Goal: Use online tool/utility: Utilize a website feature to perform a specific function

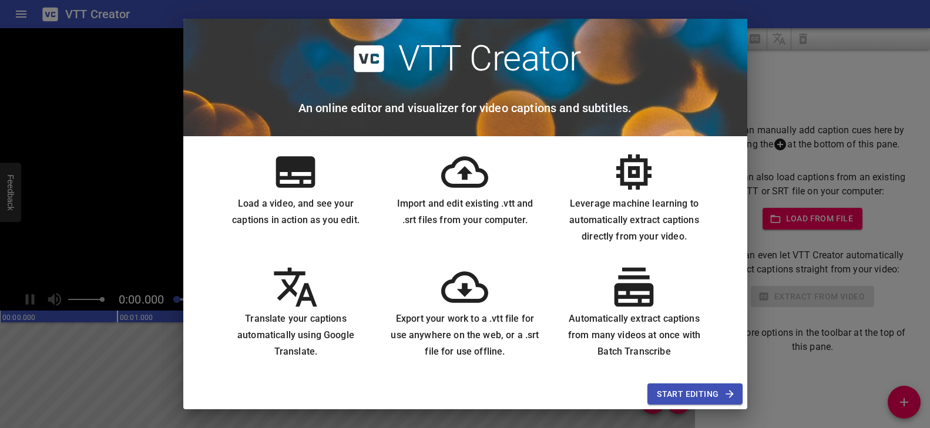
scroll to position [10, 0]
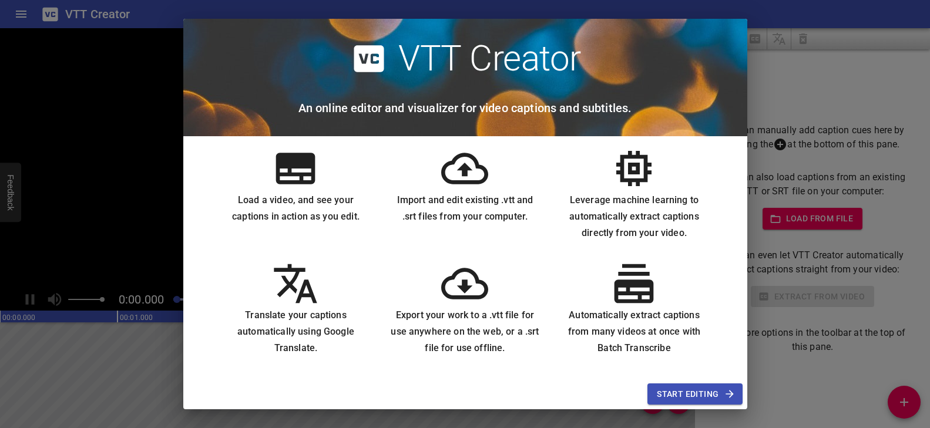
click at [661, 387] on span "Start Editing" at bounding box center [695, 394] width 76 height 15
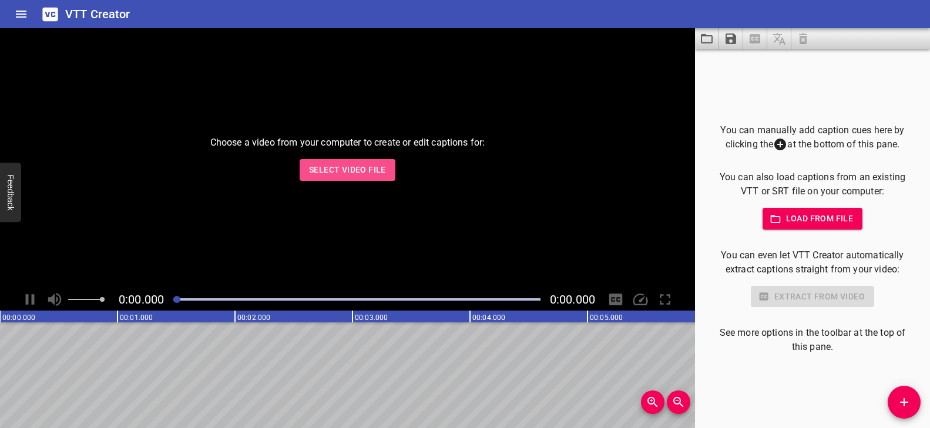
click at [371, 173] on span "Select Video File" at bounding box center [347, 170] width 77 height 15
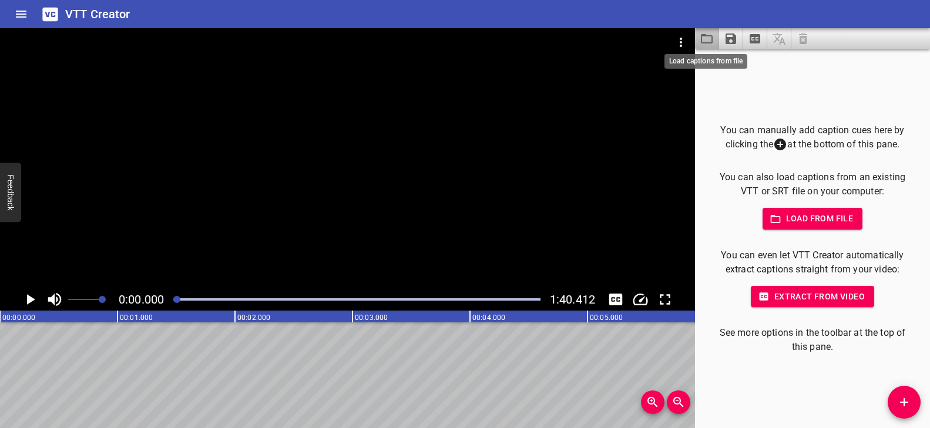
click at [708, 39] on icon "Load captions from file" at bounding box center [706, 39] width 14 height 14
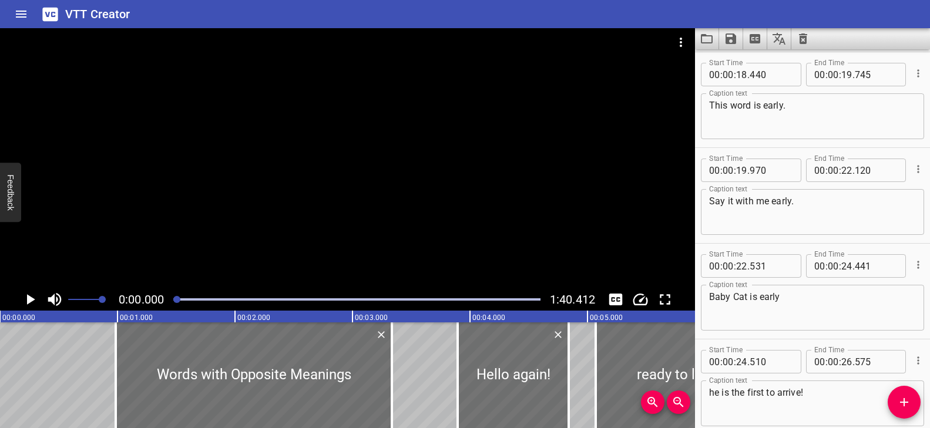
scroll to position [0, 0]
click at [328, 197] on div at bounding box center [347, 158] width 695 height 260
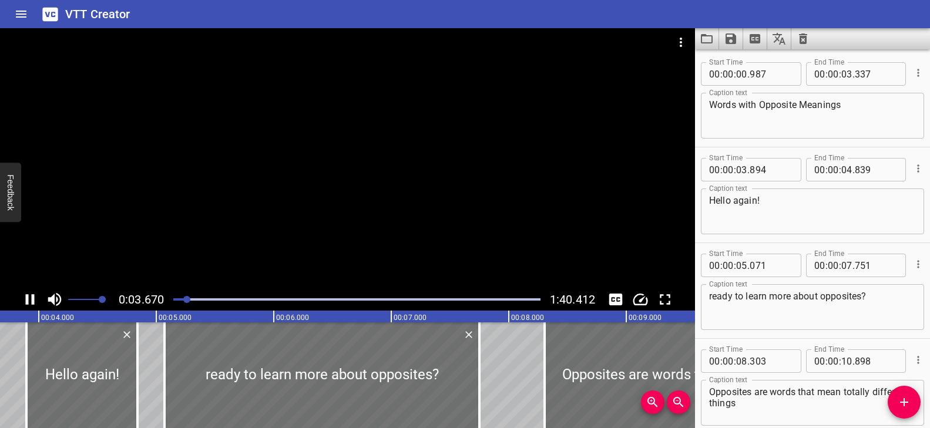
scroll to position [0, 462]
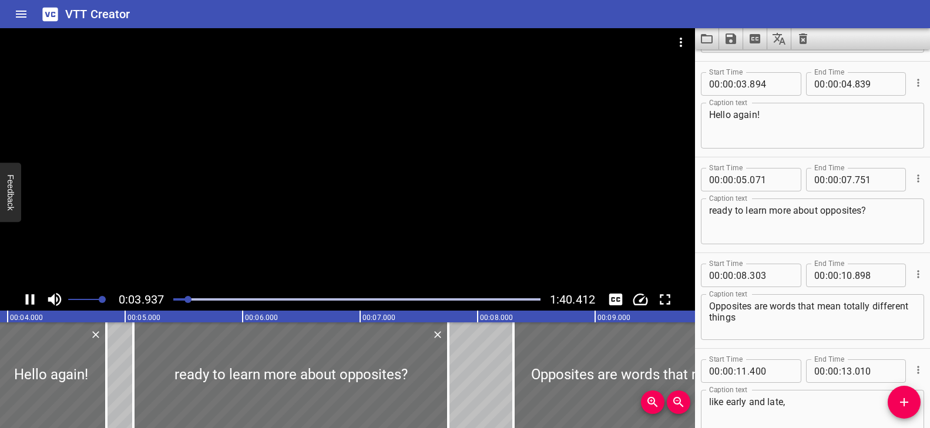
click at [327, 202] on div at bounding box center [347, 158] width 695 height 260
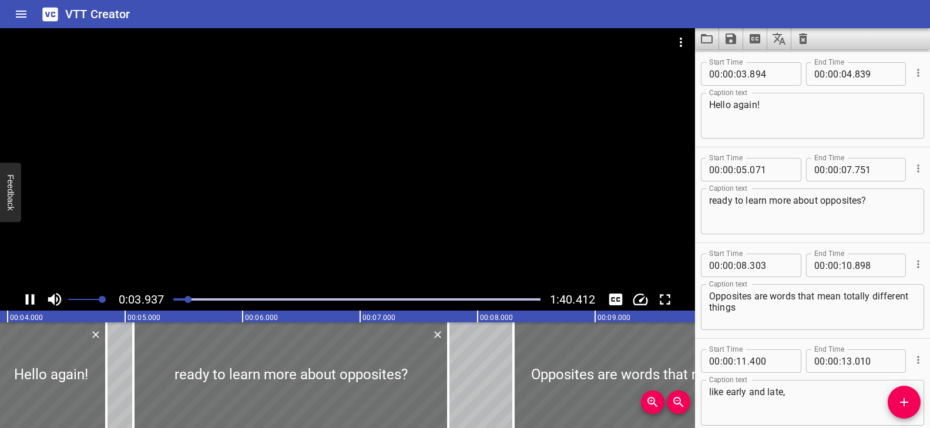
scroll to position [0, 490]
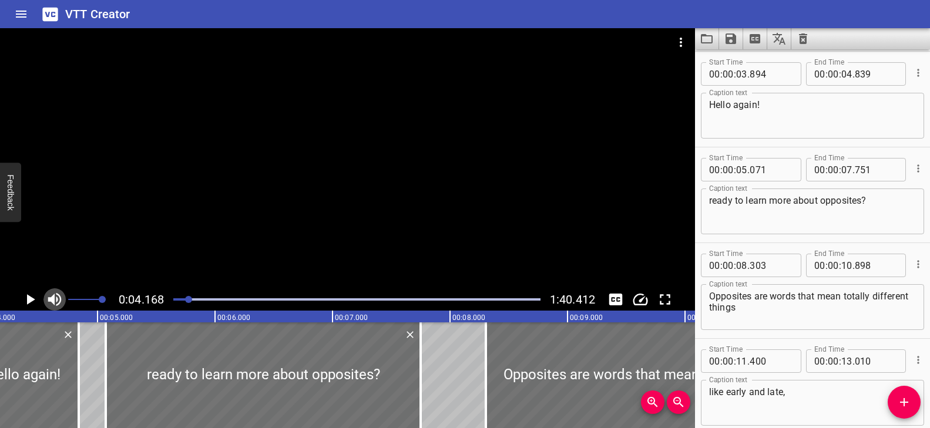
click at [59, 300] on icon "Toggle mute" at bounding box center [55, 300] width 18 height 18
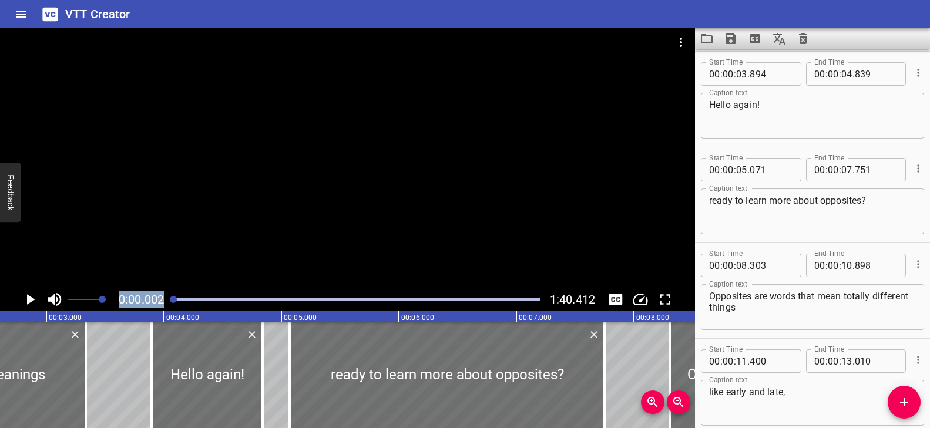
scroll to position [0, 99]
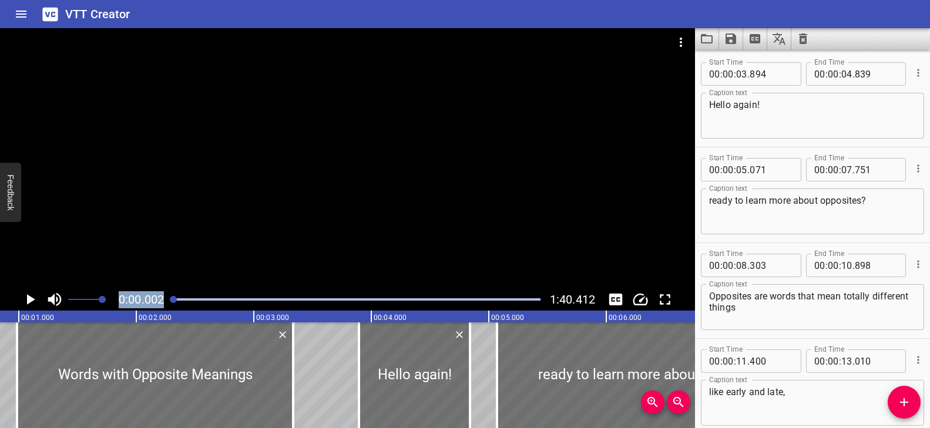
drag, startPoint x: 189, startPoint y: 297, endPoint x: 157, endPoint y: 287, distance: 33.2
click at [157, 287] on div "0:00.002 1:40.412" at bounding box center [347, 169] width 695 height 282
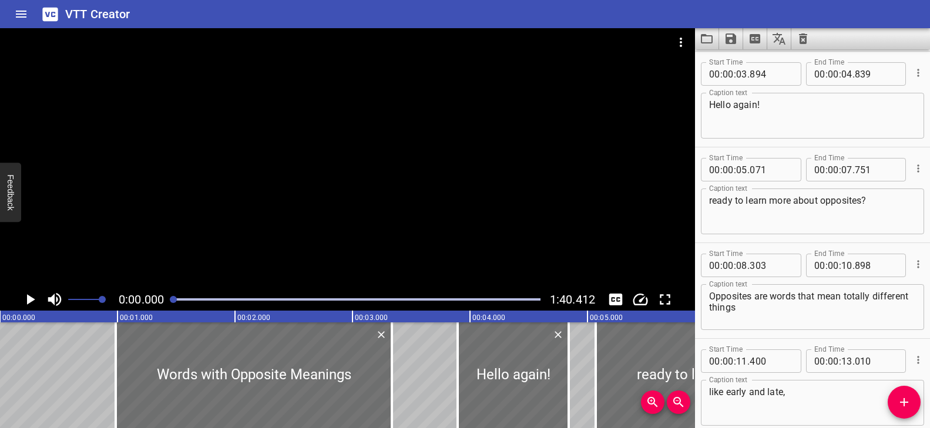
click at [219, 225] on div at bounding box center [347, 158] width 695 height 260
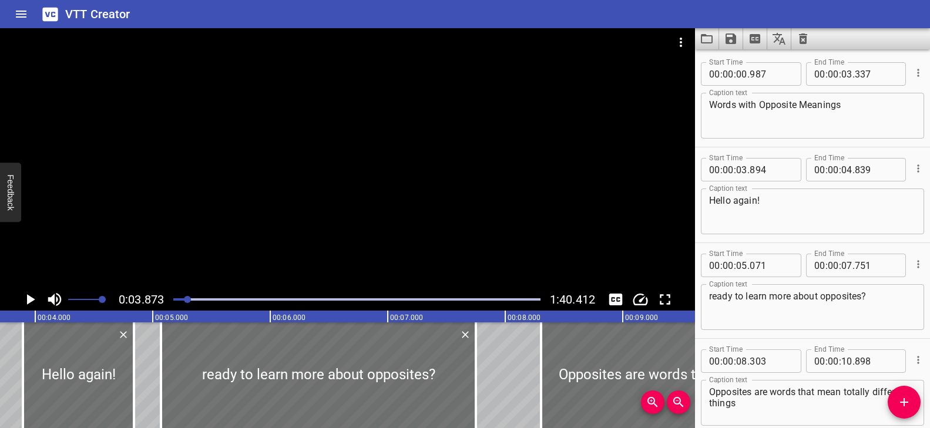
scroll to position [0, 455]
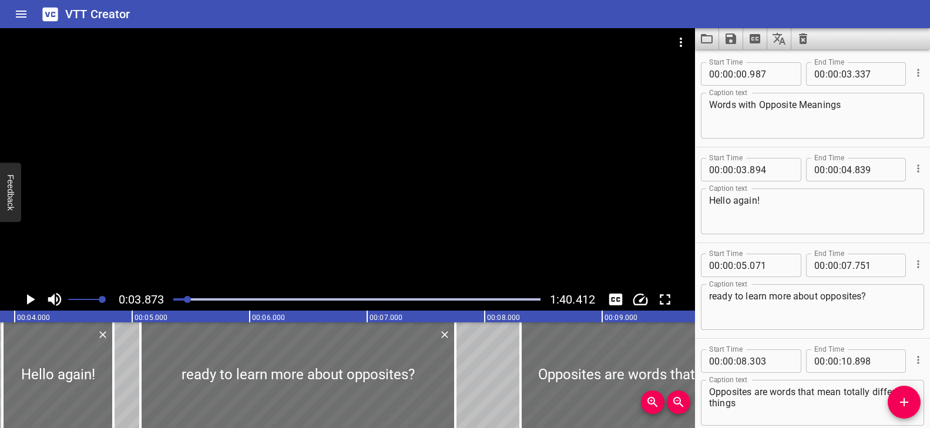
click at [363, 184] on div at bounding box center [347, 158] width 695 height 260
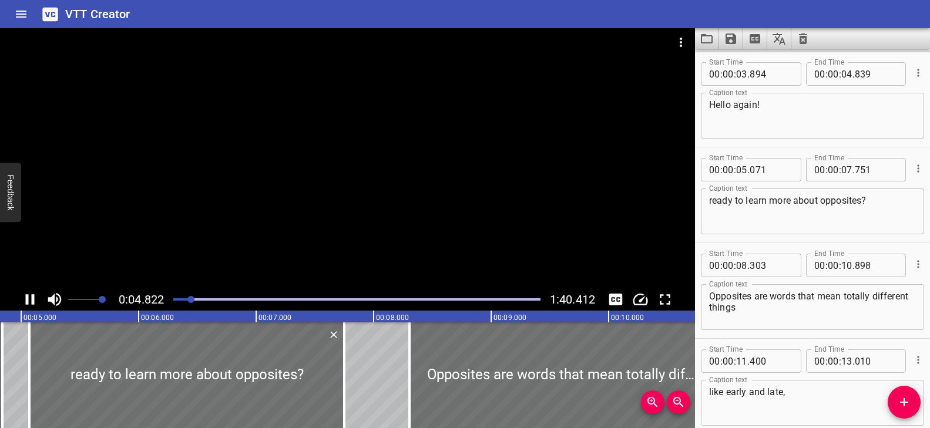
scroll to position [0, 597]
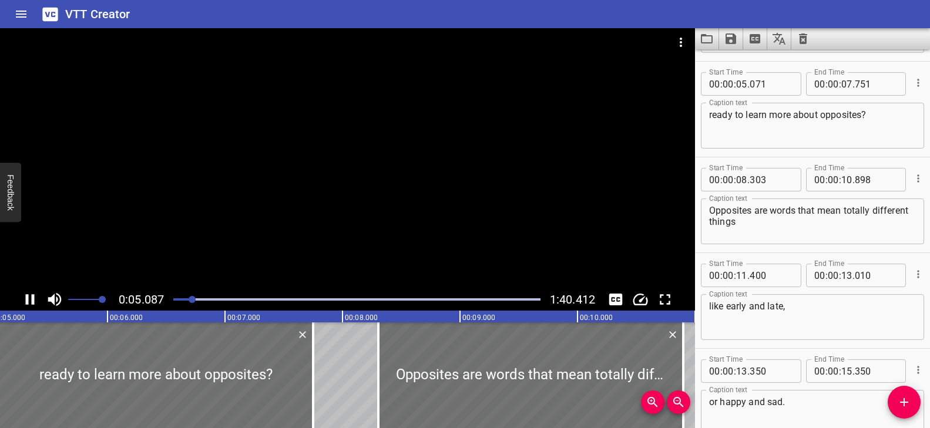
click at [362, 180] on div at bounding box center [347, 158] width 695 height 260
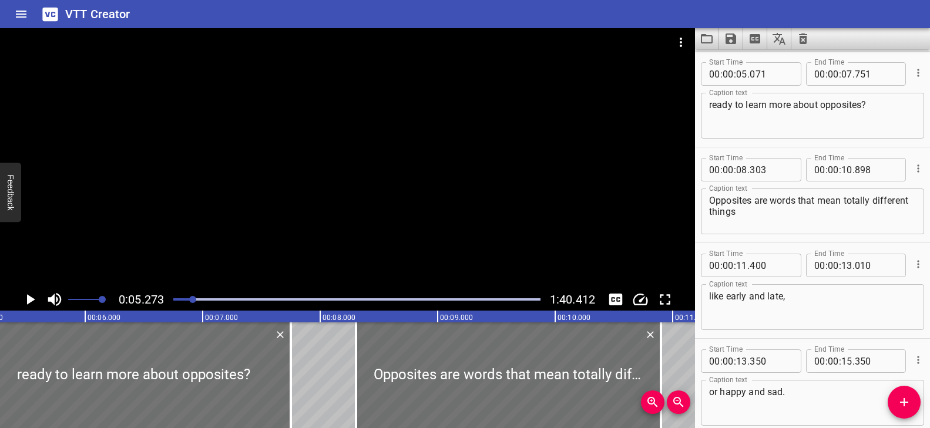
scroll to position [0, 0]
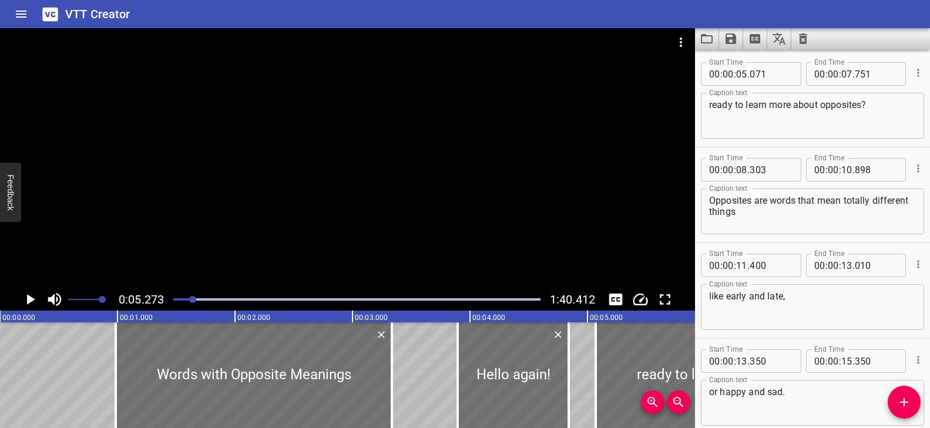
click at [181, 297] on div at bounding box center [356, 299] width 381 height 16
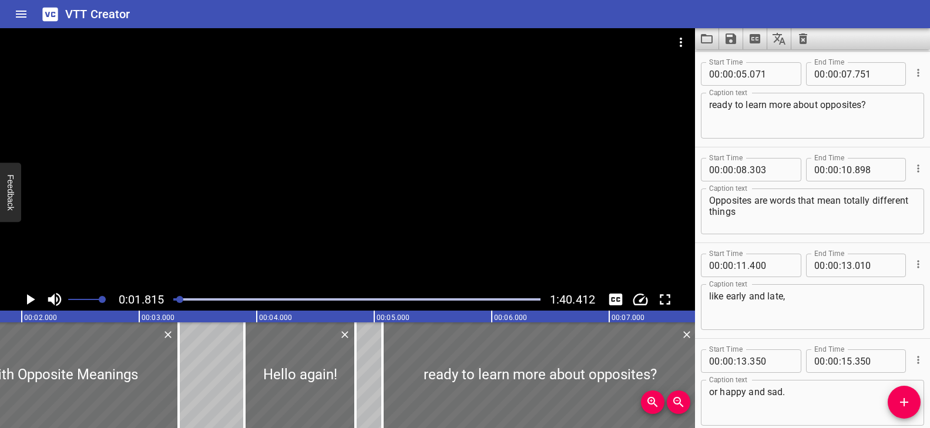
click at [264, 210] on div at bounding box center [347, 158] width 695 height 260
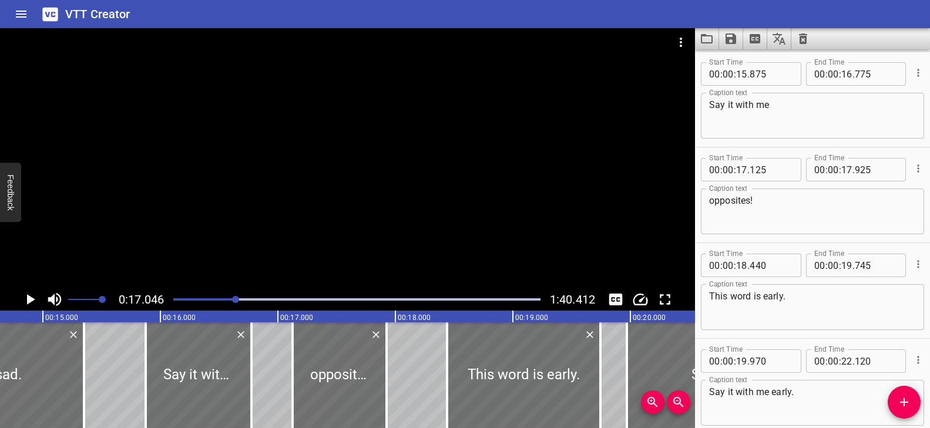
scroll to position [0, 1743]
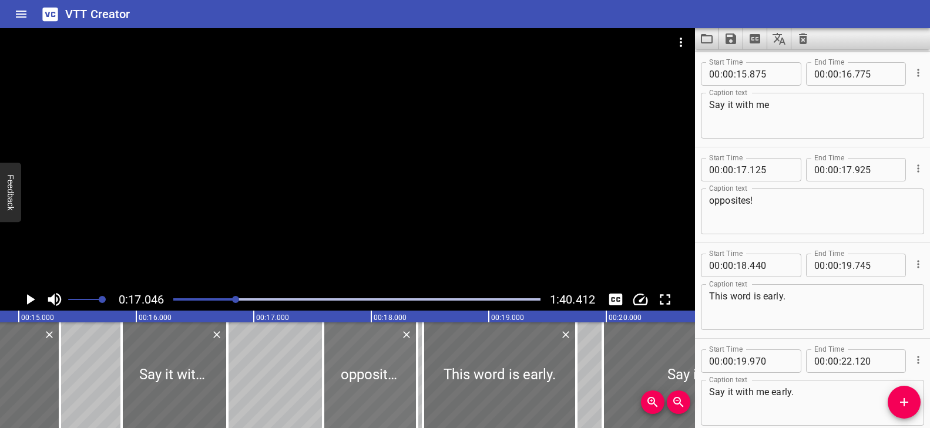
drag, startPoint x: 317, startPoint y: 352, endPoint x: 372, endPoint y: 346, distance: 54.9
click at [372, 346] on div at bounding box center [370, 375] width 94 height 106
type input "590"
type input "18"
type input "390"
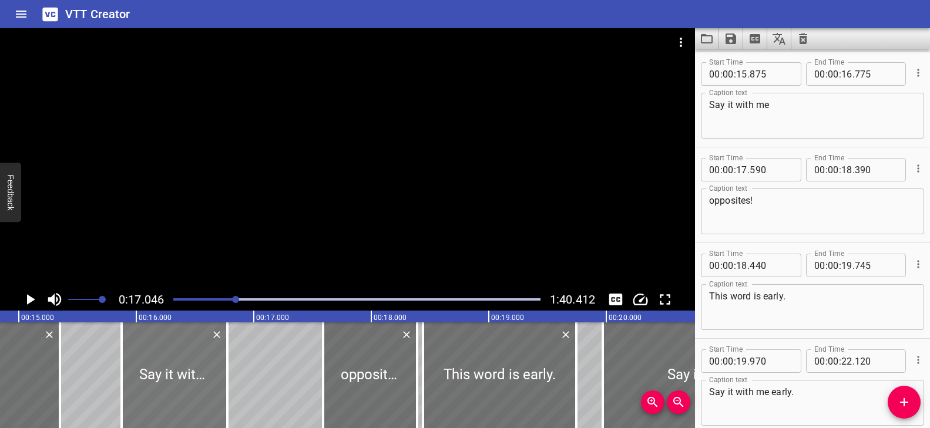
click at [176, 368] on div at bounding box center [175, 375] width 106 height 106
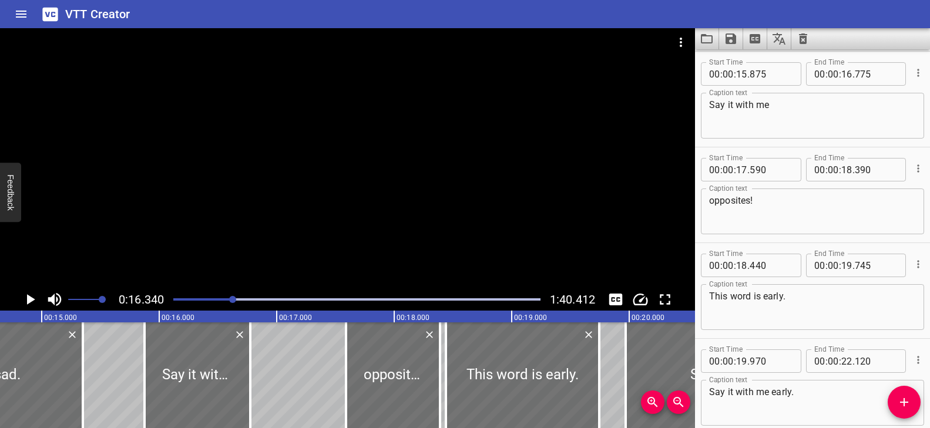
click at [228, 299] on div "Play progress" at bounding box center [49, 299] width 367 height 2
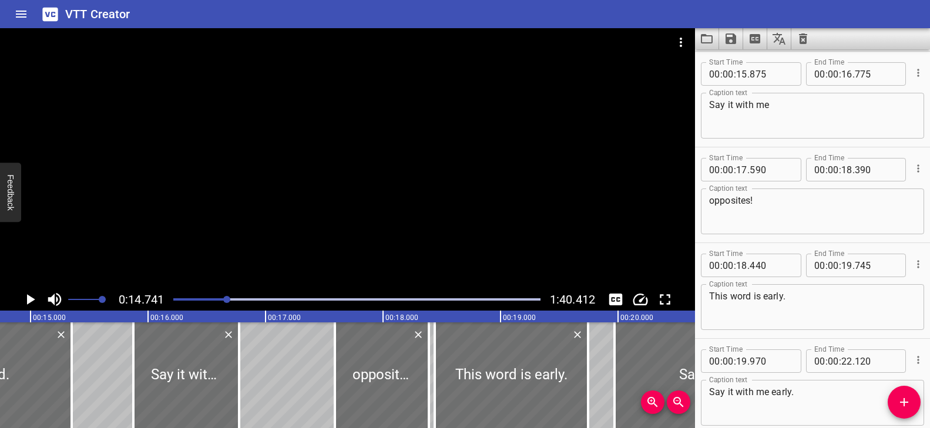
click at [366, 208] on div at bounding box center [347, 158] width 695 height 260
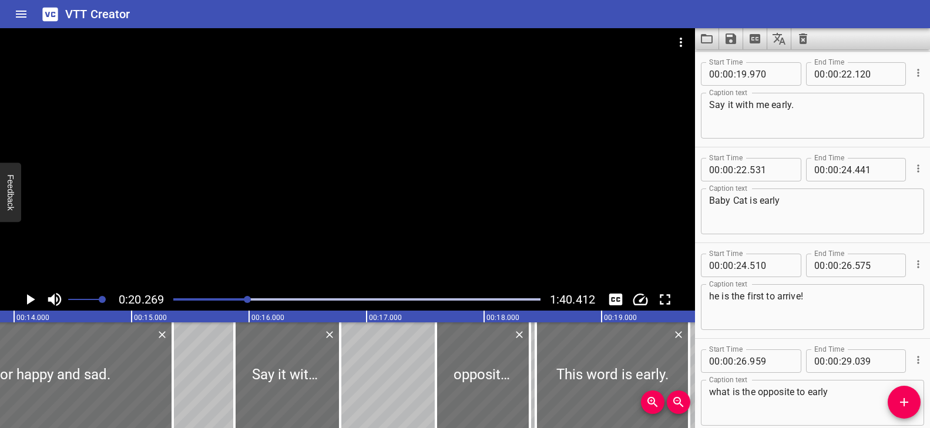
scroll to position [0, 1666]
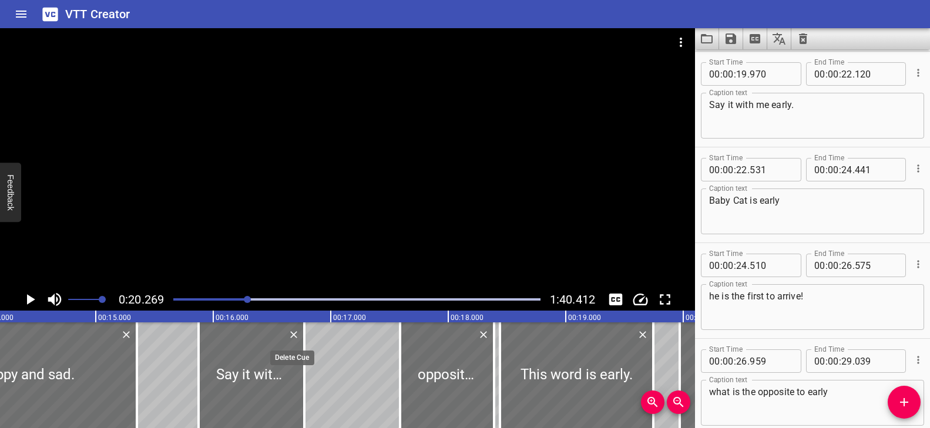
click at [292, 337] on icon "Delete" at bounding box center [294, 335] width 12 height 12
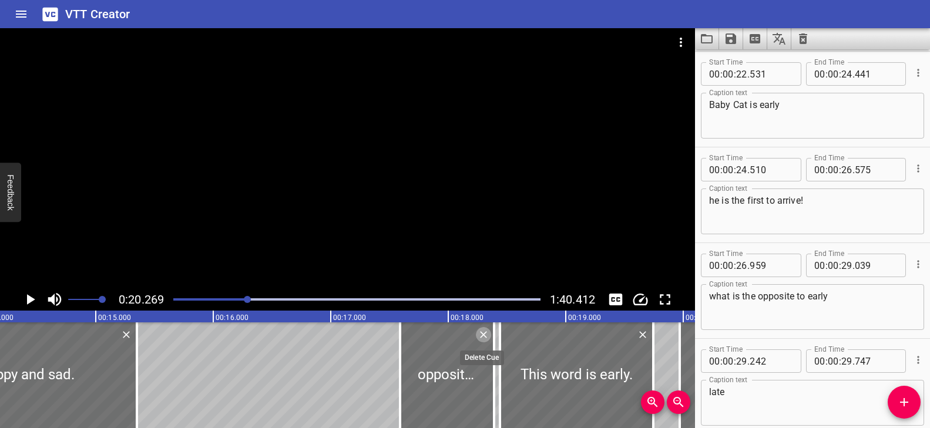
click at [484, 332] on icon "Delete" at bounding box center [483, 335] width 12 height 12
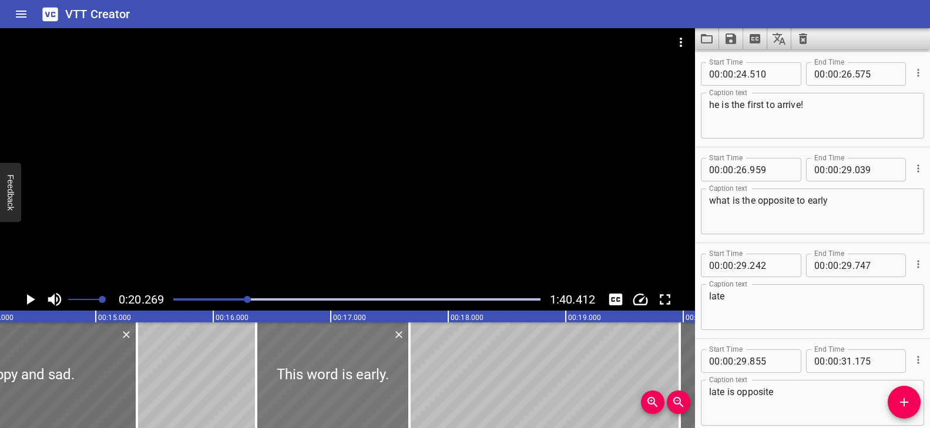
drag, startPoint x: 547, startPoint y: 349, endPoint x: 304, endPoint y: 354, distance: 243.1
click at [304, 354] on div at bounding box center [332, 375] width 153 height 106
type input "16"
type input "365"
type input "17"
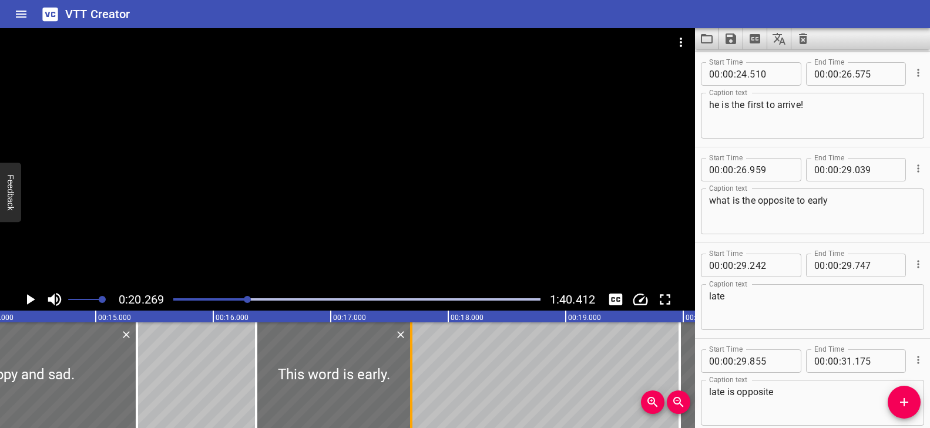
click at [410, 356] on div at bounding box center [411, 375] width 2 height 106
type input "690"
click at [255, 362] on div at bounding box center [256, 375] width 2 height 106
type input "350"
click at [240, 296] on div at bounding box center [356, 299] width 381 height 16
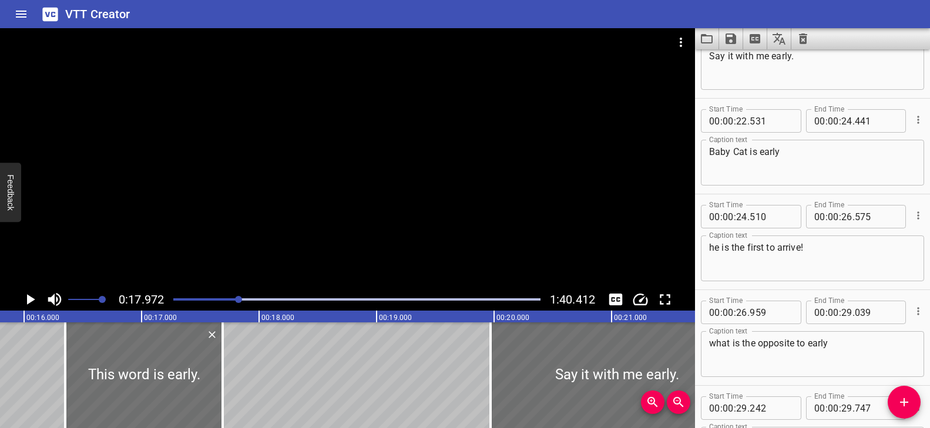
scroll to position [679, 0]
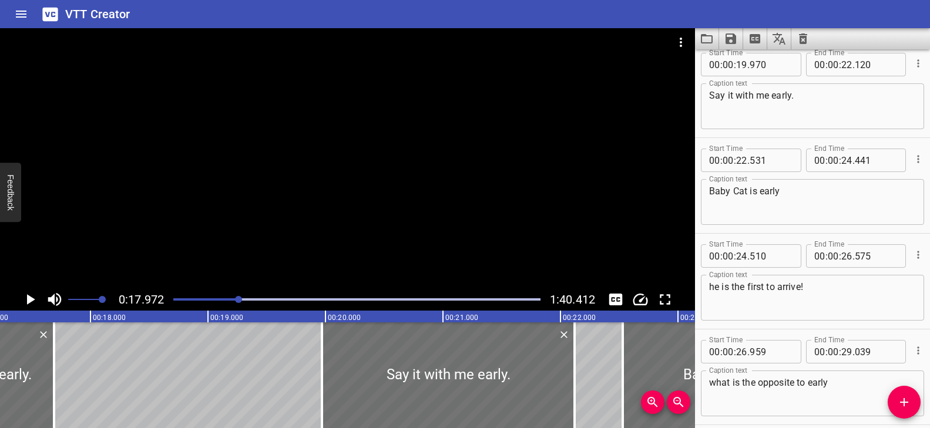
click at [250, 191] on div at bounding box center [347, 158] width 695 height 260
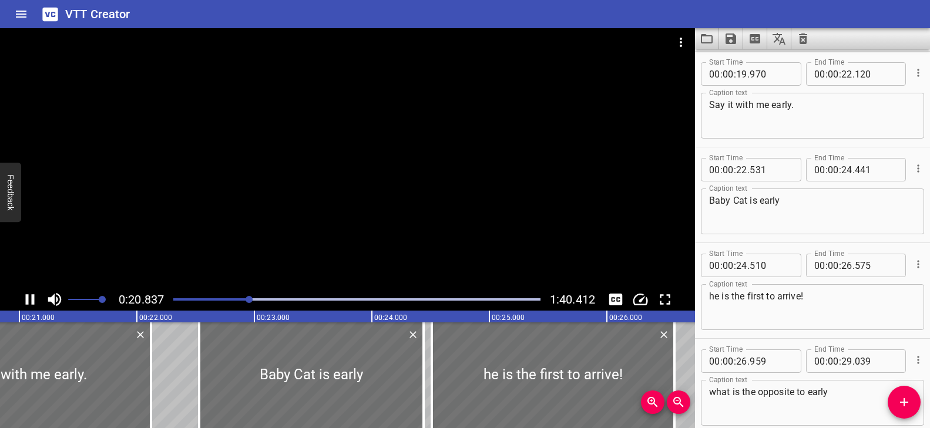
click at [203, 299] on div "Play progress" at bounding box center [66, 299] width 367 height 2
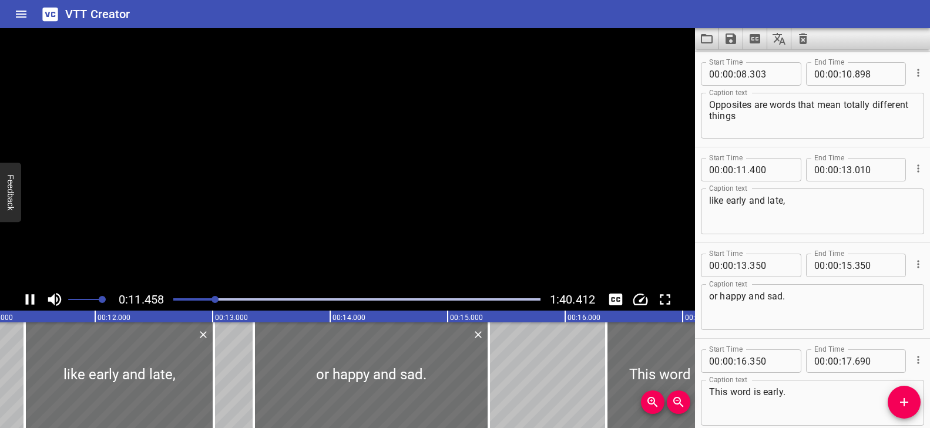
scroll to position [383, 0]
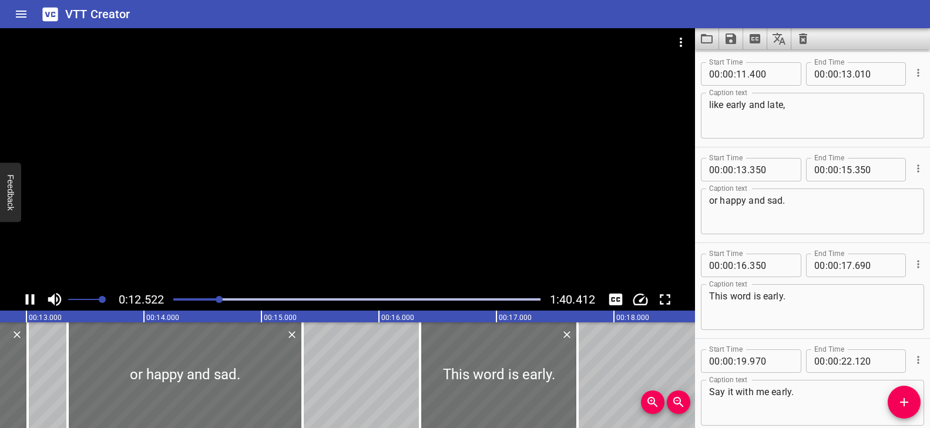
click at [180, 298] on div "Play progress" at bounding box center [36, 299] width 367 height 2
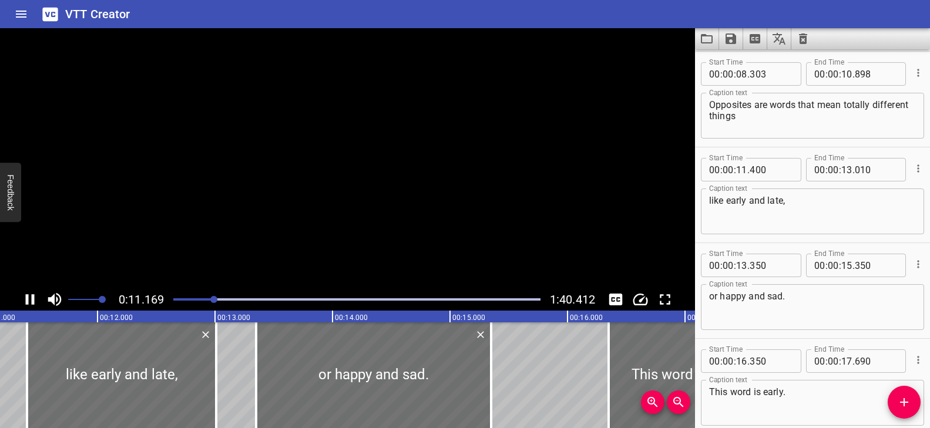
scroll to position [0, 0]
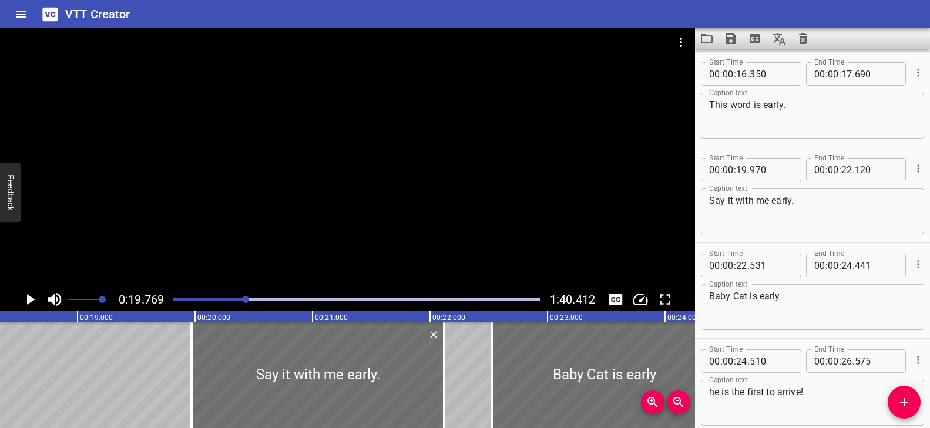
click at [435, 332] on icon "Delete" at bounding box center [434, 335] width 12 height 12
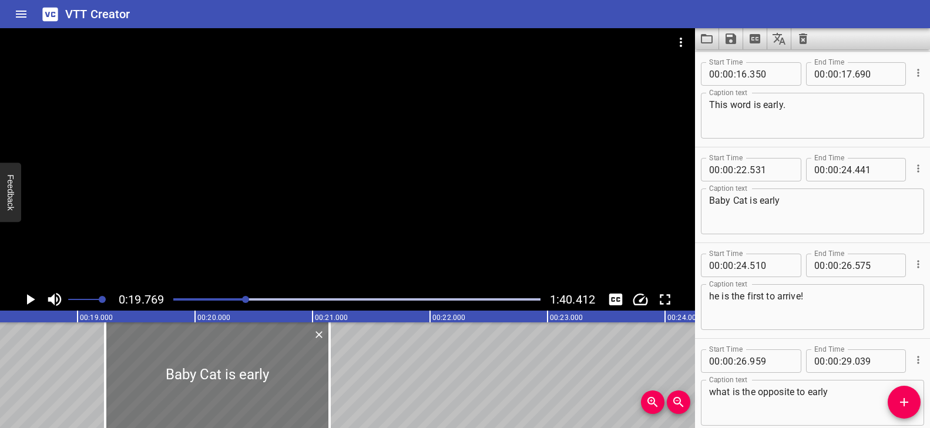
drag, startPoint x: 526, startPoint y: 348, endPoint x: 162, endPoint y: 363, distance: 363.8
click at [162, 363] on div at bounding box center [217, 375] width 224 height 106
type input "19"
type input "236"
type input "21"
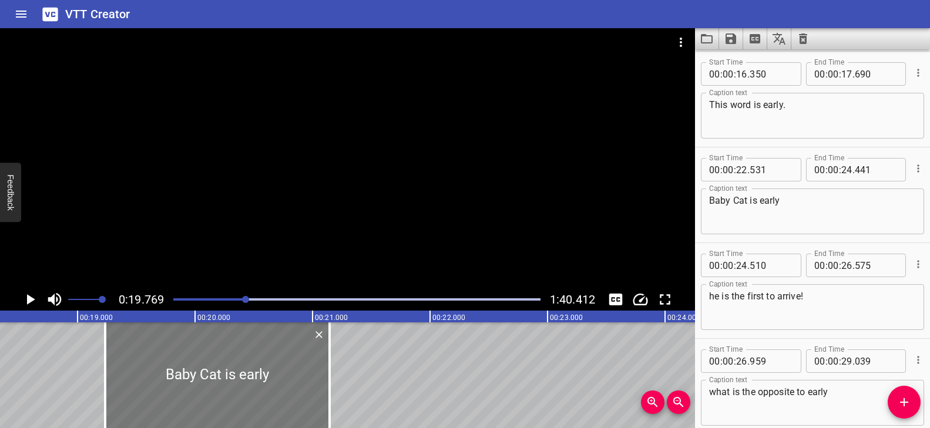
type input "146"
click at [368, 221] on div at bounding box center [347, 158] width 695 height 260
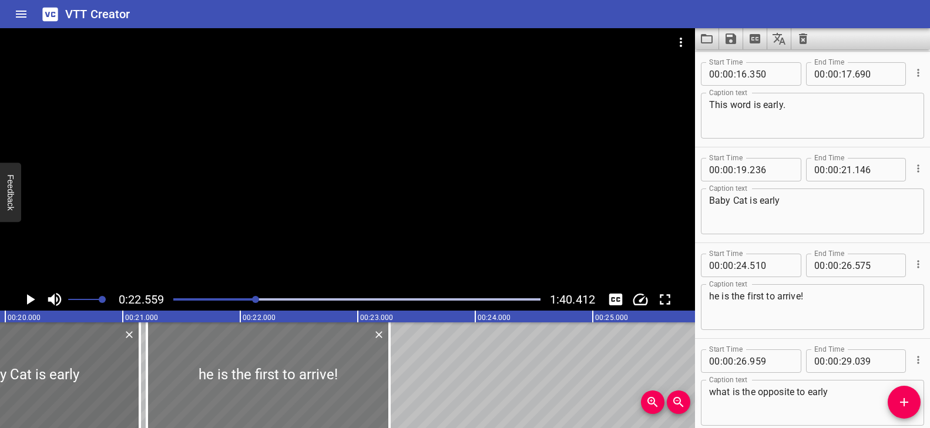
drag, startPoint x: 600, startPoint y: 363, endPoint x: 220, endPoint y: 369, distance: 379.4
click at [220, 369] on div at bounding box center [268, 375] width 243 height 106
type input "21"
type input "210"
type input "23"
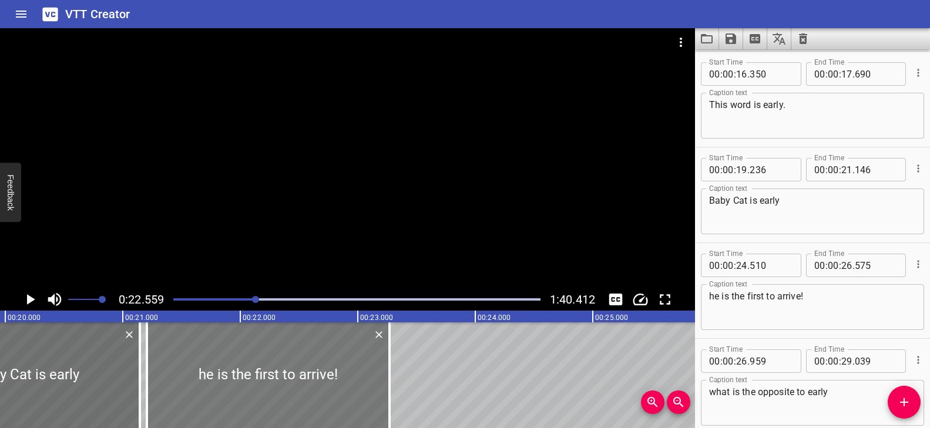
type input "275"
click at [231, 297] on div at bounding box center [356, 299] width 381 height 16
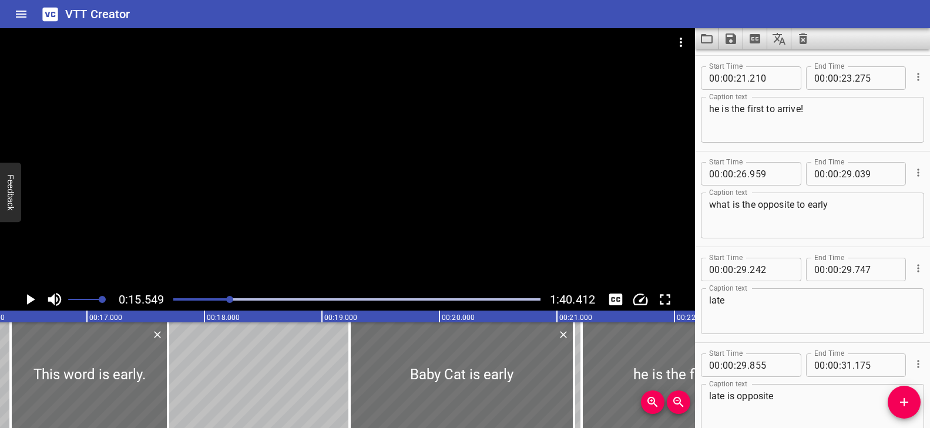
click at [324, 224] on div at bounding box center [347, 158] width 695 height 260
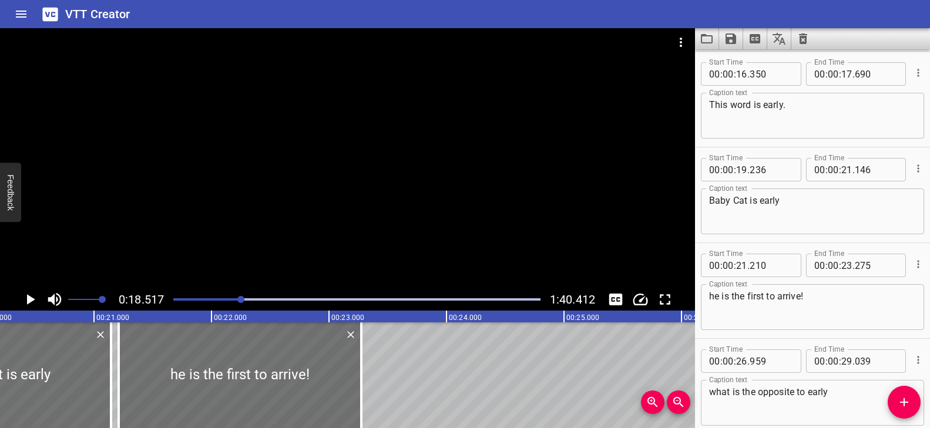
click at [350, 215] on div at bounding box center [347, 158] width 695 height 260
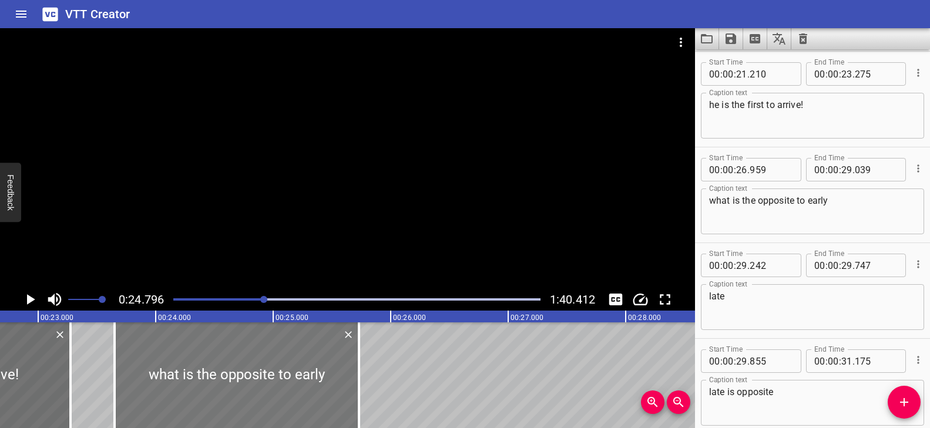
drag, startPoint x: 510, startPoint y: 362, endPoint x: 230, endPoint y: 364, distance: 280.1
click at [230, 364] on div at bounding box center [237, 375] width 244 height 106
type input "23"
type input "649"
type input "25"
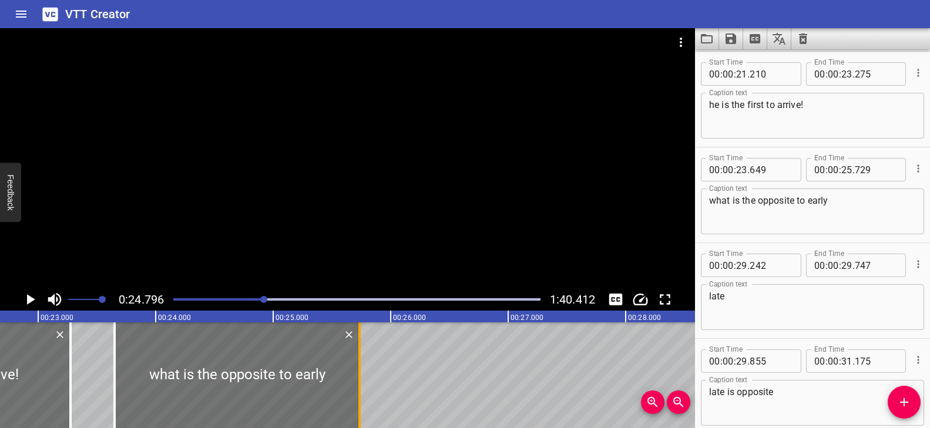
click at [362, 358] on div at bounding box center [360, 375] width 12 height 106
type input "734"
click at [409, 231] on div at bounding box center [347, 158] width 695 height 260
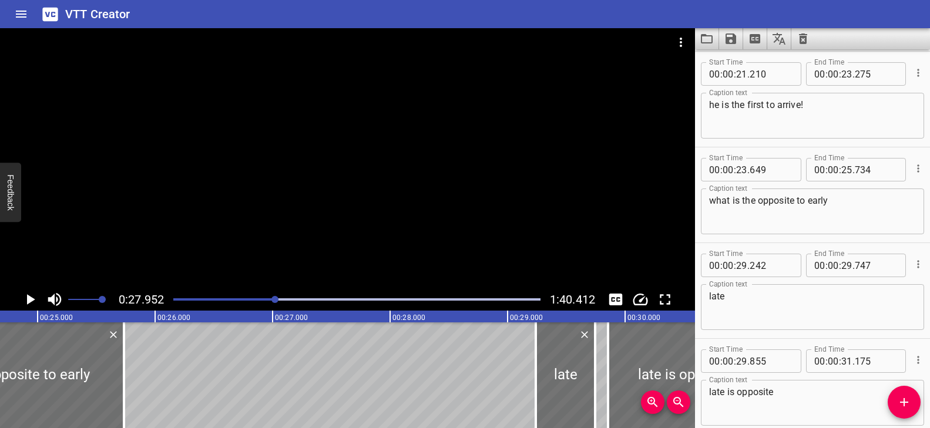
scroll to position [0, 2946]
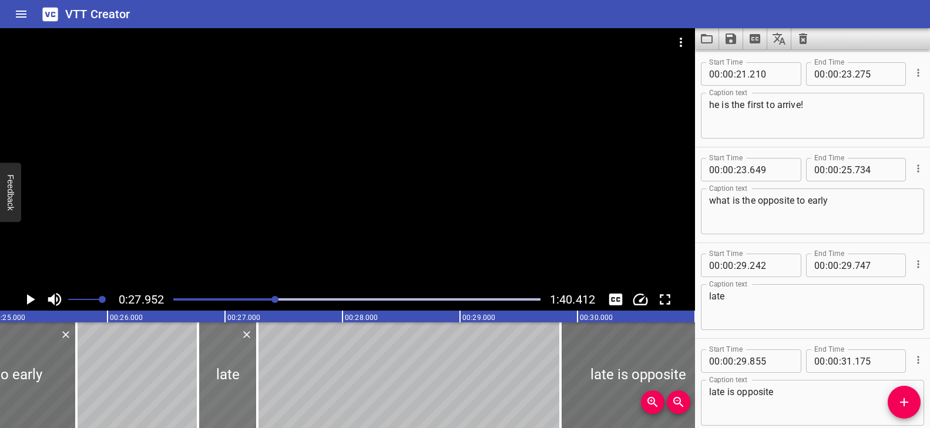
drag, startPoint x: 477, startPoint y: 354, endPoint x: 228, endPoint y: 341, distance: 249.3
click at [228, 341] on div at bounding box center [227, 375] width 59 height 106
type input "26"
type input "772"
type input "27"
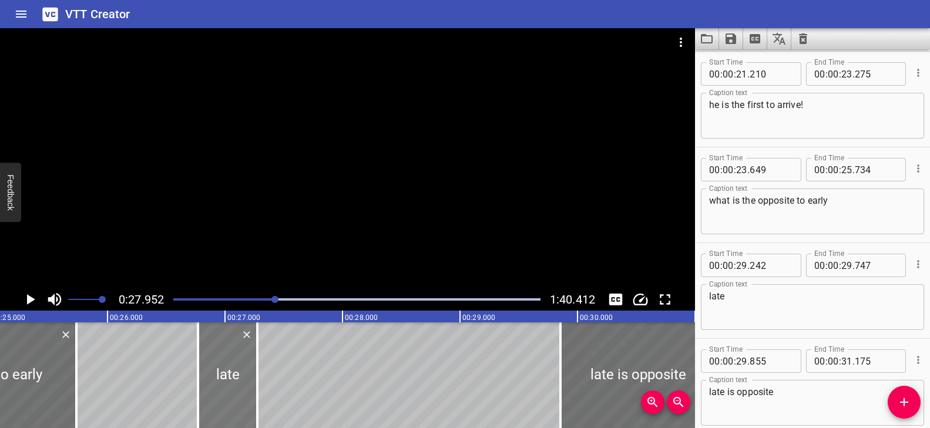
type input "277"
click at [258, 298] on div "Play progress" at bounding box center [91, 299] width 367 height 2
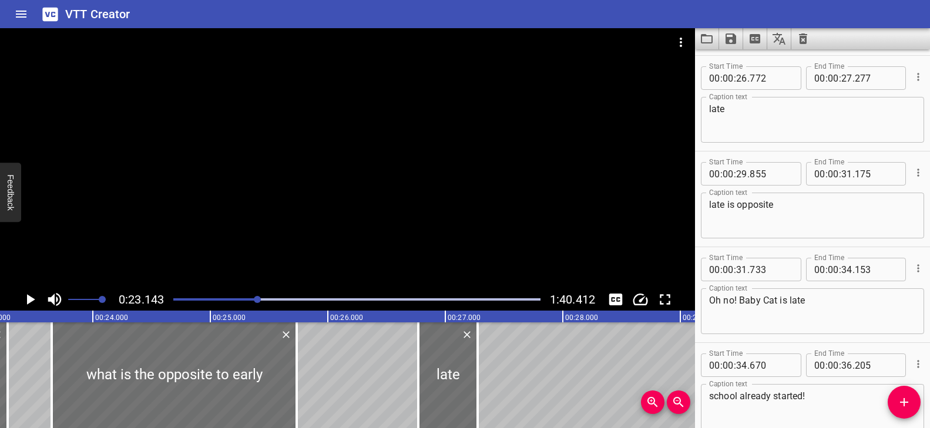
scroll to position [957, 0]
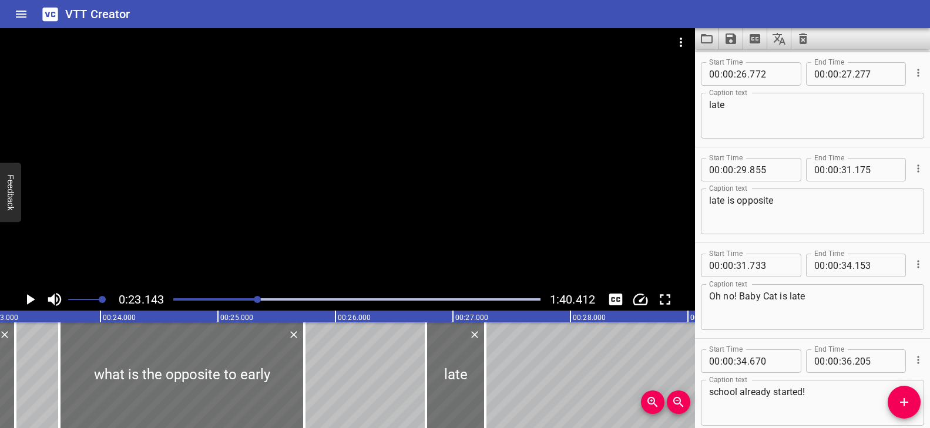
click at [288, 250] on div at bounding box center [347, 158] width 695 height 260
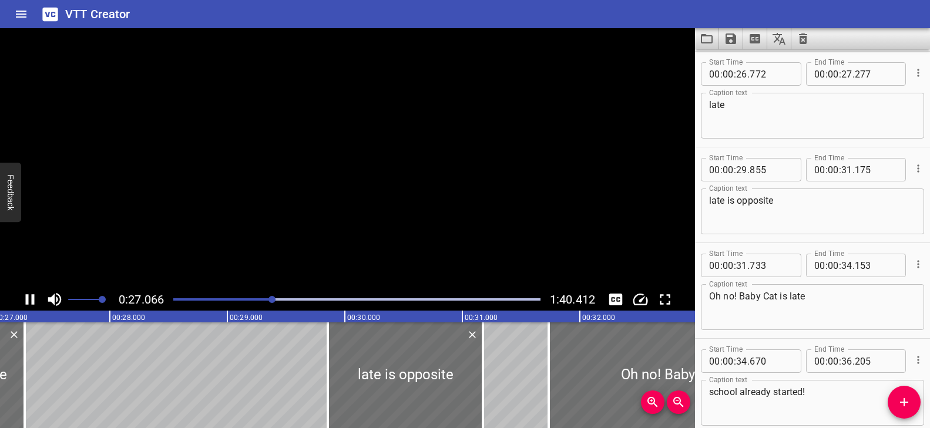
scroll to position [0, 3213]
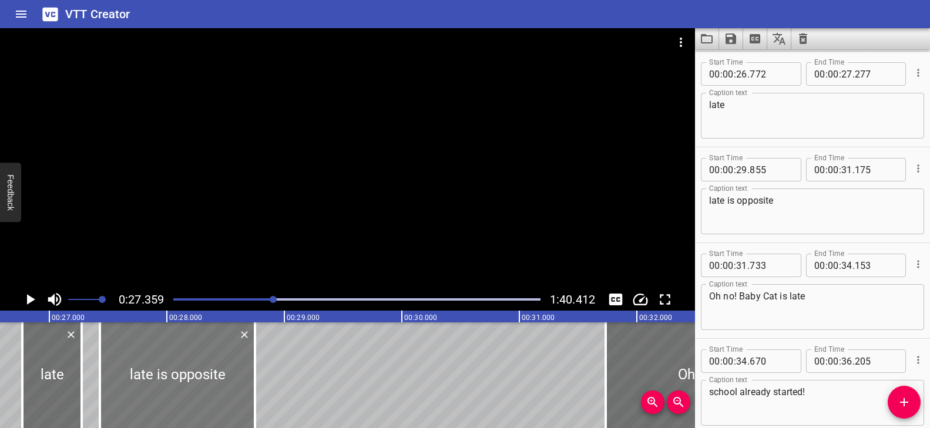
drag, startPoint x: 434, startPoint y: 376, endPoint x: 173, endPoint y: 368, distance: 261.4
click at [173, 368] on div at bounding box center [177, 375] width 155 height 106
type input "27"
type input "430"
type input "28"
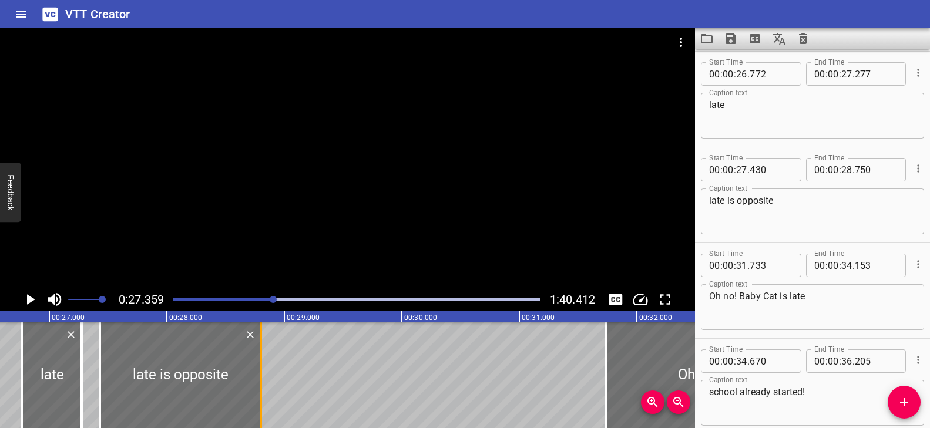
drag, startPoint x: 251, startPoint y: 356, endPoint x: 257, endPoint y: 358, distance: 6.1
click at [257, 358] on div at bounding box center [261, 375] width 12 height 106
type input "800"
click at [327, 174] on div at bounding box center [347, 158] width 695 height 260
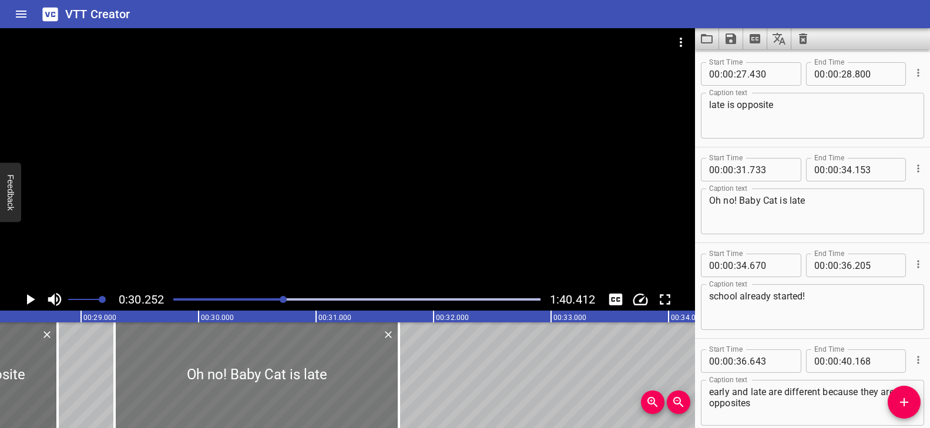
drag, startPoint x: 494, startPoint y: 372, endPoint x: 206, endPoint y: 373, distance: 287.7
click at [206, 373] on div at bounding box center [257, 375] width 284 height 106
type input "29"
type input "283"
type input "31"
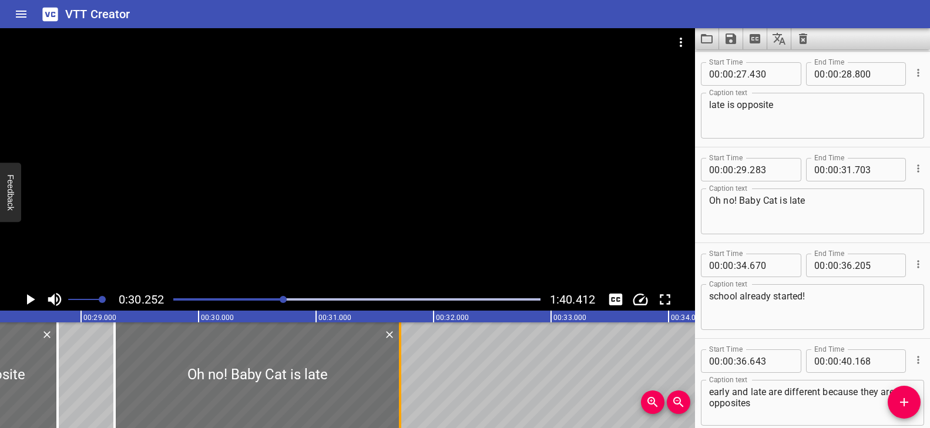
click at [396, 359] on div at bounding box center [400, 375] width 12 height 106
type input "713"
click at [363, 221] on div at bounding box center [347, 158] width 695 height 260
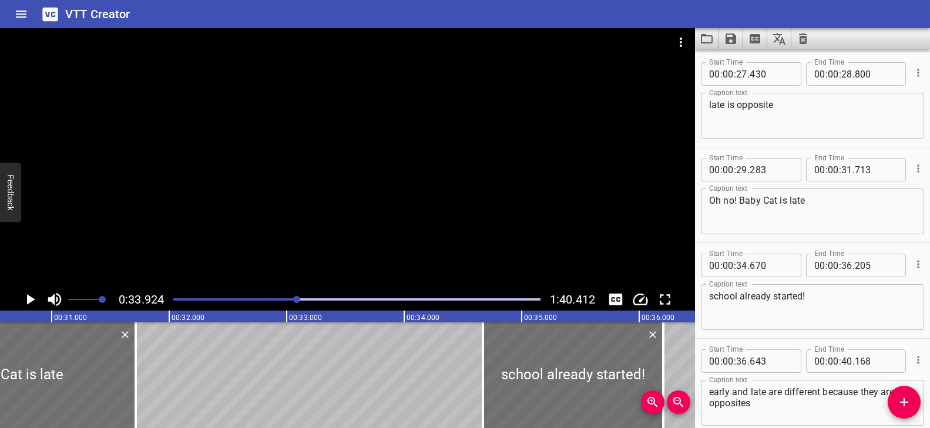
scroll to position [0, 3660]
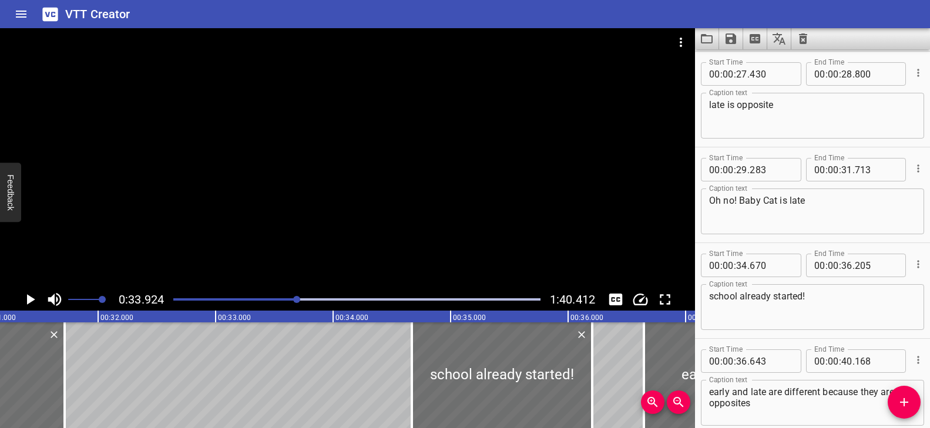
click at [287, 299] on div "Play progress" at bounding box center [114, 299] width 367 height 2
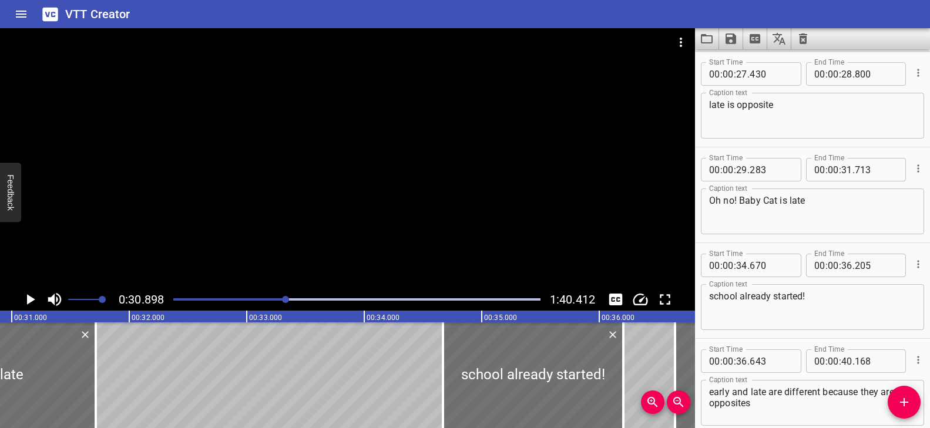
click at [311, 246] on div at bounding box center [347, 158] width 695 height 260
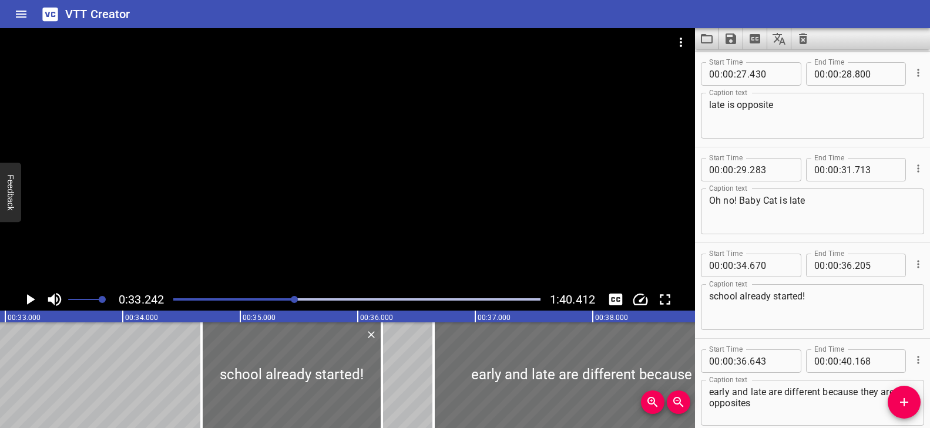
scroll to position [0, 3904]
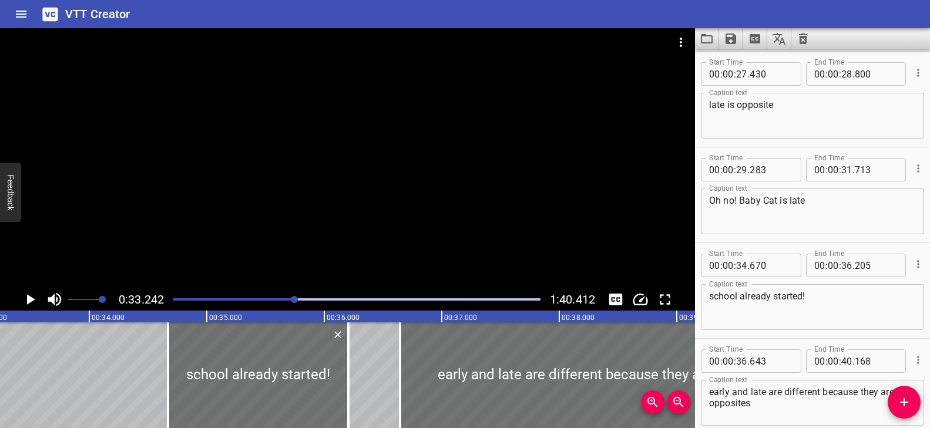
click at [289, 299] on div "Play progress" at bounding box center [111, 299] width 367 height 2
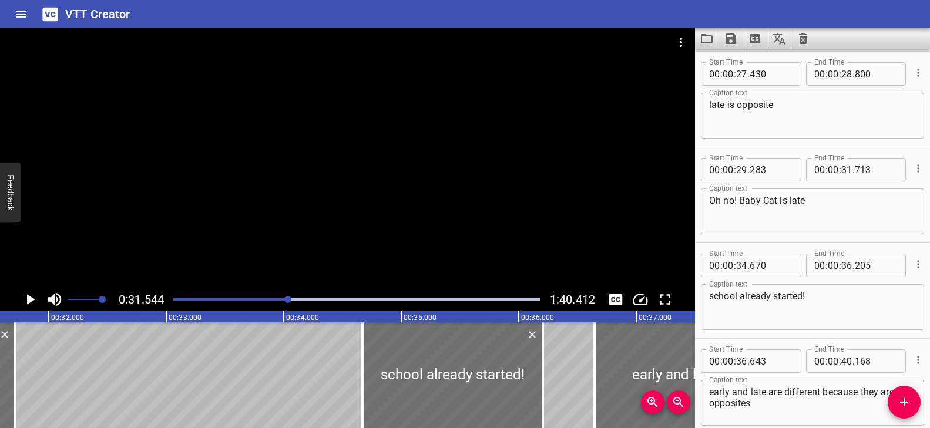
click at [318, 256] on div at bounding box center [347, 158] width 695 height 260
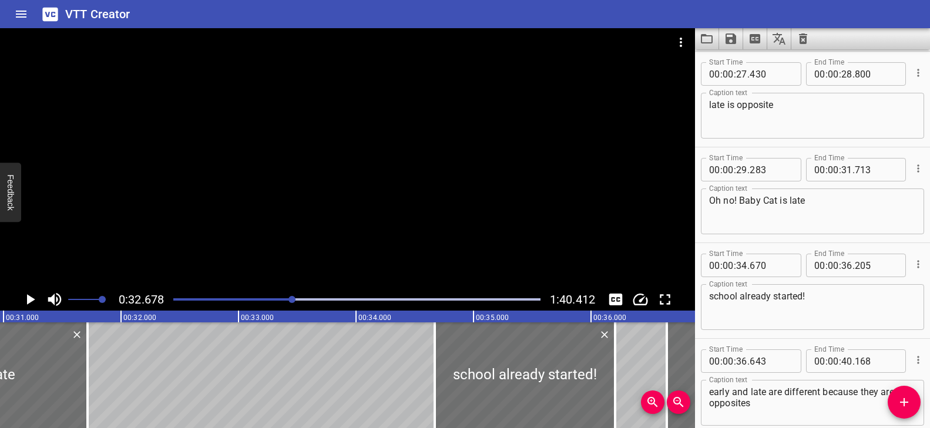
scroll to position [0, 3625]
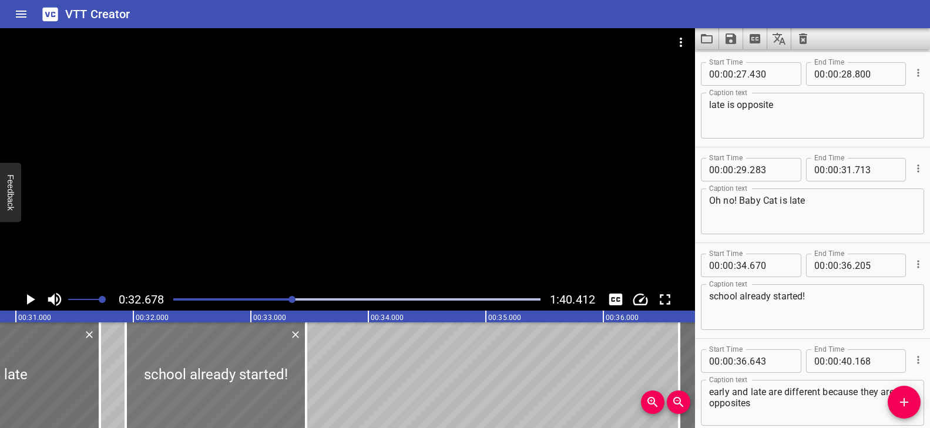
drag, startPoint x: 526, startPoint y: 368, endPoint x: 204, endPoint y: 372, distance: 321.2
click at [204, 372] on div at bounding box center [216, 375] width 180 height 106
type input "31"
type input "935"
type input "33"
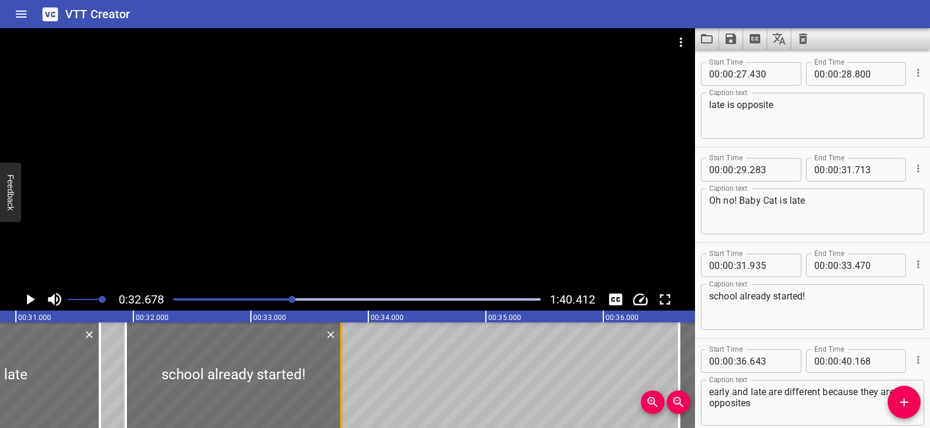
drag, startPoint x: 307, startPoint y: 356, endPoint x: 342, endPoint y: 362, distance: 35.7
click at [342, 362] on div at bounding box center [341, 375] width 12 height 106
type input "770"
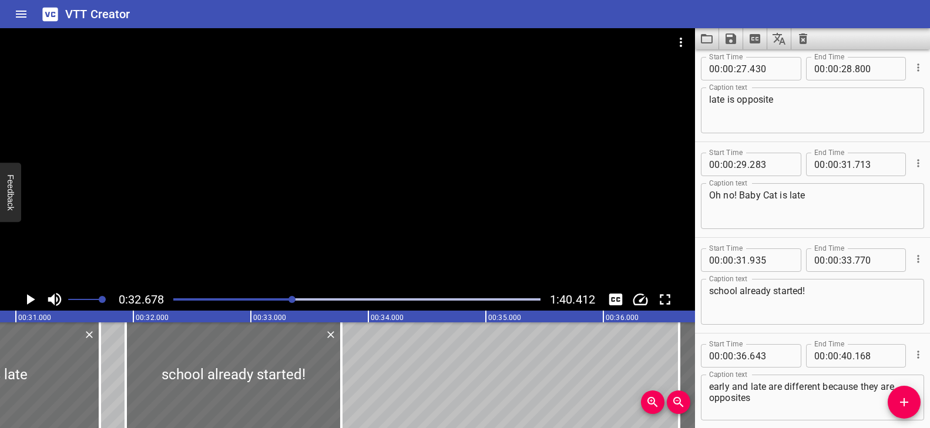
scroll to position [1069, 0]
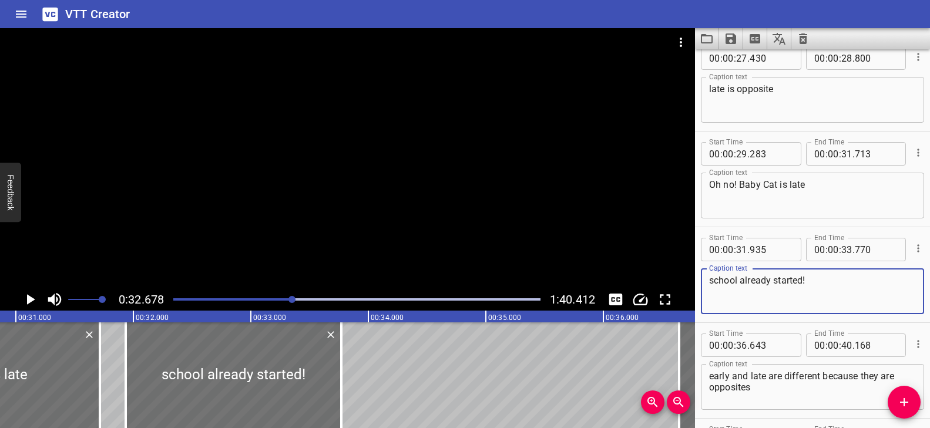
drag, startPoint x: 830, startPoint y: 284, endPoint x: 701, endPoint y: 281, distance: 129.8
click at [701, 281] on div "school already started! Caption text" at bounding box center [812, 291] width 223 height 46
paste textarea "Pet training already started"
type textarea "Pet training already started"
click at [288, 297] on div at bounding box center [356, 299] width 381 height 16
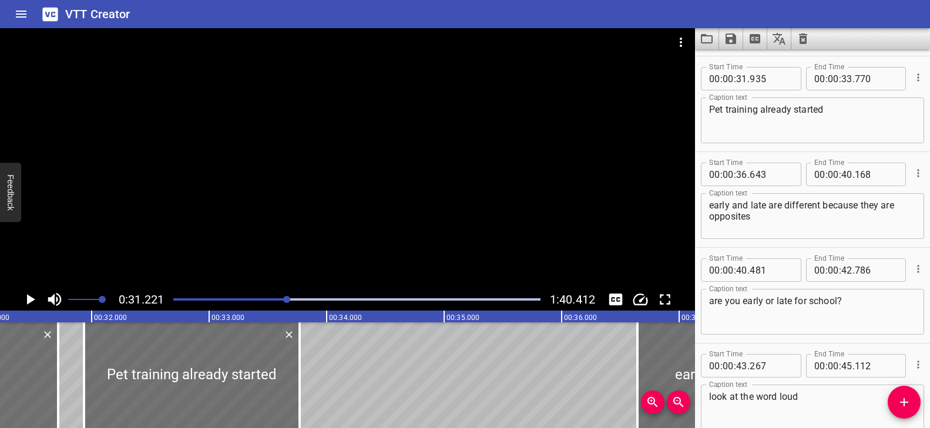
scroll to position [1244, 0]
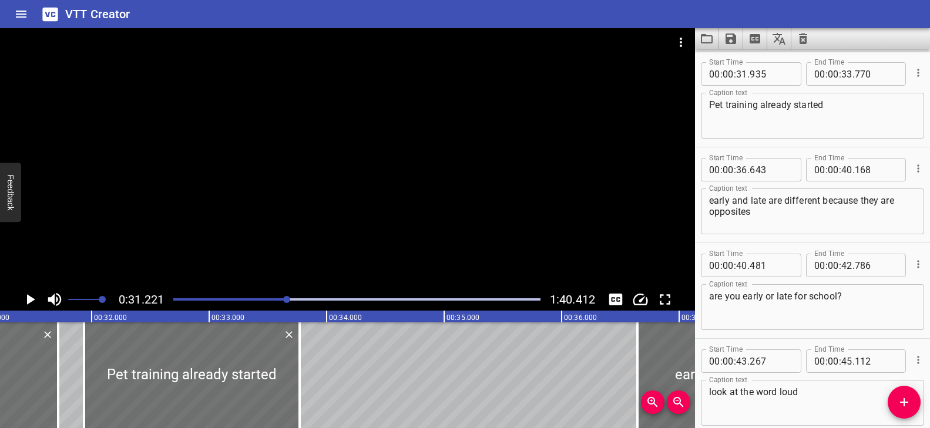
click at [327, 241] on div at bounding box center [347, 158] width 695 height 260
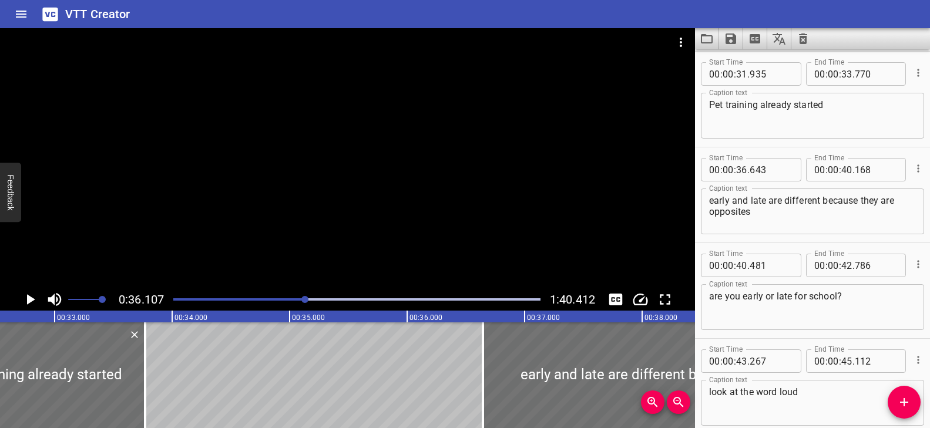
scroll to position [0, 3893]
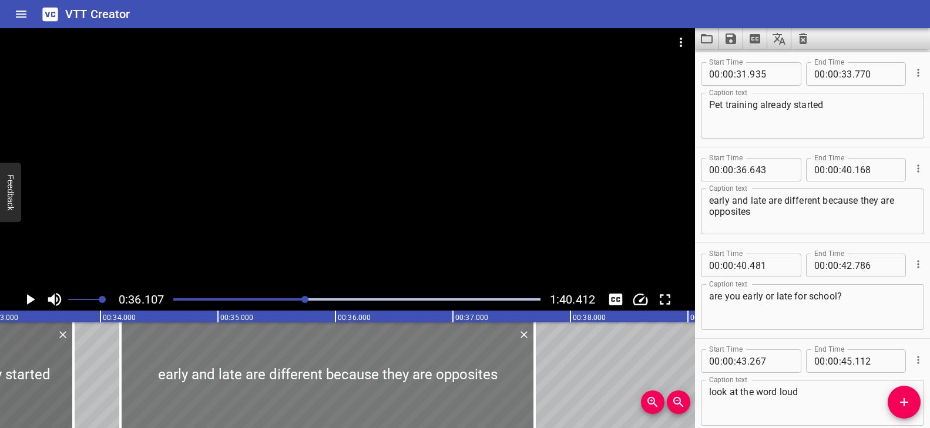
drag, startPoint x: 573, startPoint y: 355, endPoint x: 282, endPoint y: 355, distance: 290.7
click at [282, 355] on div at bounding box center [327, 375] width 414 height 106
type input "34"
type input "168"
type input "37"
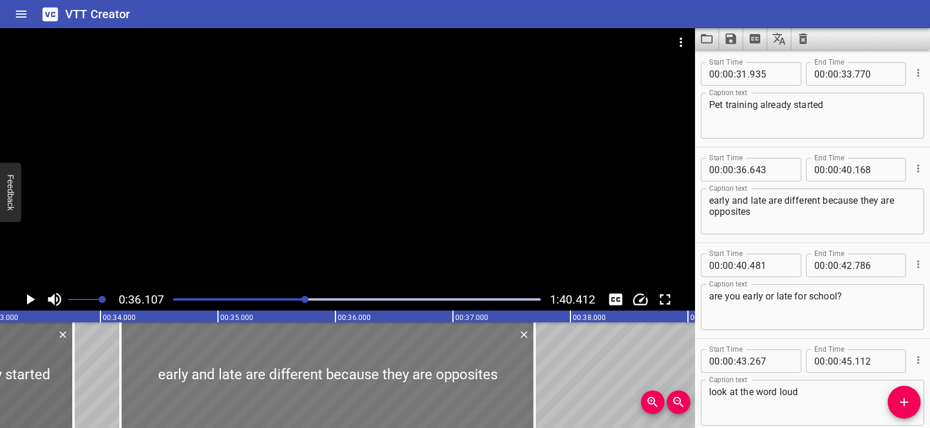
type input "693"
click at [285, 355] on div at bounding box center [330, 375] width 414 height 106
type input "188"
type input "713"
click at [290, 297] on div at bounding box center [356, 299] width 381 height 16
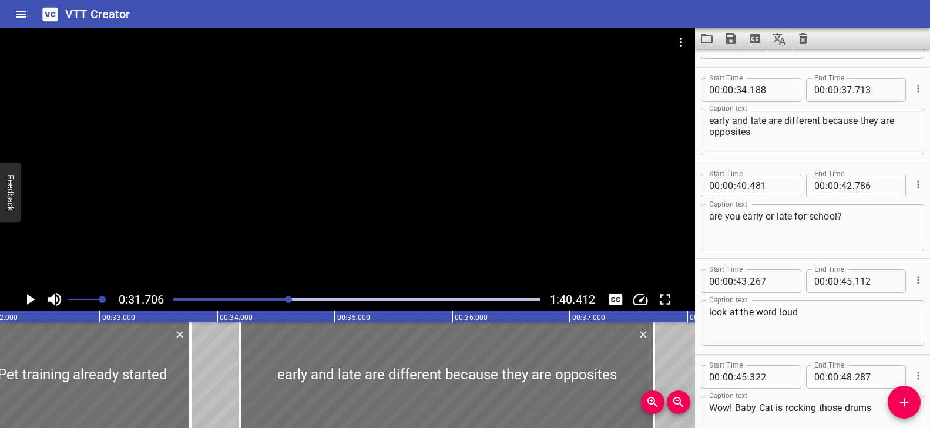
scroll to position [1340, 0]
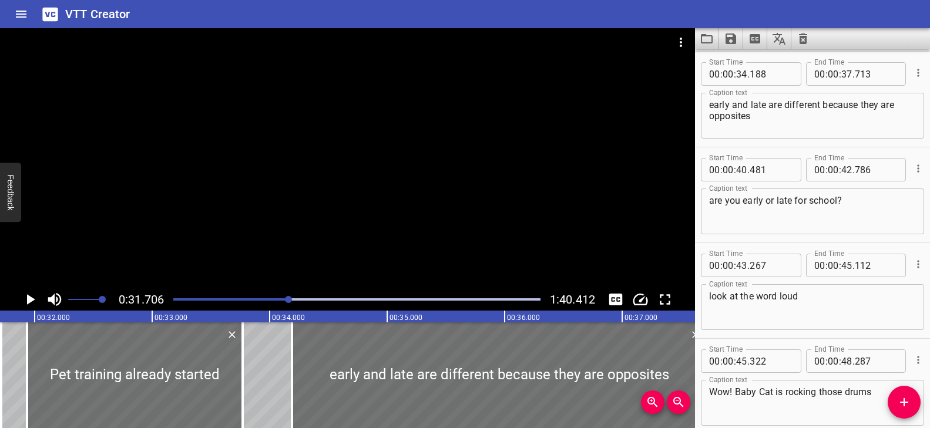
click at [312, 235] on div at bounding box center [347, 158] width 695 height 260
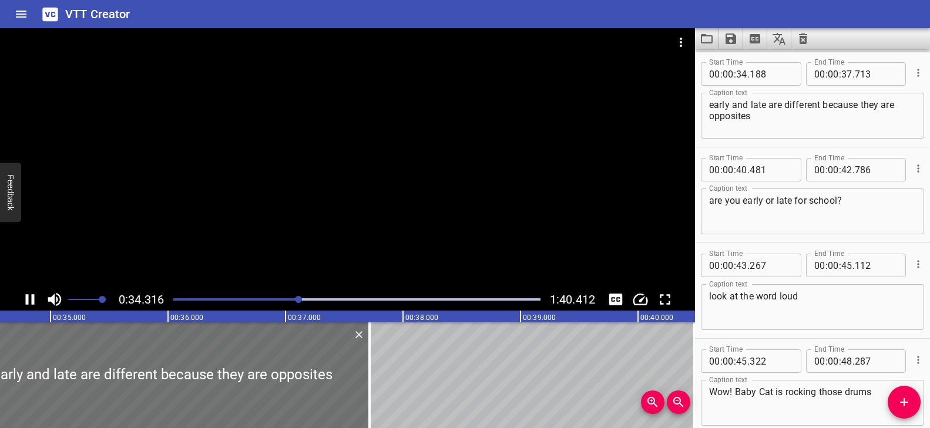
click at [285, 295] on div at bounding box center [356, 299] width 381 height 16
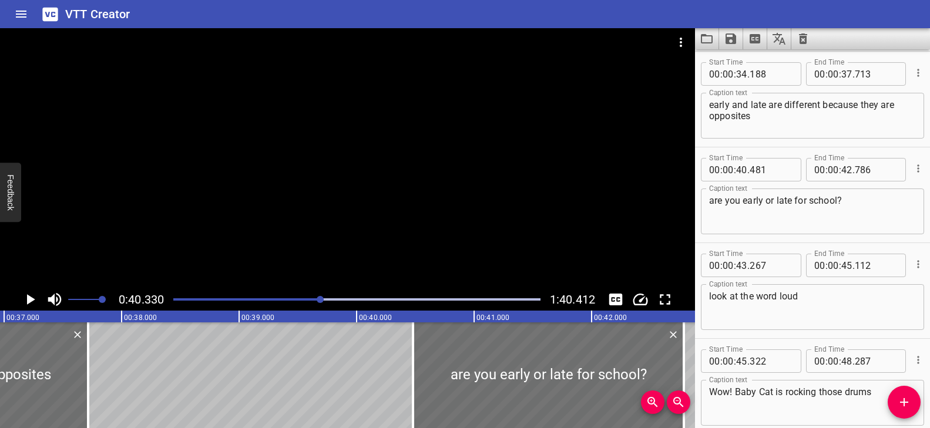
scroll to position [0, 4353]
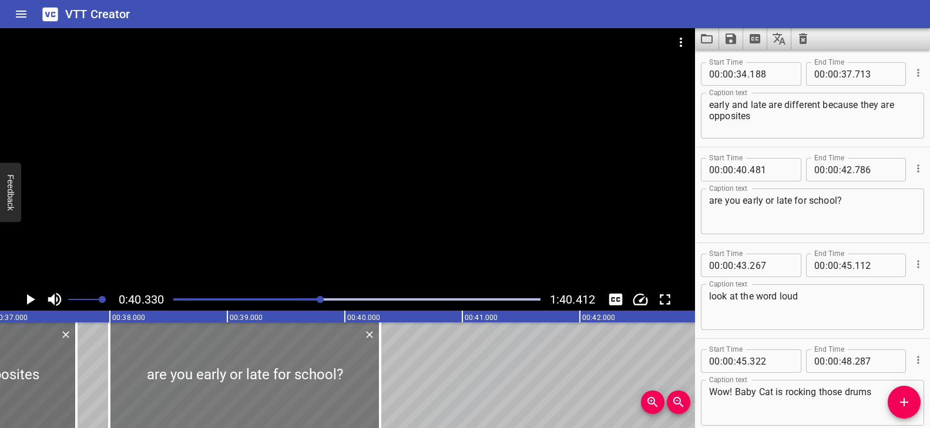
drag, startPoint x: 463, startPoint y: 354, endPoint x: 171, endPoint y: 352, distance: 291.9
click at [171, 352] on div at bounding box center [244, 375] width 271 height 106
type input "37"
type input "996"
type input "40"
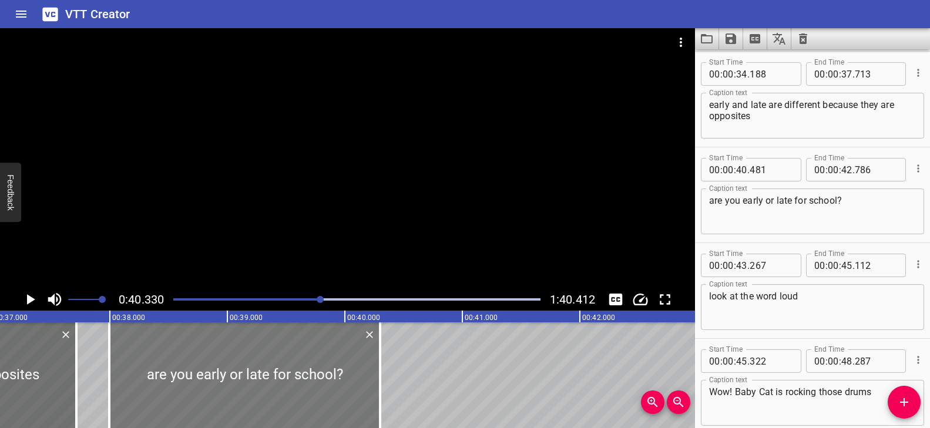
type input "301"
click at [210, 352] on div at bounding box center [244, 375] width 271 height 106
click at [309, 299] on div "Play progress" at bounding box center [137, 299] width 367 height 2
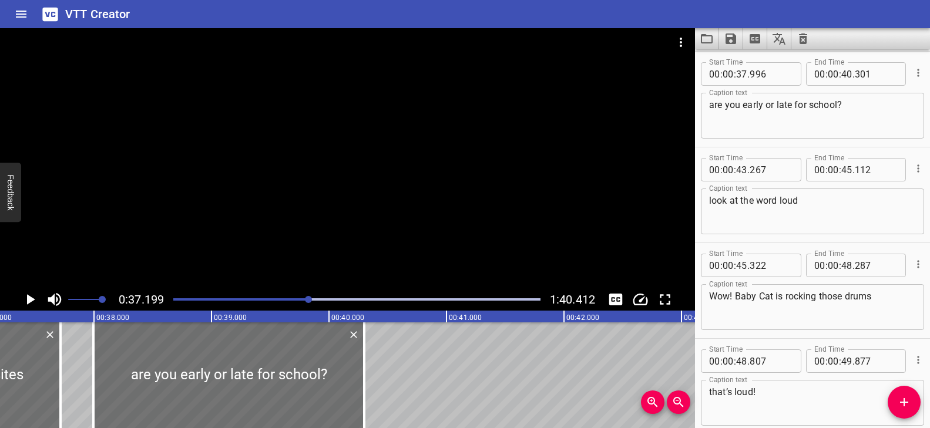
click at [328, 243] on div at bounding box center [347, 158] width 695 height 260
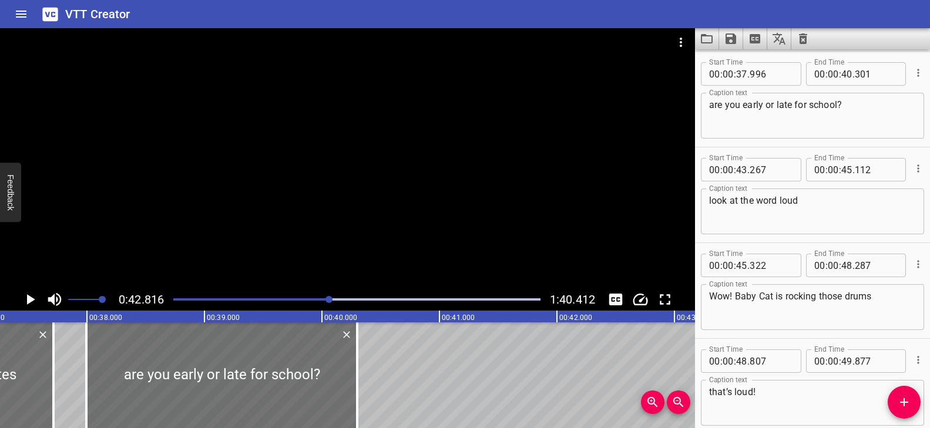
scroll to position [0, 4388]
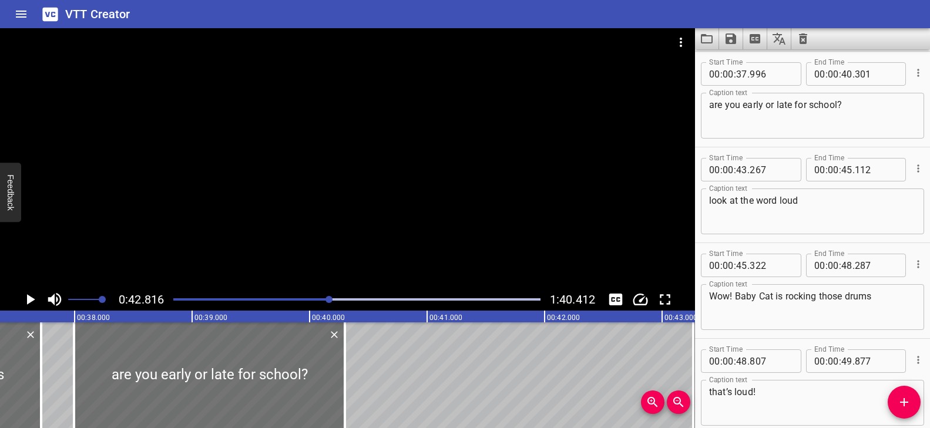
click at [305, 298] on div "Play progress" at bounding box center [146, 299] width 367 height 2
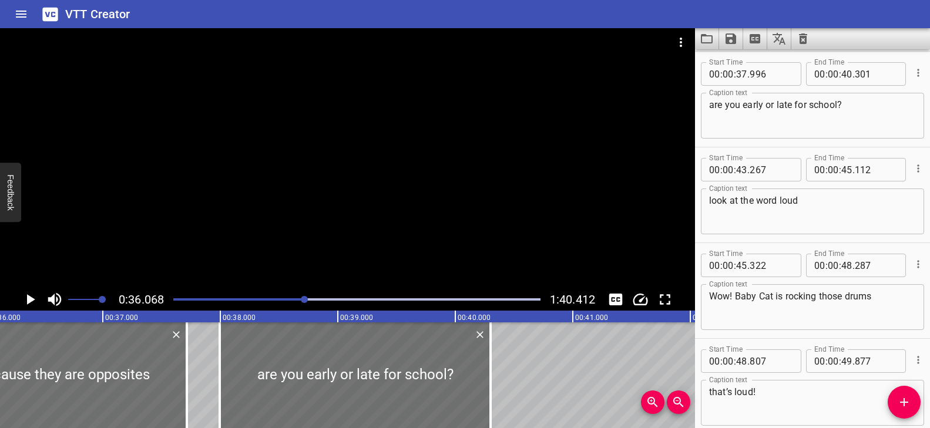
click at [324, 232] on div at bounding box center [347, 158] width 695 height 260
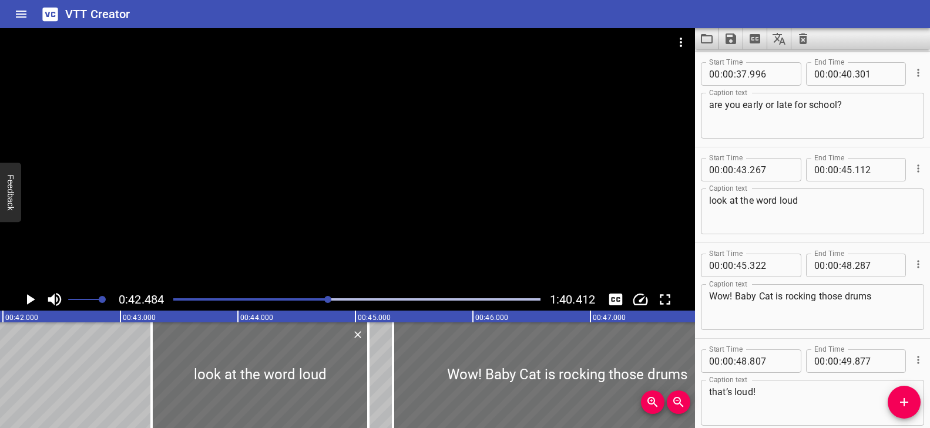
scroll to position [0, 4906]
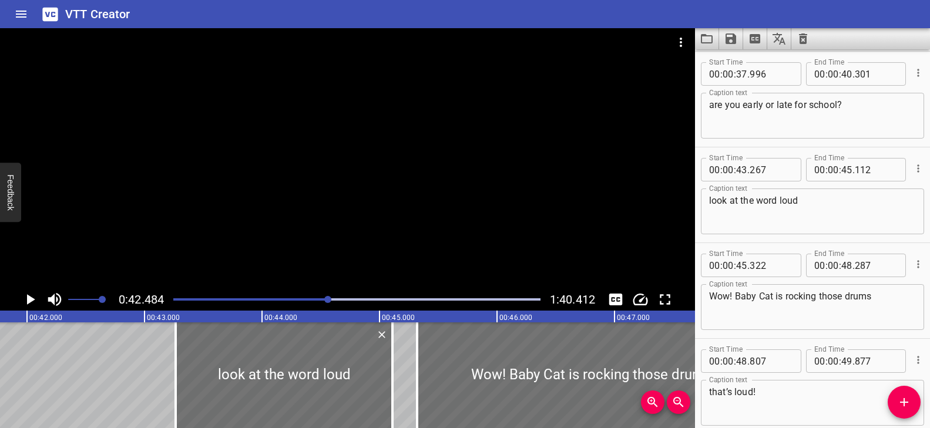
click at [362, 230] on div at bounding box center [347, 158] width 695 height 260
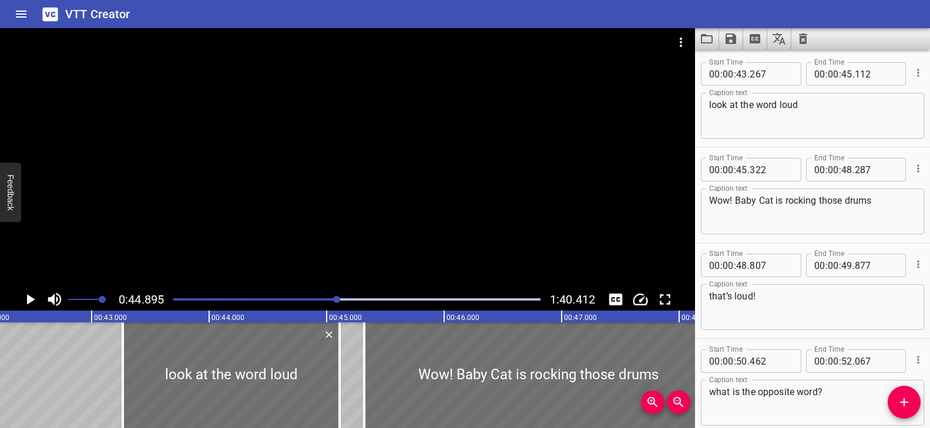
scroll to position [0, 4935]
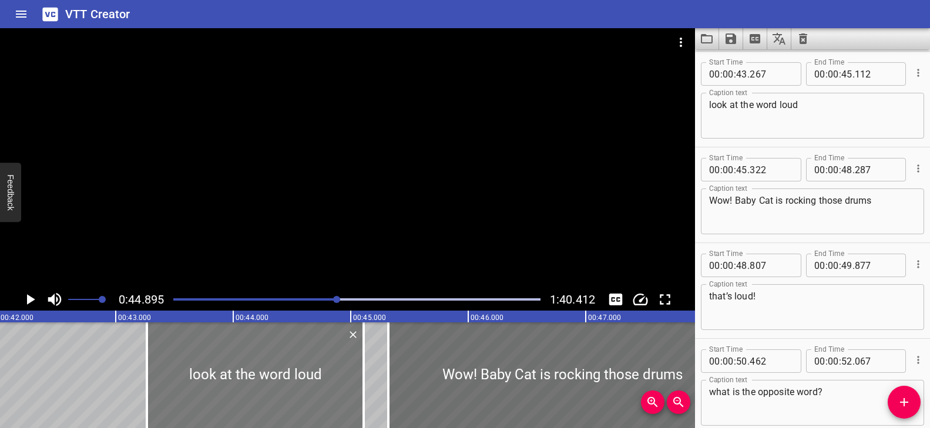
click at [272, 351] on div at bounding box center [255, 375] width 217 height 106
type input "272"
type input "117"
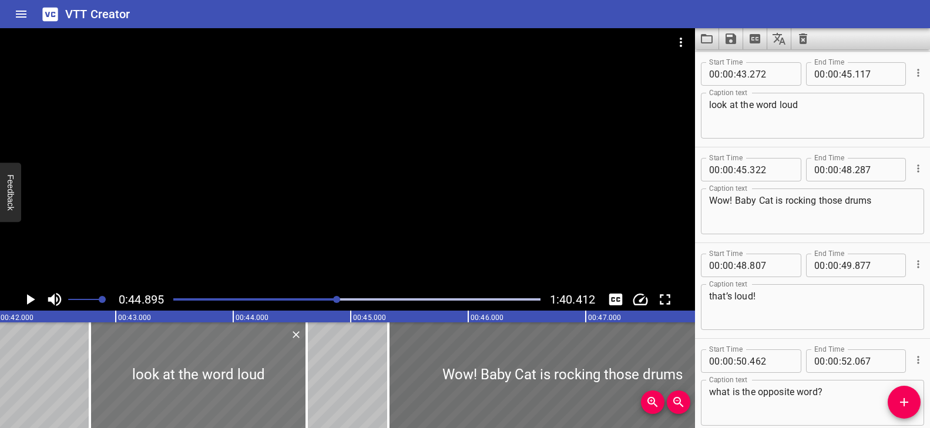
drag, startPoint x: 272, startPoint y: 349, endPoint x: 214, endPoint y: 351, distance: 58.7
click at [214, 351] on div at bounding box center [198, 375] width 217 height 106
type input "42"
type input "772"
type input "44"
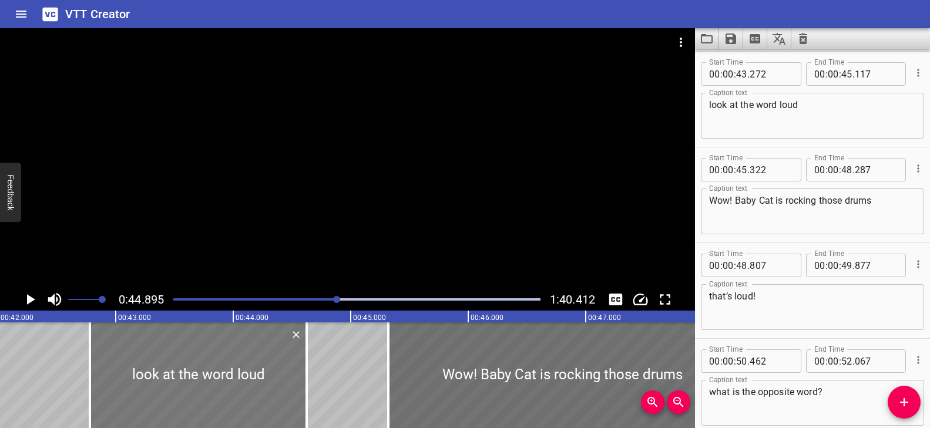
type input "617"
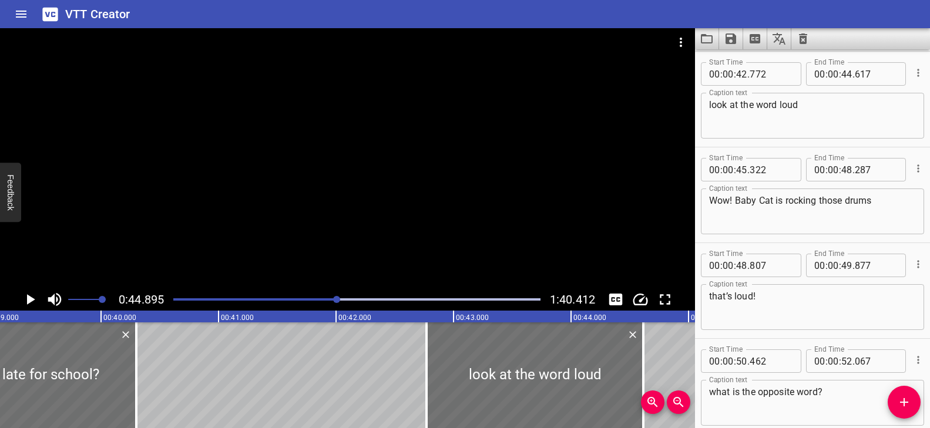
scroll to position [0, 4573]
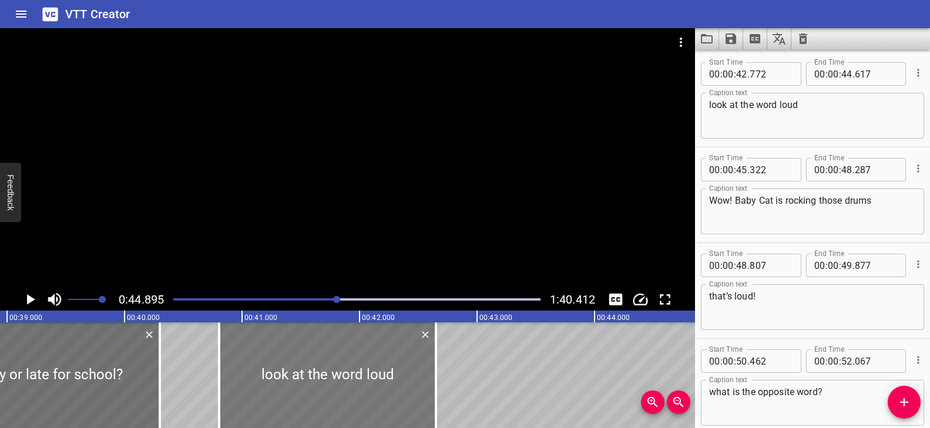
drag, startPoint x: 516, startPoint y: 371, endPoint x: 285, endPoint y: 367, distance: 230.8
click at [285, 367] on div at bounding box center [327, 375] width 217 height 106
type input "40"
type input "807"
type input "42"
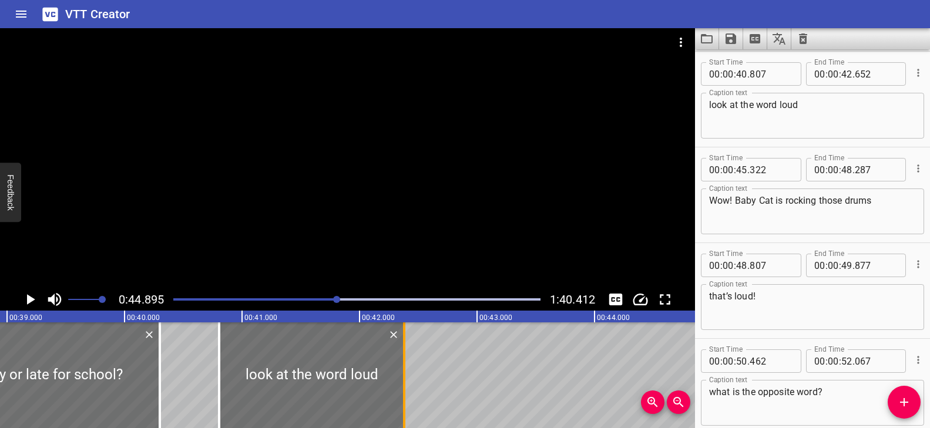
drag, startPoint x: 430, startPoint y: 359, endPoint x: 403, endPoint y: 360, distance: 27.0
click at [403, 360] on div at bounding box center [404, 375] width 2 height 106
type input "382"
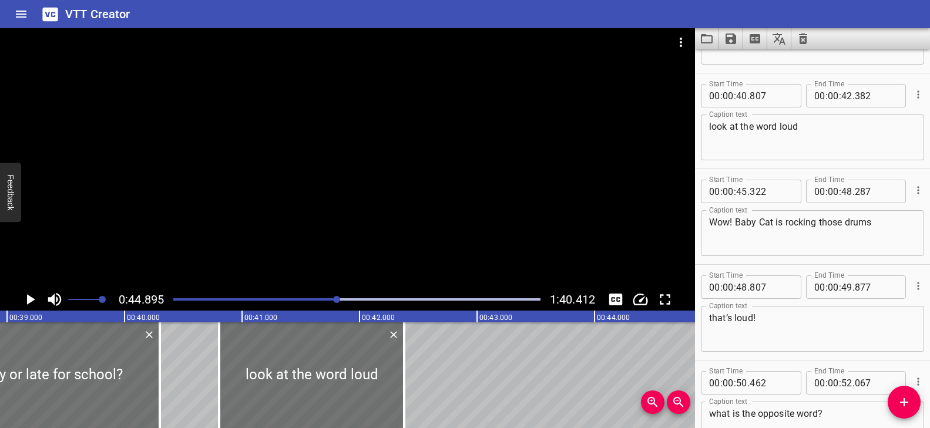
scroll to position [1484, 0]
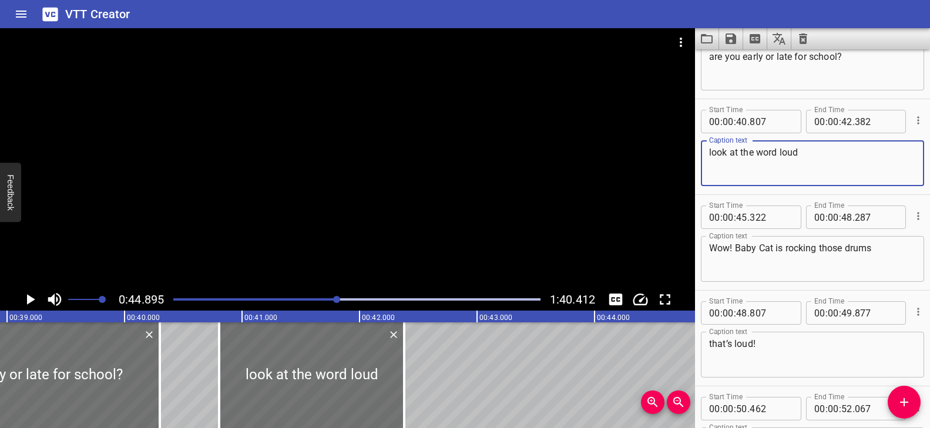
drag, startPoint x: 756, startPoint y: 152, endPoint x: 709, endPoint y: 153, distance: 47.6
click at [709, 153] on textarea "look at the word loud" at bounding box center [812, 163] width 207 height 33
type textarea "this word is loud"
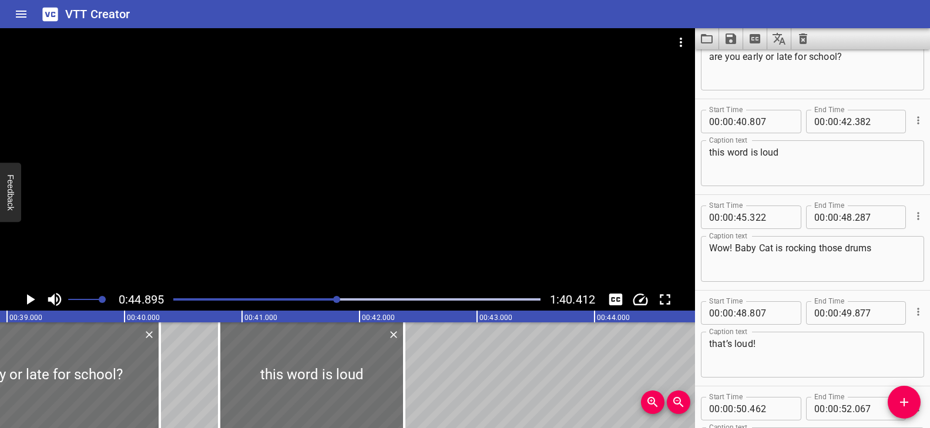
click at [331, 300] on div "Play progress" at bounding box center [154, 299] width 367 height 2
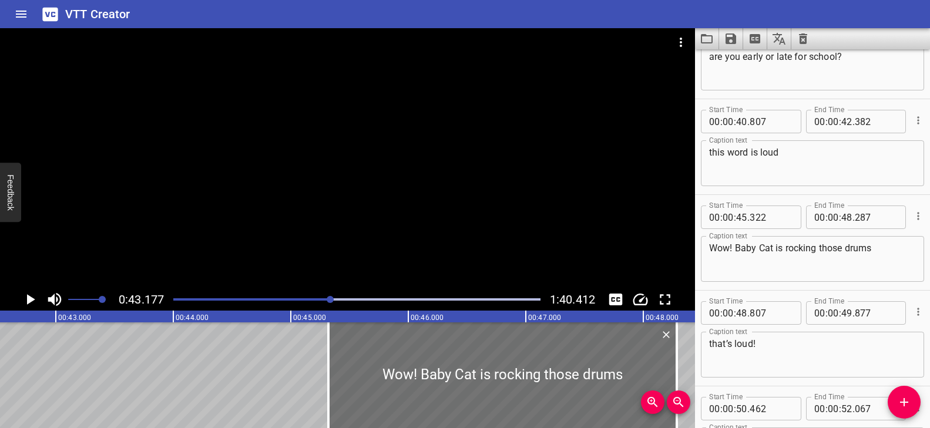
click at [417, 231] on div at bounding box center [347, 158] width 695 height 260
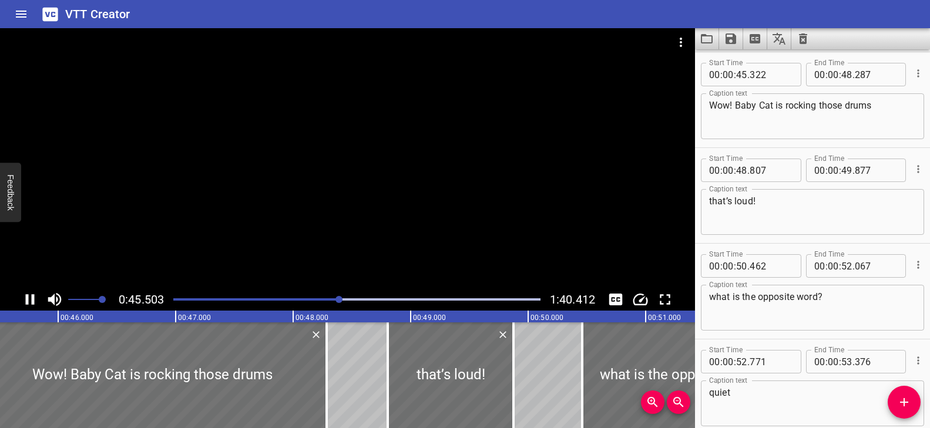
scroll to position [1627, 0]
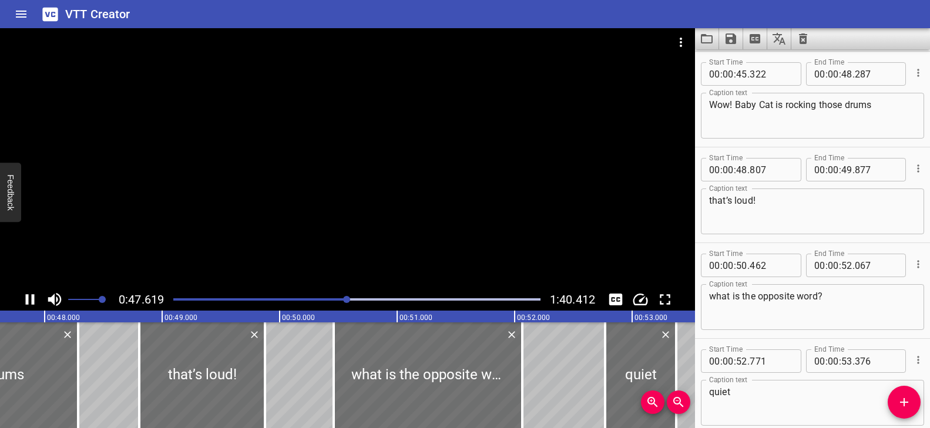
click at [333, 297] on div at bounding box center [356, 299] width 381 height 16
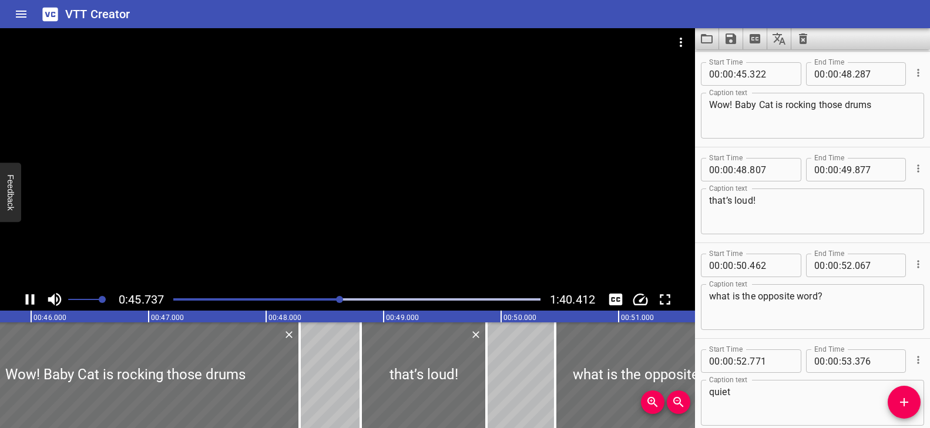
click at [304, 299] on div "Play progress" at bounding box center [157, 299] width 367 height 2
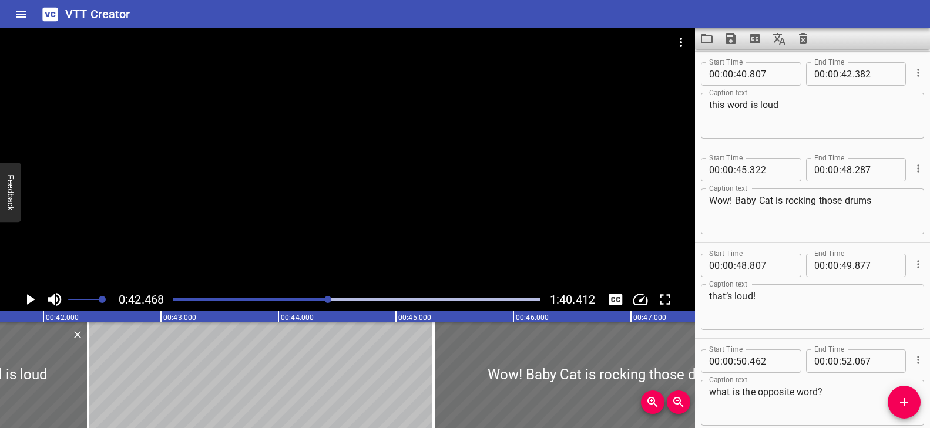
scroll to position [0, 4937]
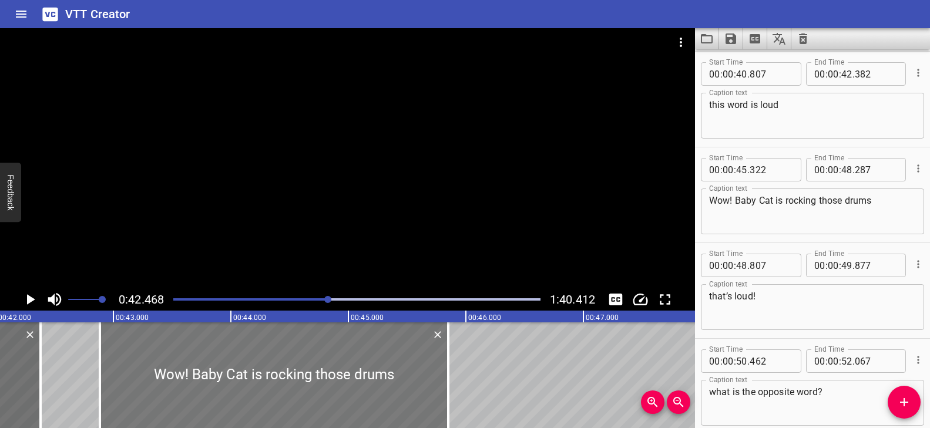
drag, startPoint x: 460, startPoint y: 359, endPoint x: 191, endPoint y: 370, distance: 269.2
click at [191, 370] on div at bounding box center [274, 375] width 348 height 106
type input "42"
type input "887"
type input "45"
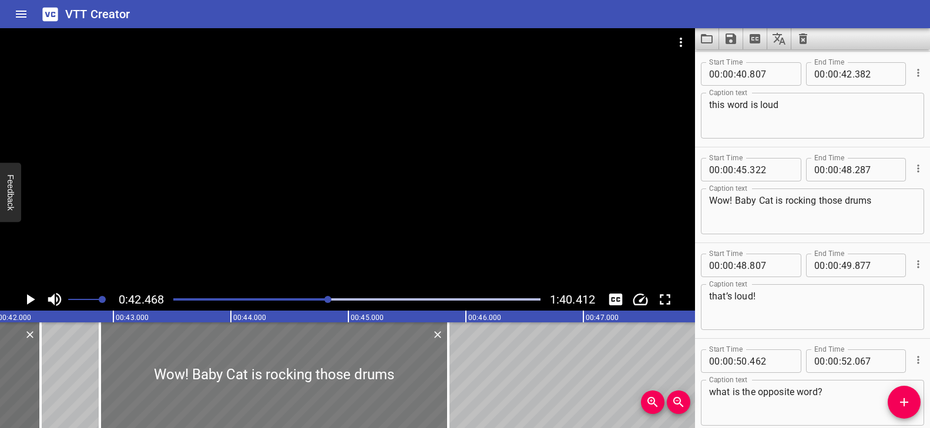
type input "852"
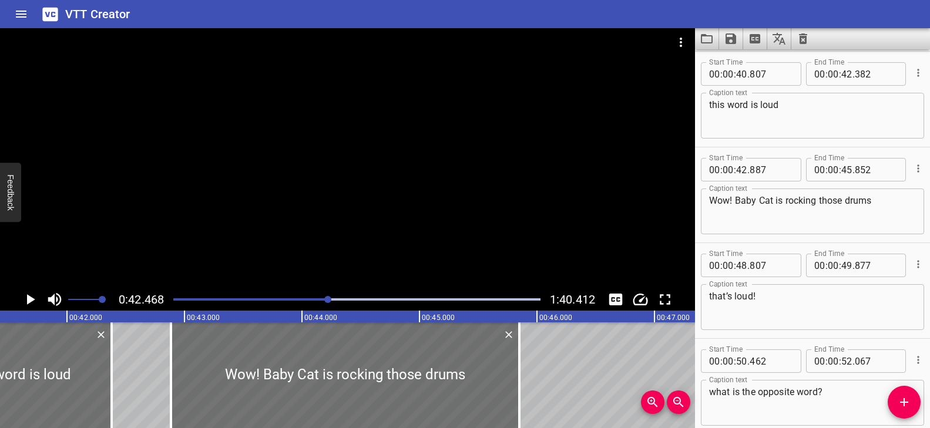
scroll to position [0, 4831]
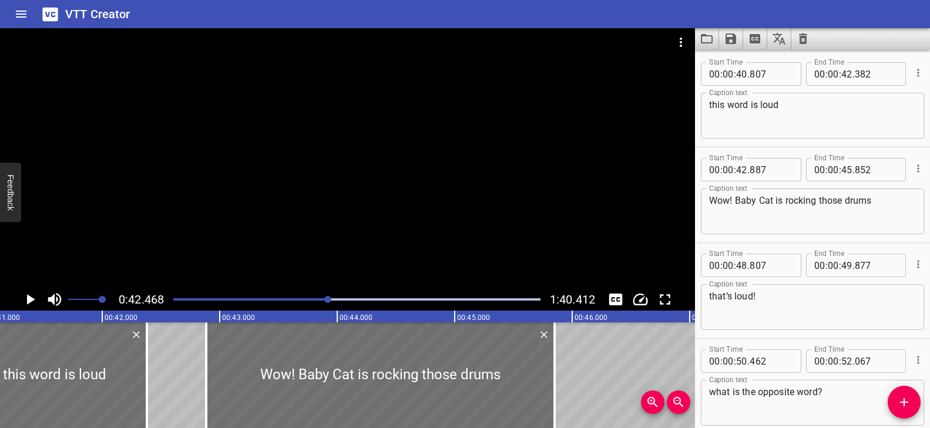
click at [333, 251] on div at bounding box center [347, 158] width 695 height 260
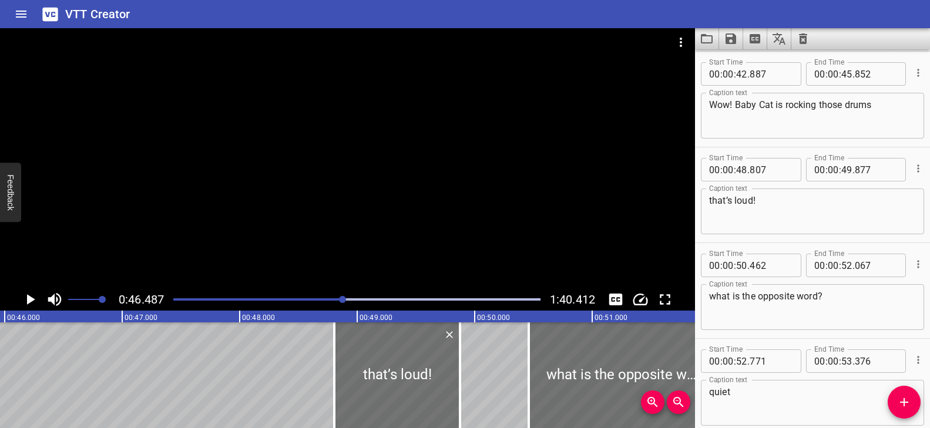
scroll to position [0, 5374]
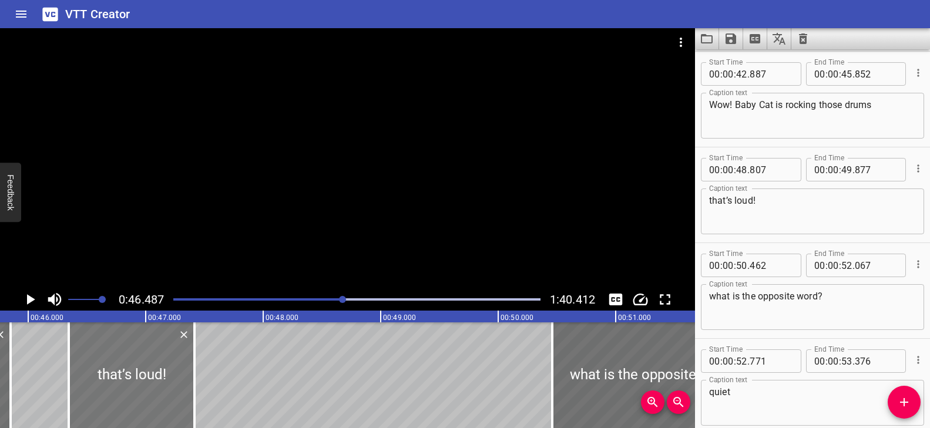
drag, startPoint x: 412, startPoint y: 379, endPoint x: 124, endPoint y: 371, distance: 288.4
click at [124, 371] on div at bounding box center [132, 375] width 126 height 106
type input "46"
type input "352"
type input "47"
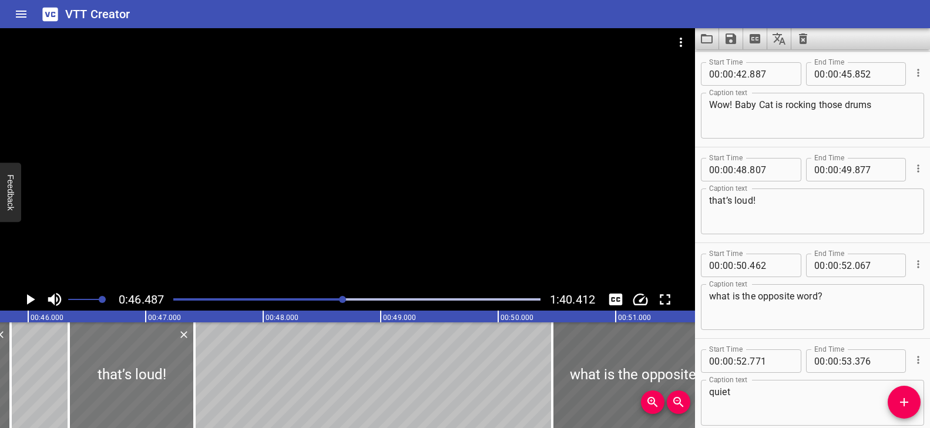
type input "422"
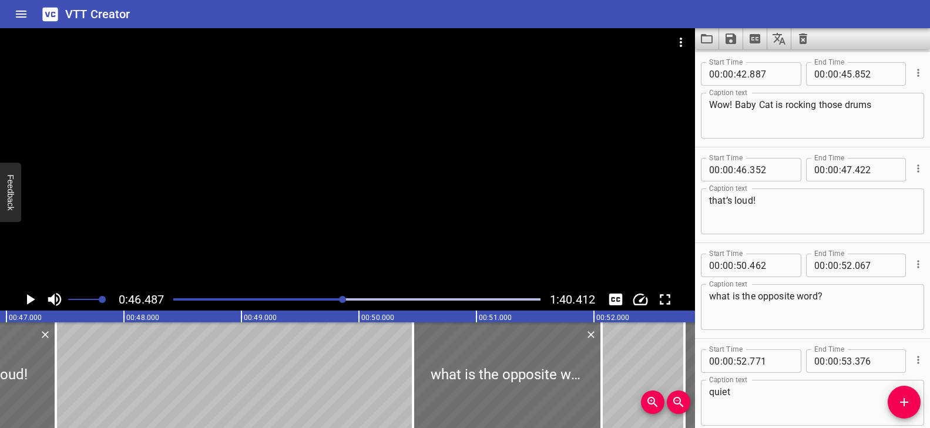
scroll to position [0, 5514]
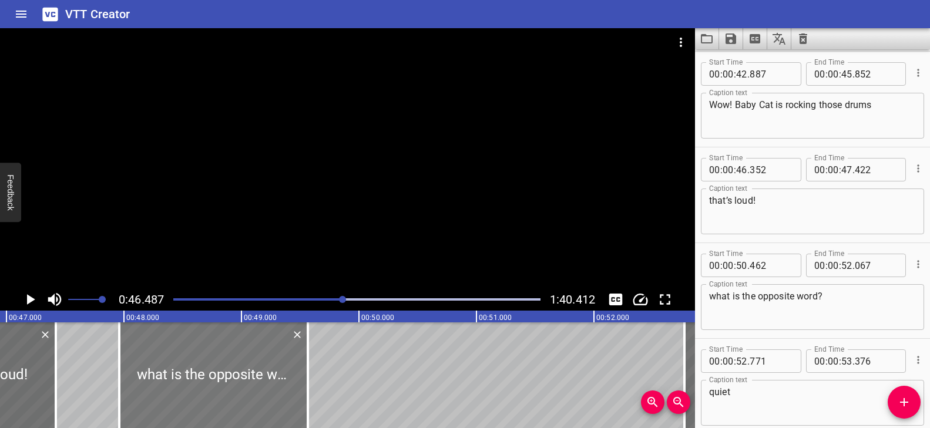
drag, startPoint x: 508, startPoint y: 372, endPoint x: 214, endPoint y: 369, distance: 293.6
click at [214, 369] on div at bounding box center [213, 375] width 189 height 106
type input "47"
type input "962"
type input "49"
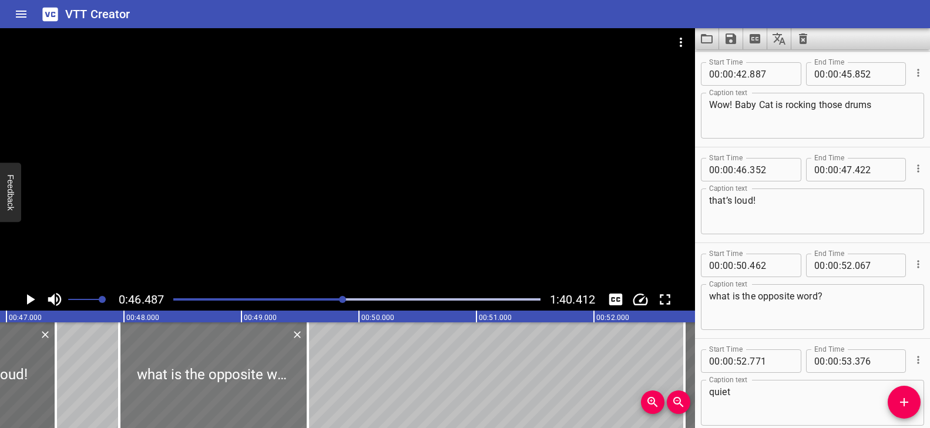
type input "567"
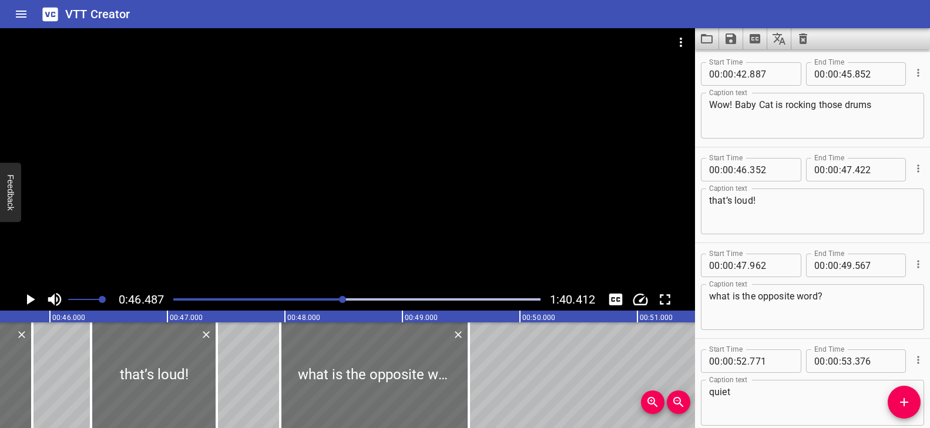
scroll to position [0, 5317]
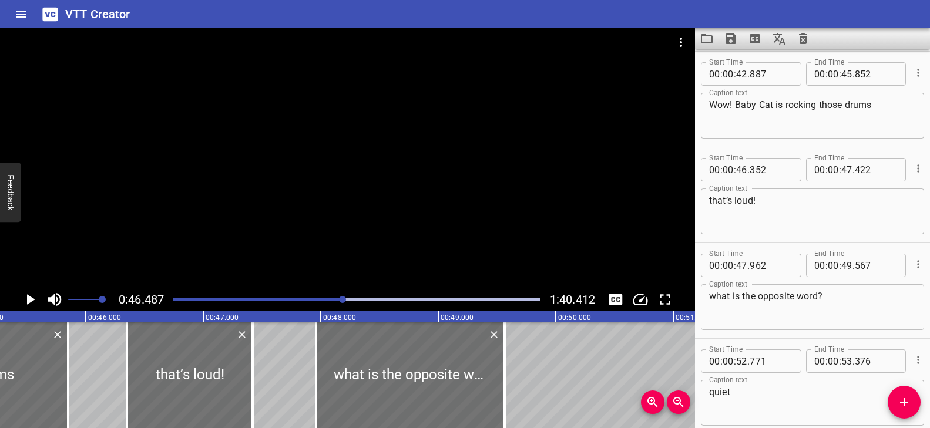
click at [335, 298] on div "Play progress" at bounding box center [160, 299] width 367 height 2
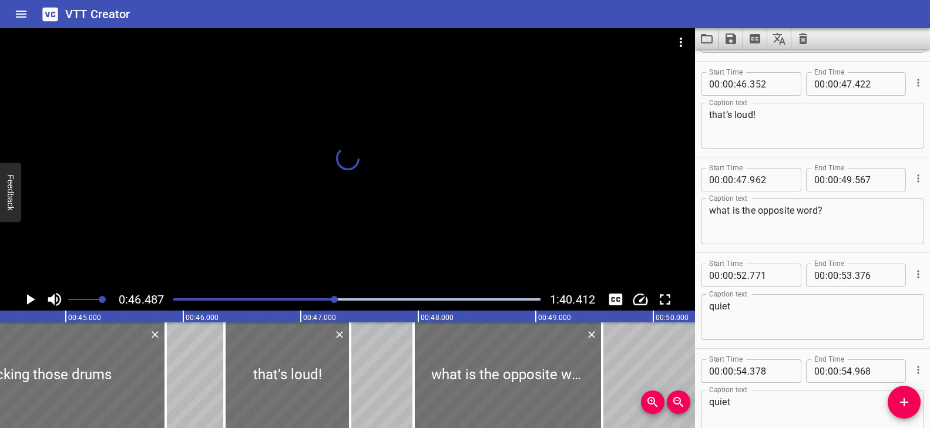
scroll to position [1723, 0]
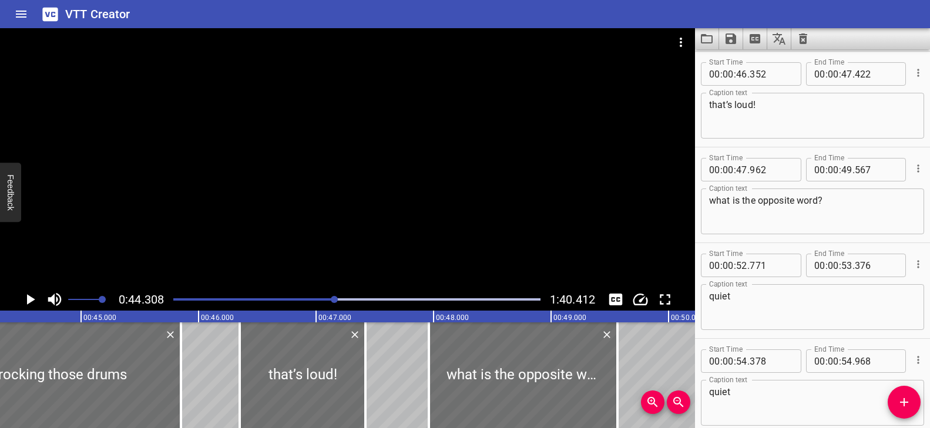
click at [340, 211] on div at bounding box center [347, 158] width 695 height 260
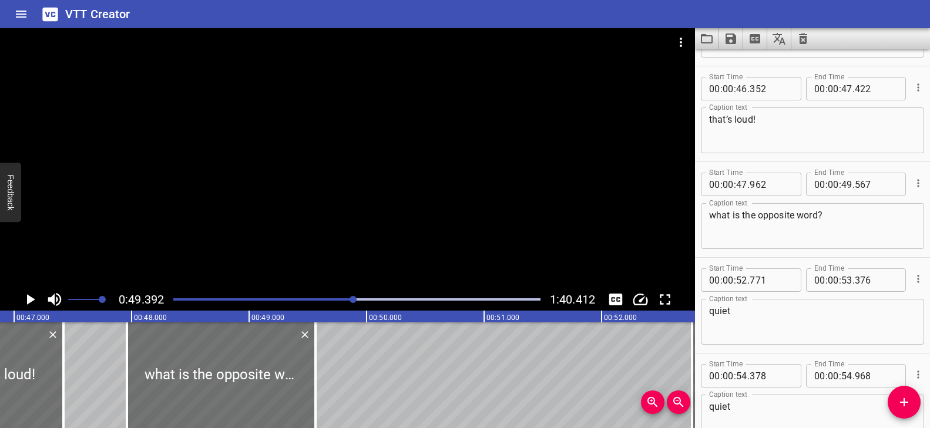
scroll to position [1639, 0]
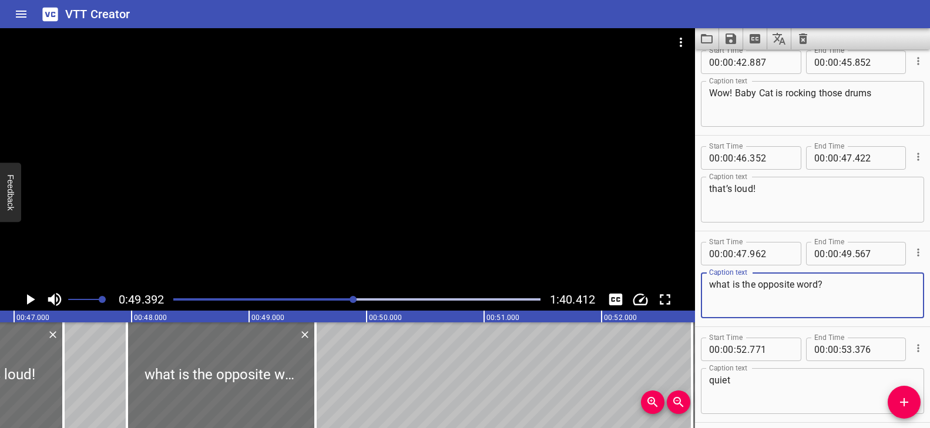
drag, startPoint x: 822, startPoint y: 282, endPoint x: 707, endPoint y: 282, distance: 115.1
click at [707, 282] on div "what is the opposite word? Caption text" at bounding box center [812, 295] width 223 height 46
paste textarea "Now the word is quiet."
type textarea "Now the word is quiet."
click at [346, 300] on div "Play progress" at bounding box center [170, 299] width 367 height 2
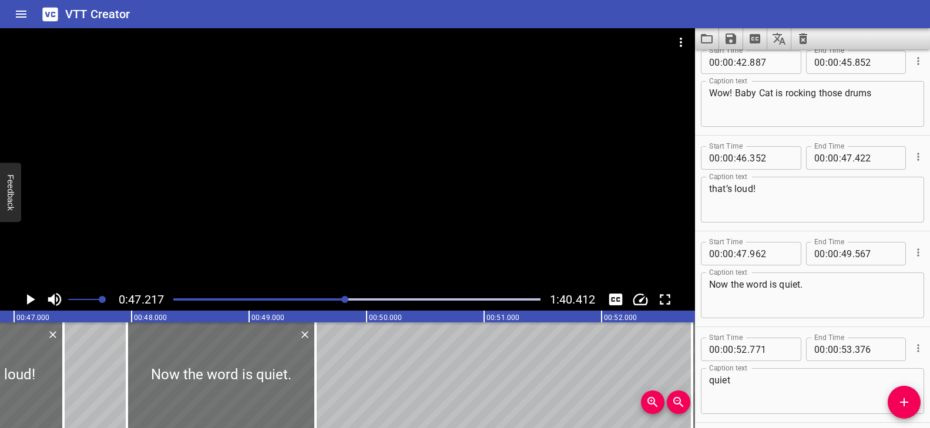
scroll to position [1759, 0]
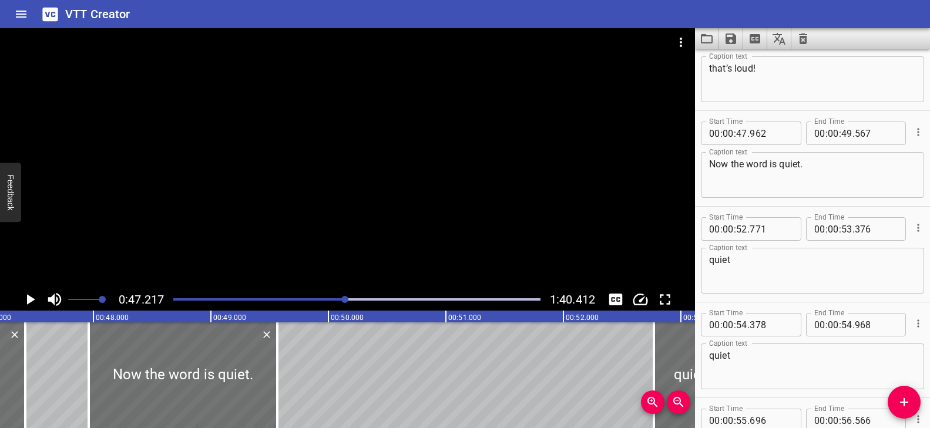
click at [389, 238] on div at bounding box center [347, 158] width 695 height 260
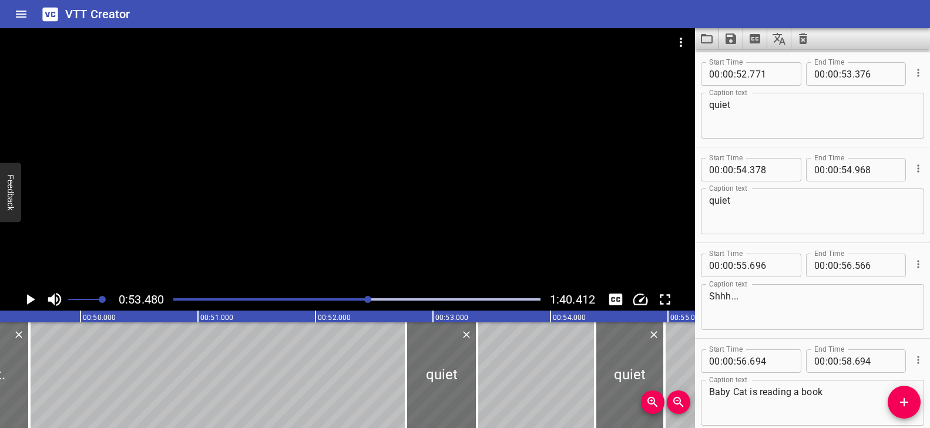
scroll to position [0, 5780]
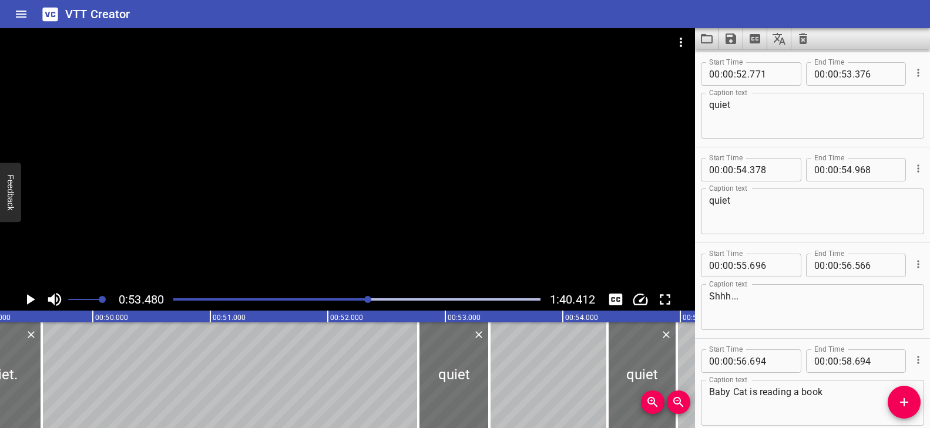
click at [363, 298] on div "Play progress" at bounding box center [185, 299] width 367 height 2
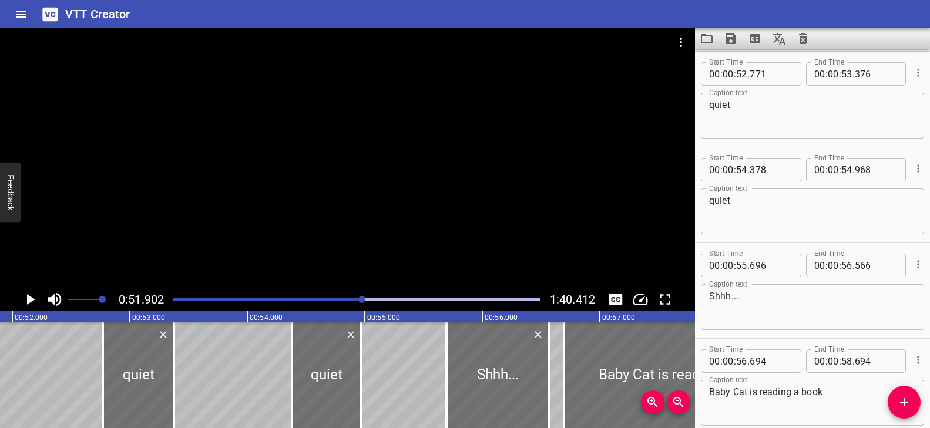
scroll to position [0, 6095]
click at [356, 298] on div "Play progress" at bounding box center [179, 299] width 367 height 2
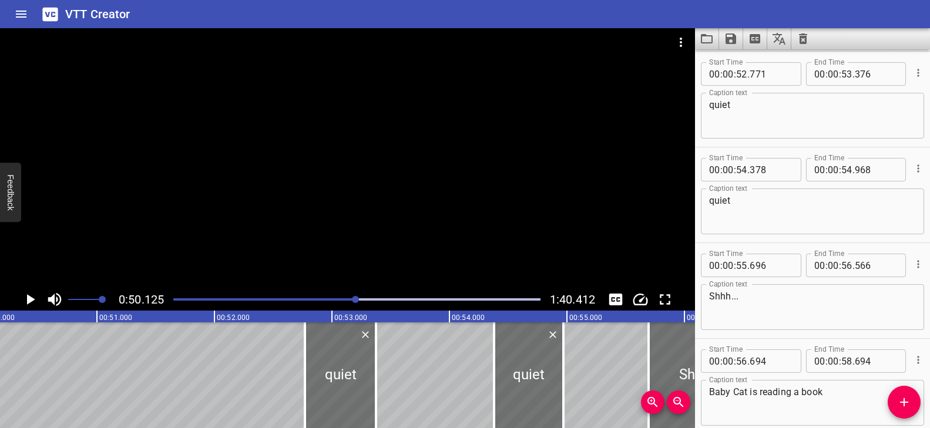
scroll to position [0, 5887]
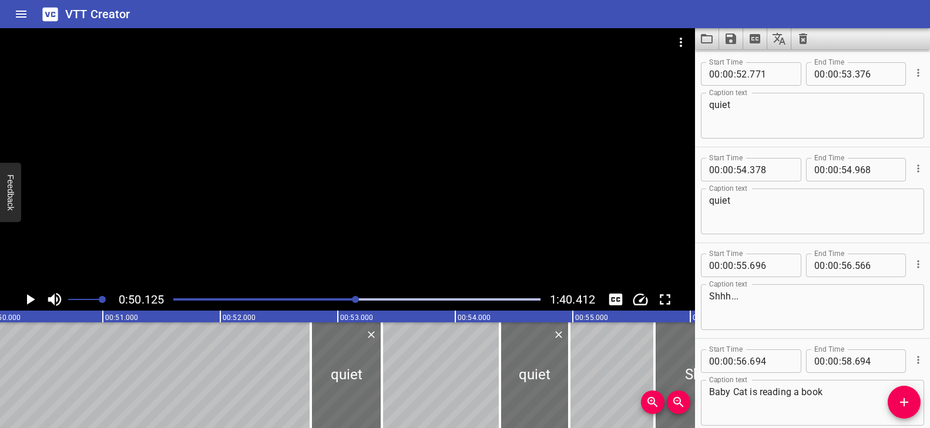
click at [343, 298] on div "Play progress" at bounding box center [172, 299] width 367 height 2
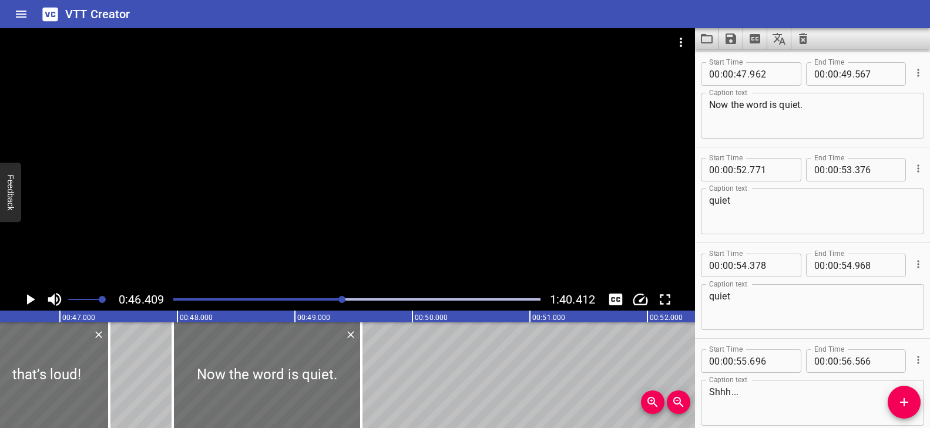
scroll to position [0, 5451]
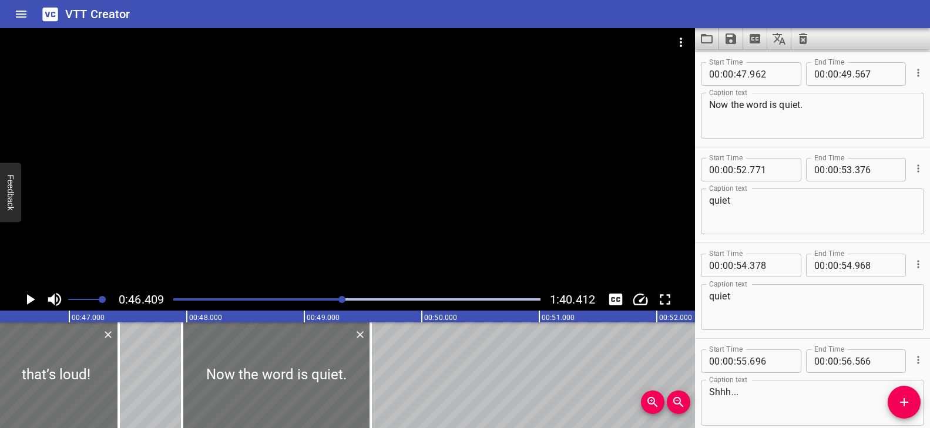
click at [821, 107] on textarea "Now the word is quiet." at bounding box center [812, 115] width 207 height 33
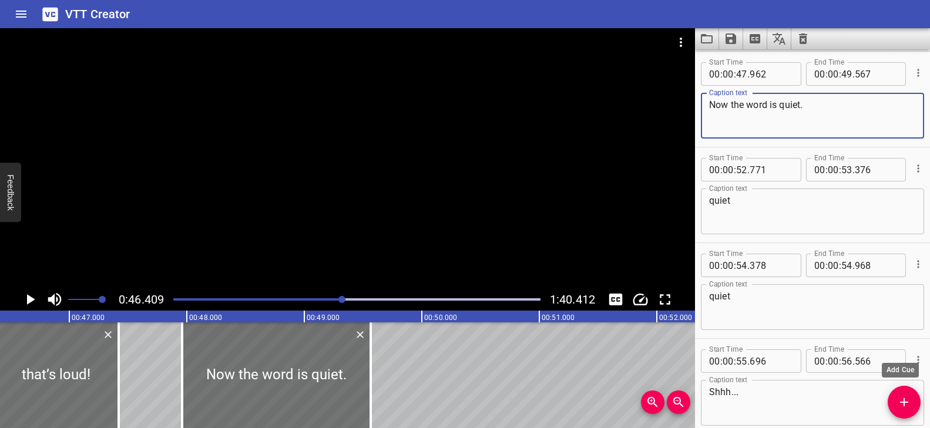
click at [901, 397] on icon "Add Cue" at bounding box center [904, 402] width 14 height 14
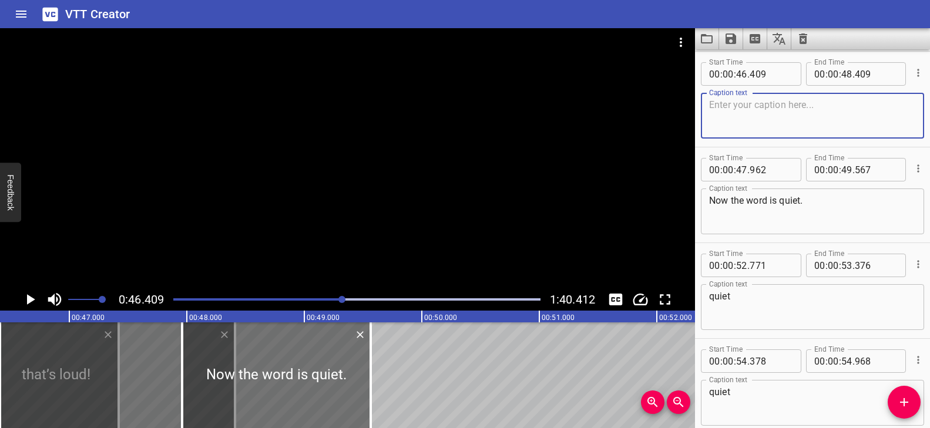
scroll to position [1816, 0]
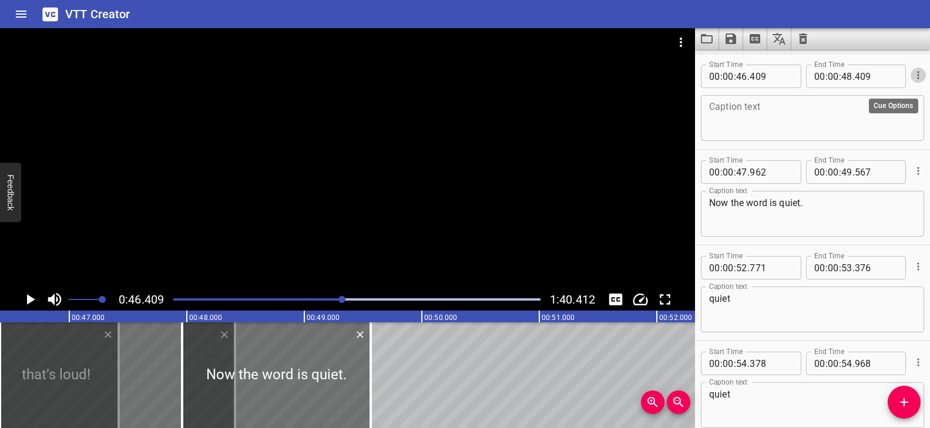
click at [912, 72] on icon "Cue Options" at bounding box center [918, 75] width 12 height 12
click at [863, 95] on li "Delete Cue" at bounding box center [868, 96] width 102 height 21
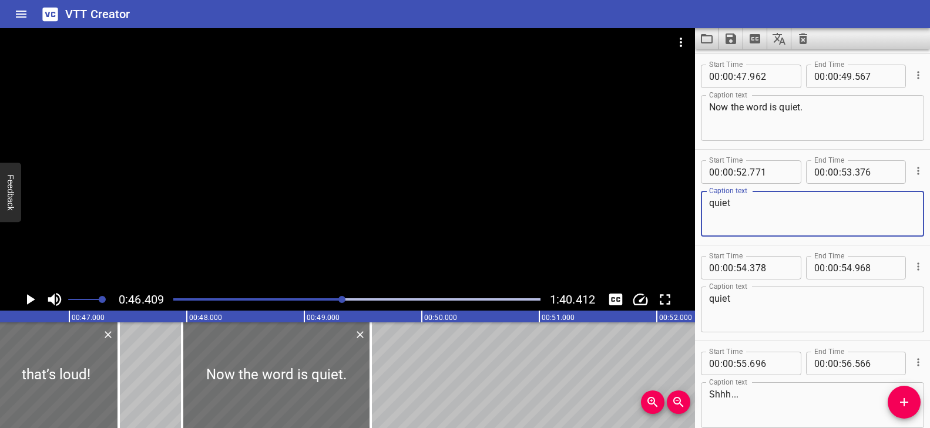
click at [796, 211] on textarea "quiet" at bounding box center [812, 213] width 207 height 33
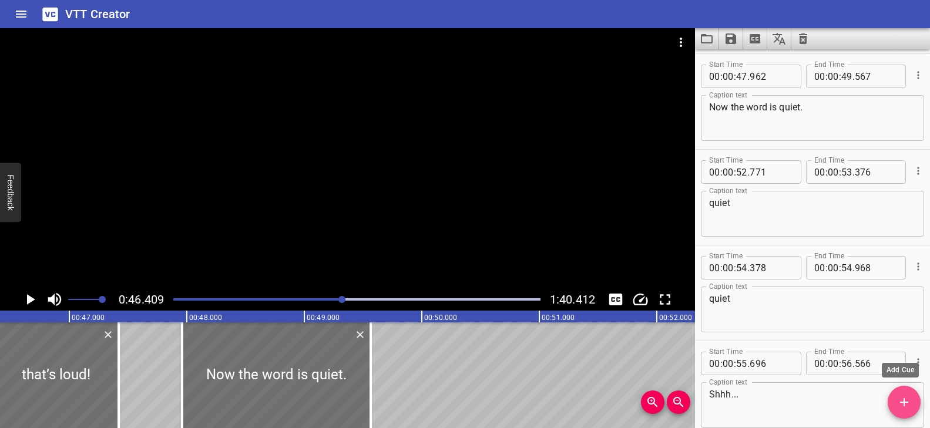
click at [904, 403] on icon "Add Cue" at bounding box center [904, 402] width 8 height 8
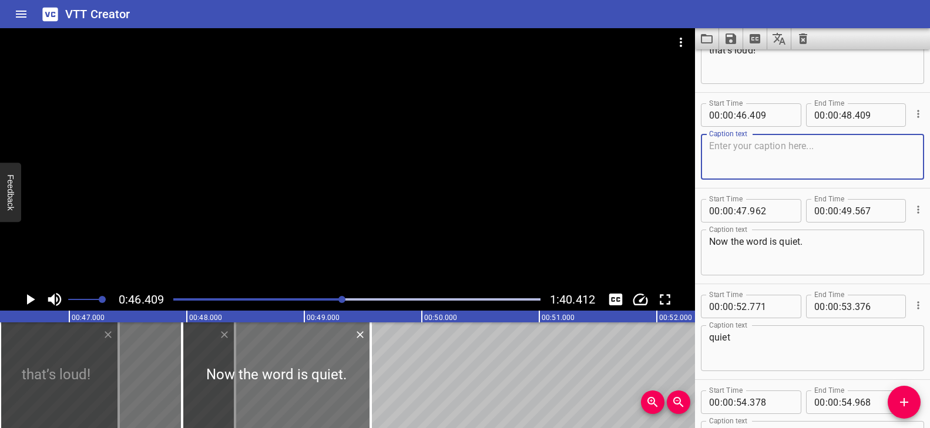
scroll to position [1752, 0]
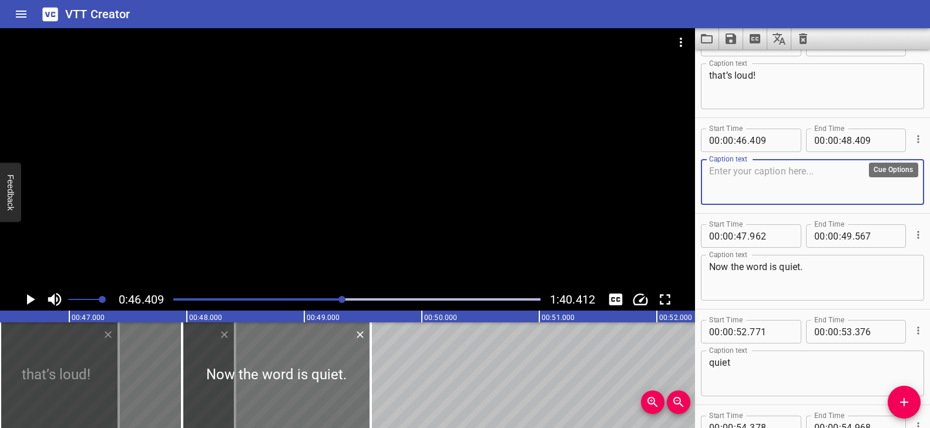
click at [912, 135] on icon "Cue Options" at bounding box center [918, 139] width 12 height 12
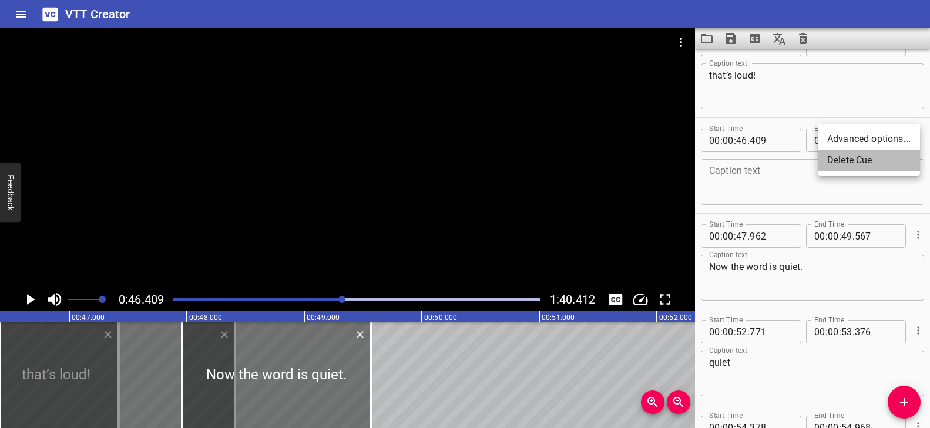
click at [866, 157] on li "Delete Cue" at bounding box center [868, 160] width 102 height 21
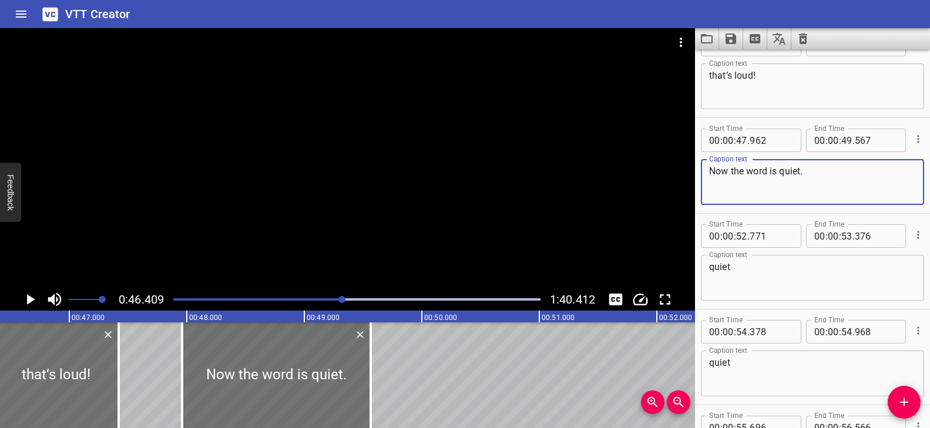
click at [837, 183] on textarea "Now the word is quiet." at bounding box center [812, 182] width 207 height 33
click at [777, 236] on input "number" at bounding box center [770, 235] width 43 height 23
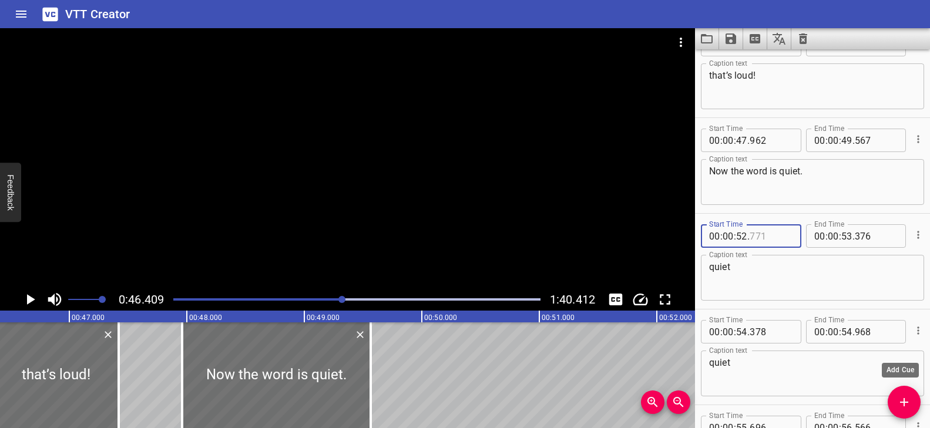
type input "771"
click at [908, 398] on icon "Add Cue" at bounding box center [904, 402] width 14 height 14
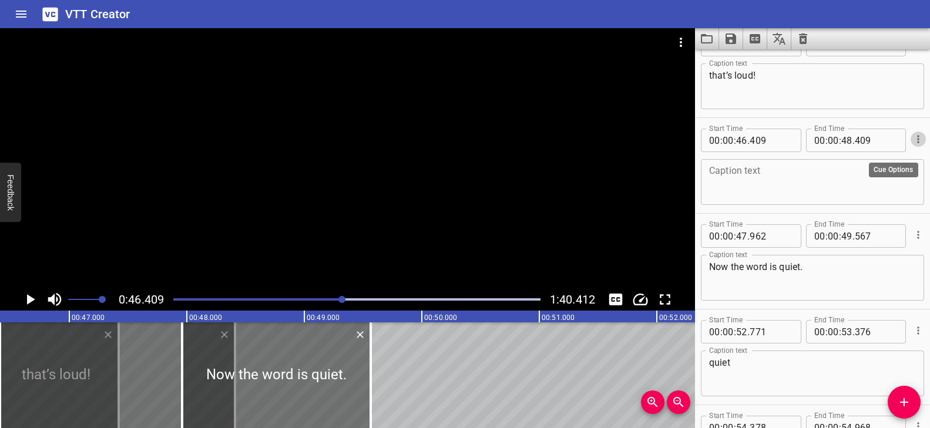
click at [912, 136] on icon "Cue Options" at bounding box center [918, 139] width 12 height 12
click at [281, 426] on div at bounding box center [465, 214] width 930 height 428
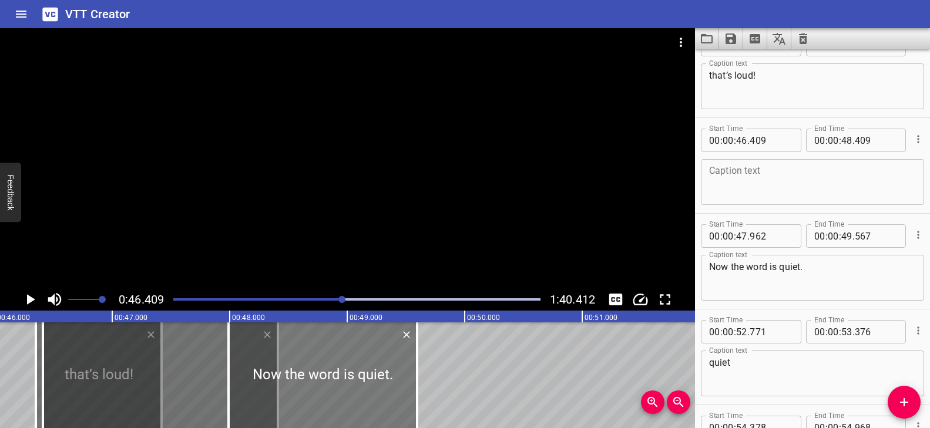
click at [268, 383] on div at bounding box center [322, 375] width 189 height 106
type input "992"
type input "597"
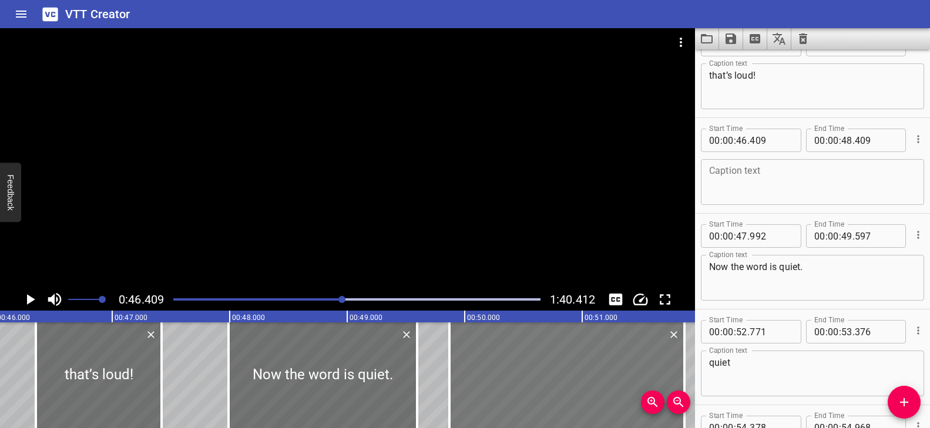
drag, startPoint x: 188, startPoint y: 371, endPoint x: 594, endPoint y: 375, distance: 406.4
type input "49"
type input "869"
type input "51"
type input "869"
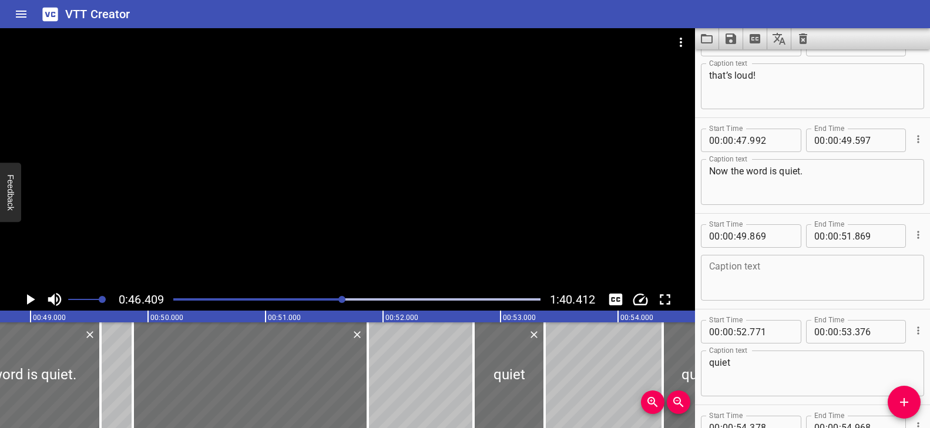
scroll to position [0, 5713]
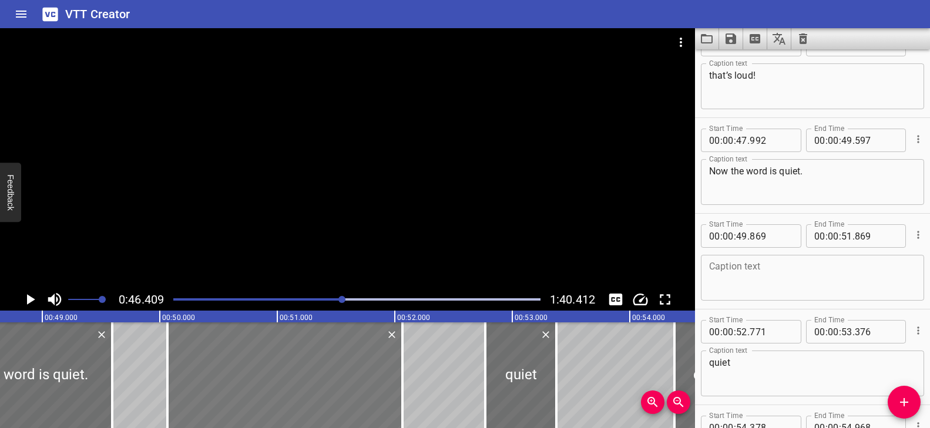
drag, startPoint x: 335, startPoint y: 385, endPoint x: 358, endPoint y: 387, distance: 23.0
click at [358, 387] on div at bounding box center [284, 375] width 235 height 106
type input "50"
type input "064"
type input "52"
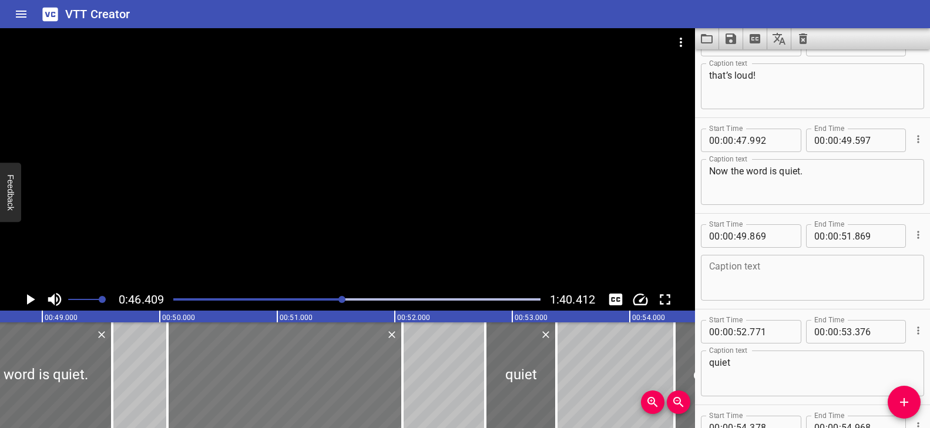
type input "064"
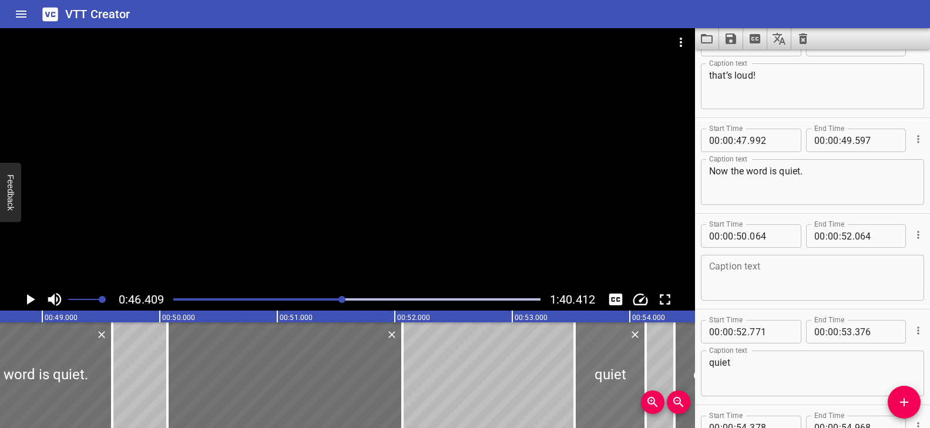
drag, startPoint x: 516, startPoint y: 371, endPoint x: 607, endPoint y: 371, distance: 91.0
click at [607, 371] on div at bounding box center [609, 375] width 71 height 106
type input "53"
type input "546"
type input "54"
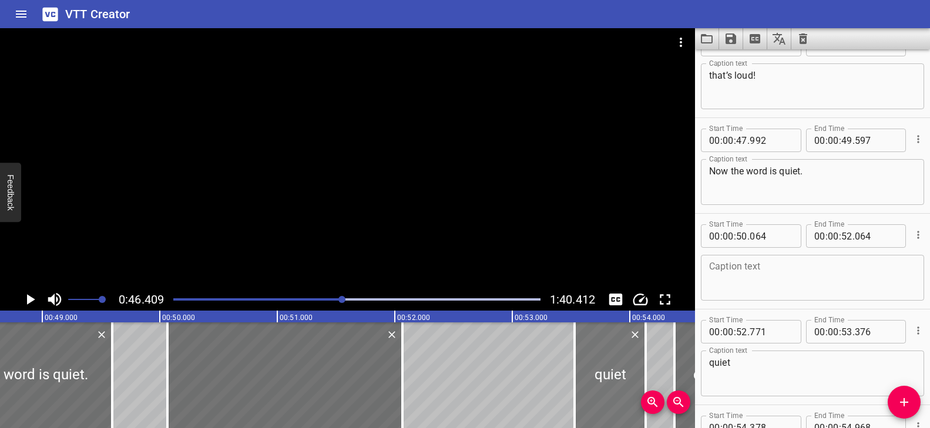
type input "151"
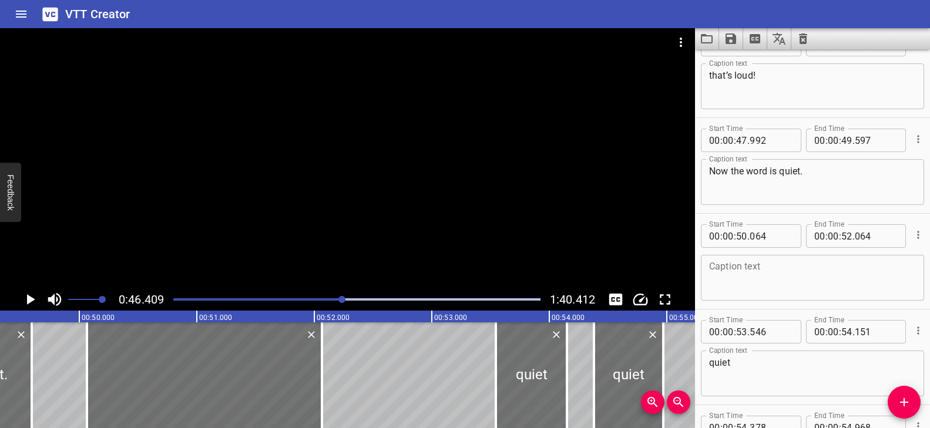
scroll to position [0, 5829]
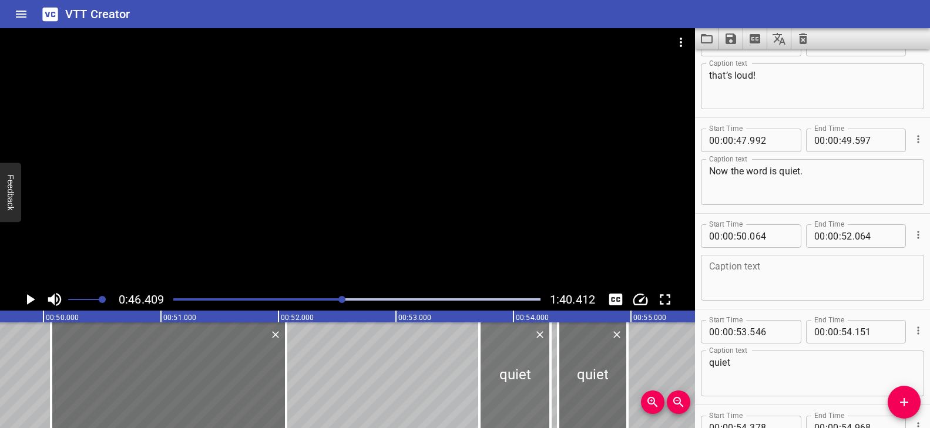
drag, startPoint x: 493, startPoint y: 375, endPoint x: 521, endPoint y: 376, distance: 28.8
click at [511, 376] on div at bounding box center [514, 375] width 71 height 106
type input "706"
type input "311"
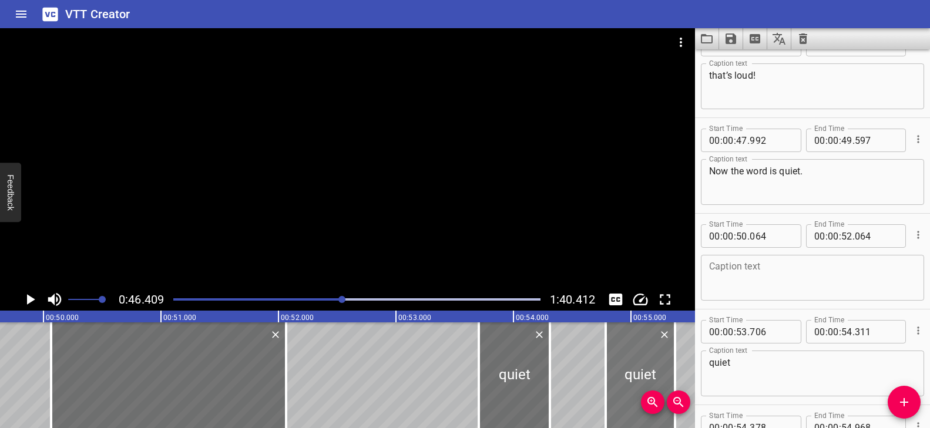
click at [635, 365] on div at bounding box center [639, 375] width 69 height 106
type input "808"
type input "55"
type input "398"
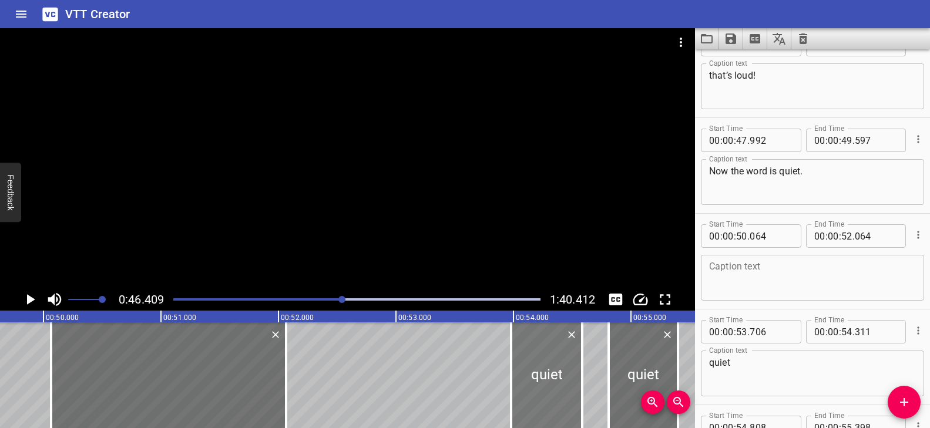
drag, startPoint x: 525, startPoint y: 369, endPoint x: 568, endPoint y: 369, distance: 43.5
click at [568, 369] on div at bounding box center [546, 375] width 71 height 106
type input "54"
type input "071"
type input "676"
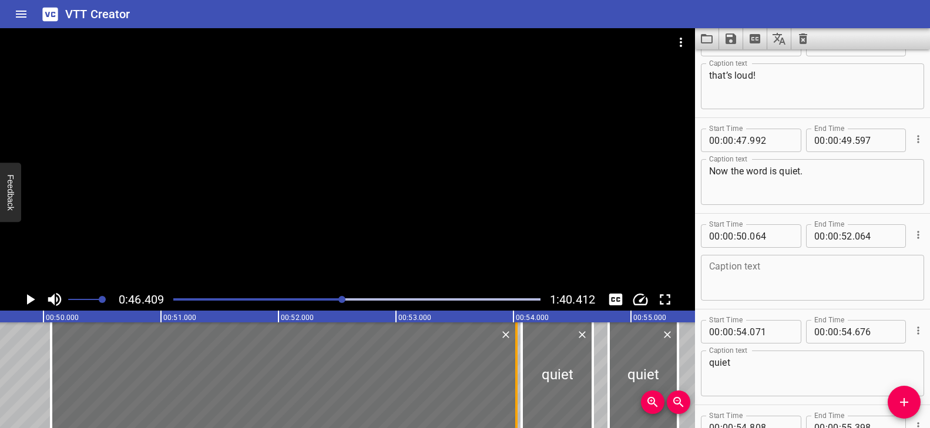
drag, startPoint x: 282, startPoint y: 360, endPoint x: 512, endPoint y: 373, distance: 230.6
click at [512, 373] on div at bounding box center [516, 375] width 12 height 106
type input "54"
type input "024"
click at [739, 275] on textarea at bounding box center [812, 277] width 207 height 33
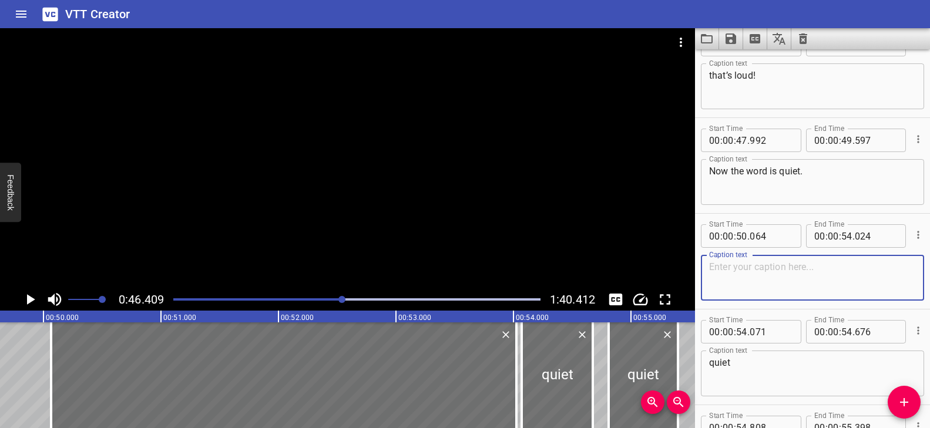
paste textarea "Shh."
type textarea "Shh."
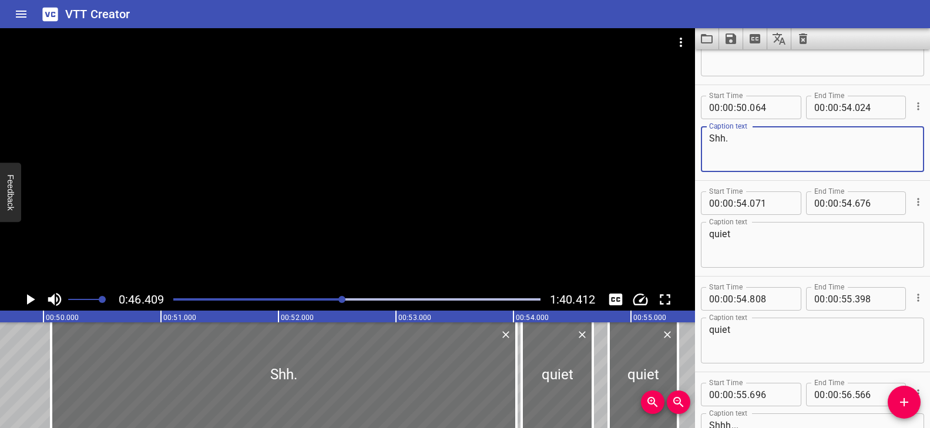
scroll to position [1998, 0]
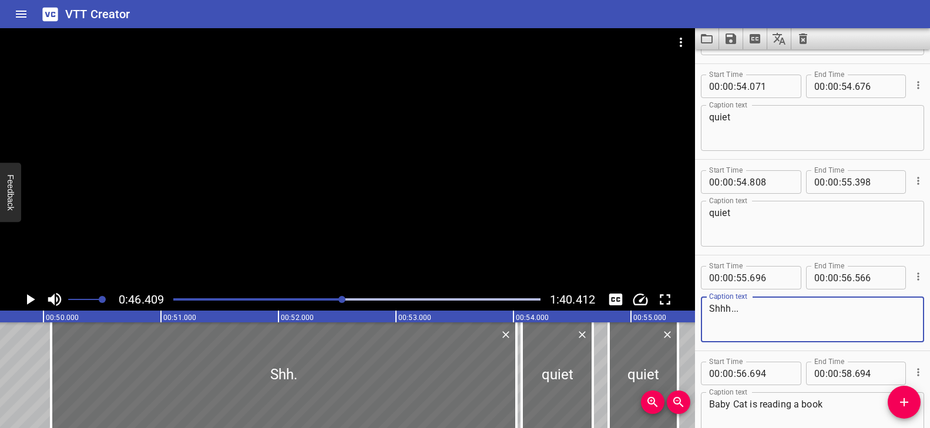
drag, startPoint x: 758, startPoint y: 312, endPoint x: 706, endPoint y: 308, distance: 51.8
click at [706, 308] on div "Shhh... Caption text" at bounding box center [812, 320] width 223 height 46
click at [767, 311] on textarea "Shhh..." at bounding box center [812, 319] width 207 height 33
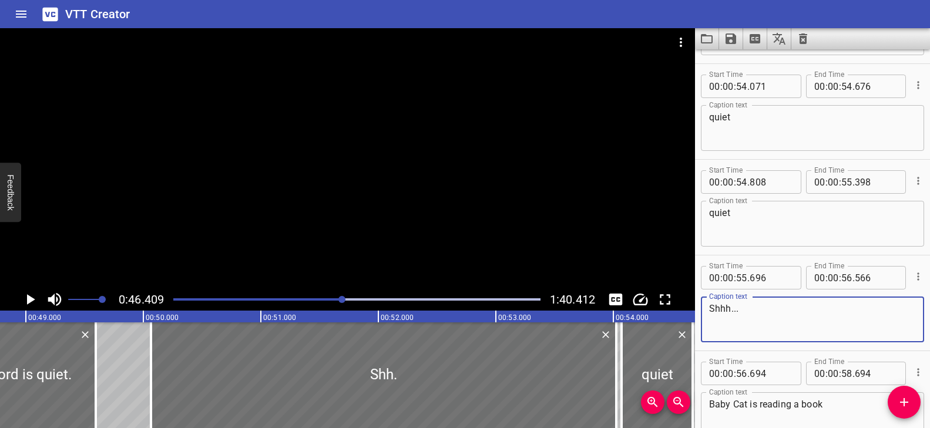
scroll to position [0, 5777]
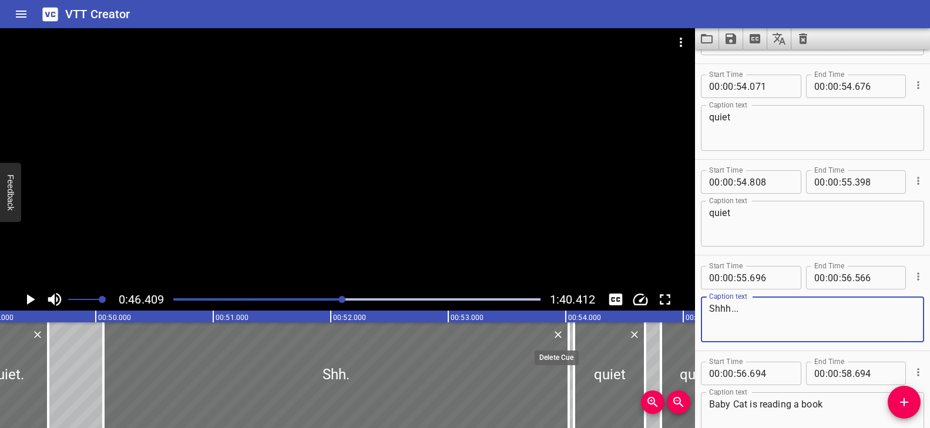
click at [556, 334] on icon "Delete" at bounding box center [558, 335] width 12 height 12
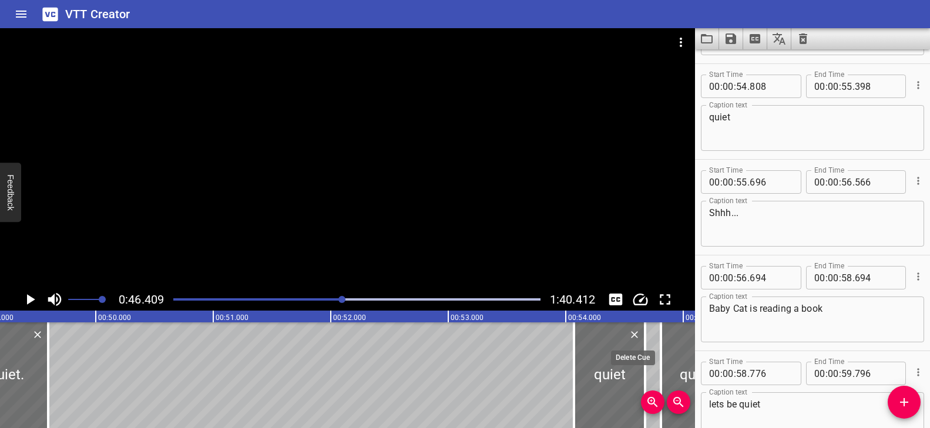
click at [634, 336] on icon "Delete" at bounding box center [634, 335] width 12 height 12
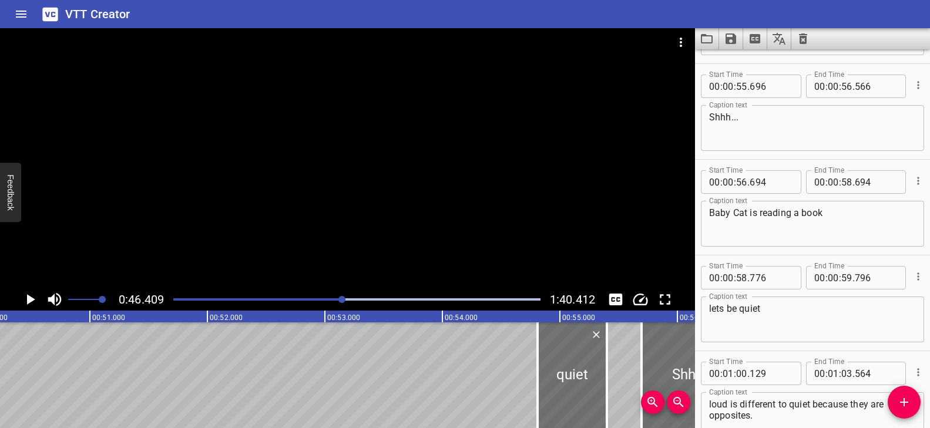
scroll to position [0, 5912]
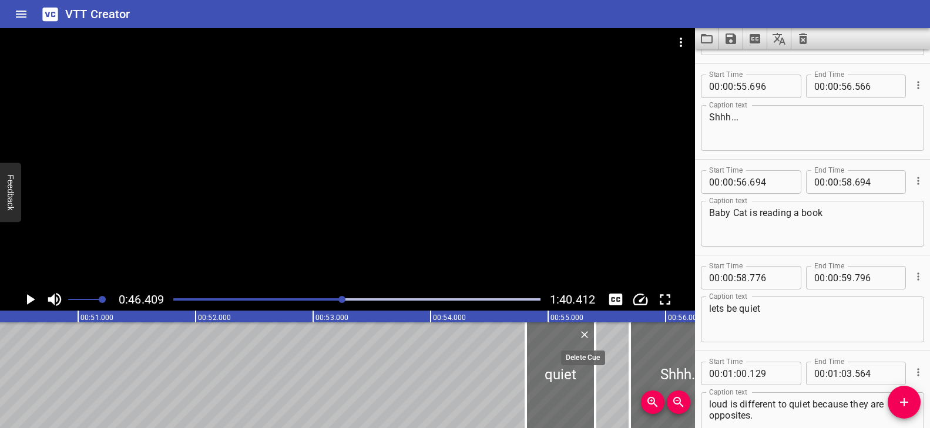
click at [587, 334] on icon "Delete" at bounding box center [584, 335] width 12 height 12
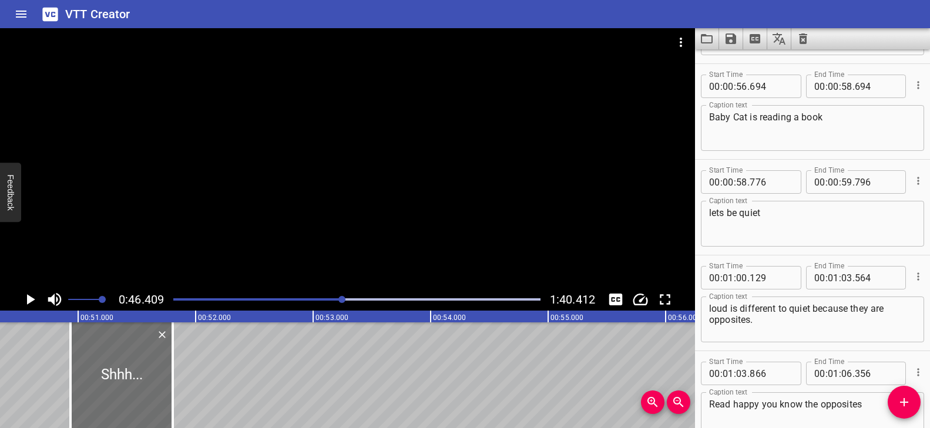
drag, startPoint x: 659, startPoint y: 350, endPoint x: 182, endPoint y: 392, distance: 479.2
click at [101, 355] on div at bounding box center [121, 375] width 102 height 106
type input "50"
type input "941"
type input "51"
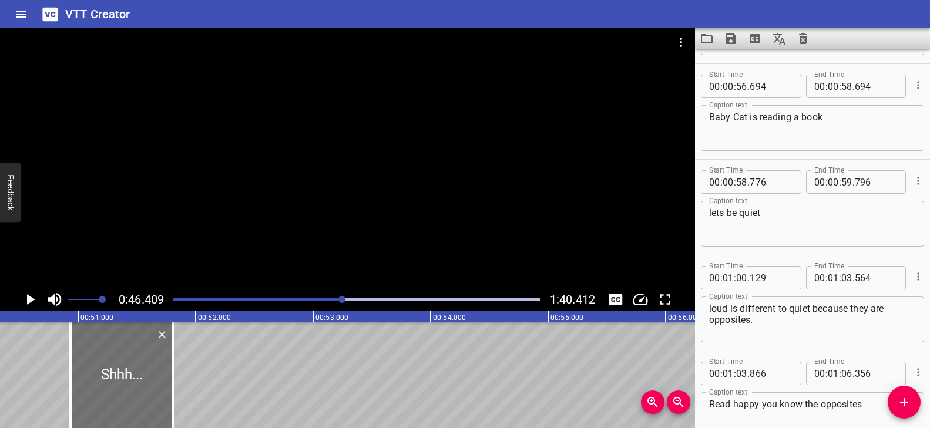
type input "811"
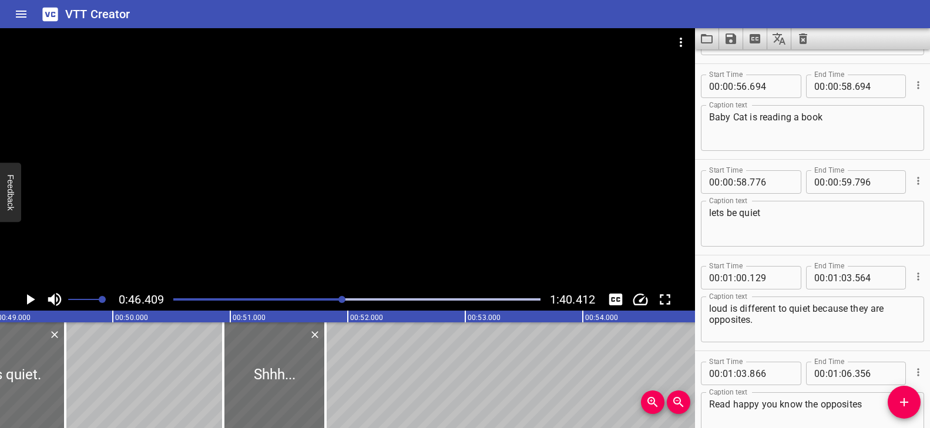
scroll to position [0, 5712]
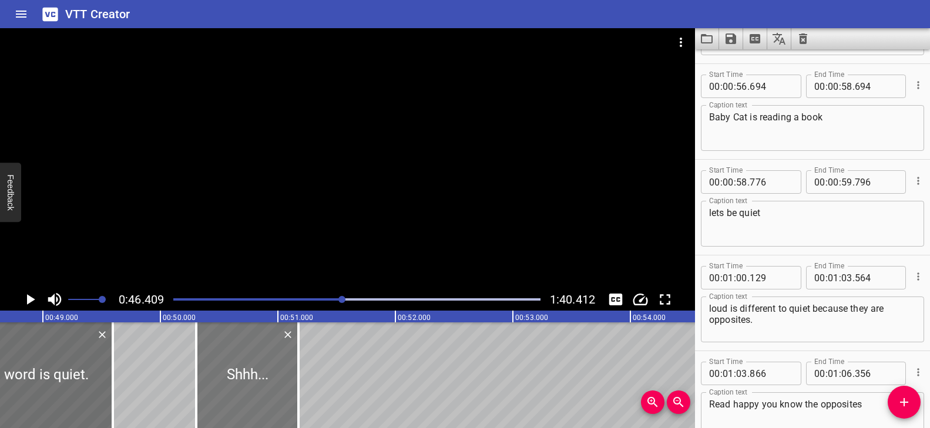
drag, startPoint x: 295, startPoint y: 372, endPoint x: 221, endPoint y: 368, distance: 74.1
click at [221, 368] on div at bounding box center [247, 375] width 102 height 106
type input "306"
type input "176"
drag, startPoint x: 197, startPoint y: 364, endPoint x: 213, endPoint y: 368, distance: 16.2
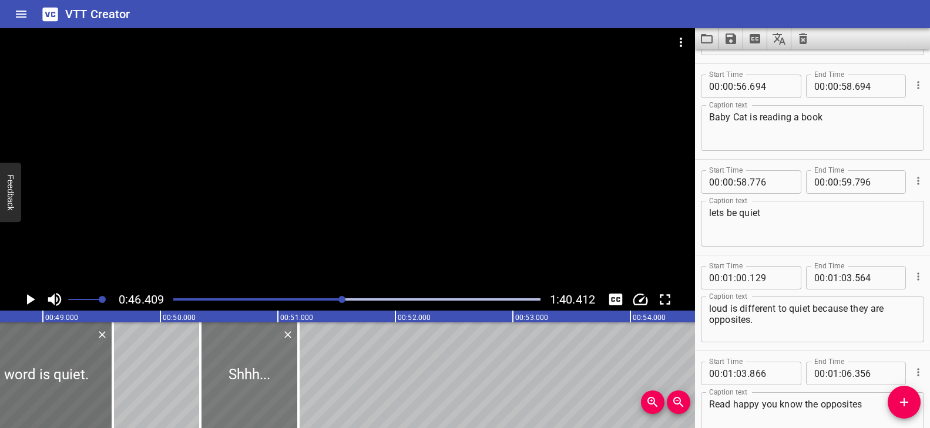
click at [201, 366] on div at bounding box center [200, 375] width 12 height 106
type input "341"
click at [297, 359] on div at bounding box center [296, 375] width 12 height 106
type input "146"
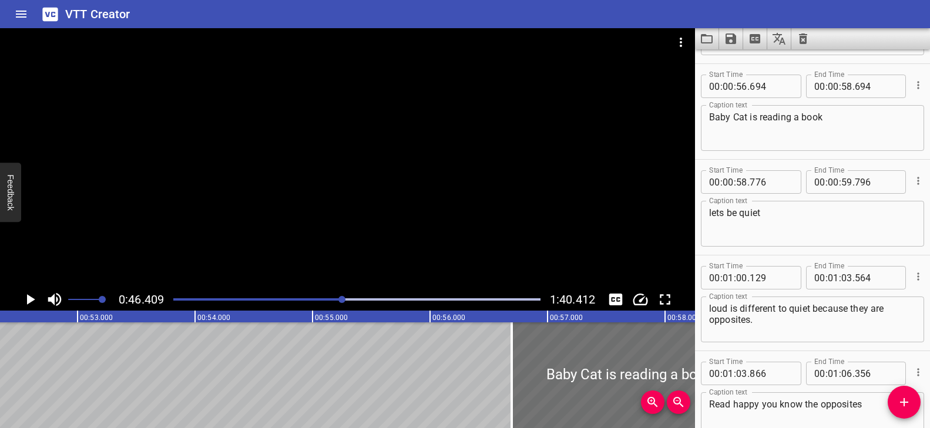
scroll to position [0, 6135]
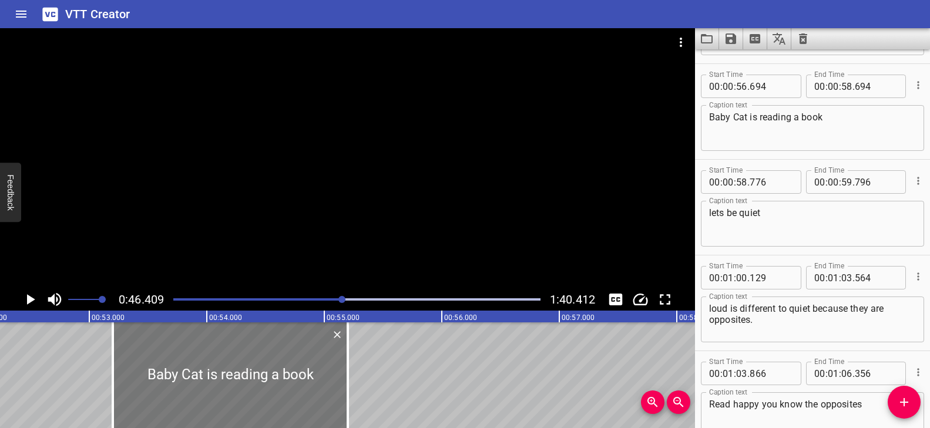
drag, startPoint x: 610, startPoint y: 371, endPoint x: 160, endPoint y: 369, distance: 449.8
click at [160, 369] on div at bounding box center [230, 375] width 235 height 106
type input "52"
type input "854"
type input "54"
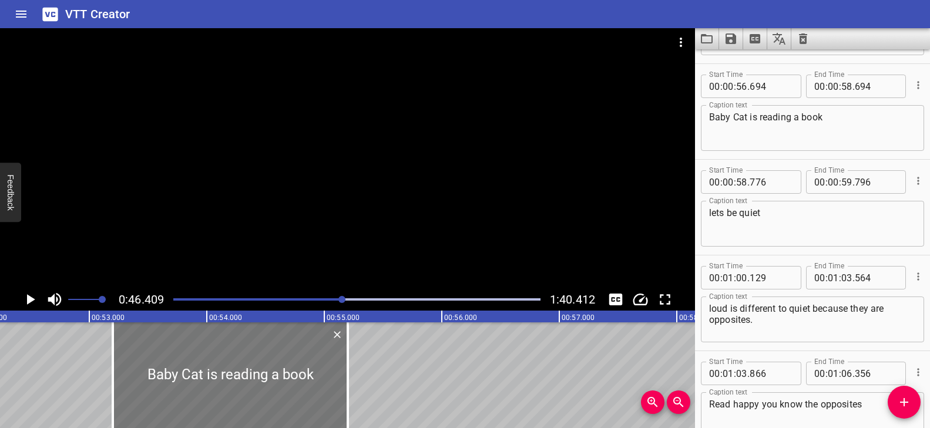
type input "854"
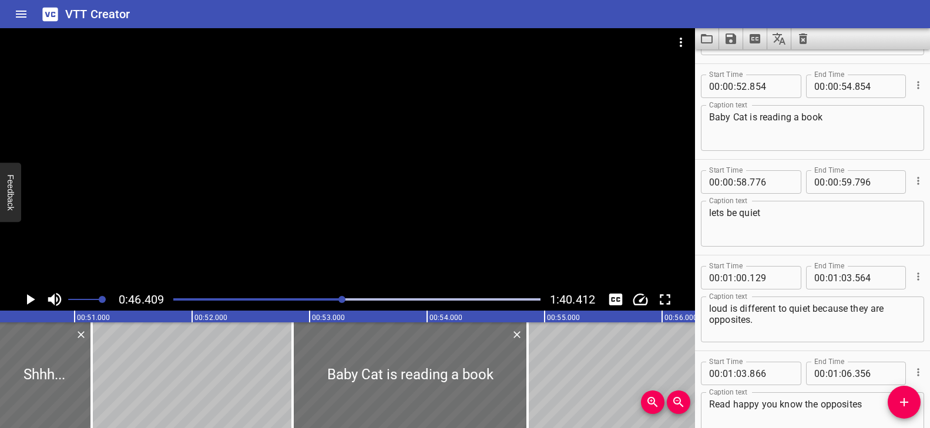
scroll to position [0, 5892]
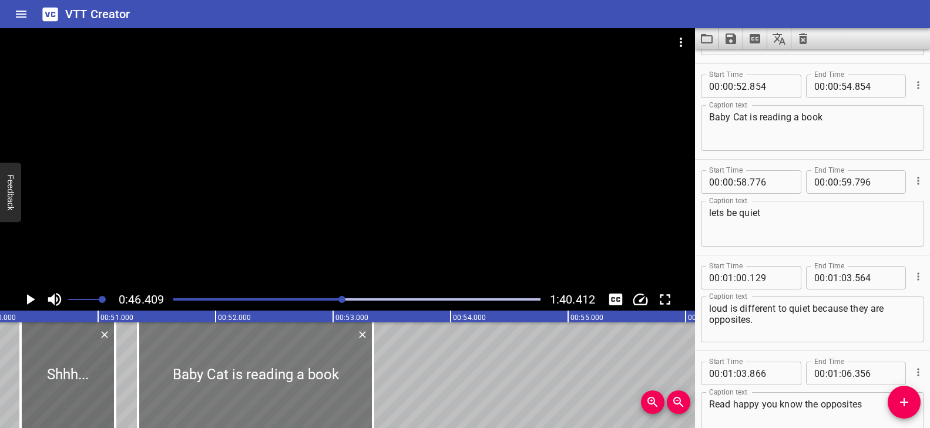
drag, startPoint x: 398, startPoint y: 385, endPoint x: 221, endPoint y: 374, distance: 177.1
click at [221, 374] on div at bounding box center [255, 375] width 235 height 106
type input "51"
type input "339"
type input "53"
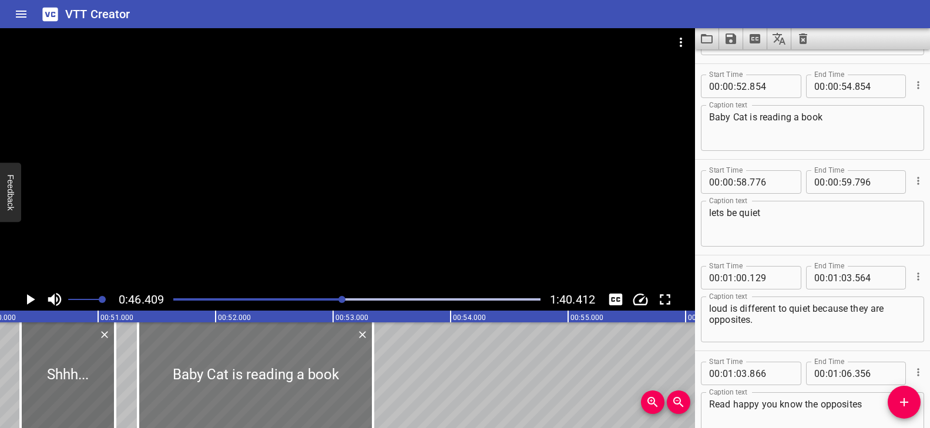
type input "339"
click at [329, 298] on div "Play progress" at bounding box center [159, 299] width 367 height 2
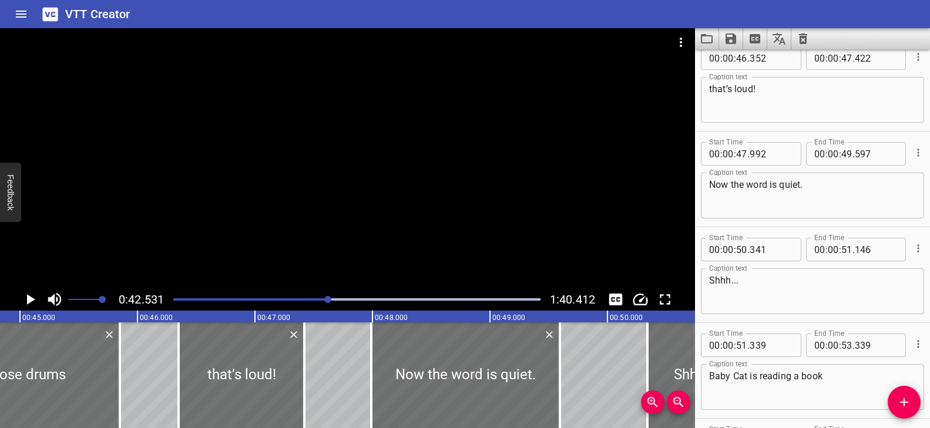
scroll to position [1723, 0]
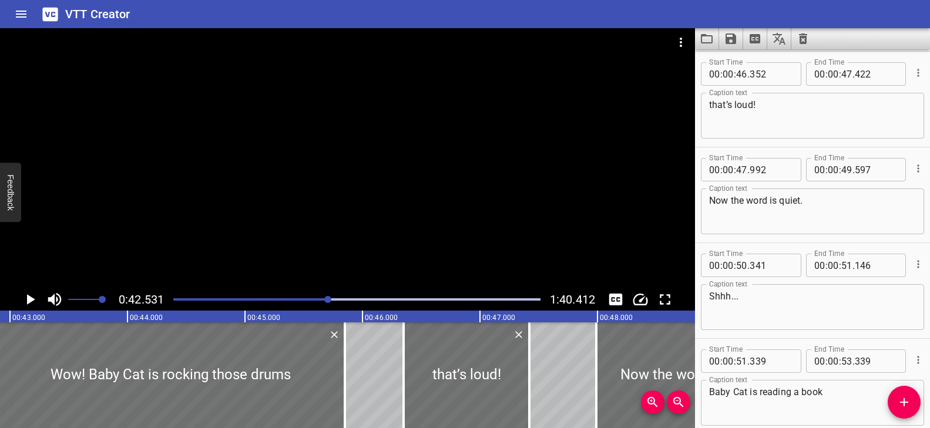
click at [340, 263] on div at bounding box center [347, 158] width 695 height 260
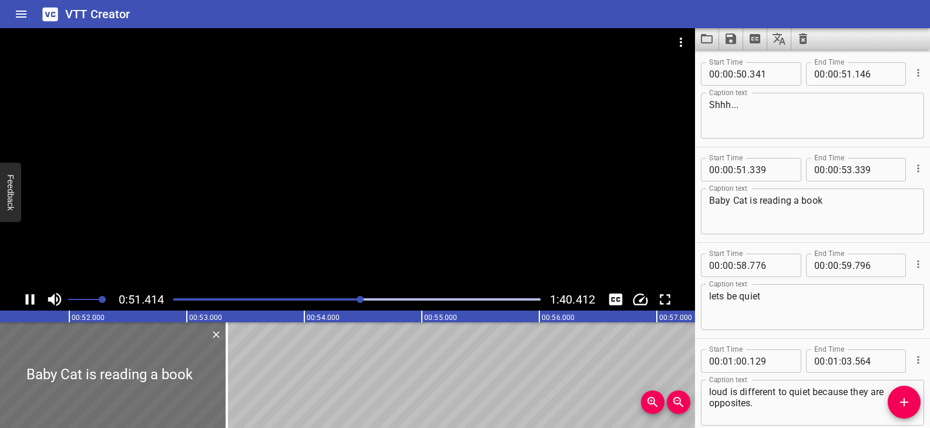
scroll to position [2010, 0]
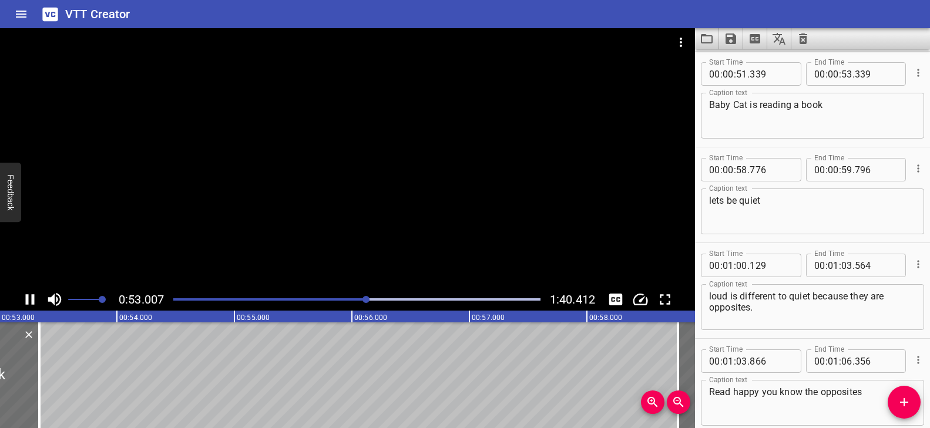
click at [397, 231] on div at bounding box center [347, 158] width 695 height 260
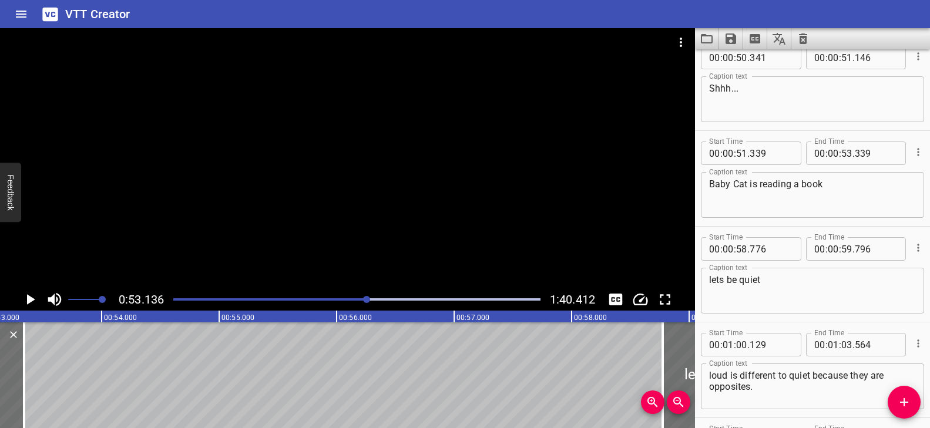
scroll to position [1921, 0]
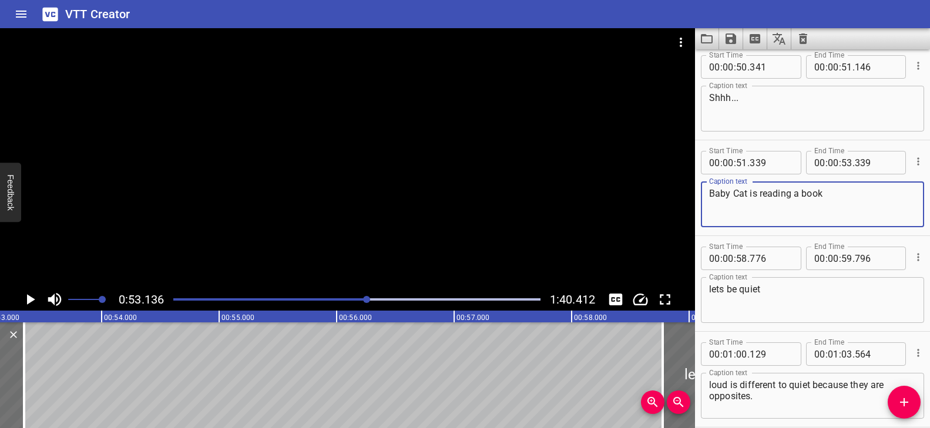
drag, startPoint x: 836, startPoint y: 192, endPoint x: 701, endPoint y: 187, distance: 135.1
click at [701, 187] on div "Baby Cat is reading a book Caption text" at bounding box center [812, 204] width 223 height 46
paste textarea "cat is sleeping."
type textarea "Baby cat is sleeping."
click at [360, 298] on div "Play progress" at bounding box center [184, 299] width 367 height 2
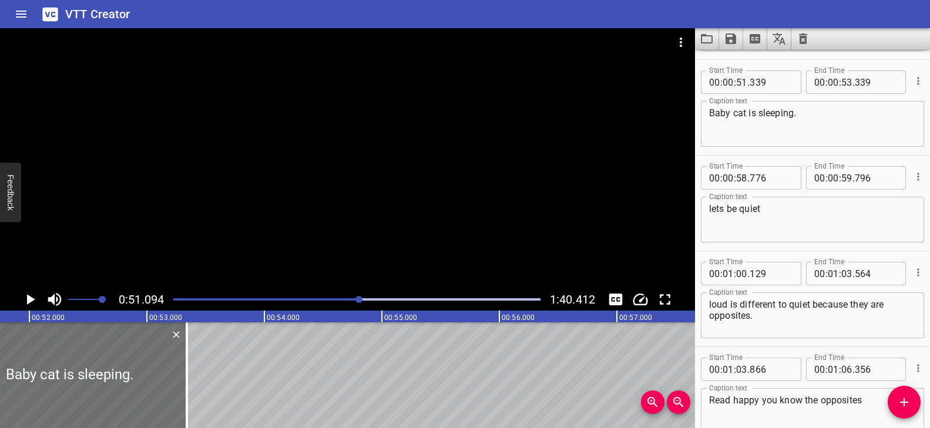
scroll to position [2010, 0]
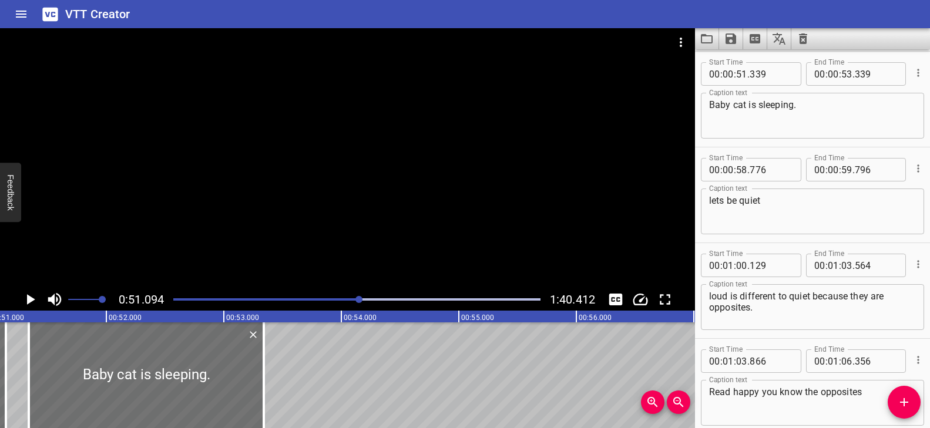
click at [388, 251] on div at bounding box center [347, 158] width 695 height 260
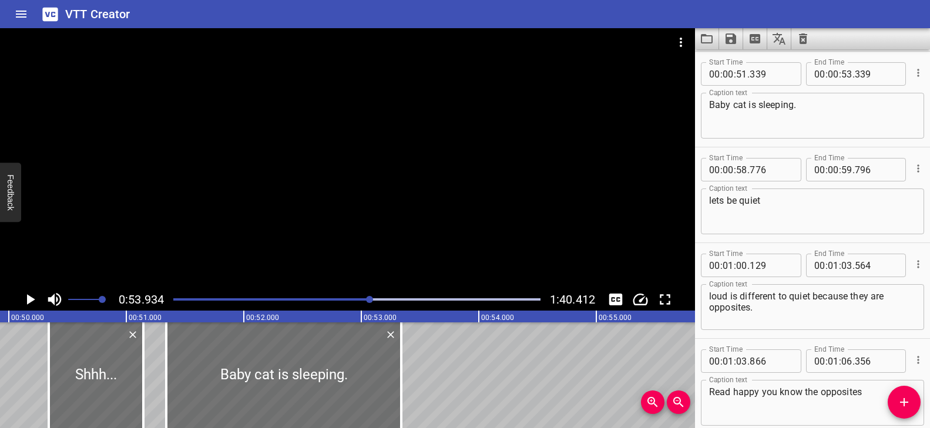
scroll to position [0, 5875]
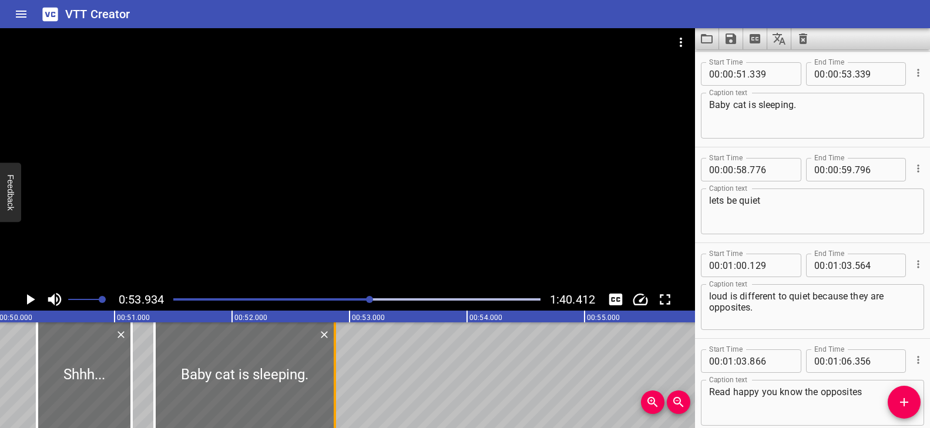
drag, startPoint x: 363, startPoint y: 363, endPoint x: 335, endPoint y: 364, distance: 28.8
click at [335, 364] on div at bounding box center [335, 375] width 2 height 106
type input "52"
type input "874"
click at [363, 299] on div "Play progress" at bounding box center [187, 299] width 367 height 2
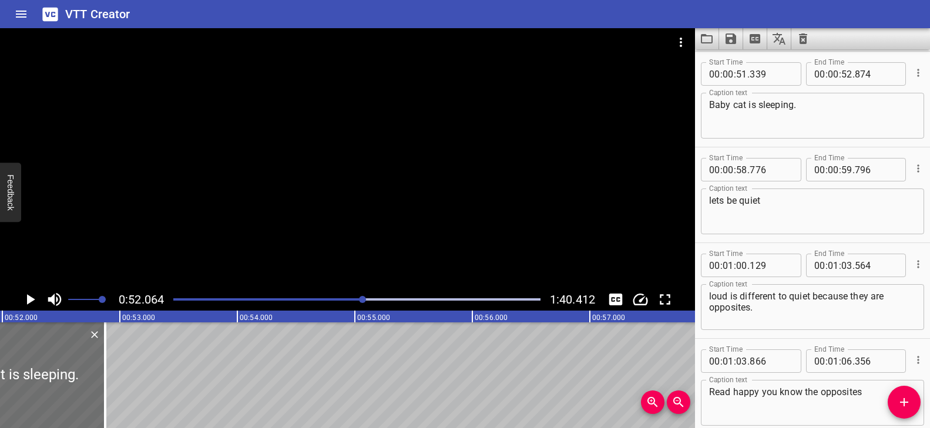
click at [366, 269] on div at bounding box center [347, 158] width 695 height 260
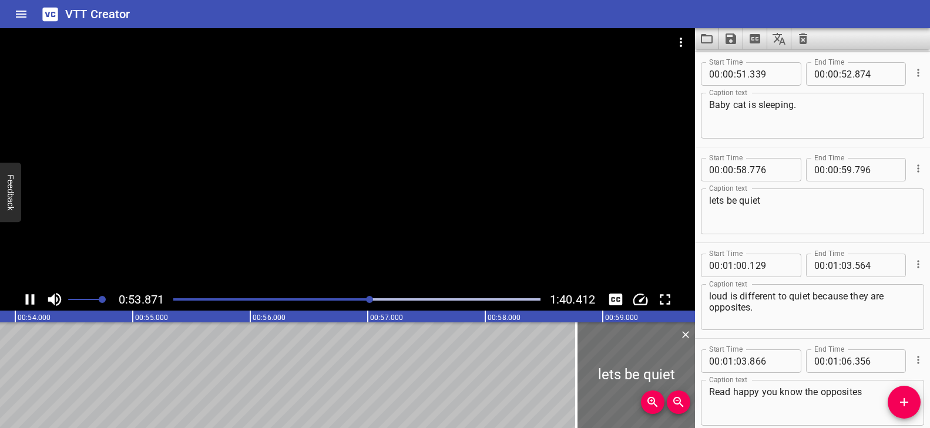
click at [376, 255] on div at bounding box center [347, 158] width 695 height 260
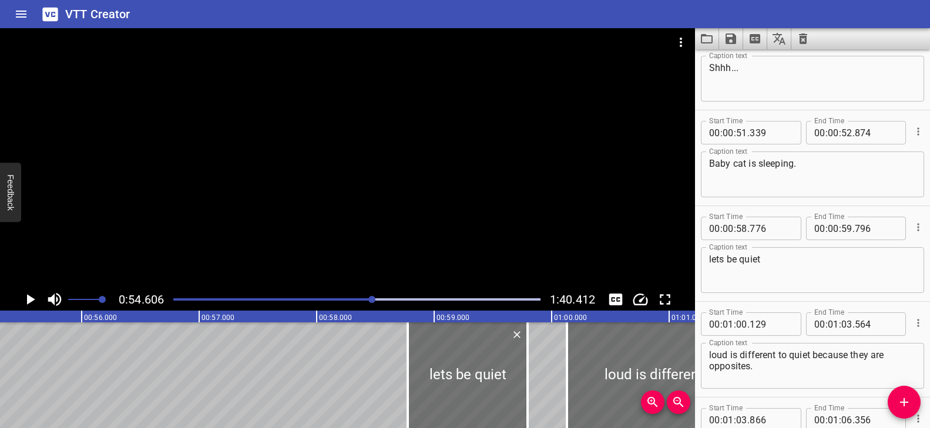
scroll to position [0, 6483]
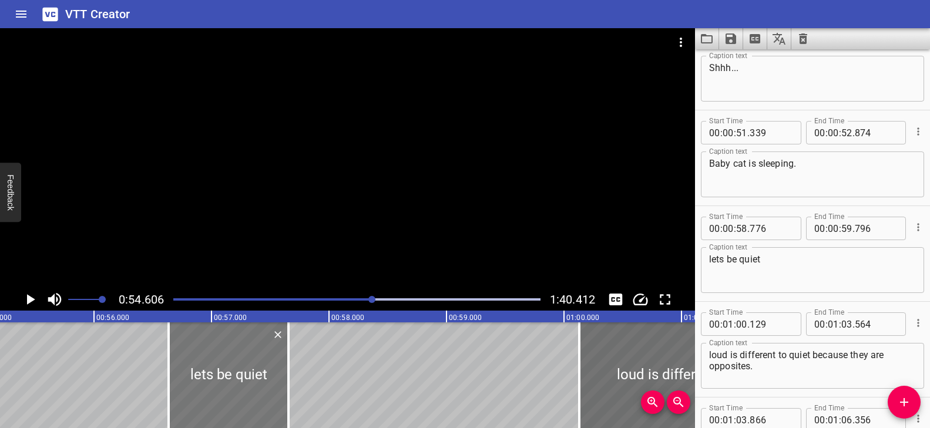
drag, startPoint x: 465, startPoint y: 379, endPoint x: 211, endPoint y: 382, distance: 253.7
click at [211, 382] on div at bounding box center [229, 375] width 120 height 106
type input "56"
type input "616"
type input "57"
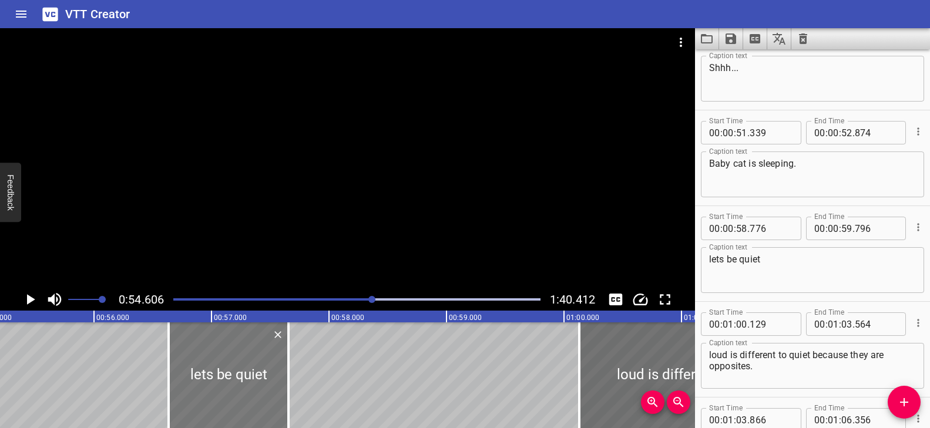
type input "636"
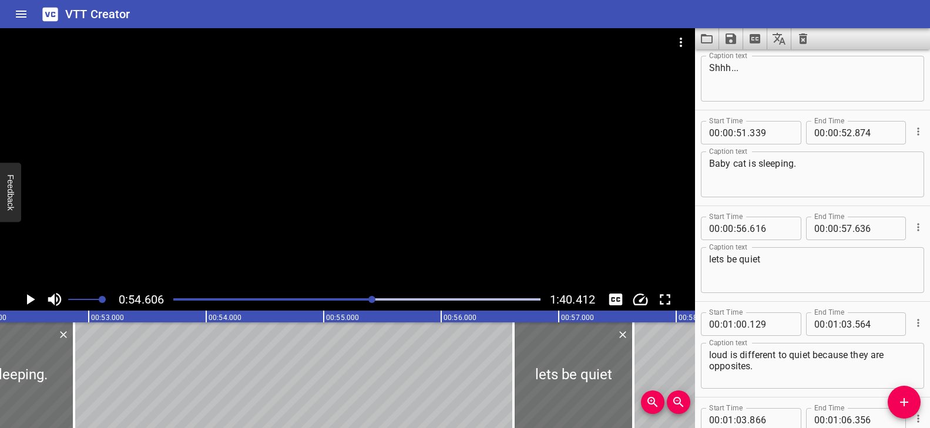
scroll to position [0, 6124]
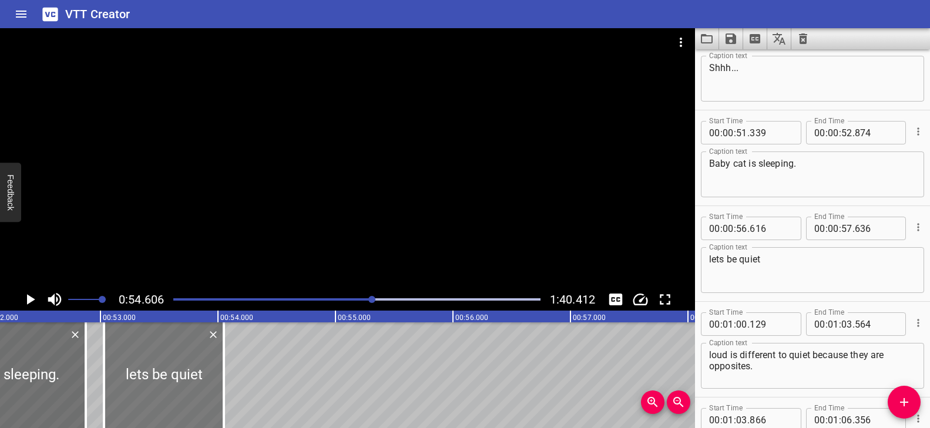
drag, startPoint x: 580, startPoint y: 366, endPoint x: 167, endPoint y: 369, distance: 413.4
click at [167, 369] on div at bounding box center [164, 375] width 120 height 106
type input "53"
type input "031"
type input "54"
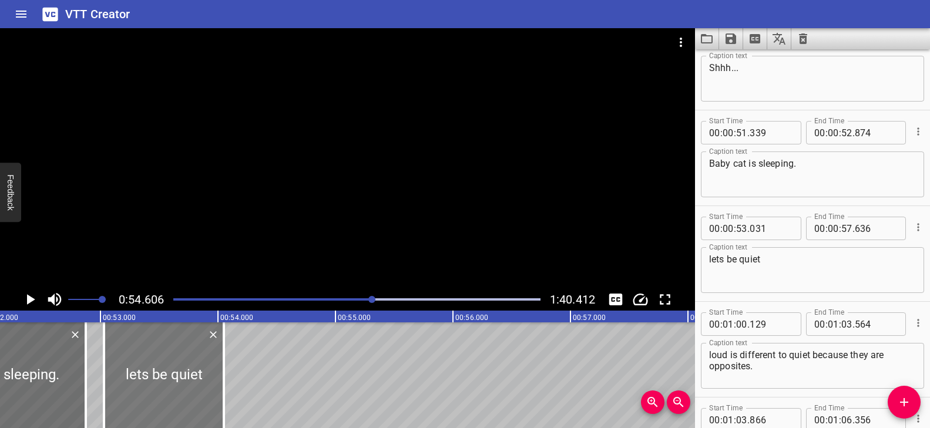
type input "051"
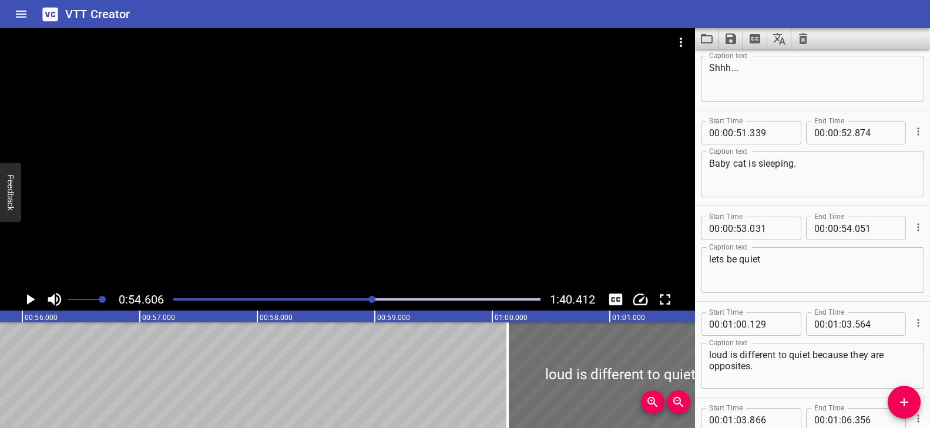
scroll to position [0, 6543]
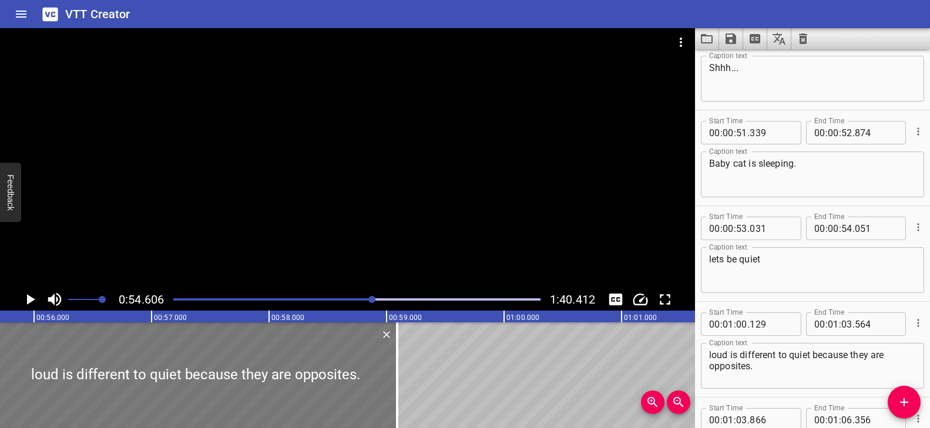
drag, startPoint x: 600, startPoint y: 381, endPoint x: 74, endPoint y: 393, distance: 525.7
click at [74, 393] on div at bounding box center [195, 375] width 403 height 106
type input "00"
type input "55"
type input "654"
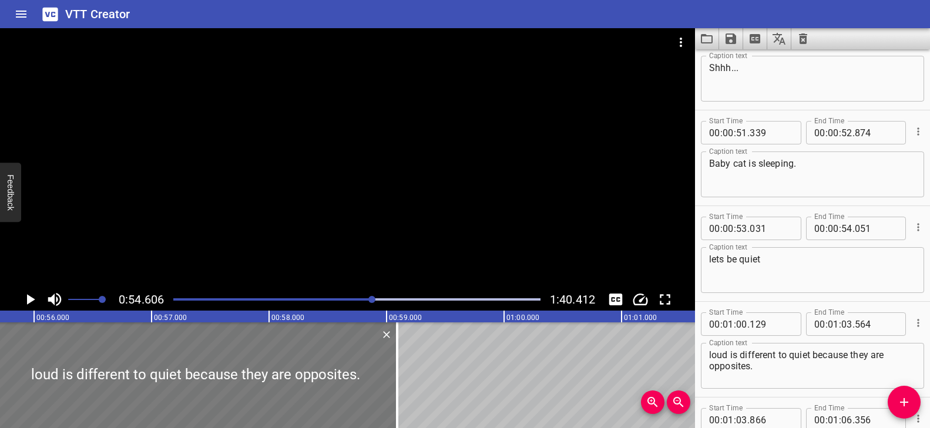
type input "00"
type input "59"
type input "089"
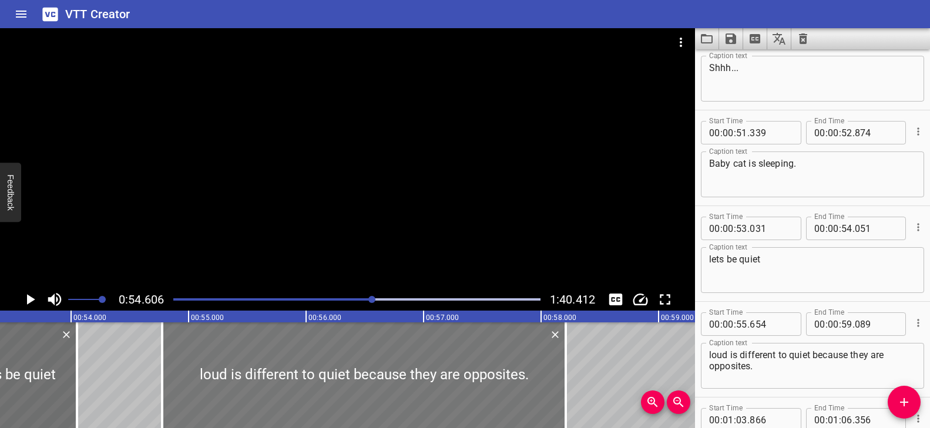
drag, startPoint x: 385, startPoint y: 387, endPoint x: 281, endPoint y: 395, distance: 103.6
click at [281, 395] on div at bounding box center [363, 375] width 403 height 106
type input "54"
type input "774"
type input "58"
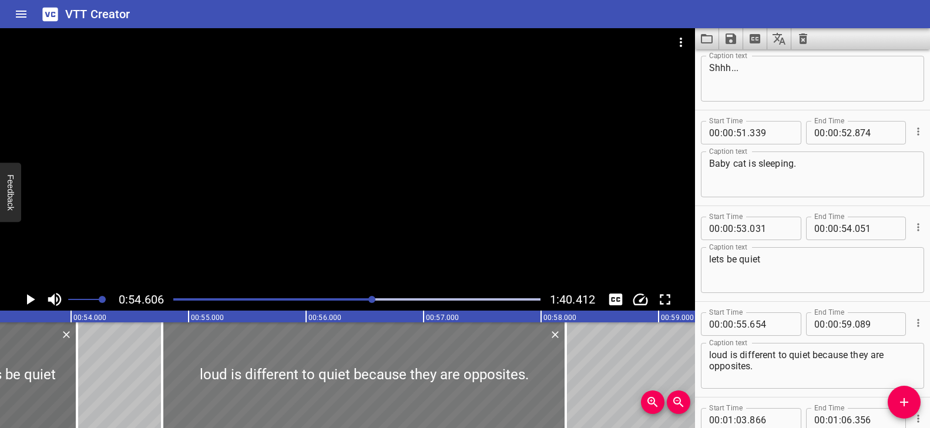
type input "209"
click at [362, 298] on div "Play progress" at bounding box center [189, 299] width 367 height 2
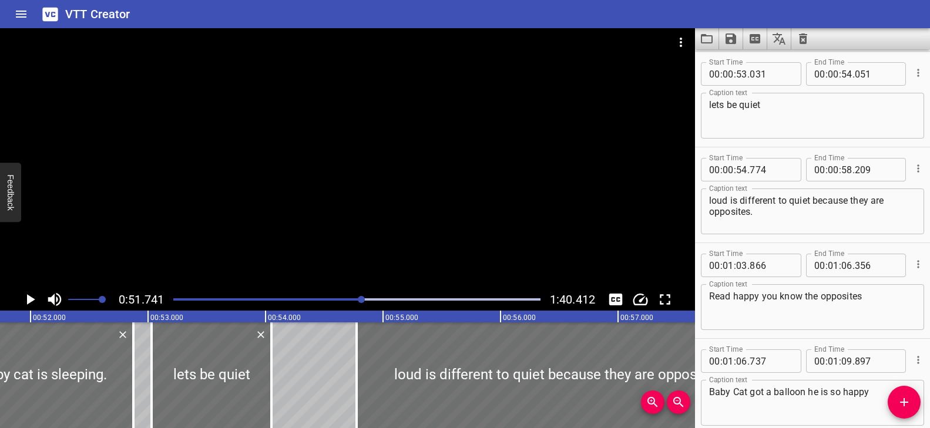
click at [372, 208] on div at bounding box center [347, 158] width 695 height 260
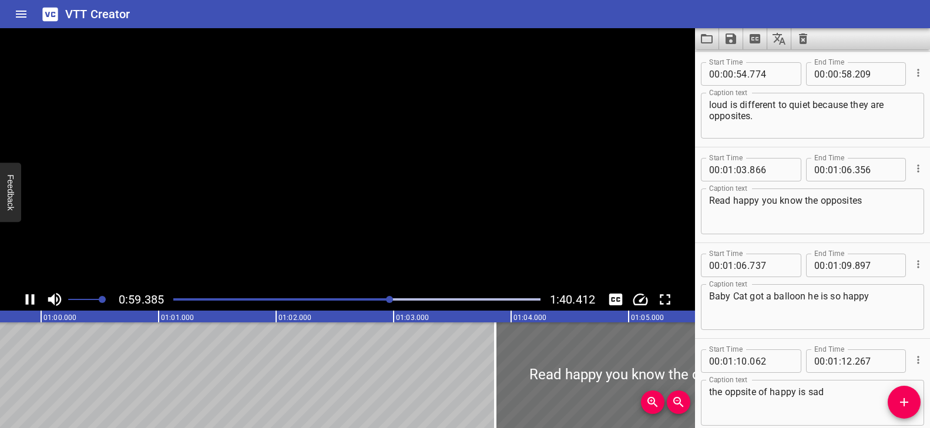
click at [373, 219] on video at bounding box center [347, 158] width 695 height 260
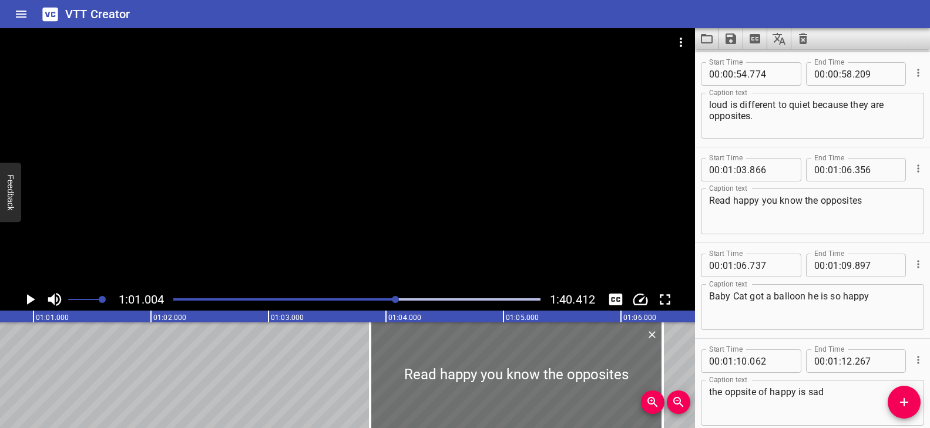
scroll to position [0, 7165]
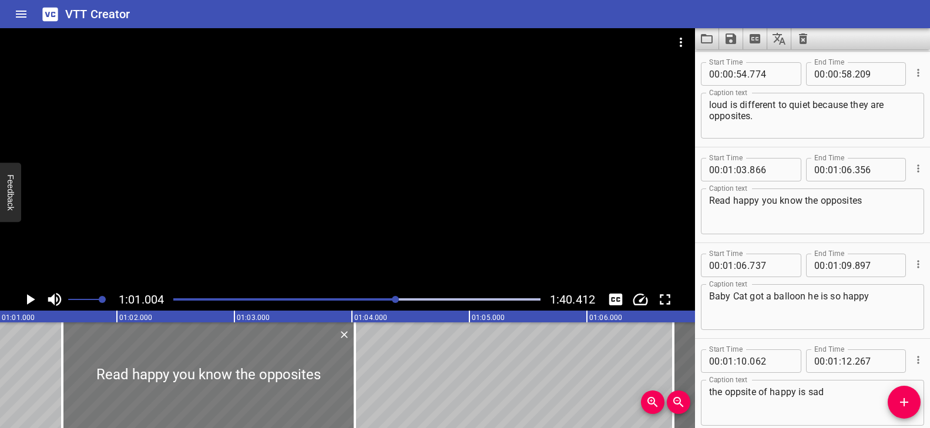
drag, startPoint x: 408, startPoint y: 384, endPoint x: 185, endPoint y: 383, distance: 222.6
click at [185, 383] on div at bounding box center [208, 375] width 292 height 106
type input "01"
type input "411"
type input "03"
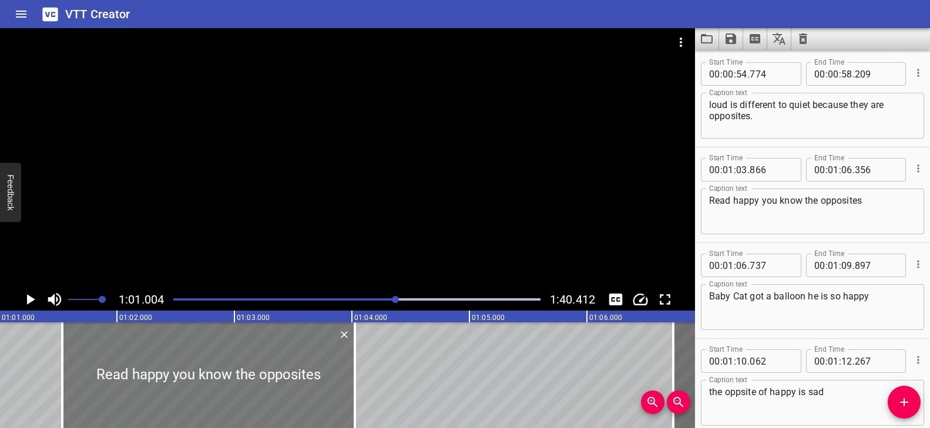
type input "901"
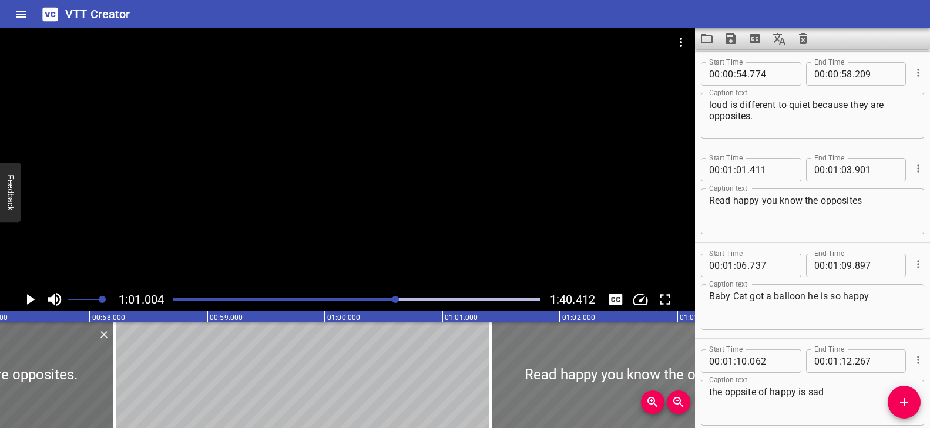
scroll to position [0, 6734]
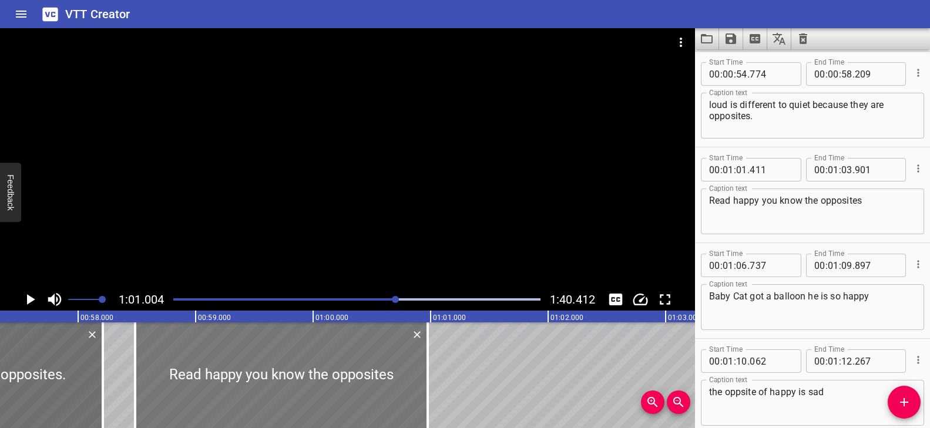
drag, startPoint x: 611, startPoint y: 362, endPoint x: 287, endPoint y: 349, distance: 324.4
click at [271, 363] on div at bounding box center [281, 375] width 292 height 106
type input "00"
type input "58"
type input "491"
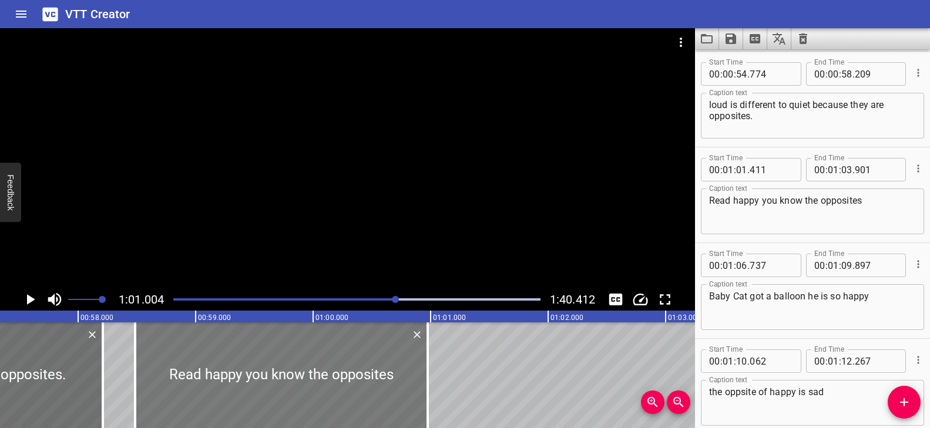
type input "00"
type input "981"
click at [384, 298] on div "Play progress" at bounding box center [212, 299] width 367 height 2
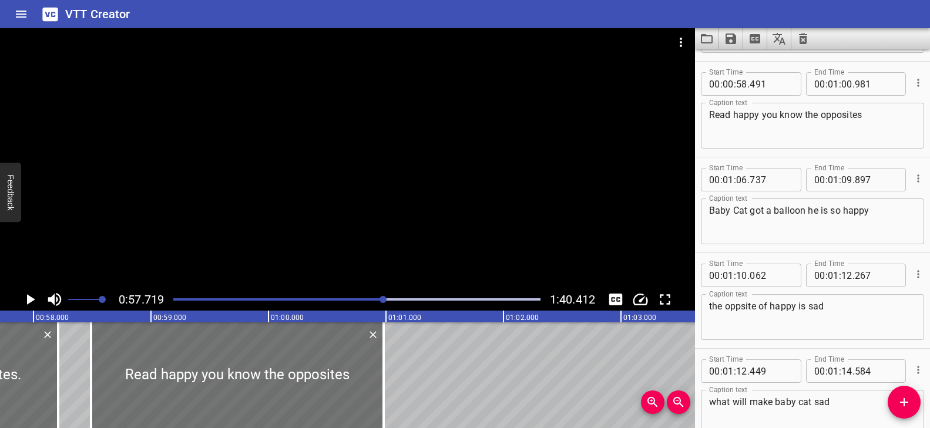
click at [402, 240] on div at bounding box center [347, 158] width 695 height 260
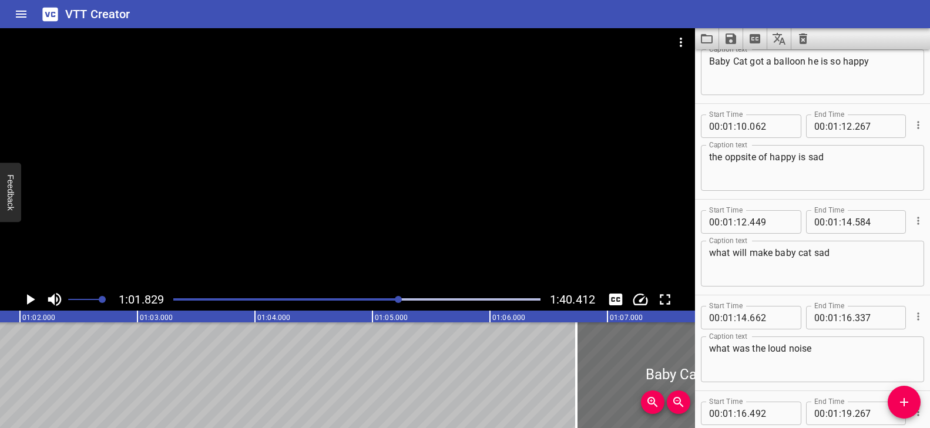
scroll to position [2240, 0]
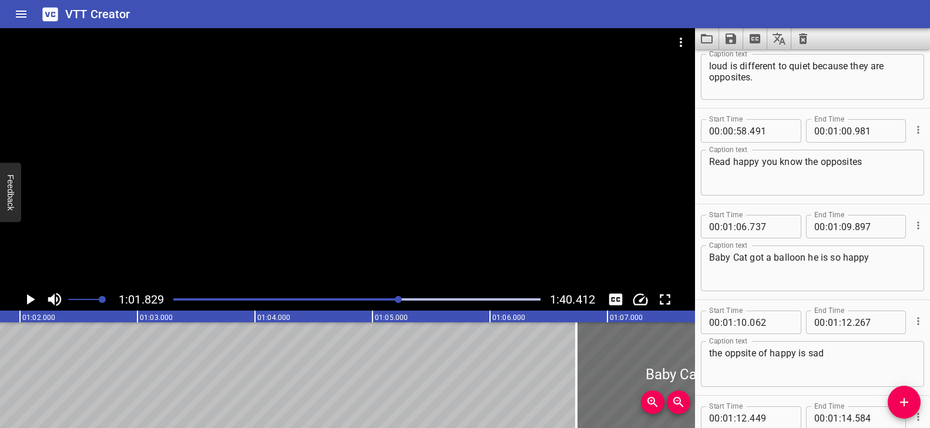
click at [867, 161] on textarea "Read happy you know the opposites" at bounding box center [812, 172] width 207 height 33
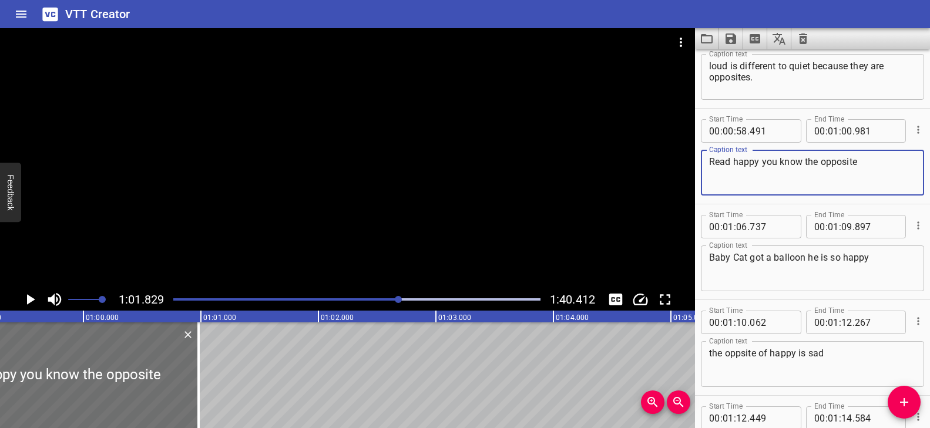
scroll to position [0, 6939]
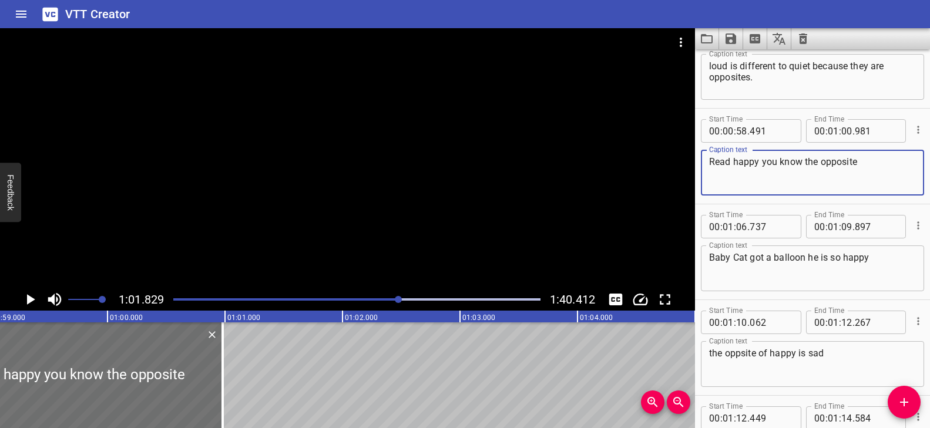
type textarea "Read happy you know the opposite"
click at [393, 298] on div "Play progress" at bounding box center [215, 299] width 367 height 2
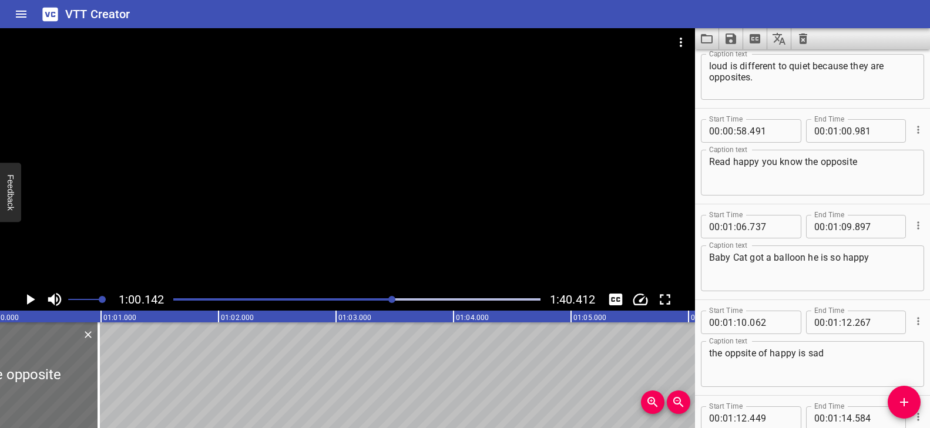
click at [389, 271] on div at bounding box center [347, 158] width 695 height 260
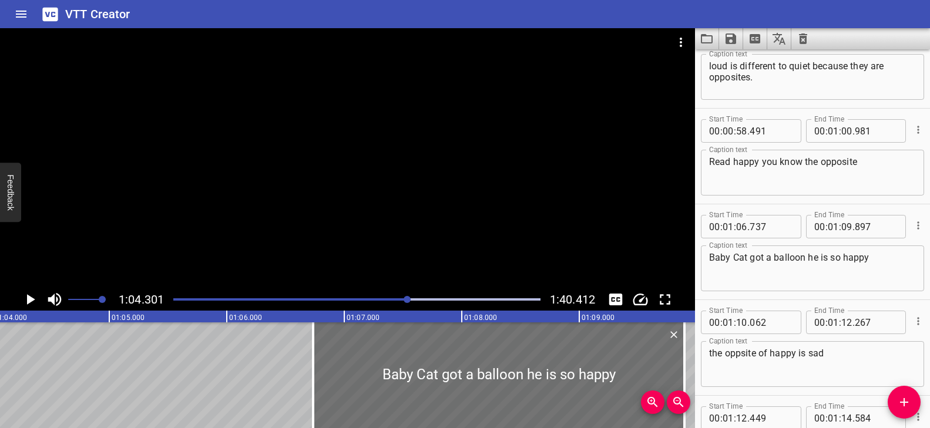
scroll to position [0, 7552]
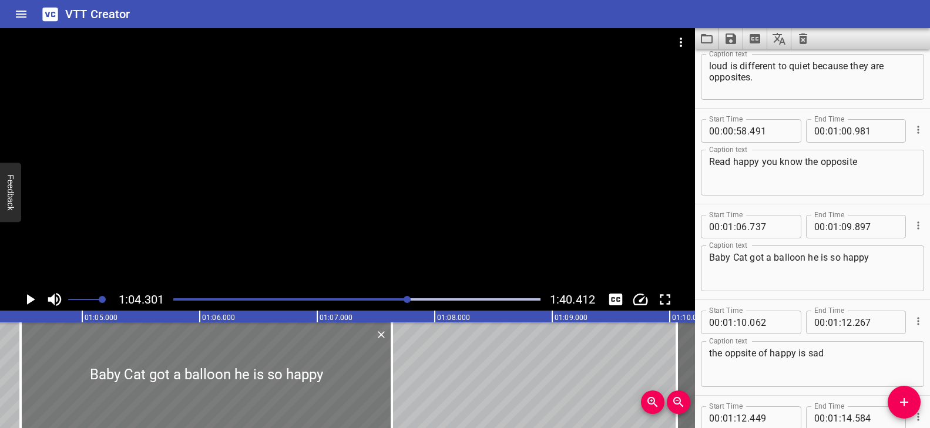
drag, startPoint x: 453, startPoint y: 383, endPoint x: 166, endPoint y: 372, distance: 286.8
click at [166, 372] on div at bounding box center [206, 375] width 371 height 106
type input "04"
type input "297"
type input "07"
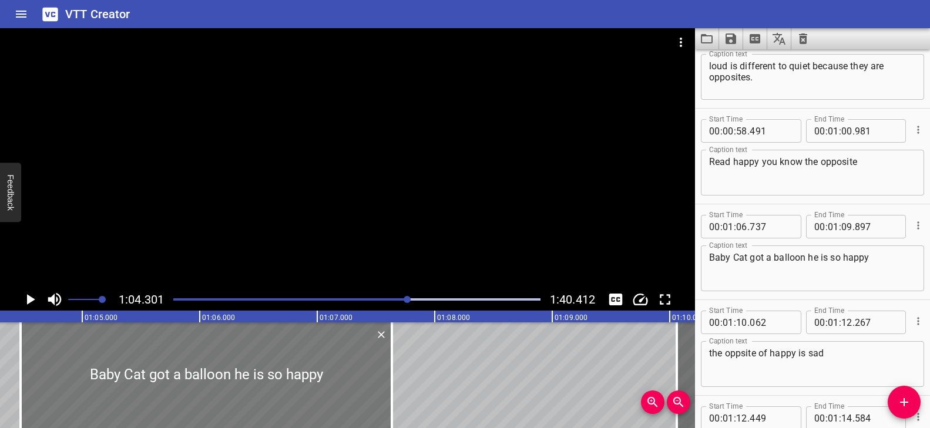
type input "457"
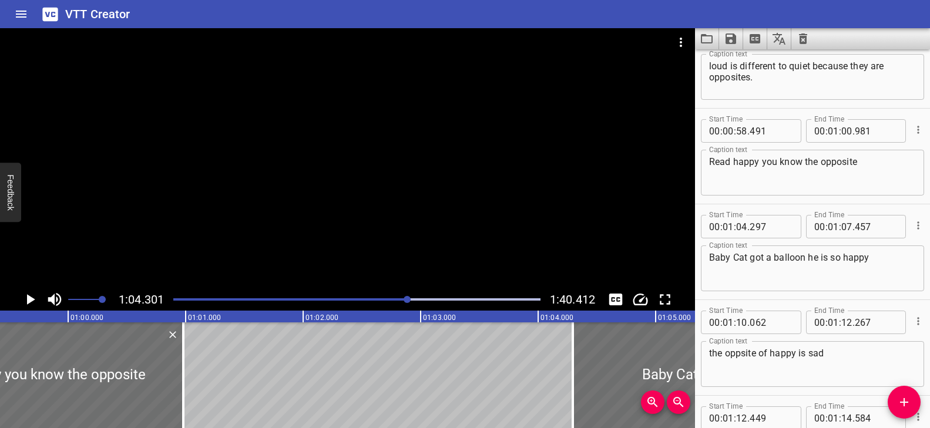
scroll to position [0, 7014]
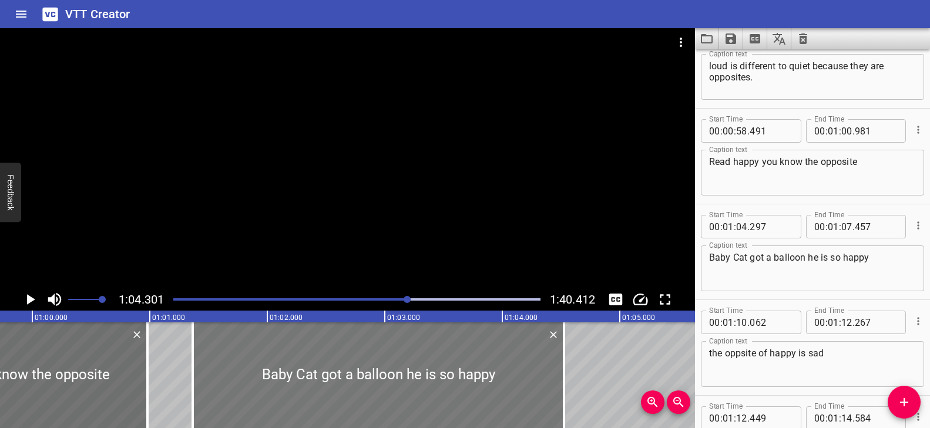
drag, startPoint x: 557, startPoint y: 374, endPoint x: 236, endPoint y: 380, distance: 320.7
click at [236, 380] on div at bounding box center [378, 375] width 371 height 106
type input "01"
type input "367"
type input "04"
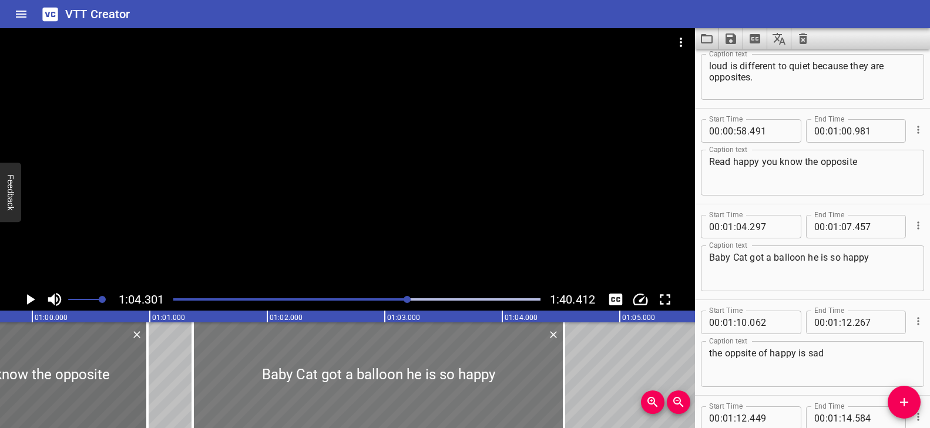
type input "527"
click at [400, 299] on div "Play progress" at bounding box center [225, 299] width 367 height 2
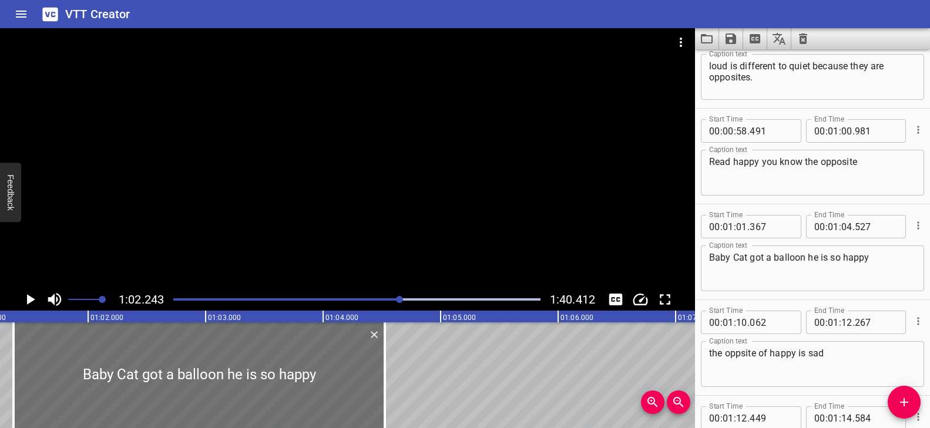
click at [411, 250] on div at bounding box center [347, 158] width 695 height 260
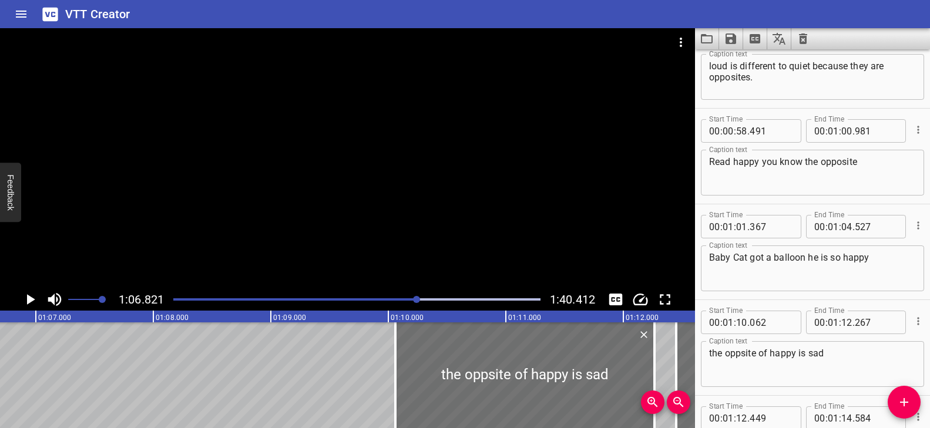
scroll to position [0, 7848]
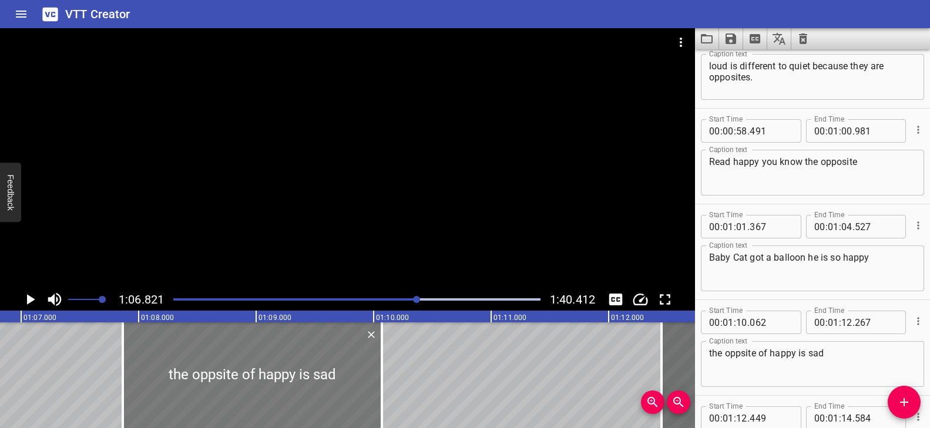
drag, startPoint x: 434, startPoint y: 386, endPoint x: 179, endPoint y: 384, distance: 254.9
click at [179, 384] on div at bounding box center [252, 375] width 259 height 106
type input "07"
type input "807"
type input "10"
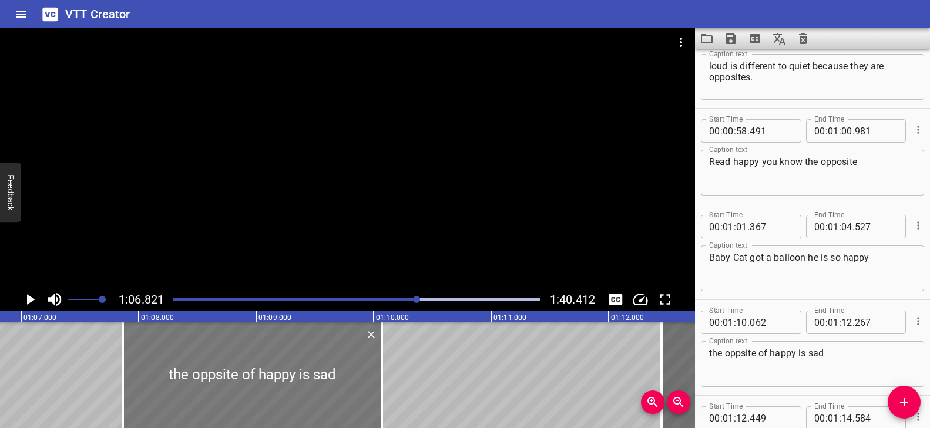
type input "012"
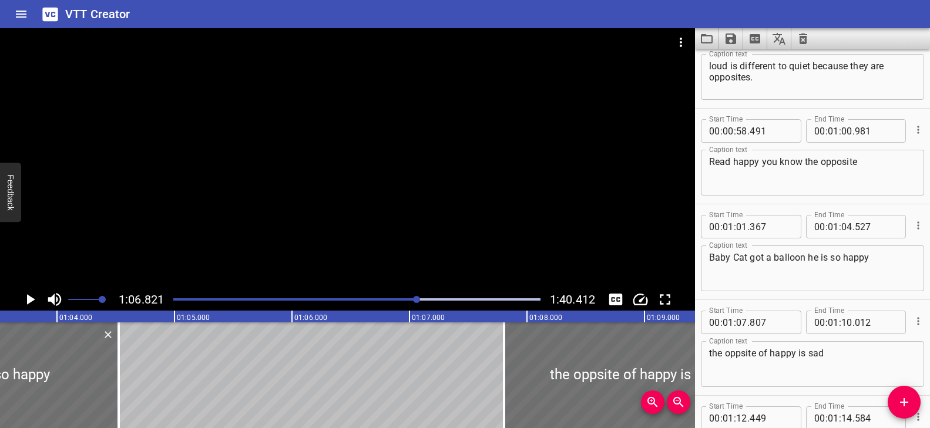
scroll to position [0, 7412]
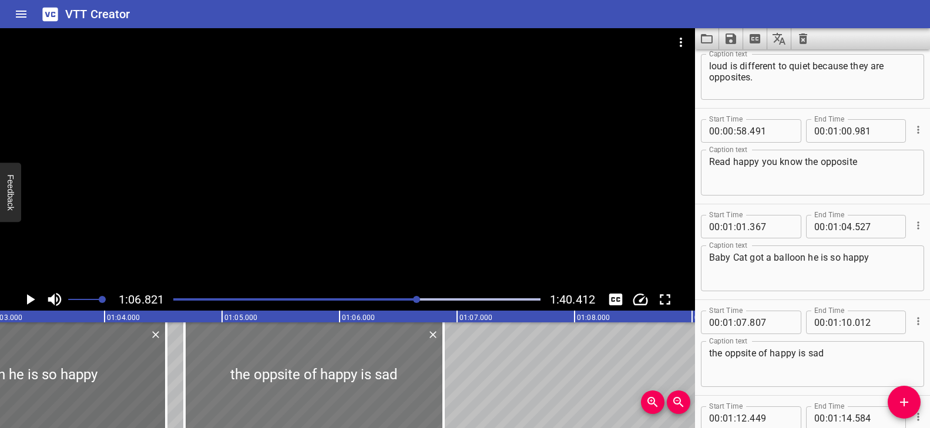
drag, startPoint x: 584, startPoint y: 369, endPoint x: 222, endPoint y: 371, distance: 362.3
click at [222, 371] on div at bounding box center [313, 375] width 259 height 106
type input "04"
type input "682"
type input "06"
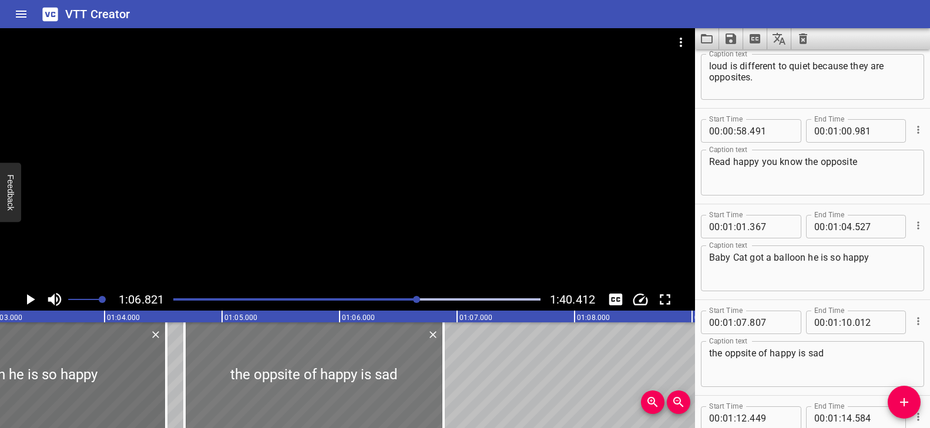
type input "887"
click at [408, 297] on div at bounding box center [356, 299] width 381 height 16
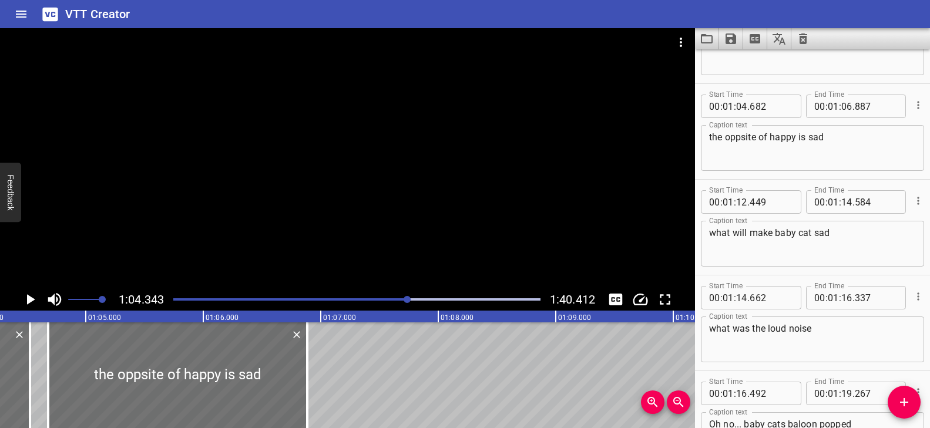
click at [409, 231] on div at bounding box center [347, 158] width 695 height 260
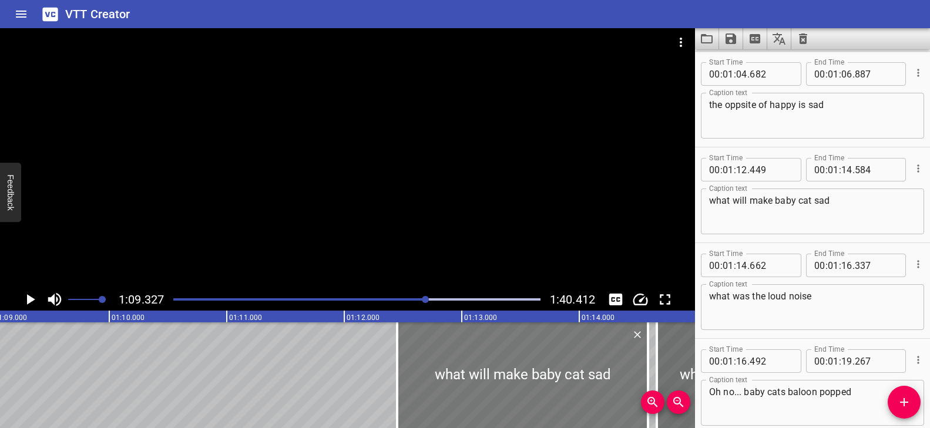
scroll to position [0, 8142]
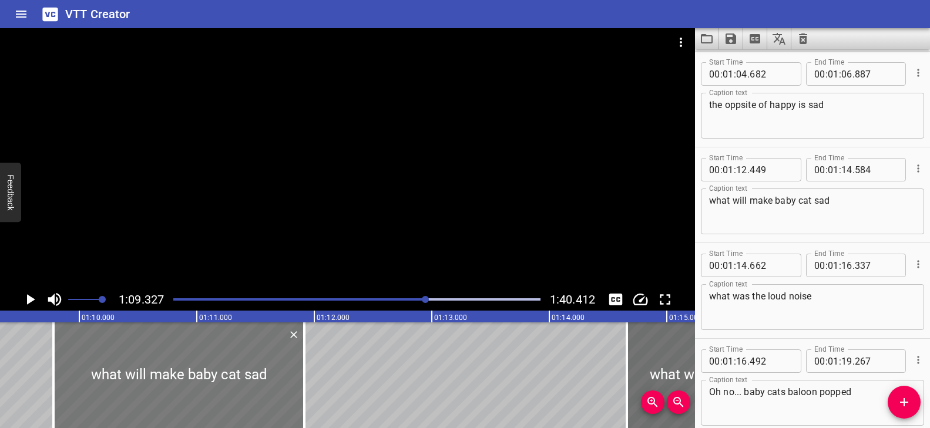
drag, startPoint x: 482, startPoint y: 358, endPoint x: 200, endPoint y: 366, distance: 282.0
click at [166, 345] on div at bounding box center [178, 375] width 251 height 106
type input "09"
type input "699"
type input "11"
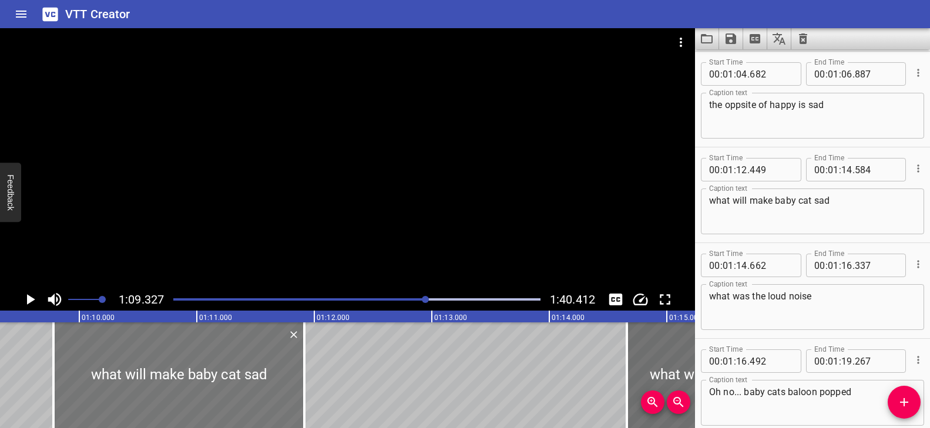
type input "834"
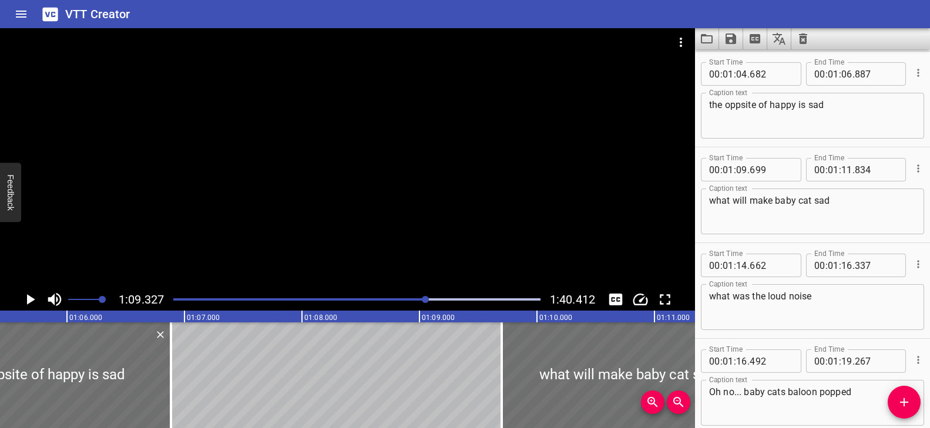
scroll to position [0, 7697]
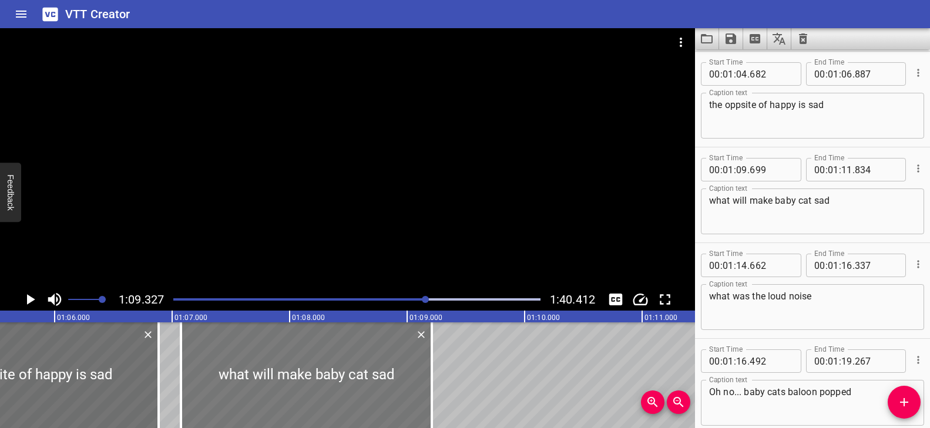
drag, startPoint x: 609, startPoint y: 362, endPoint x: 301, endPoint y: 363, distance: 308.3
click at [301, 363] on div at bounding box center [306, 375] width 251 height 106
type input "07"
type input "074"
type input "09"
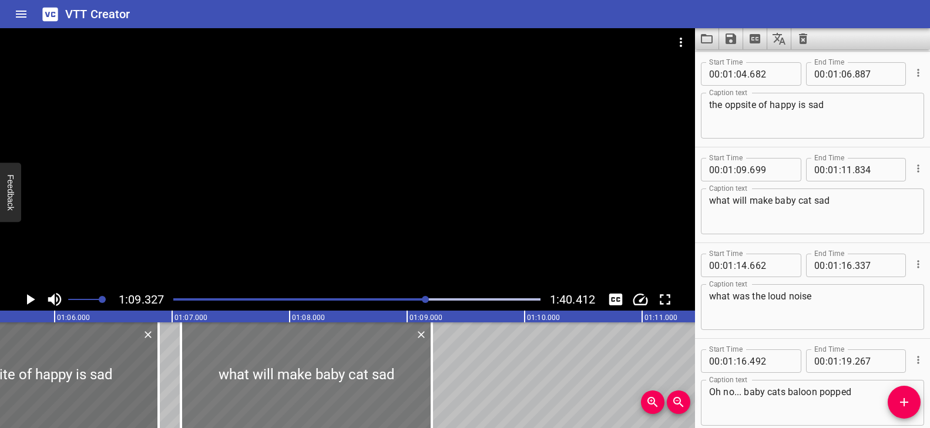
type input "209"
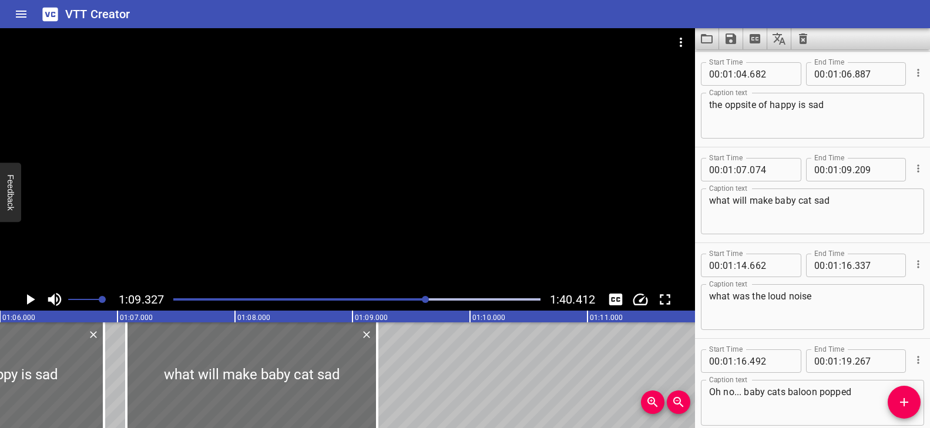
scroll to position [0, 7787]
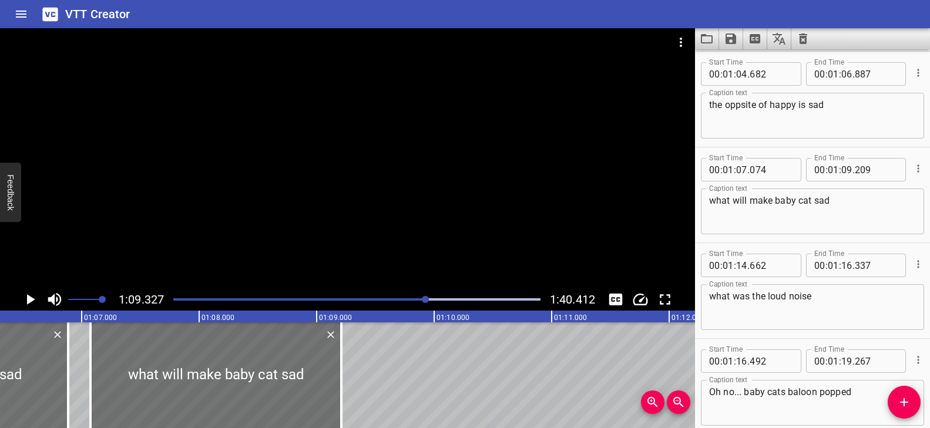
click at [414, 301] on div at bounding box center [356, 299] width 381 height 16
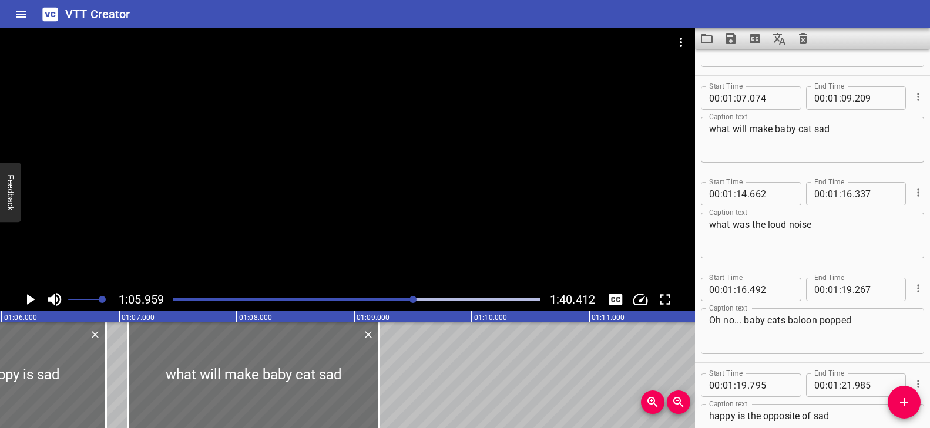
scroll to position [2584, 0]
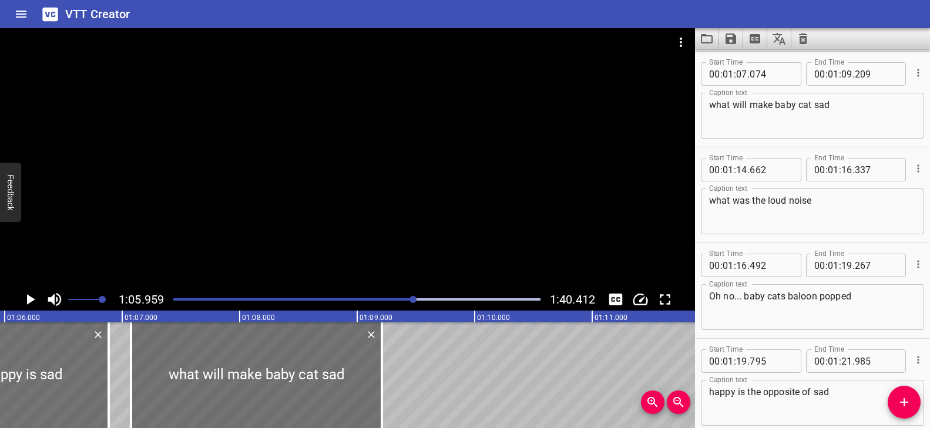
click at [413, 240] on div at bounding box center [347, 158] width 695 height 260
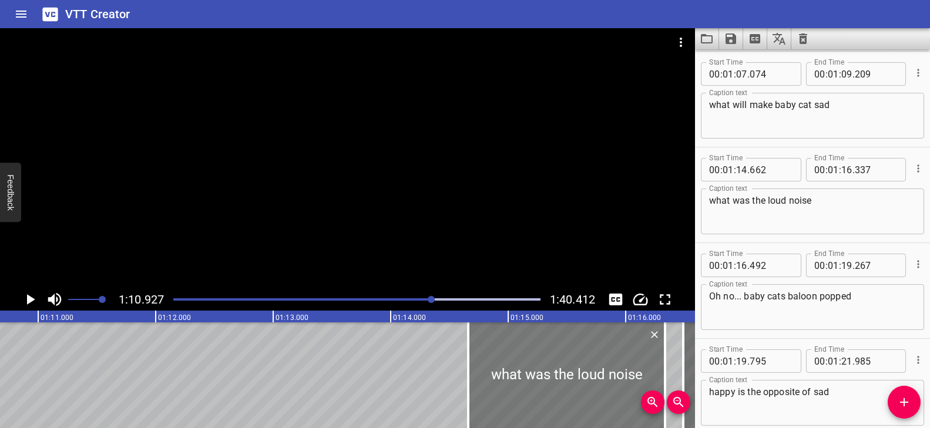
scroll to position [0, 8330]
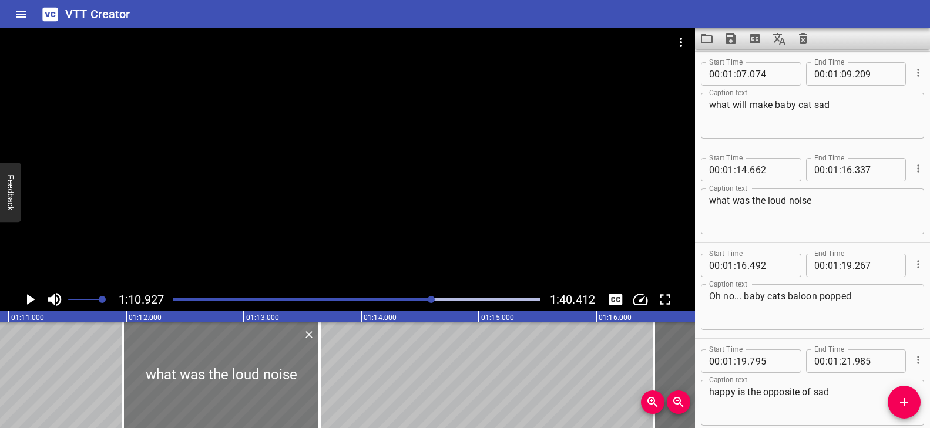
drag, startPoint x: 492, startPoint y: 383, endPoint x: 137, endPoint y: 369, distance: 355.5
click at [133, 368] on div at bounding box center [221, 375] width 197 height 106
type input "11"
type input "607"
type input "13"
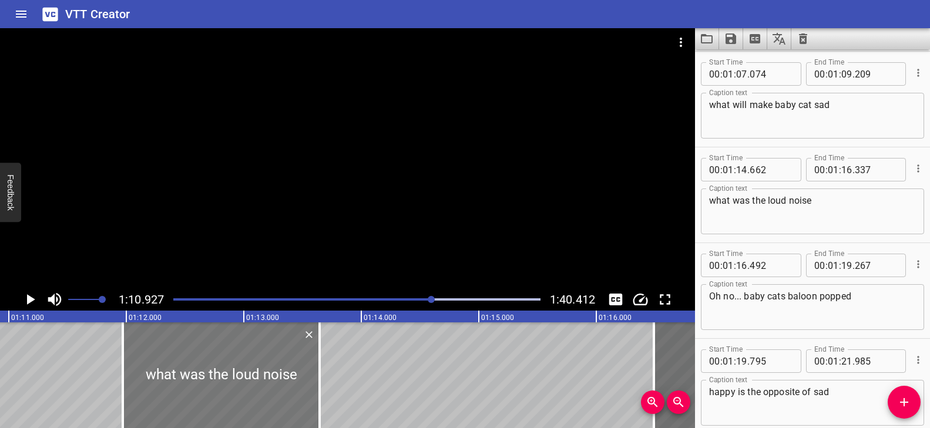
type input "282"
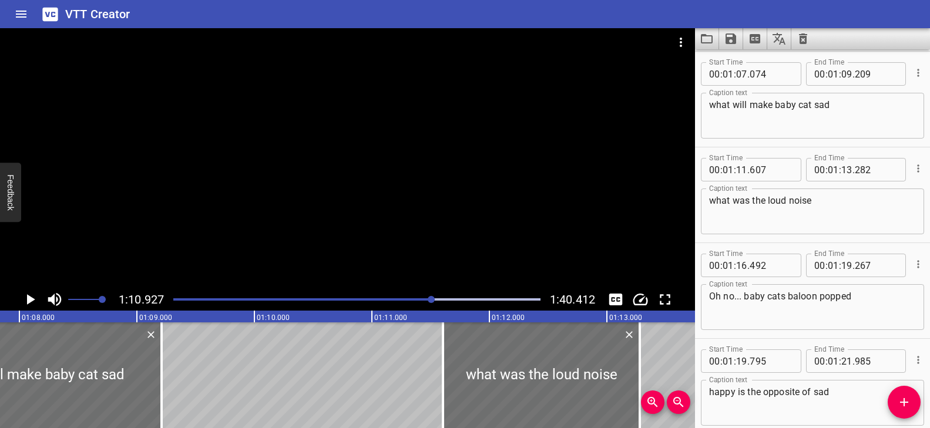
scroll to position [0, 7932]
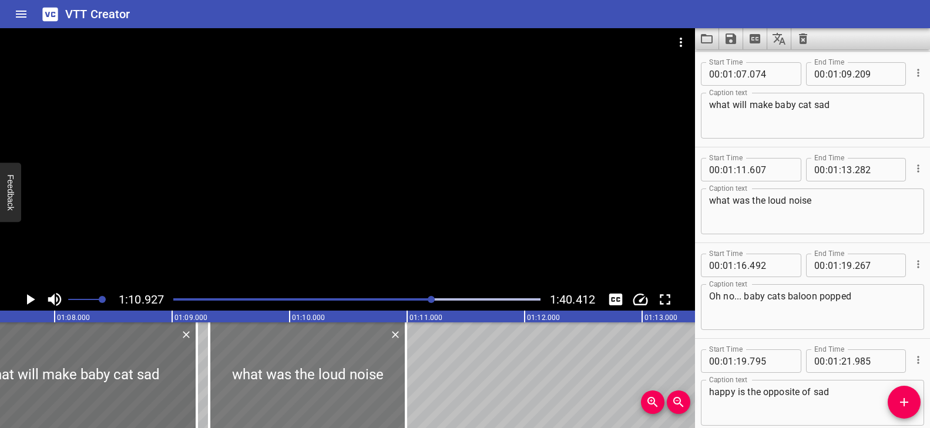
drag, startPoint x: 504, startPoint y: 375, endPoint x: 265, endPoint y: 369, distance: 239.1
click at [265, 369] on div at bounding box center [307, 375] width 197 height 106
type input "09"
type input "317"
type input "10"
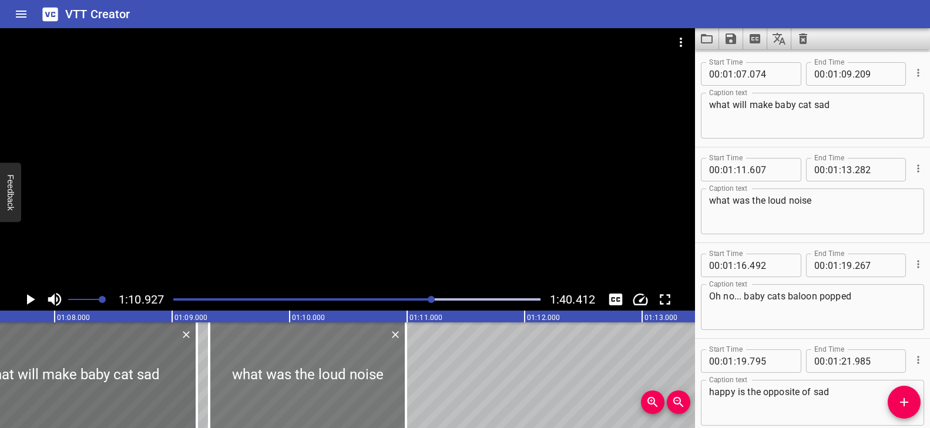
type input "992"
click at [263, 369] on div at bounding box center [305, 375] width 197 height 106
type input "302"
drag, startPoint x: 399, startPoint y: 361, endPoint x: 391, endPoint y: 361, distance: 8.8
click at [391, 361] on div at bounding box center [395, 375] width 12 height 106
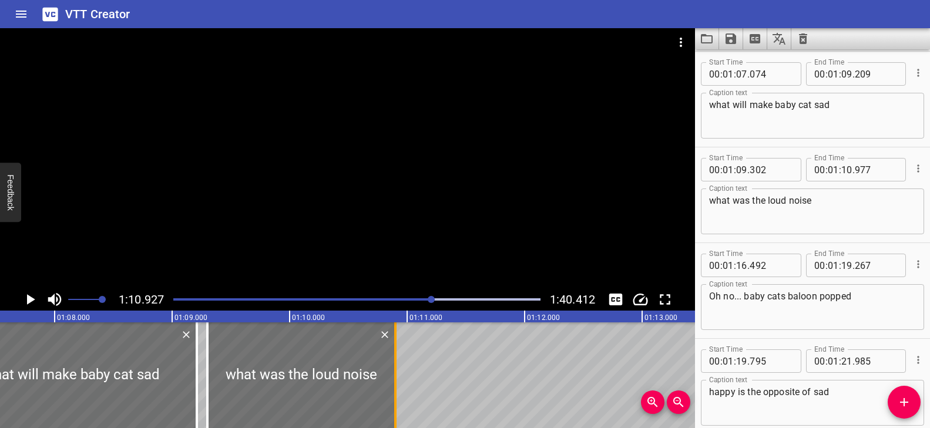
type input "902"
click at [398, 297] on div at bounding box center [356, 299] width 381 height 16
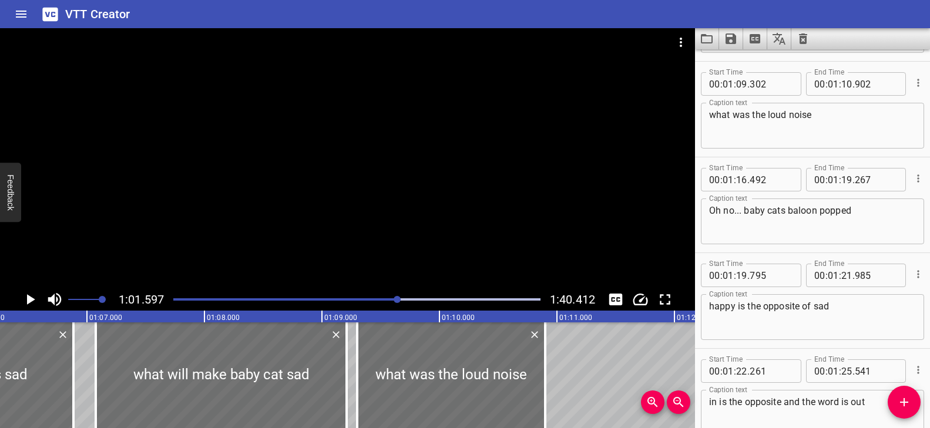
scroll to position [2680, 0]
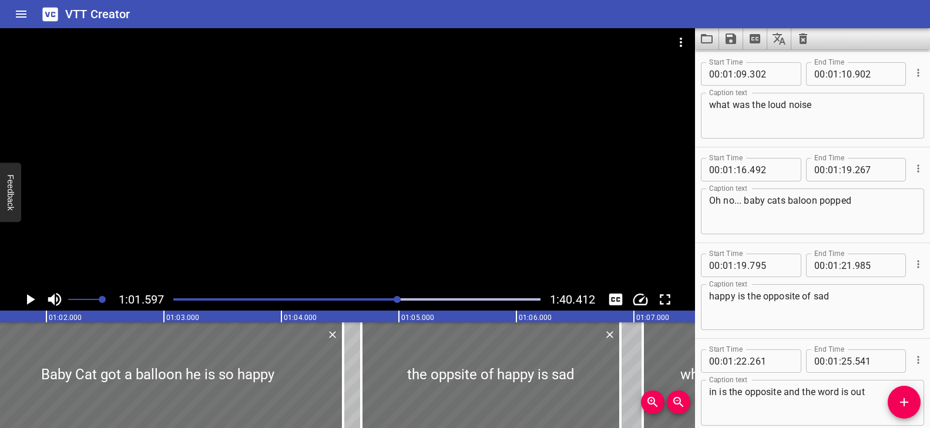
click at [406, 221] on div at bounding box center [347, 158] width 695 height 260
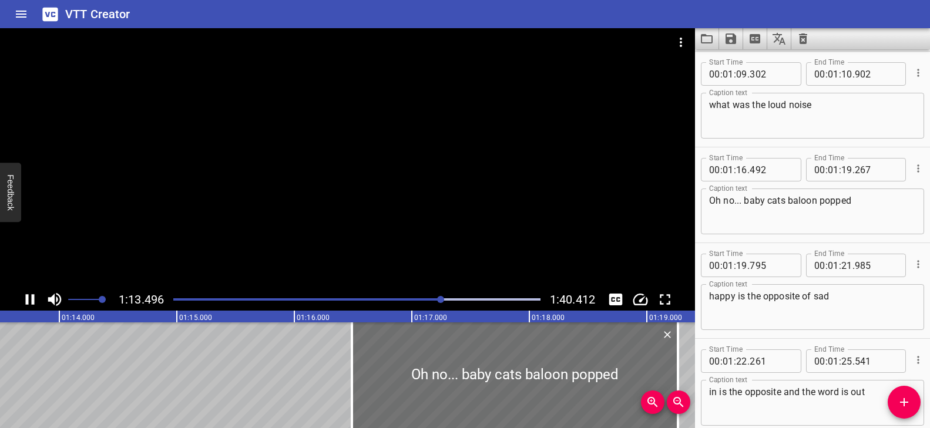
scroll to position [0, 8659]
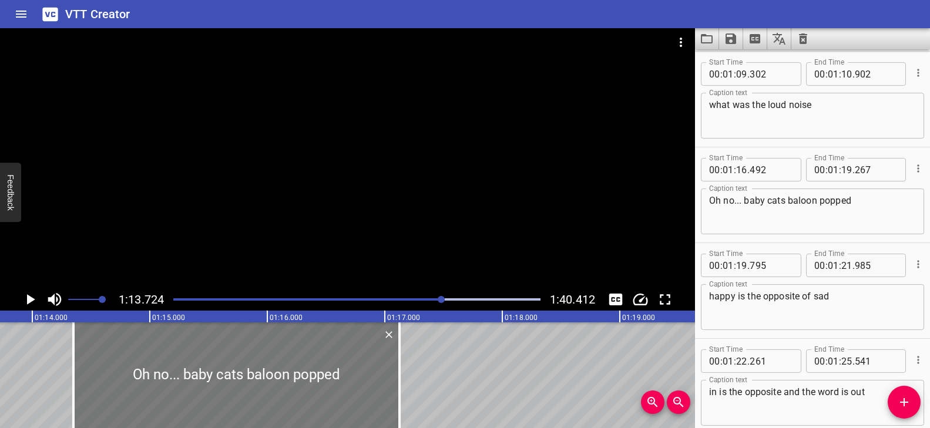
drag, startPoint x: 443, startPoint y: 366, endPoint x: 187, endPoint y: 356, distance: 256.3
click at [187, 356] on div at bounding box center [236, 375] width 326 height 106
type input "14"
type input "257"
type input "17"
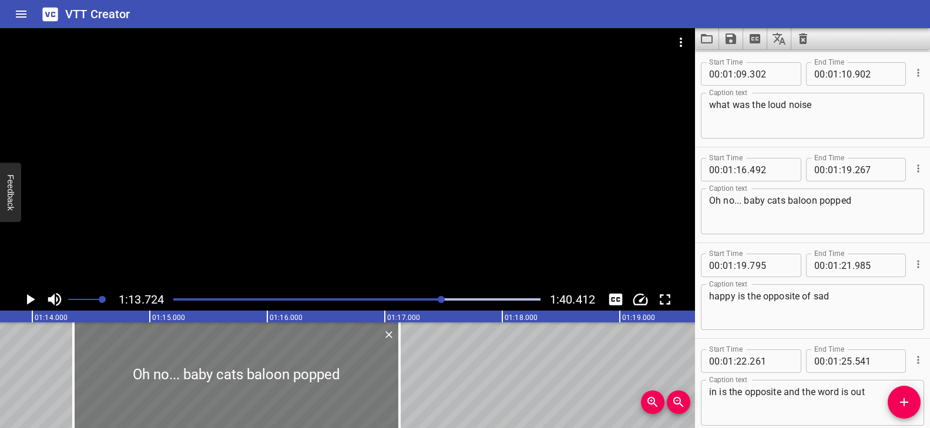
type input "032"
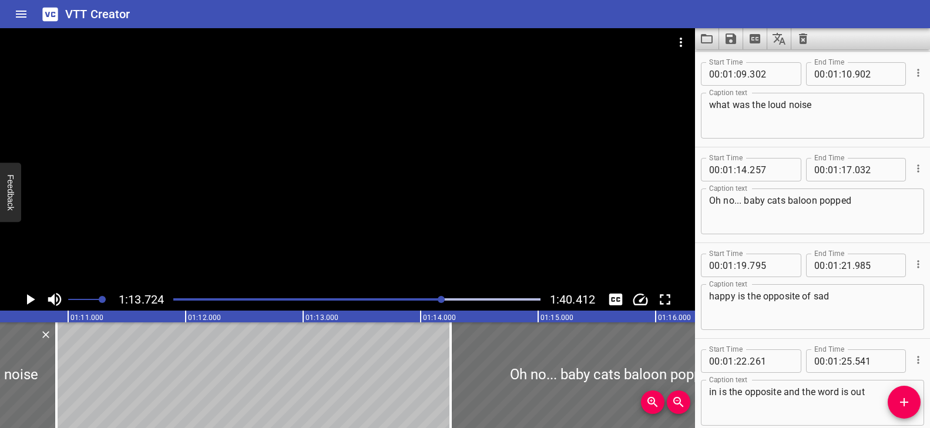
scroll to position [0, 8283]
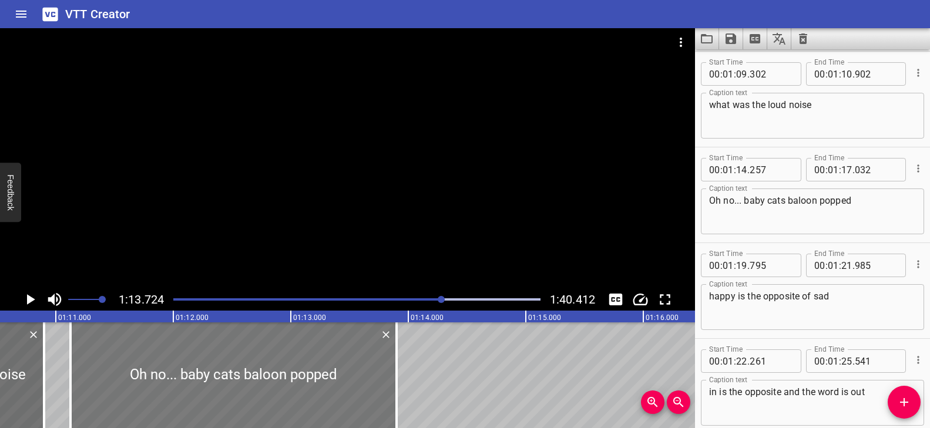
drag, startPoint x: 441, startPoint y: 359, endPoint x: 169, endPoint y: 364, distance: 271.9
click at [169, 364] on div at bounding box center [233, 375] width 326 height 106
type input "11"
type input "127"
type input "13"
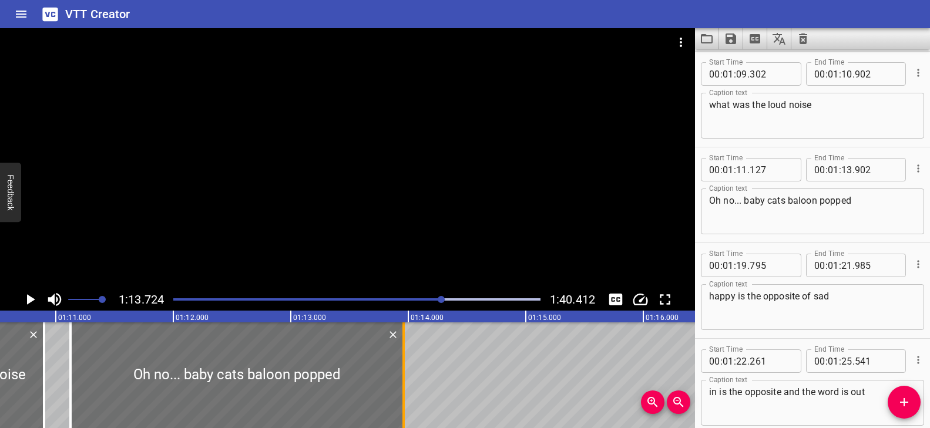
drag, startPoint x: 392, startPoint y: 354, endPoint x: 399, endPoint y: 354, distance: 7.1
click at [399, 354] on div at bounding box center [404, 375] width 12 height 106
click at [405, 358] on div at bounding box center [405, 375] width 2 height 106
type input "977"
click at [434, 299] on div "Play progress" at bounding box center [259, 299] width 367 height 2
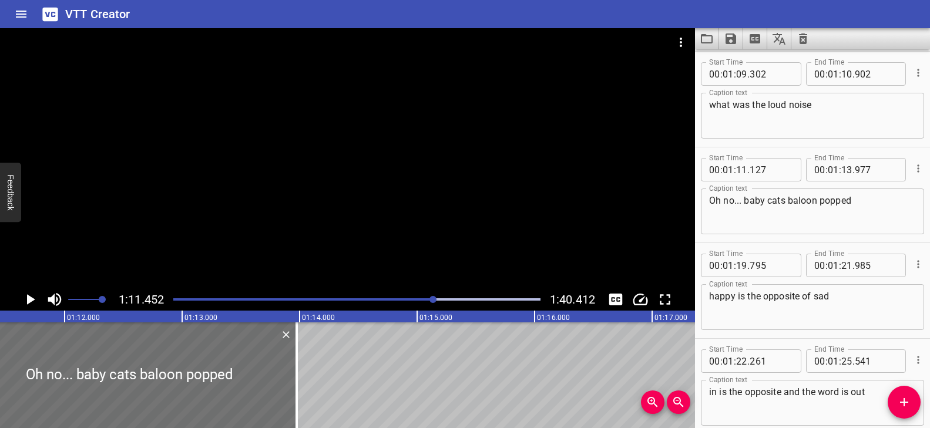
click at [416, 267] on div at bounding box center [347, 158] width 695 height 260
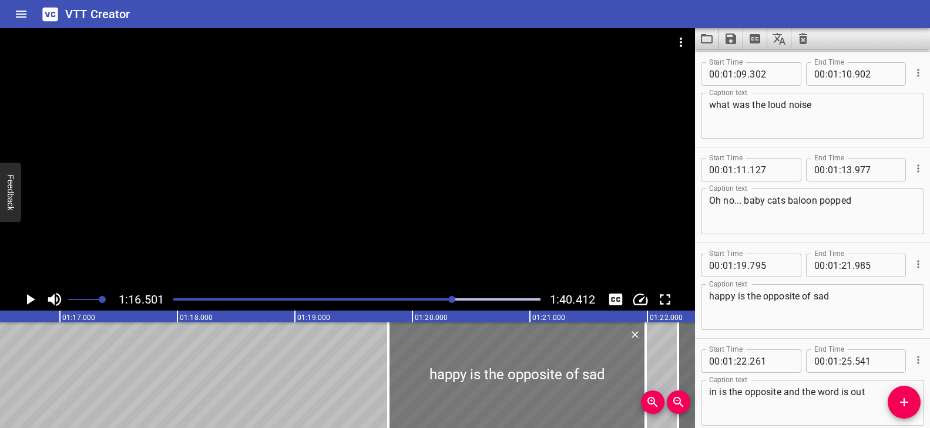
scroll to position [0, 8985]
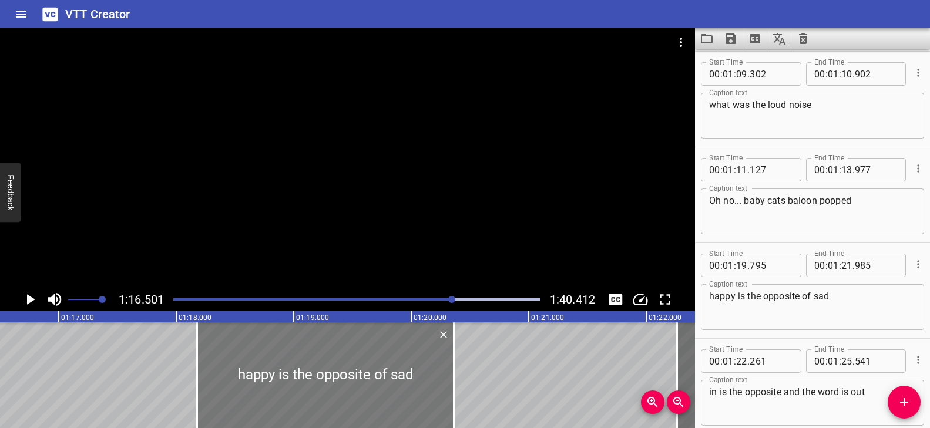
drag, startPoint x: 490, startPoint y: 366, endPoint x: 130, endPoint y: 352, distance: 360.2
click at [197, 352] on div at bounding box center [325, 375] width 257 height 106
type input "16"
type input "725"
type input "18"
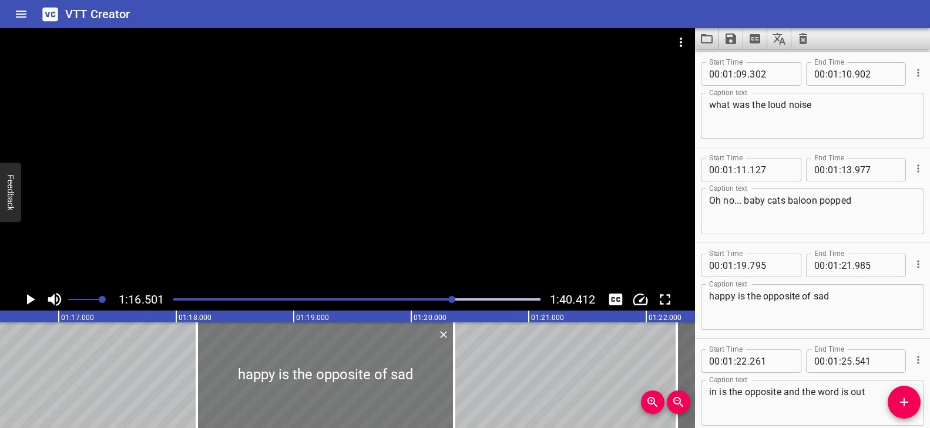
type input "915"
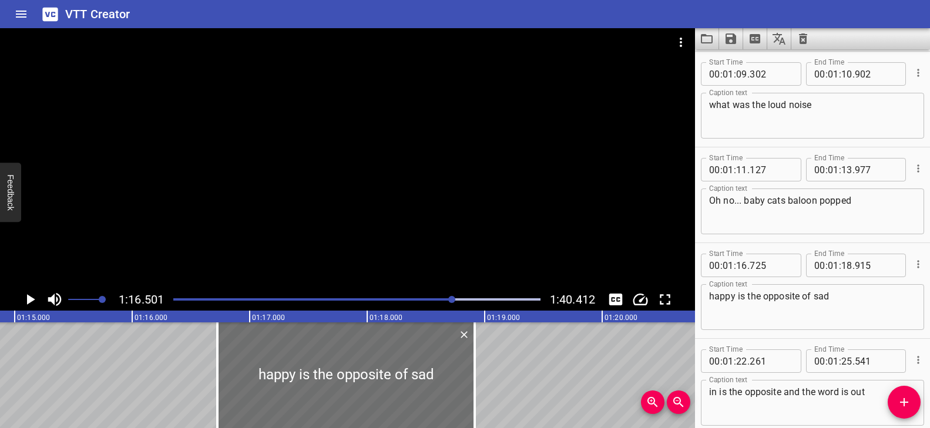
scroll to position [0, 8758]
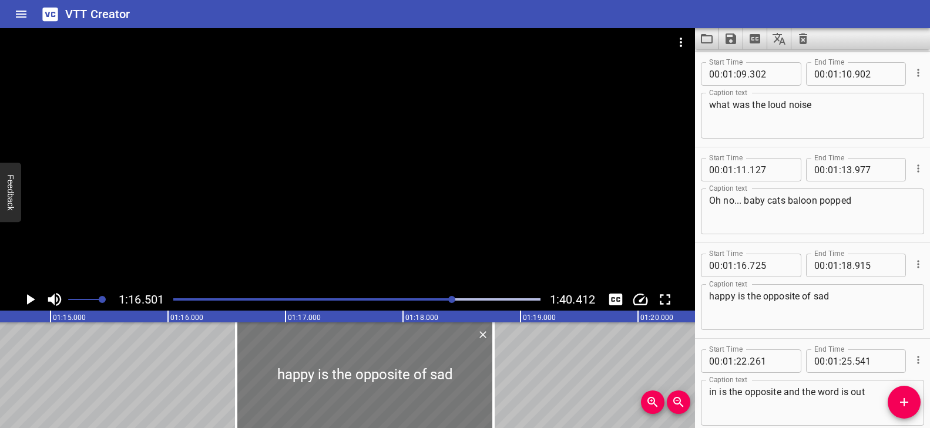
drag, startPoint x: 412, startPoint y: 363, endPoint x: 242, endPoint y: 362, distance: 170.3
click at [242, 362] on div at bounding box center [364, 375] width 257 height 106
type input "15"
type input "270"
type input "17"
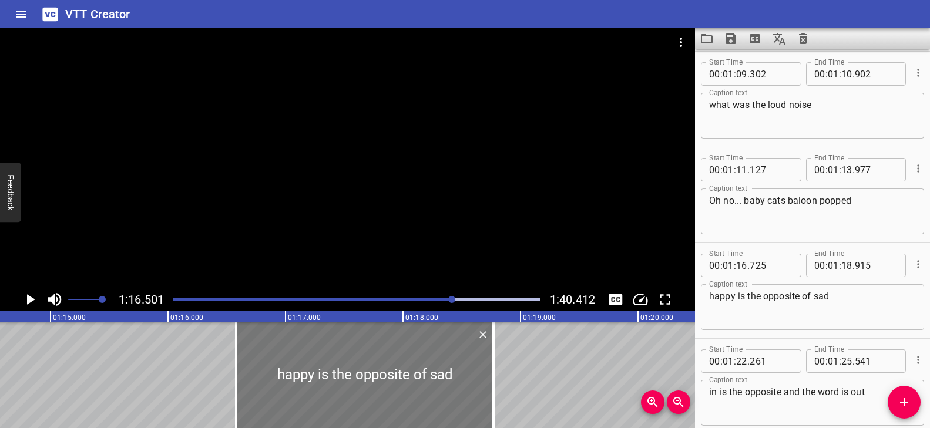
type input "460"
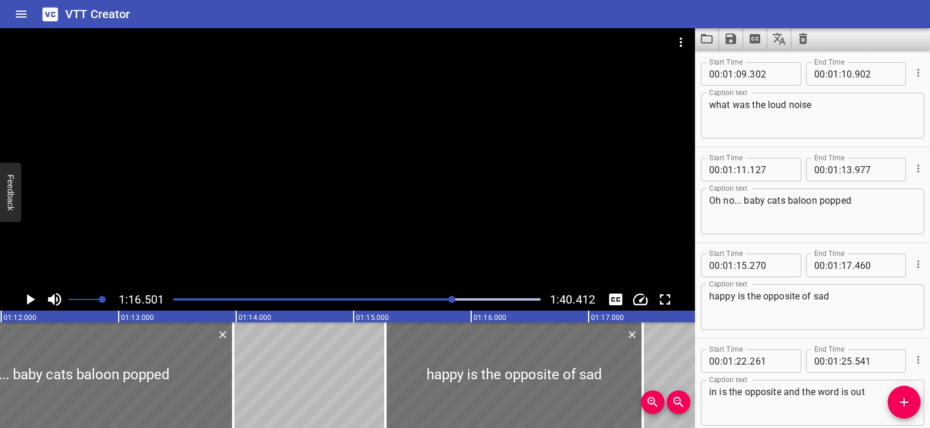
scroll to position [0, 8478]
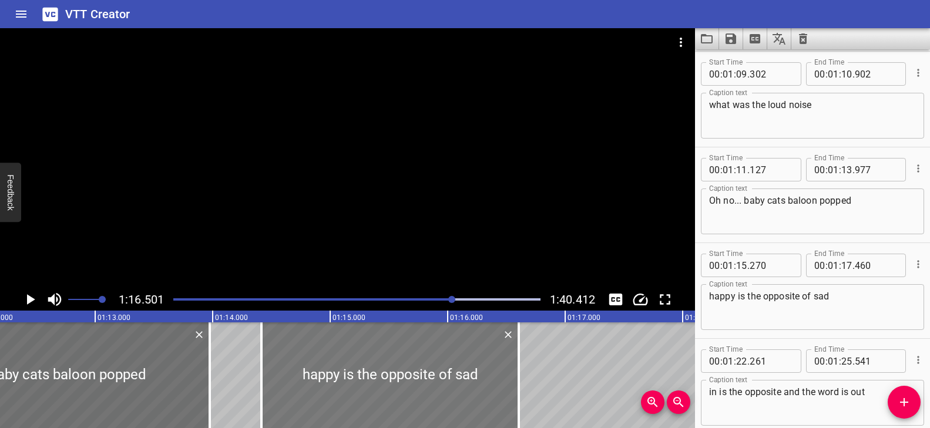
drag, startPoint x: 445, startPoint y: 365, endPoint x: 363, endPoint y: 366, distance: 81.6
click at [363, 366] on div at bounding box center [389, 375] width 257 height 106
type input "14"
type input "415"
type input "16"
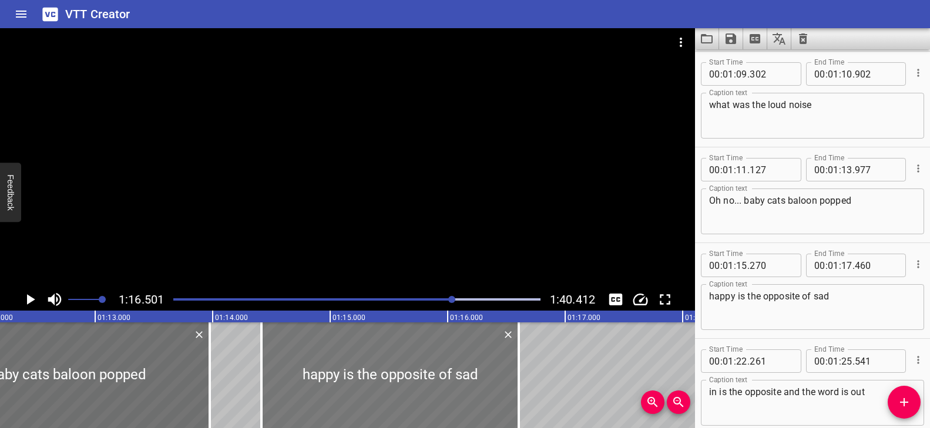
type input "605"
click at [426, 243] on div at bounding box center [347, 158] width 695 height 260
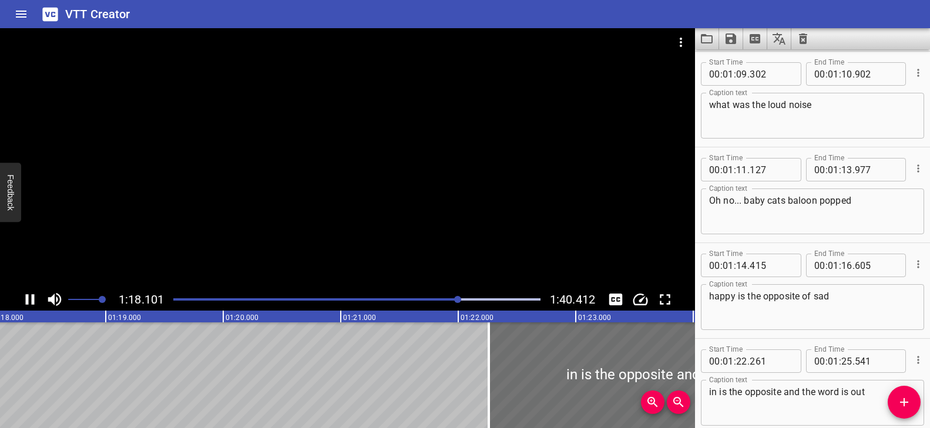
click at [446, 298] on div "Play progress" at bounding box center [275, 299] width 367 height 2
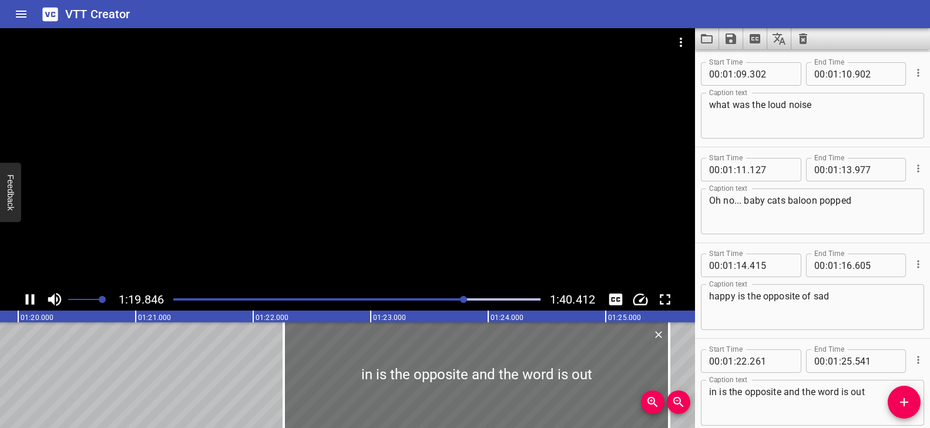
scroll to position [0, 9413]
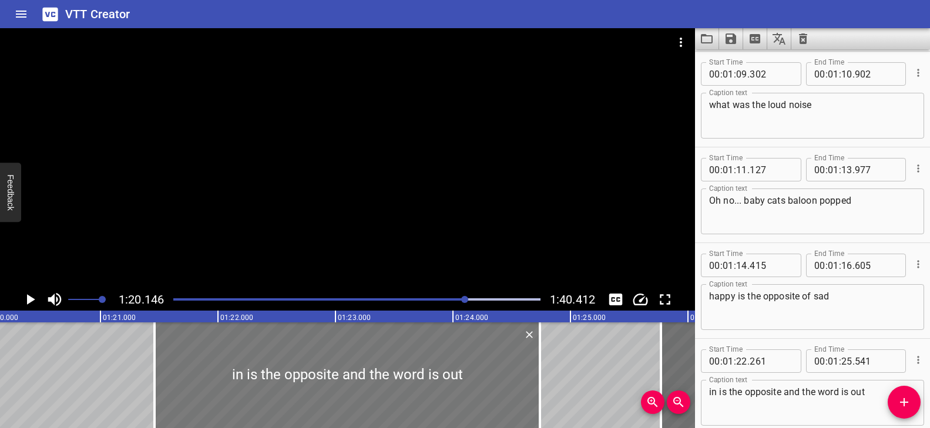
drag, startPoint x: 439, startPoint y: 346, endPoint x: 265, endPoint y: 341, distance: 174.5
click at [257, 338] on div at bounding box center [346, 375] width 385 height 106
type input "20"
type input "461"
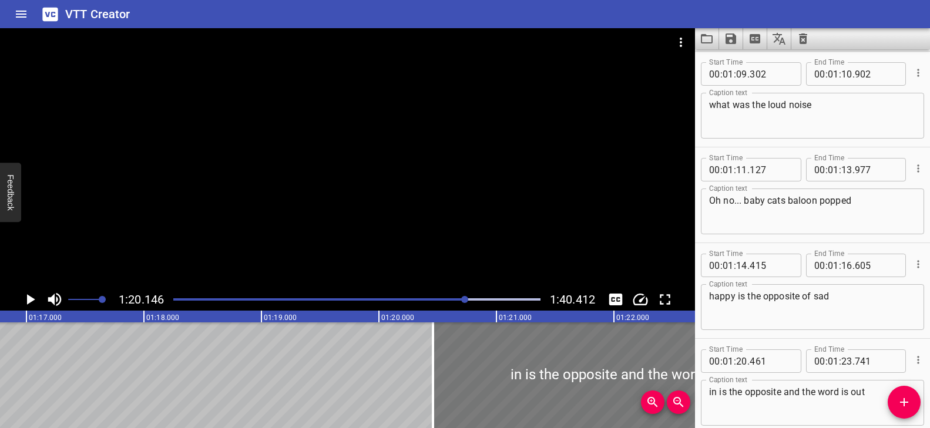
scroll to position [0, 9029]
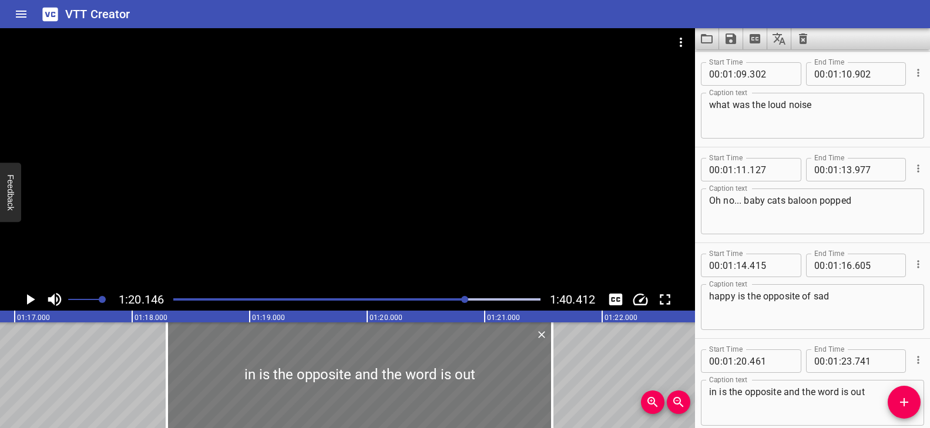
drag, startPoint x: 445, startPoint y: 396, endPoint x: 197, endPoint y: 385, distance: 248.6
click at [187, 379] on div at bounding box center [359, 375] width 385 height 106
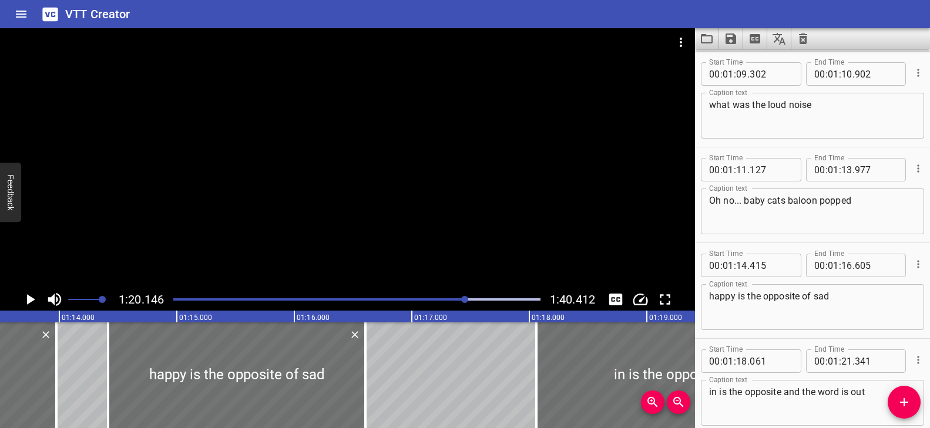
scroll to position [0, 8644]
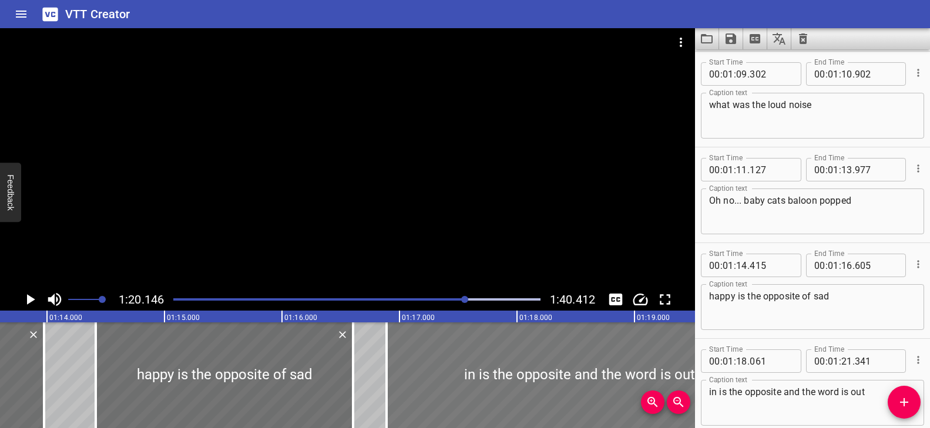
drag, startPoint x: 504, startPoint y: 379, endPoint x: 395, endPoint y: 381, distance: 109.8
click at [395, 381] on div at bounding box center [578, 375] width 385 height 106
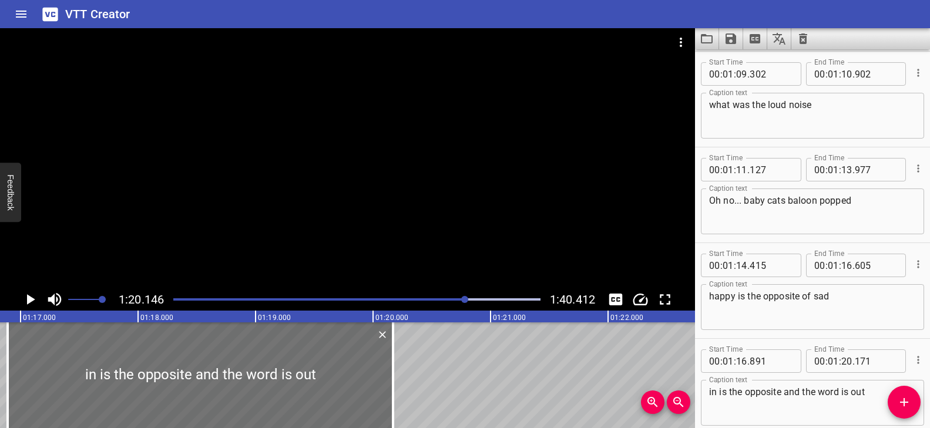
scroll to position [0, 9094]
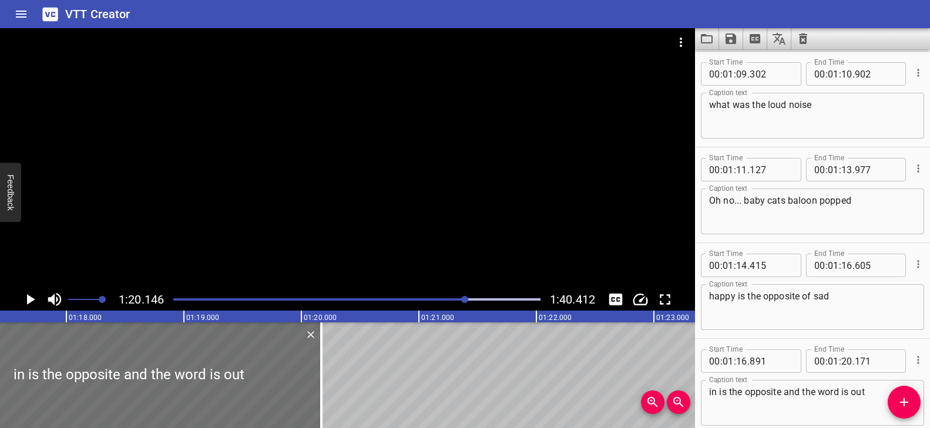
click at [474, 174] on div at bounding box center [347, 158] width 695 height 260
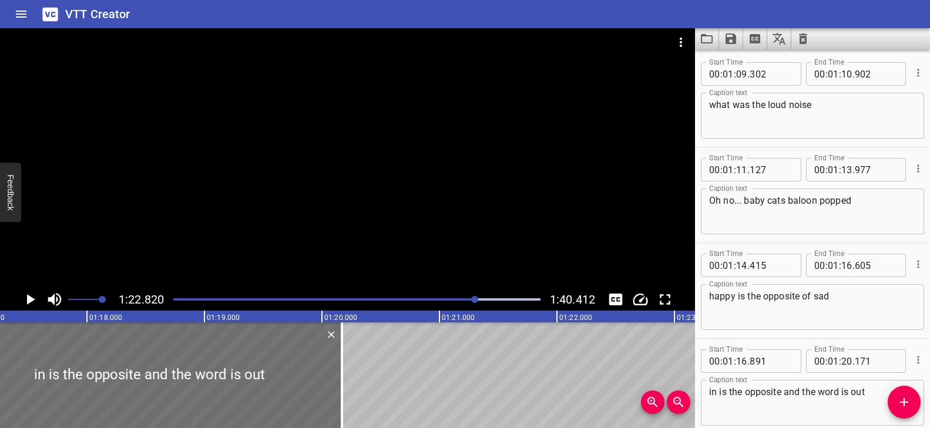
scroll to position [0, 9217]
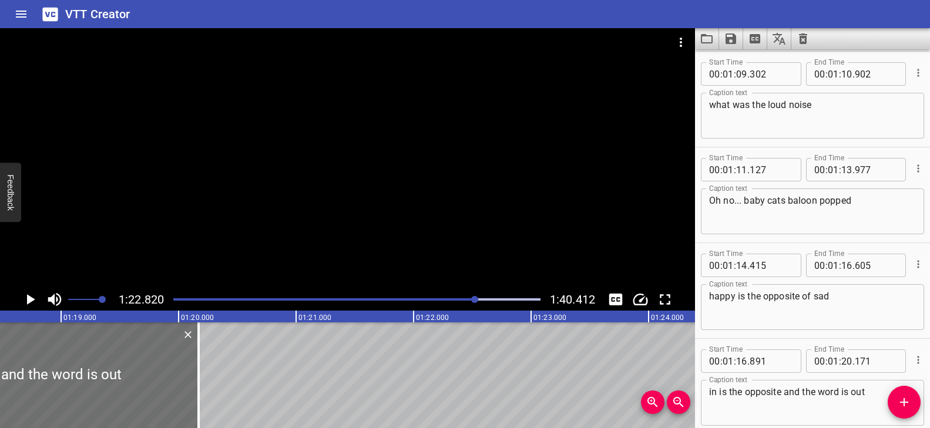
click at [465, 299] on div "Play progress" at bounding box center [292, 299] width 367 height 2
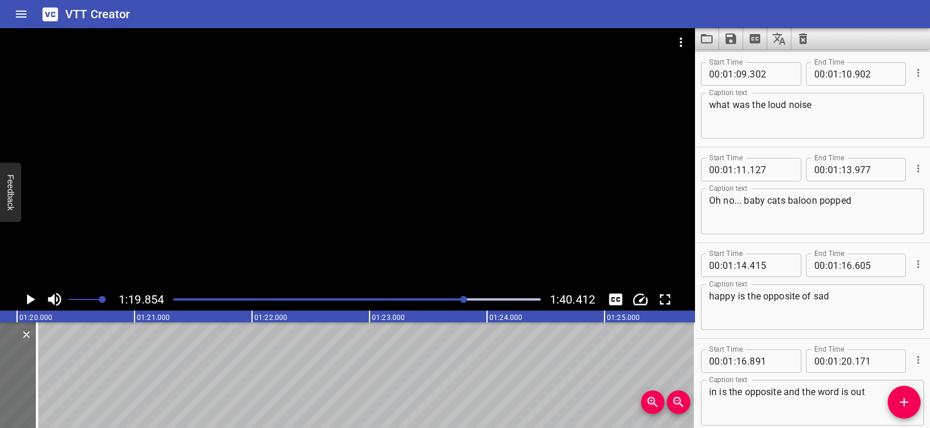
click at [379, 201] on div at bounding box center [347, 158] width 695 height 260
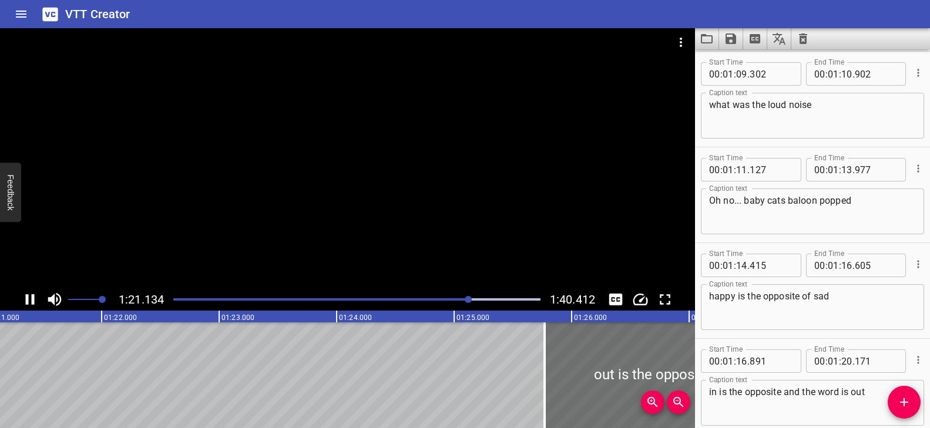
click at [444, 297] on div at bounding box center [356, 299] width 381 height 16
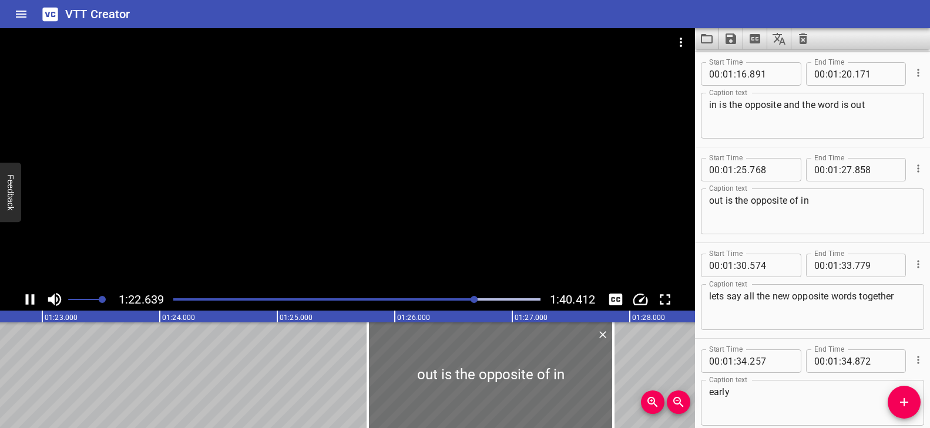
scroll to position [0, 9729]
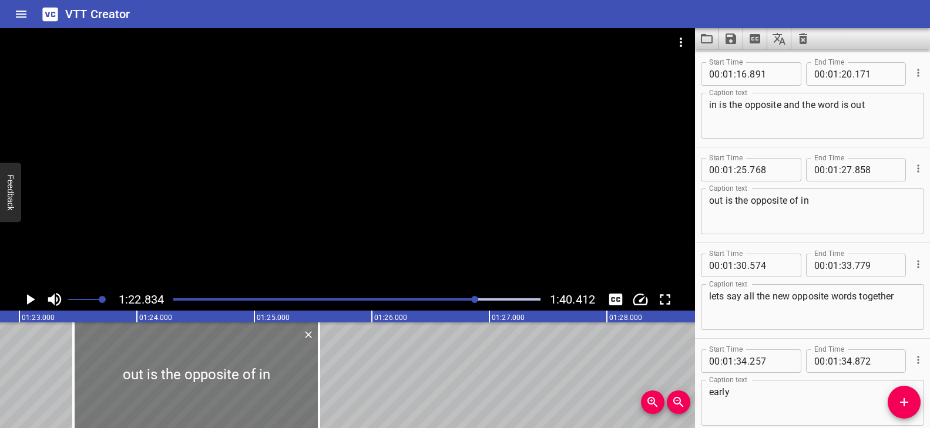
drag, startPoint x: 459, startPoint y: 366, endPoint x: 187, endPoint y: 354, distance: 271.6
click at [187, 354] on div at bounding box center [195, 375] width 245 height 106
click at [446, 214] on div at bounding box center [347, 158] width 695 height 260
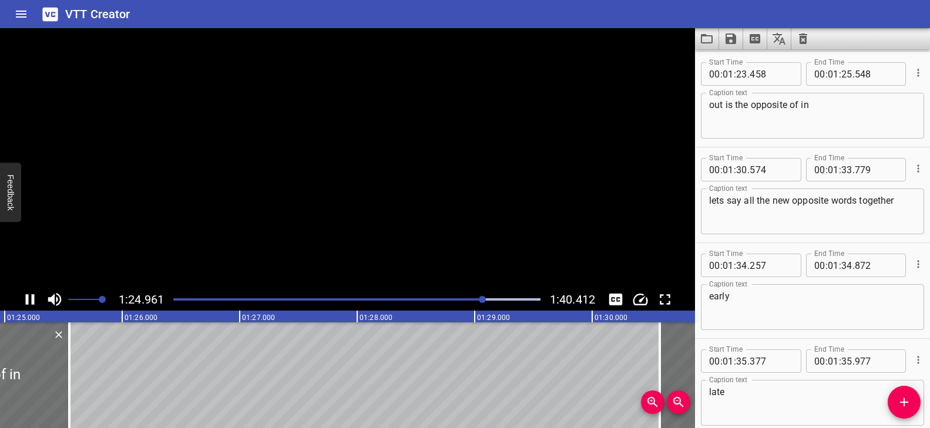
scroll to position [0, 10011]
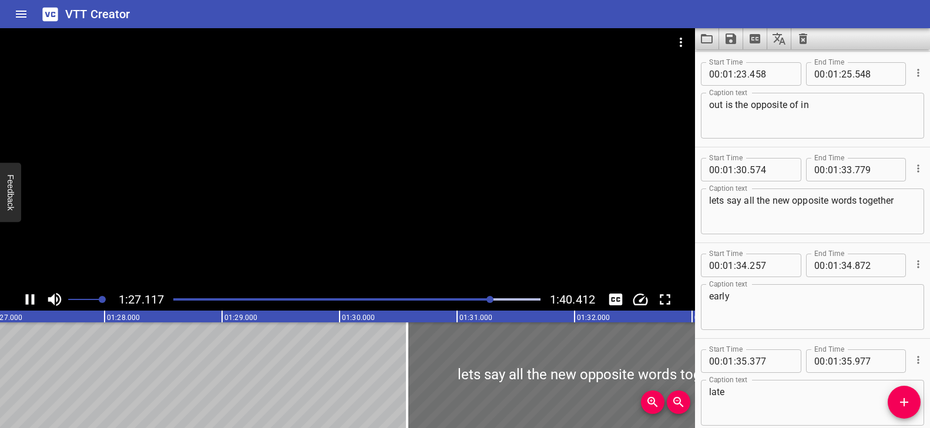
click at [475, 300] on div "Play progress" at bounding box center [308, 299] width 367 height 2
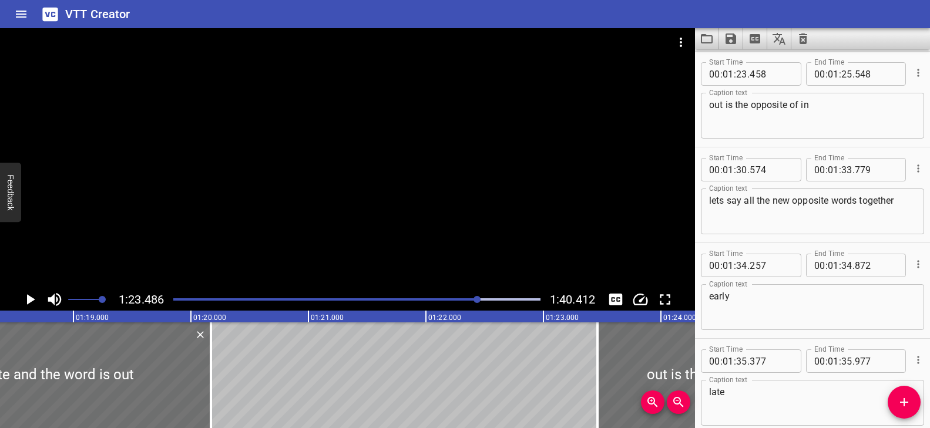
scroll to position [0, 9217]
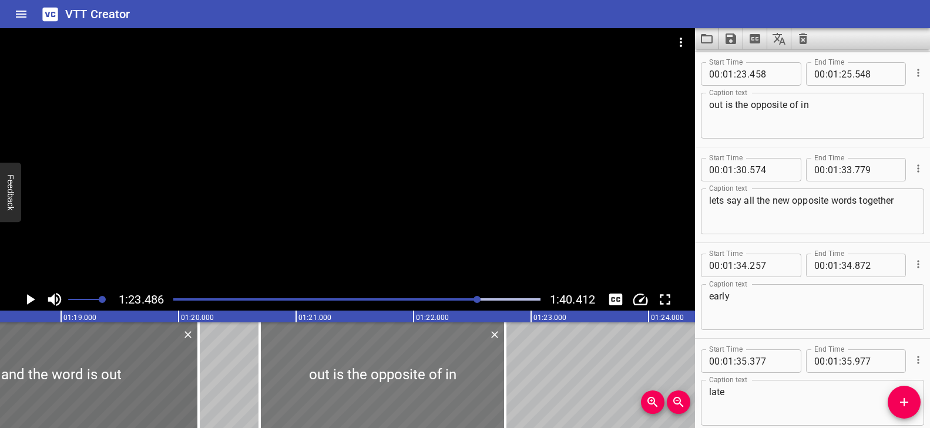
drag, startPoint x: 507, startPoint y: 365, endPoint x: 296, endPoint y: 362, distance: 210.8
click at [296, 362] on div at bounding box center [382, 375] width 245 height 106
drag, startPoint x: 509, startPoint y: 363, endPoint x: 519, endPoint y: 363, distance: 10.0
click at [519, 363] on div at bounding box center [516, 375] width 12 height 106
click at [461, 298] on div "Play progress" at bounding box center [295, 299] width 367 height 2
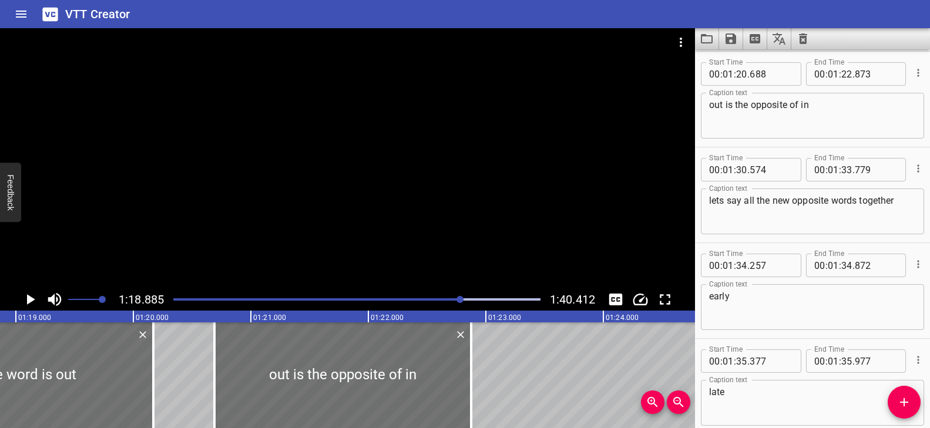
scroll to position [0, 9265]
click at [361, 362] on div at bounding box center [340, 375] width 257 height 106
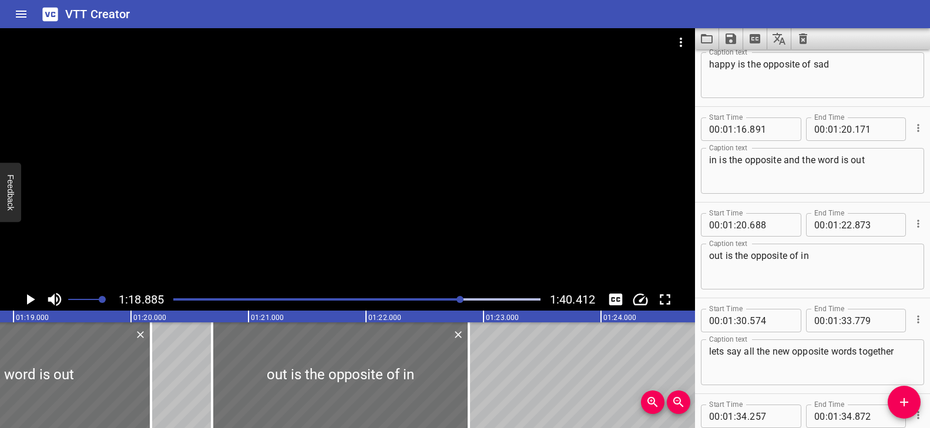
scroll to position [2910, 0]
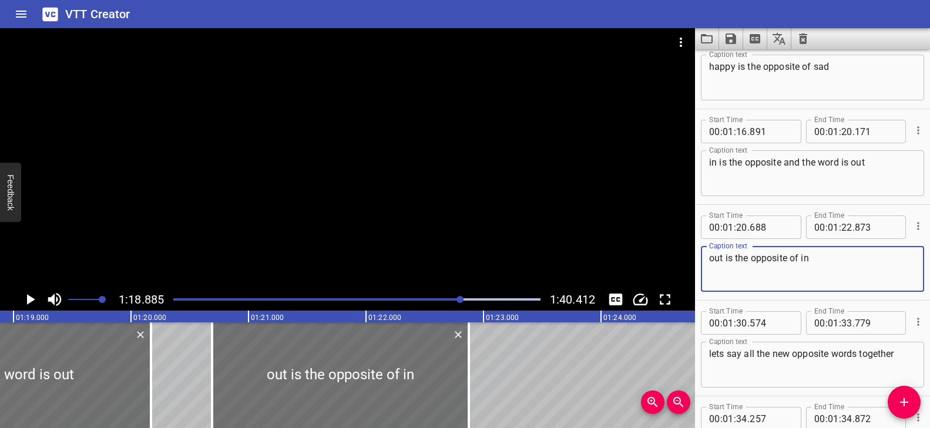
drag, startPoint x: 829, startPoint y: 256, endPoint x: 716, endPoint y: 271, distance: 113.2
click at [710, 257] on textarea "out is the opposite of in" at bounding box center [812, 269] width 207 height 33
paste textarea "Baby cat is out of the box."
click at [709, 257] on textarea "Baby cat is out of the box." at bounding box center [812, 269] width 207 height 33
click at [709, 258] on textarea "Baby cat is out of the box." at bounding box center [812, 269] width 207 height 33
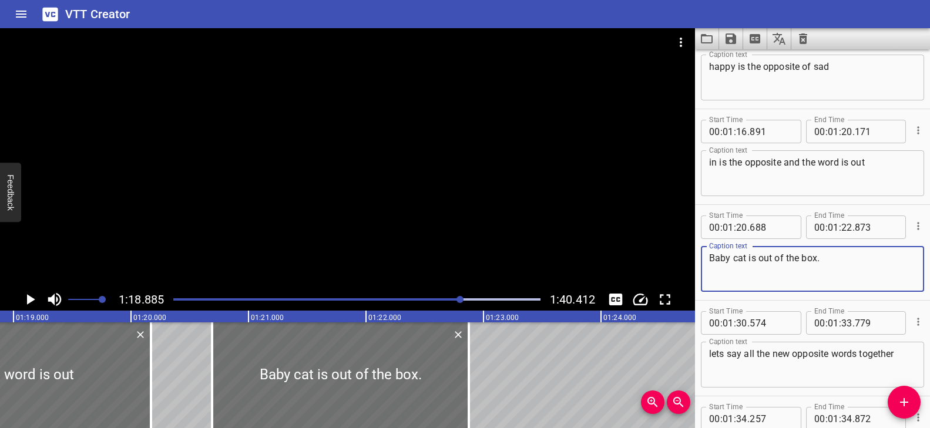
drag, startPoint x: 722, startPoint y: 264, endPoint x: 716, endPoint y: 260, distance: 6.7
click at [721, 262] on textarea "Baby cat is out of the box." at bounding box center [812, 269] width 207 height 33
click at [715, 259] on textarea "Baby cat is out of the box." at bounding box center [812, 269] width 207 height 33
click at [849, 260] on textarea "baby cat is out of the box." at bounding box center [812, 269] width 207 height 33
click at [450, 298] on div "Play progress" at bounding box center [278, 299] width 367 height 2
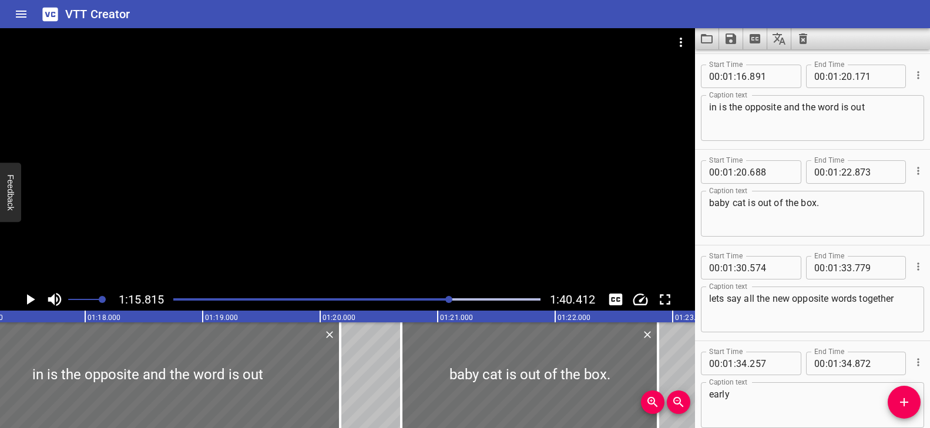
scroll to position [2967, 0]
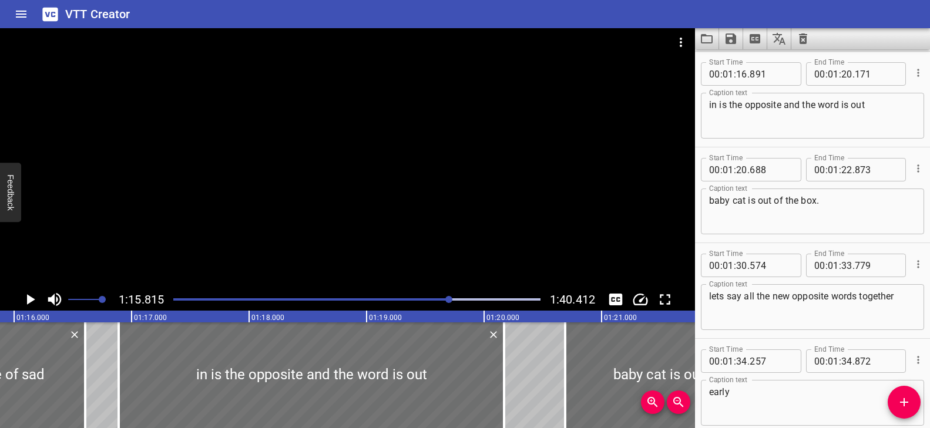
click at [456, 227] on div at bounding box center [347, 158] width 695 height 260
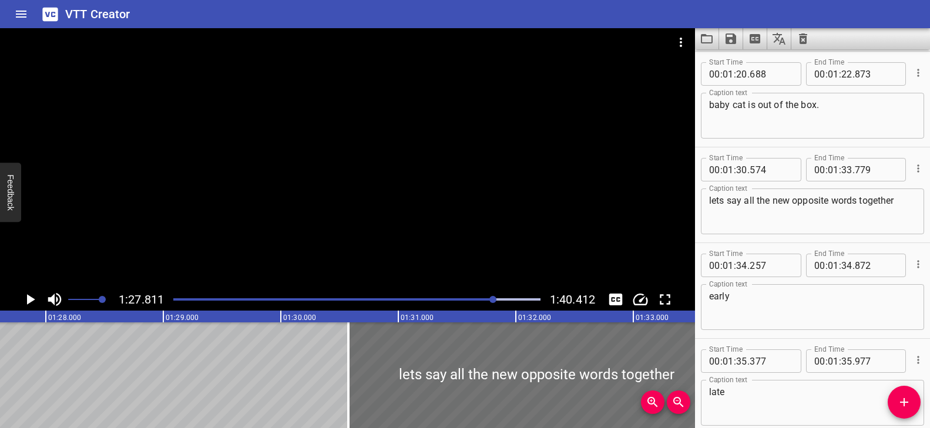
scroll to position [0, 10313]
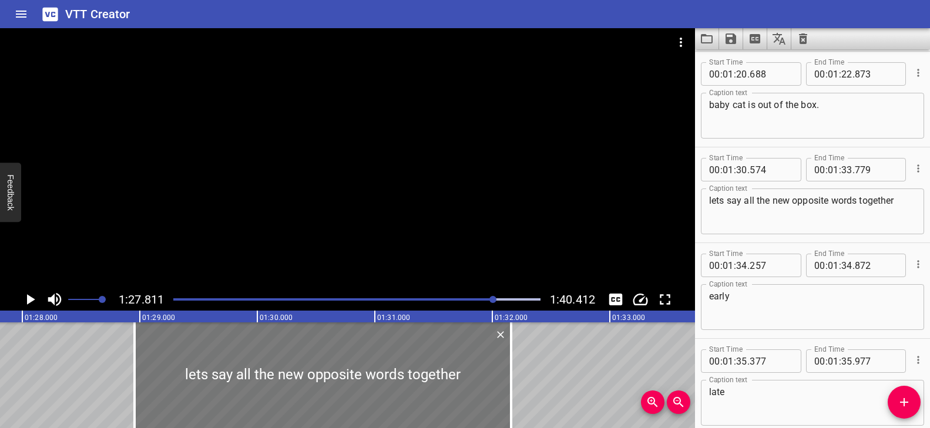
drag, startPoint x: 440, startPoint y: 378, endPoint x: 159, endPoint y: 377, distance: 280.7
click at [137, 366] on div at bounding box center [322, 375] width 376 height 106
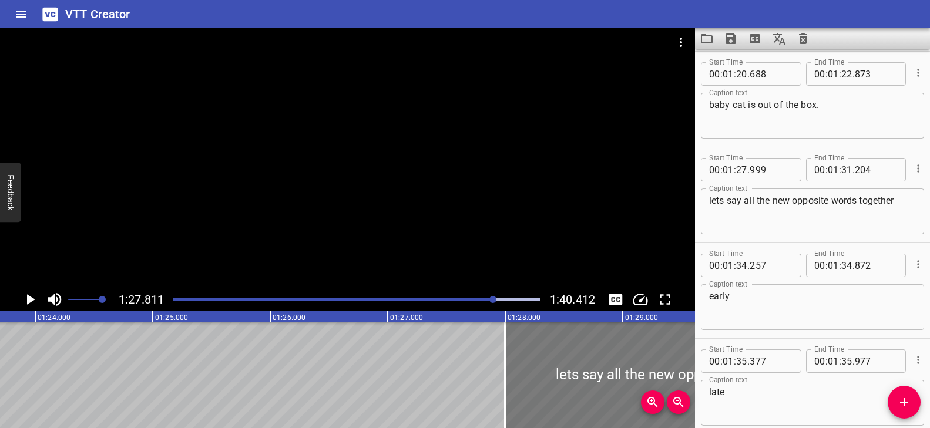
scroll to position [0, 9866]
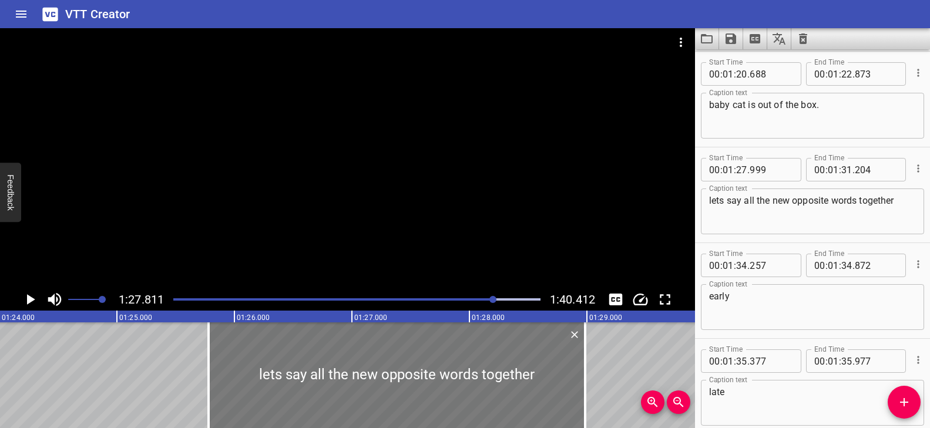
drag, startPoint x: 563, startPoint y: 366, endPoint x: 307, endPoint y: 368, distance: 256.0
click at [297, 363] on div at bounding box center [396, 375] width 376 height 106
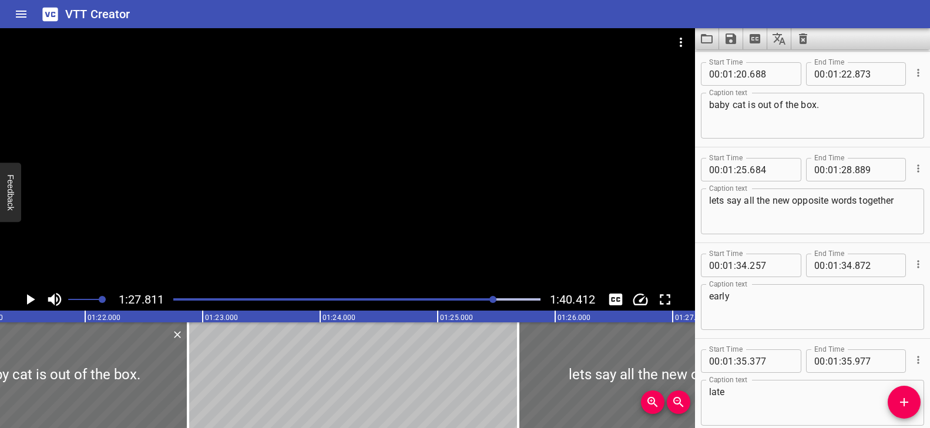
scroll to position [0, 9557]
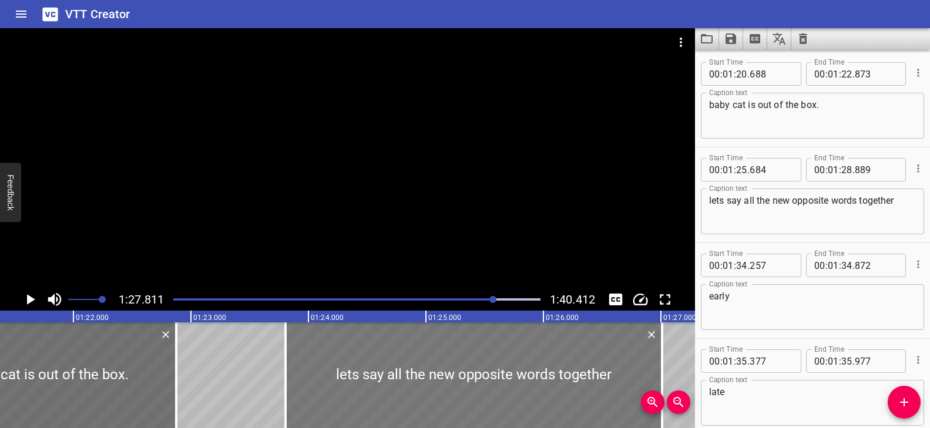
drag, startPoint x: 586, startPoint y: 369, endPoint x: 365, endPoint y: 368, distance: 220.8
click at [365, 368] on div at bounding box center [473, 375] width 376 height 106
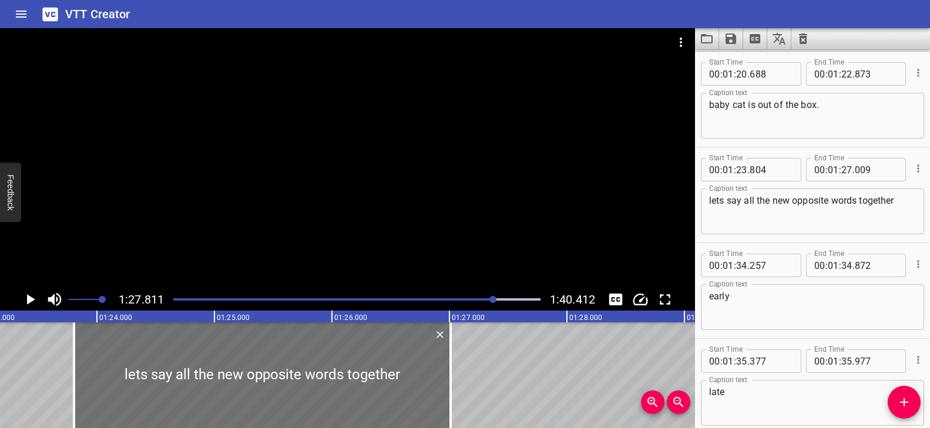
scroll to position [0, 9733]
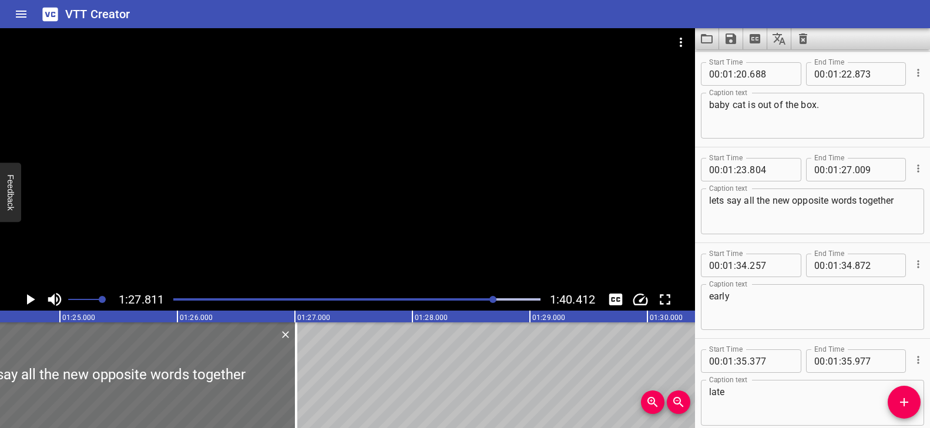
click at [459, 254] on div at bounding box center [347, 158] width 695 height 260
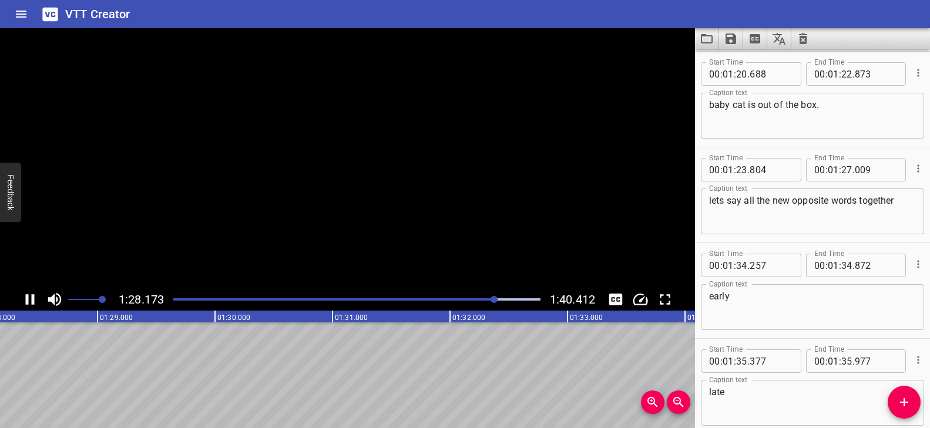
click at [482, 299] on div "Play progress" at bounding box center [312, 299] width 367 height 2
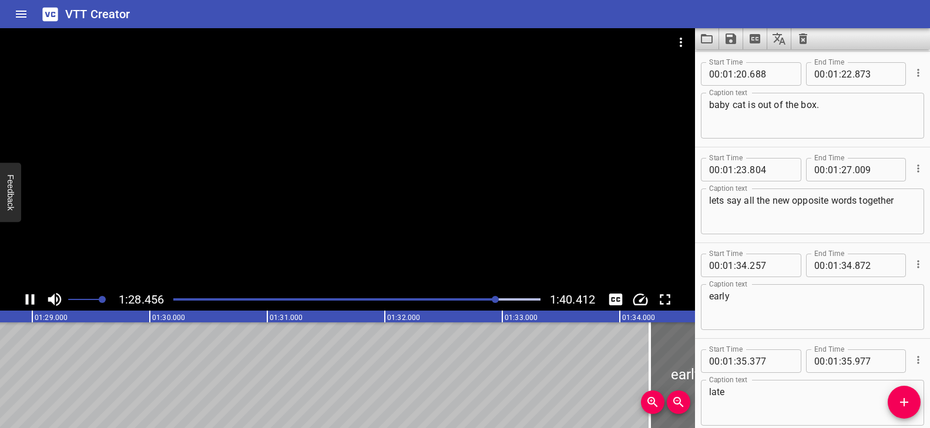
click at [486, 298] on div "Play progress" at bounding box center [313, 299] width 367 height 2
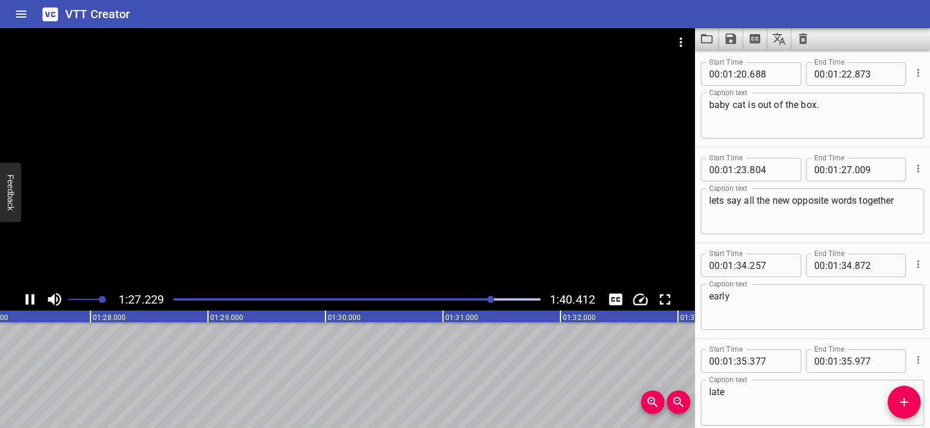
click at [476, 299] on div "Play progress" at bounding box center [308, 299] width 367 height 2
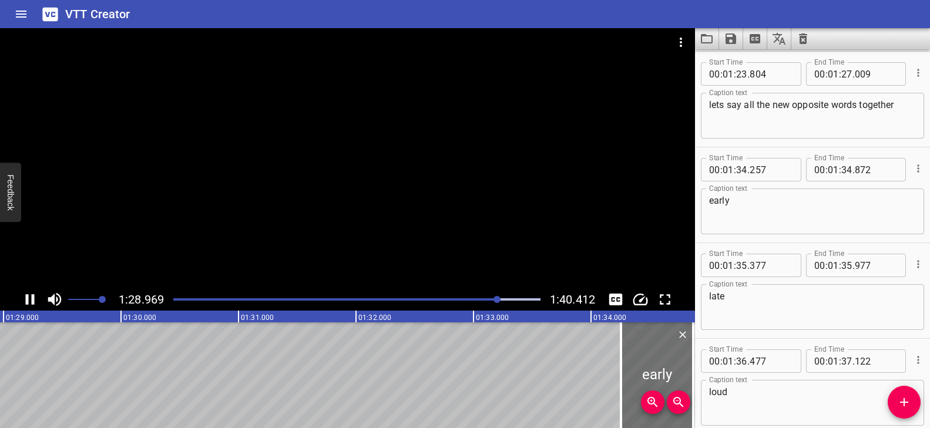
scroll to position [0, 10476]
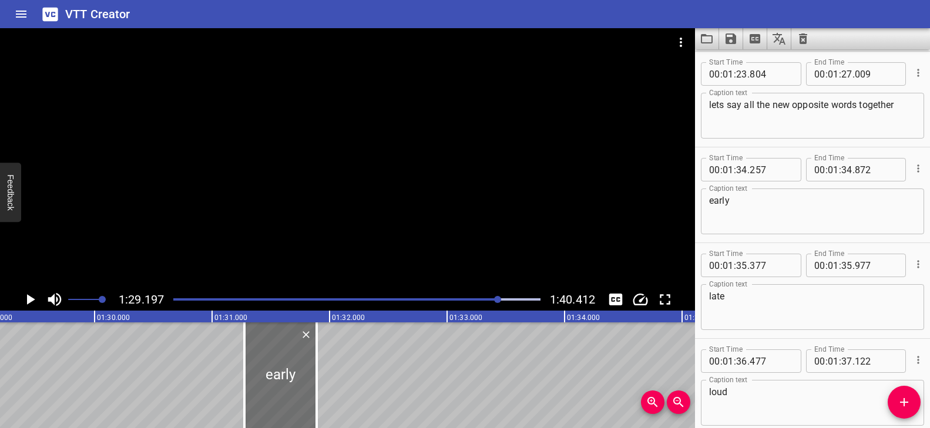
drag, startPoint x: 622, startPoint y: 374, endPoint x: 361, endPoint y: 379, distance: 261.4
click at [268, 369] on div at bounding box center [280, 375] width 72 height 106
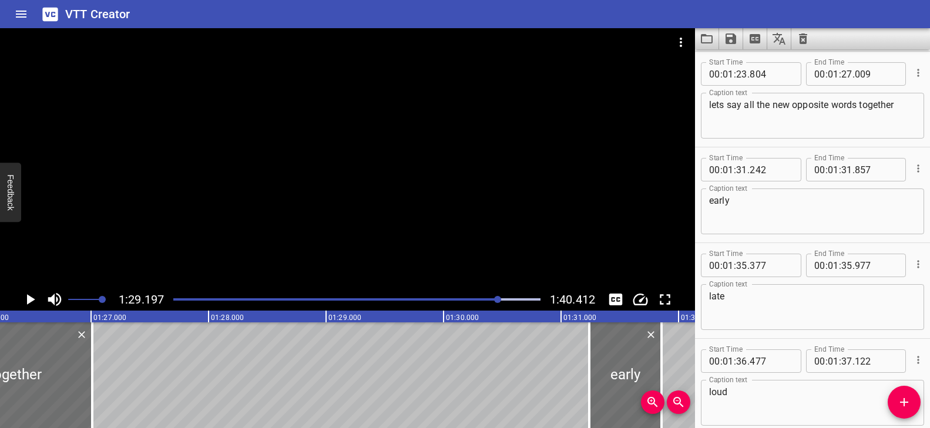
scroll to position [0, 10163]
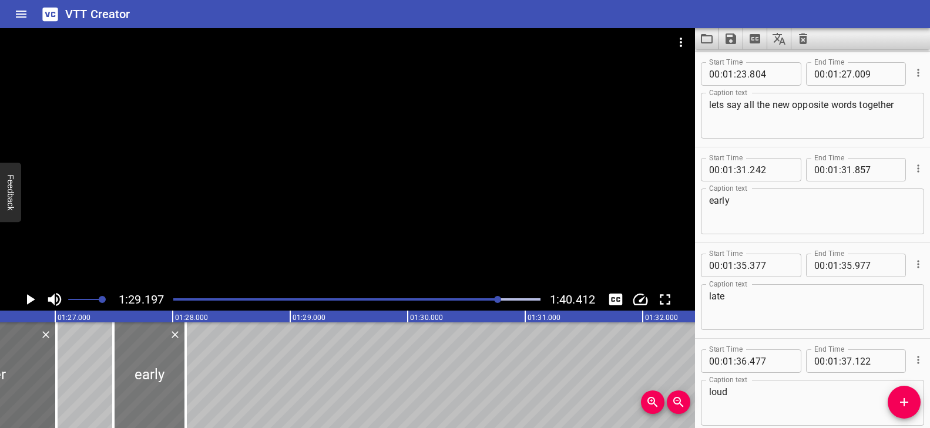
drag, startPoint x: 573, startPoint y: 362, endPoint x: 133, endPoint y: 357, distance: 439.9
click at [133, 357] on div at bounding box center [149, 375] width 72 height 106
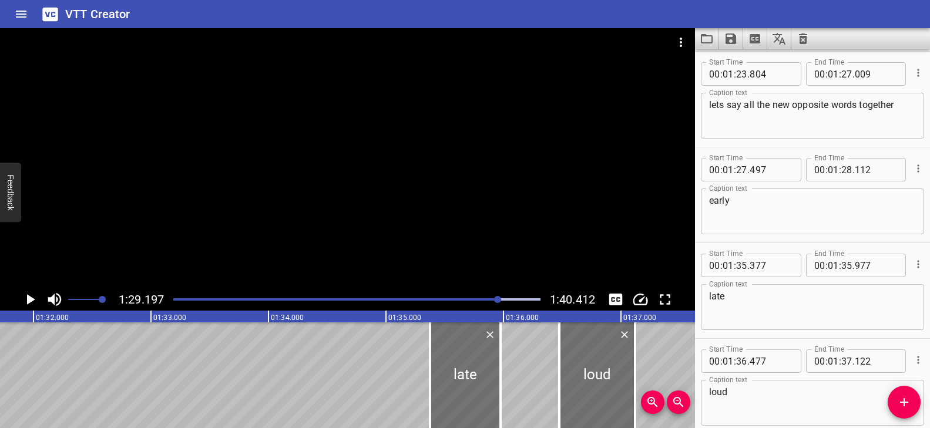
scroll to position [0, 10783]
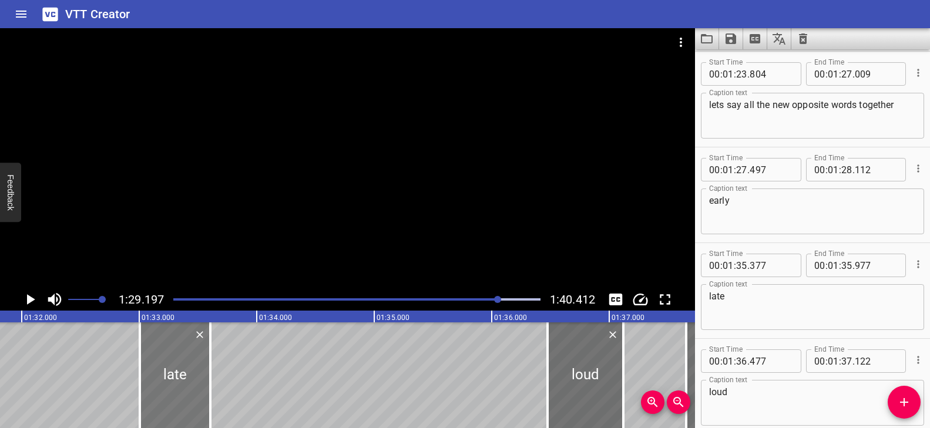
drag, startPoint x: 359, startPoint y: 378, endPoint x: 163, endPoint y: 386, distance: 196.3
click at [163, 386] on div at bounding box center [175, 375] width 70 height 106
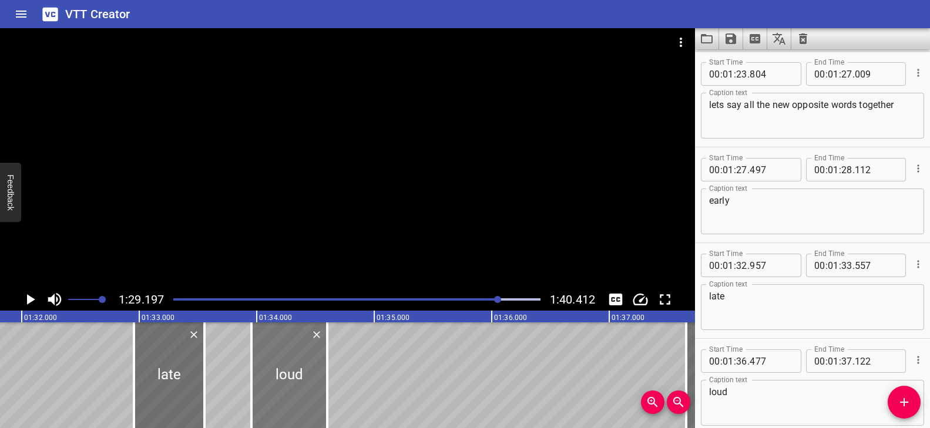
drag, startPoint x: 561, startPoint y: 369, endPoint x: 287, endPoint y: 385, distance: 275.2
click at [284, 384] on div at bounding box center [289, 375] width 76 height 106
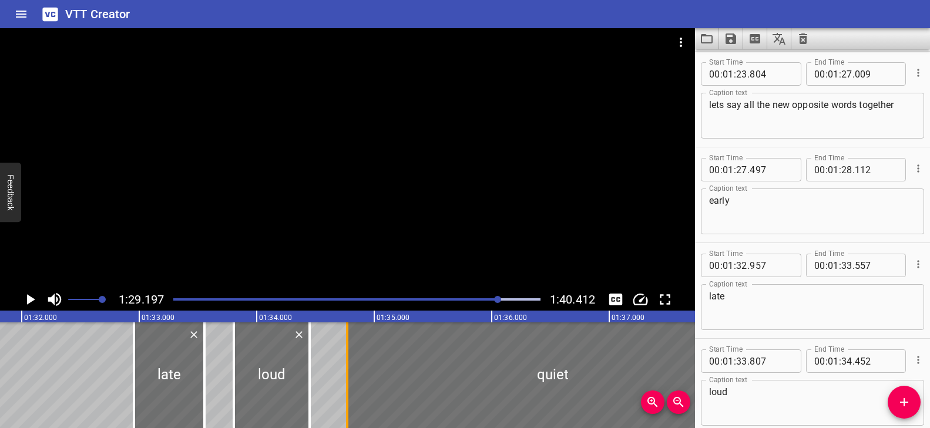
drag, startPoint x: 686, startPoint y: 364, endPoint x: 352, endPoint y: 376, distance: 334.9
click at [352, 376] on div at bounding box center [347, 375] width 12 height 106
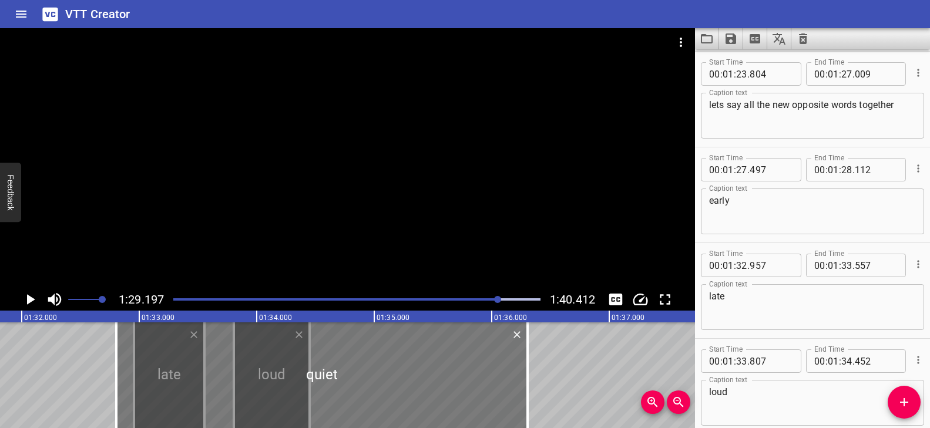
drag, startPoint x: 570, startPoint y: 367, endPoint x: 339, endPoint y: 371, distance: 230.8
click at [339, 371] on div at bounding box center [321, 375] width 411 height 106
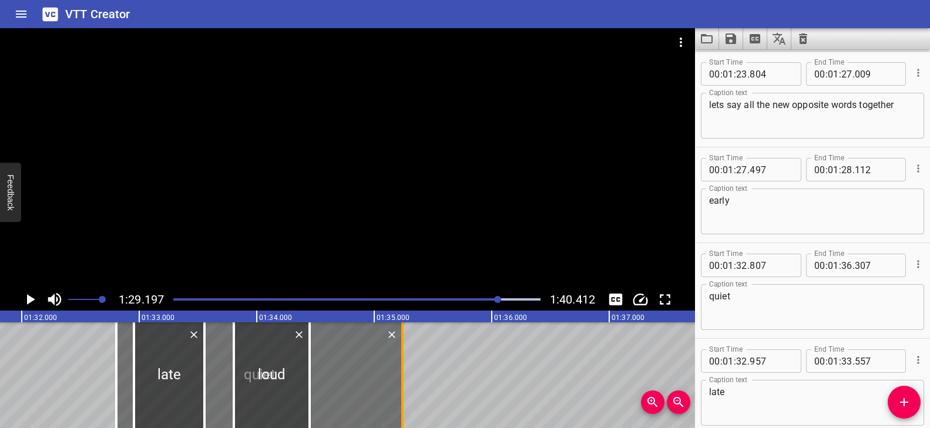
drag, startPoint x: 527, startPoint y: 365, endPoint x: 384, endPoint y: 368, distance: 143.3
click at [401, 368] on div at bounding box center [402, 375] width 2 height 106
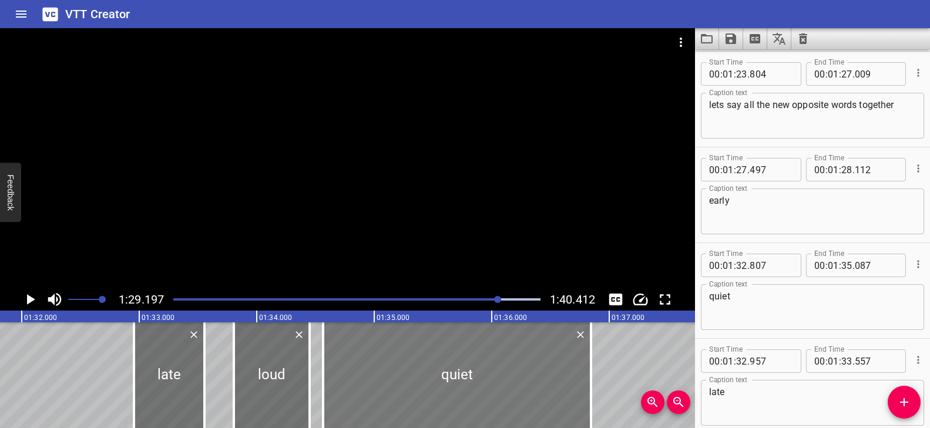
drag, startPoint x: 352, startPoint y: 368, endPoint x: 564, endPoint y: 366, distance: 212.0
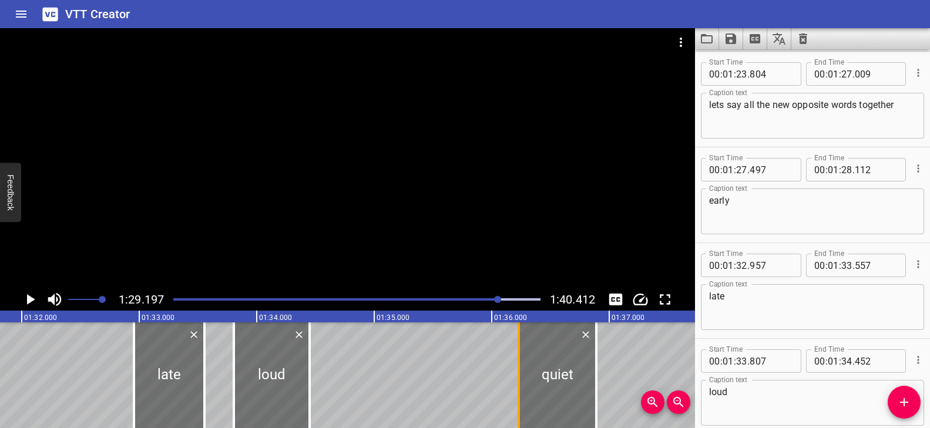
drag, startPoint x: 329, startPoint y: 360, endPoint x: 520, endPoint y: 363, distance: 190.3
click at [520, 363] on div at bounding box center [519, 375] width 12 height 106
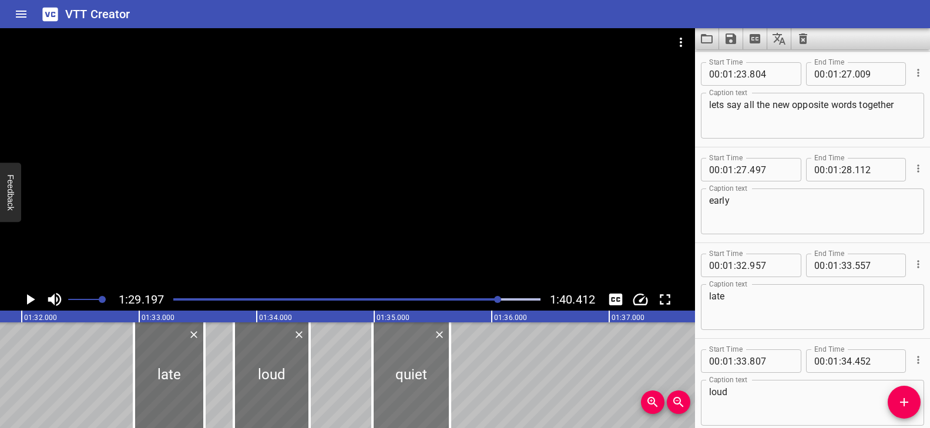
drag, startPoint x: 510, startPoint y: 363, endPoint x: 399, endPoint y: 365, distance: 111.0
click at [399, 365] on div at bounding box center [411, 375] width 78 height 106
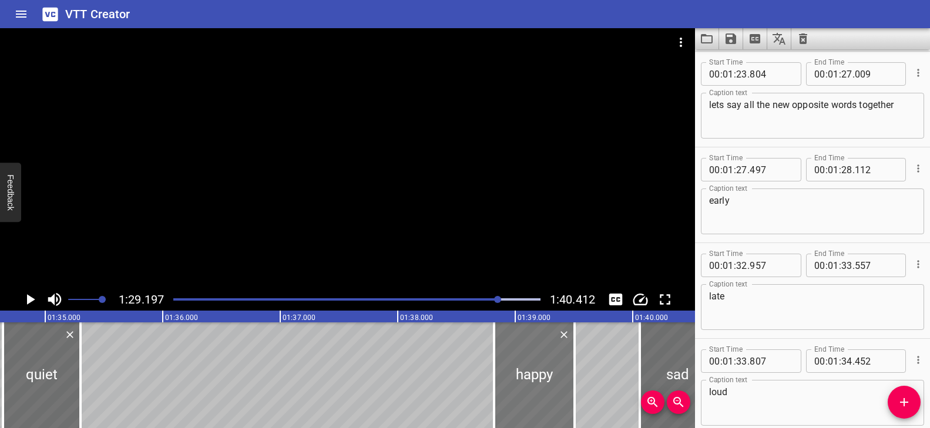
scroll to position [0, 11100]
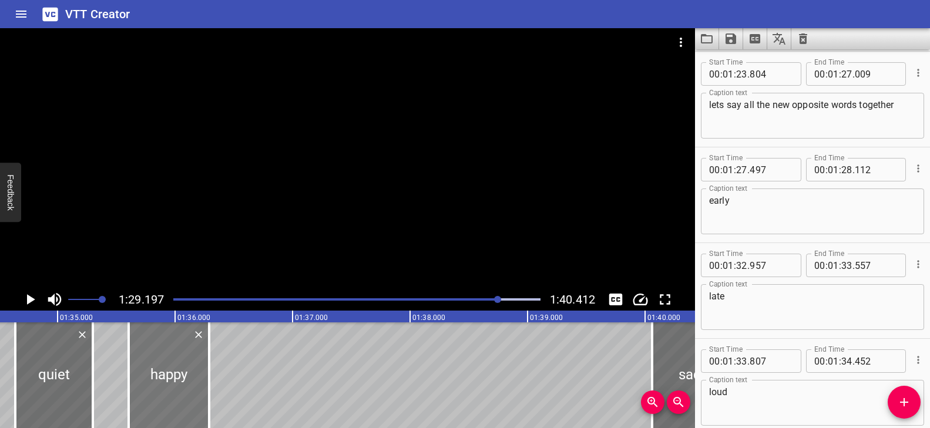
drag, startPoint x: 503, startPoint y: 380, endPoint x: 180, endPoint y: 392, distance: 323.2
click at [180, 392] on div at bounding box center [169, 375] width 80 height 106
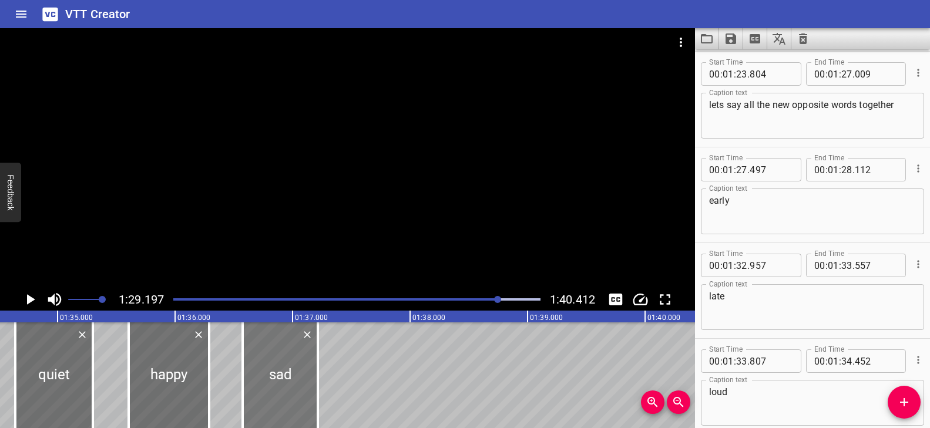
drag, startPoint x: 678, startPoint y: 372, endPoint x: 269, endPoint y: 385, distance: 409.5
click at [269, 385] on div at bounding box center [280, 375] width 75 height 106
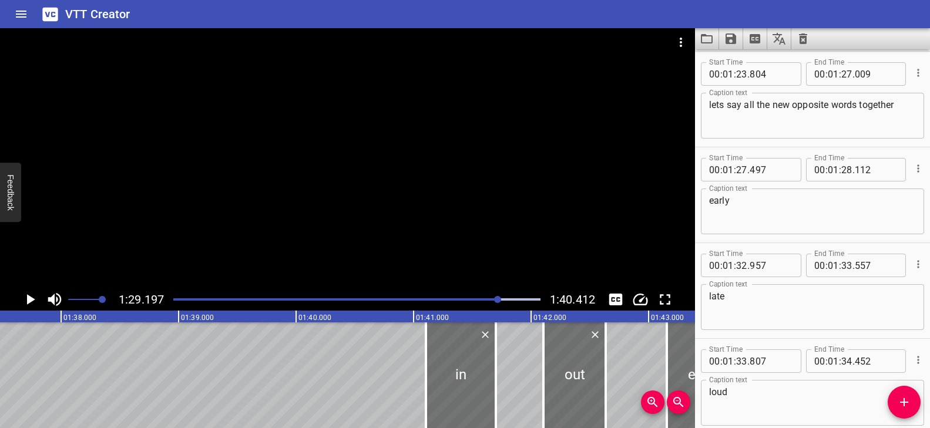
scroll to position [0, 11532]
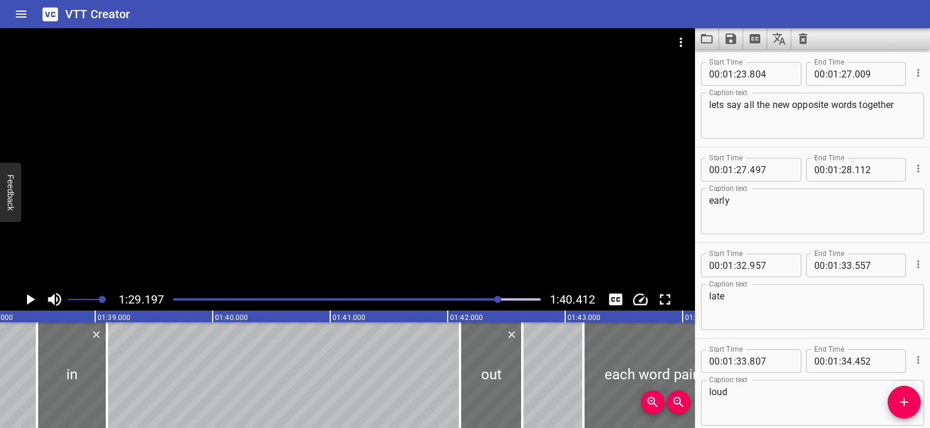
drag, startPoint x: 376, startPoint y: 363, endPoint x: 118, endPoint y: 379, distance: 258.9
click at [80, 374] on div at bounding box center [72, 375] width 70 height 106
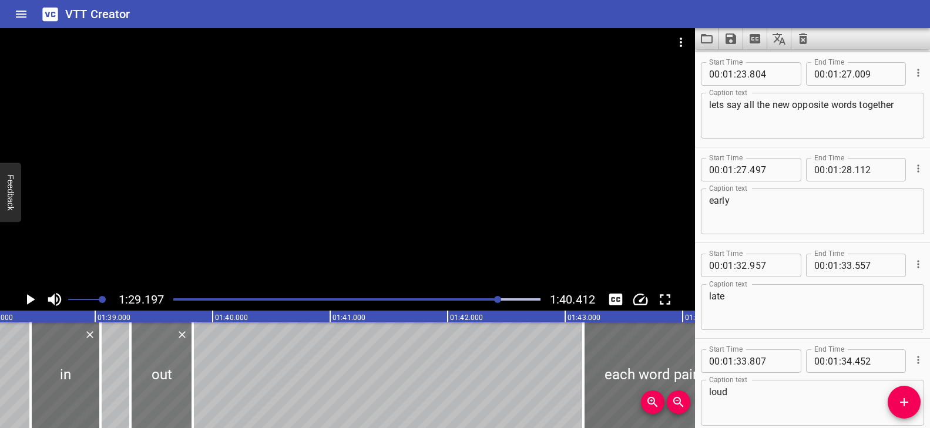
drag, startPoint x: 486, startPoint y: 368, endPoint x: 158, endPoint y: 363, distance: 328.3
click at [153, 362] on div at bounding box center [161, 375] width 62 height 106
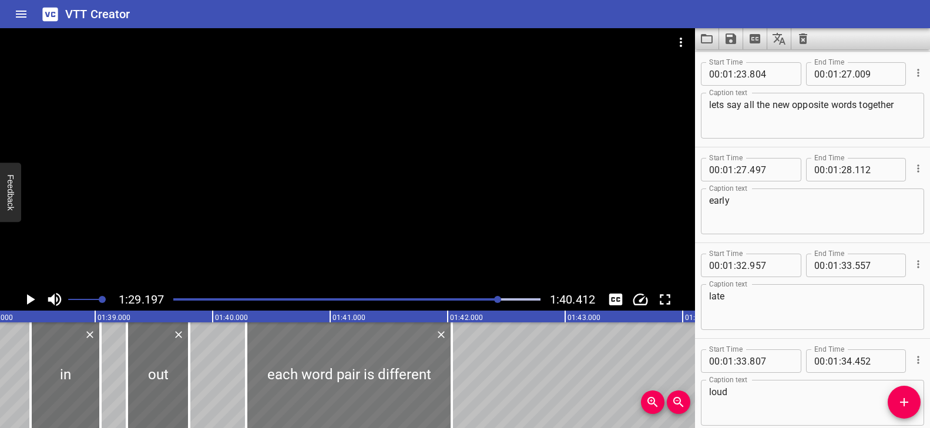
drag, startPoint x: 652, startPoint y: 355, endPoint x: 320, endPoint y: 359, distance: 332.4
click at [320, 359] on div at bounding box center [349, 375] width 206 height 106
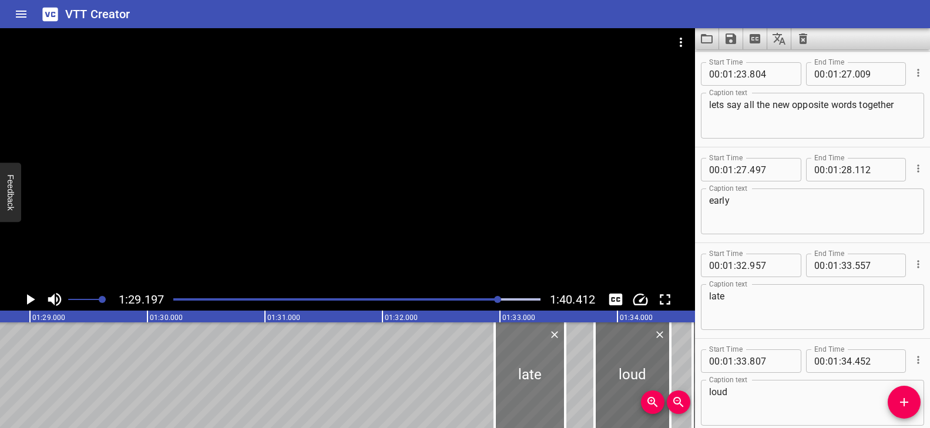
scroll to position [0, 10410]
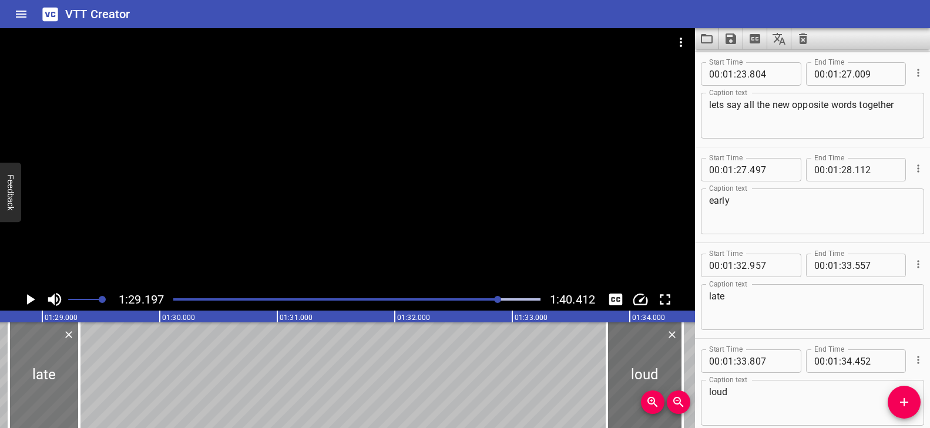
drag, startPoint x: 551, startPoint y: 375, endPoint x: 53, endPoint y: 366, distance: 498.1
click at [53, 366] on div at bounding box center [44, 375] width 70 height 106
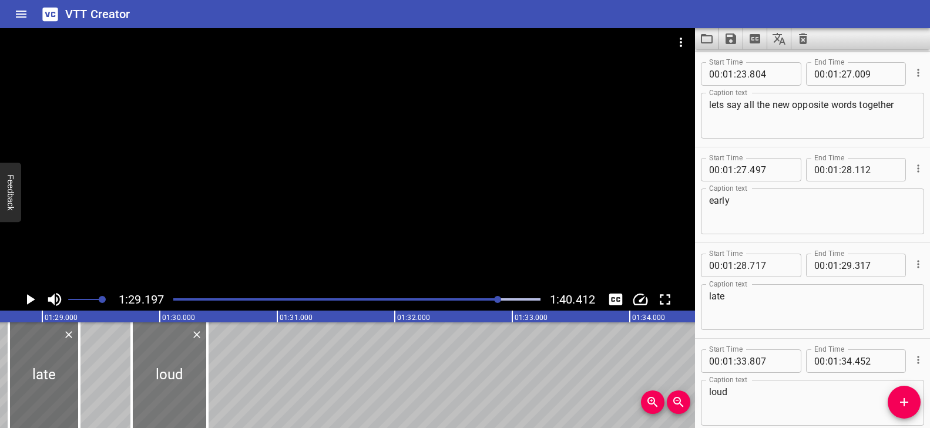
drag, startPoint x: 627, startPoint y: 378, endPoint x: 164, endPoint y: 377, distance: 463.3
click at [164, 377] on div at bounding box center [170, 375] width 76 height 106
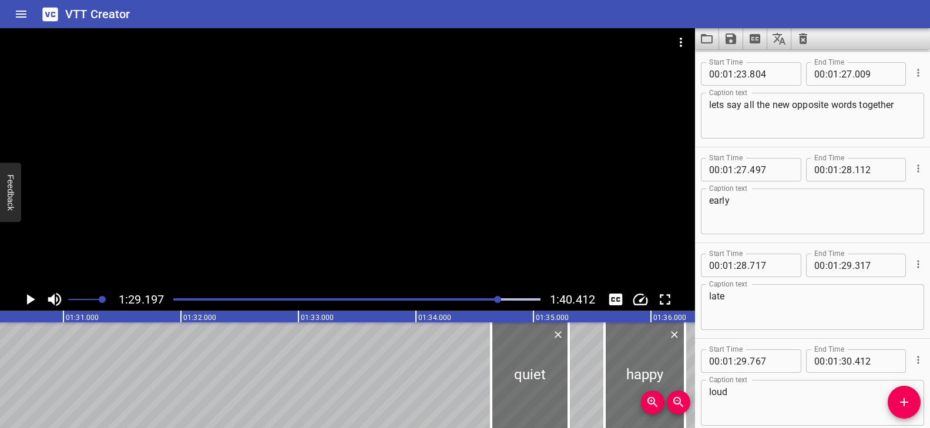
scroll to position [0, 10684]
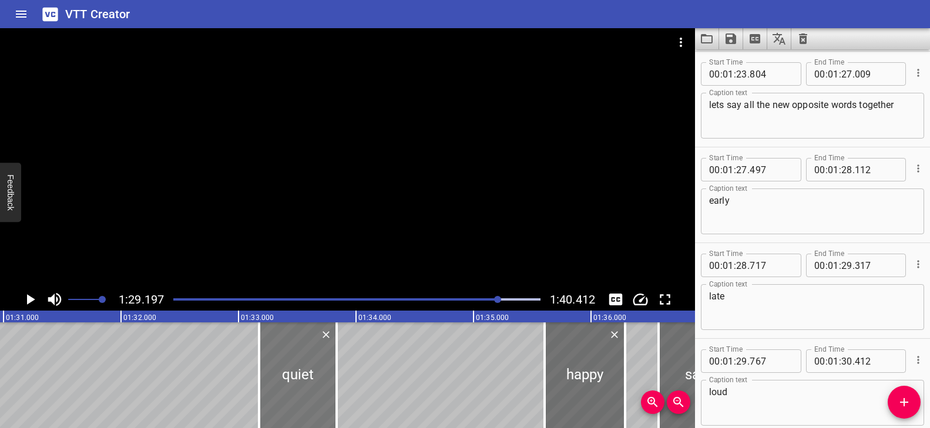
drag, startPoint x: 392, startPoint y: 381, endPoint x: 150, endPoint y: 383, distance: 241.4
click at [259, 383] on div at bounding box center [298, 375] width 78 height 106
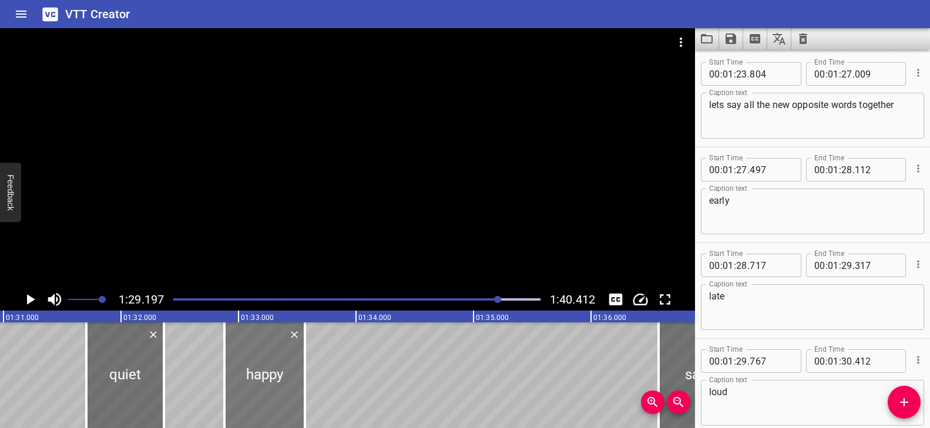
drag, startPoint x: 612, startPoint y: 383, endPoint x: 292, endPoint y: 382, distance: 320.0
click at [292, 382] on div at bounding box center [264, 375] width 80 height 106
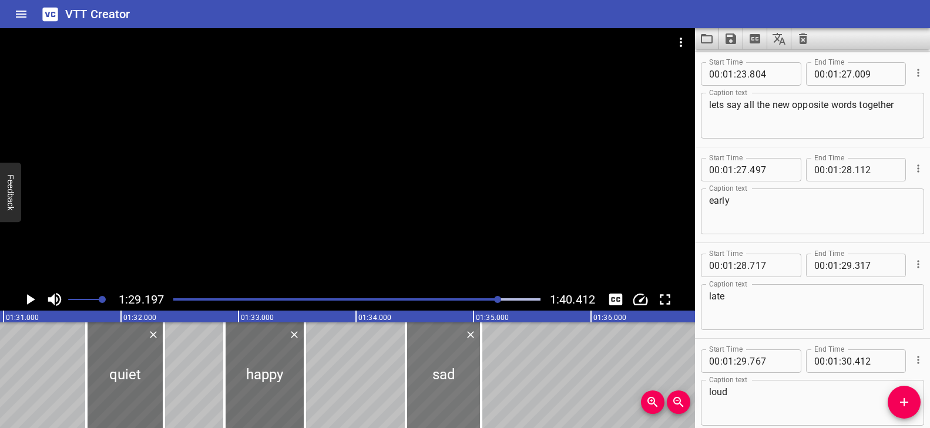
drag, startPoint x: 666, startPoint y: 365, endPoint x: 423, endPoint y: 381, distance: 243.0
click at [412, 370] on div at bounding box center [443, 375] width 75 height 106
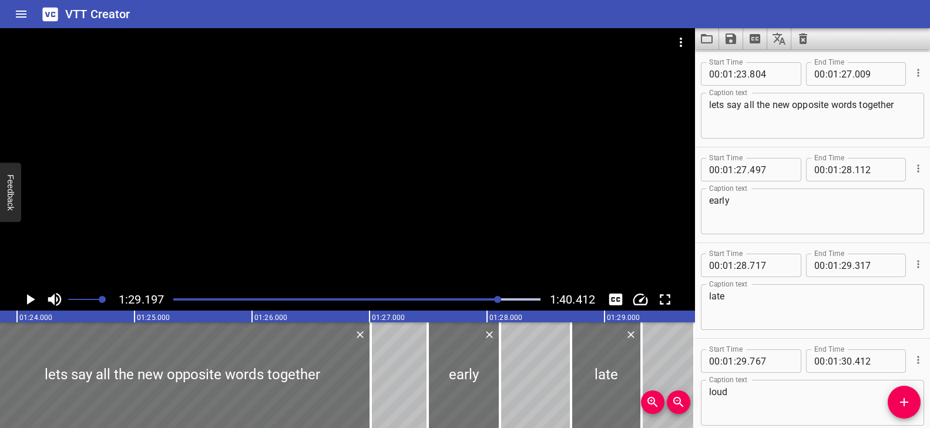
scroll to position [0, 9884]
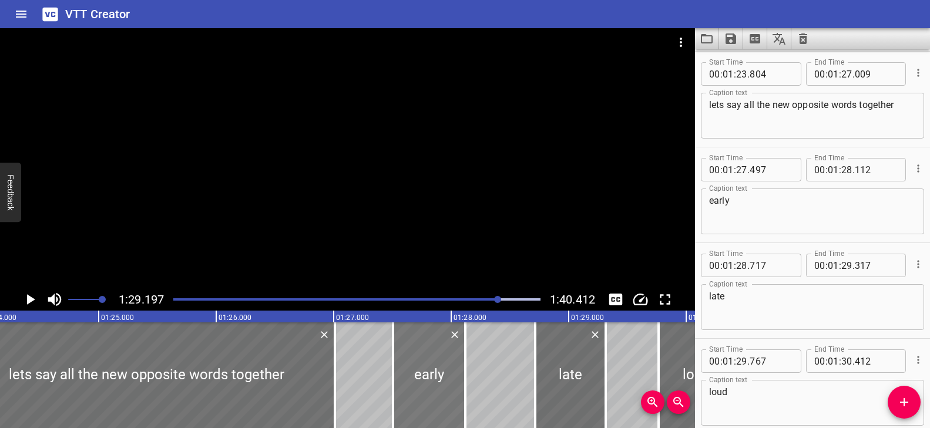
click at [436, 365] on div at bounding box center [429, 375] width 72 height 106
drag, startPoint x: 567, startPoint y: 368, endPoint x: 557, endPoint y: 368, distance: 10.6
click at [557, 368] on div at bounding box center [559, 375] width 70 height 106
click at [507, 300] on div "Play progress" at bounding box center [356, 299] width 367 height 2
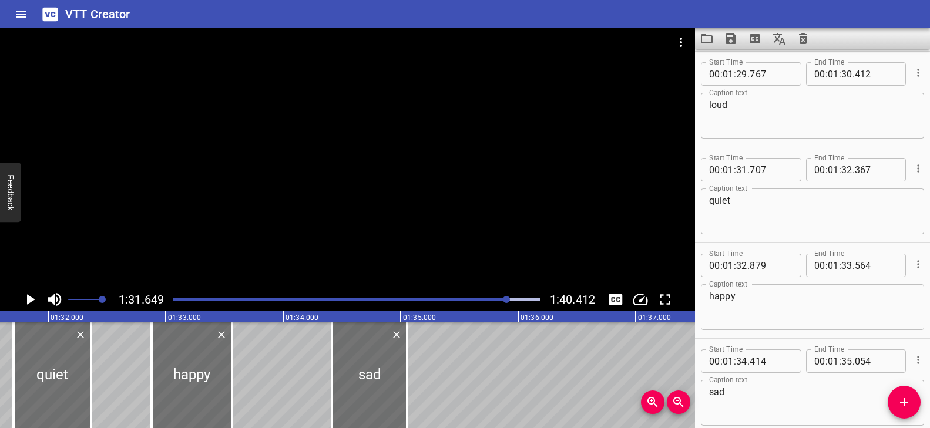
scroll to position [0, 10764]
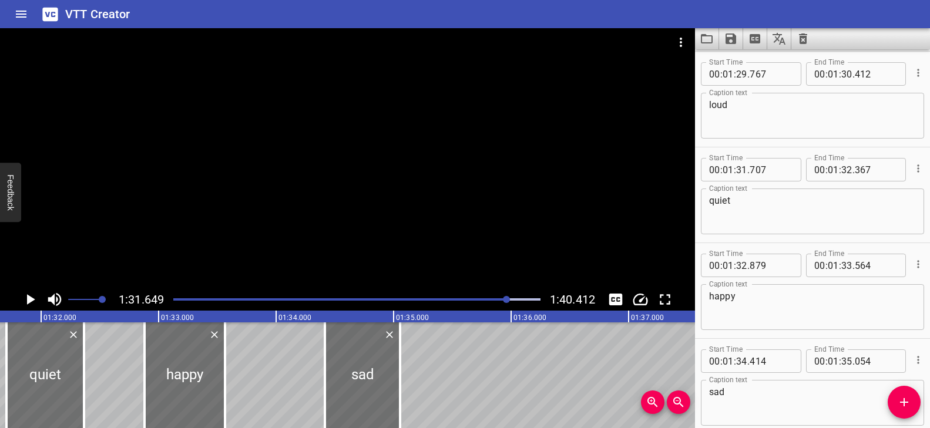
click at [516, 300] on div "Play progress" at bounding box center [356, 299] width 367 height 2
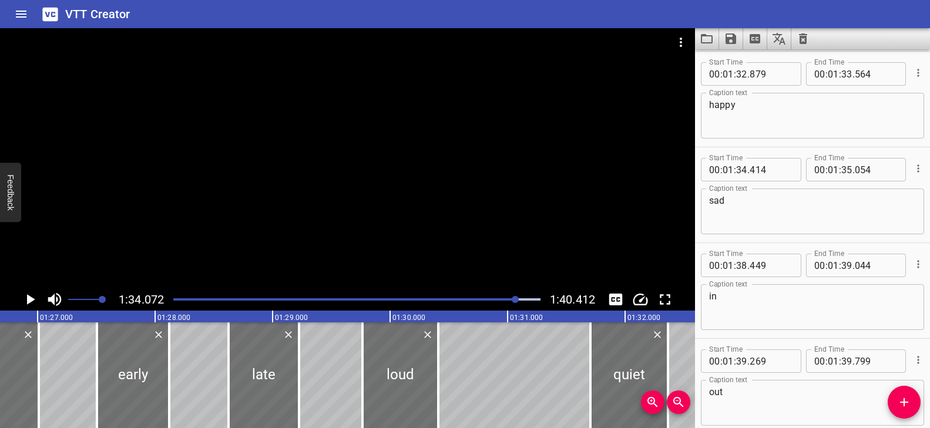
scroll to position [0, 10156]
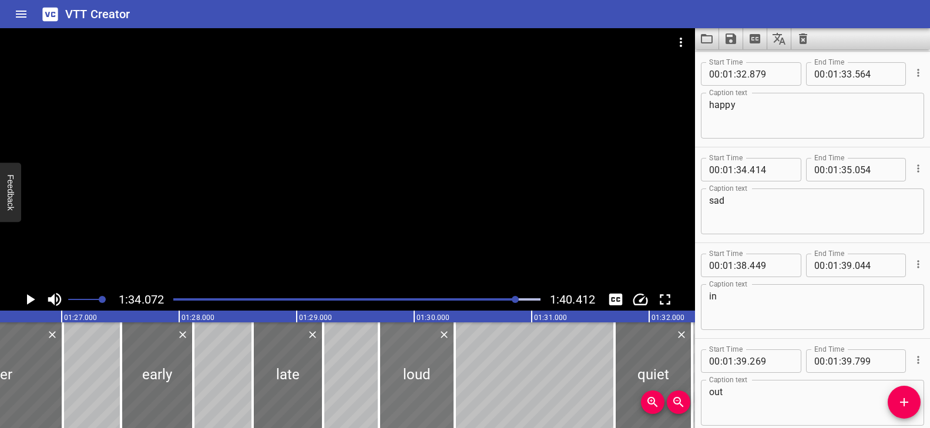
drag, startPoint x: 437, startPoint y: 367, endPoint x: 429, endPoint y: 368, distance: 7.7
click at [429, 368] on div at bounding box center [417, 375] width 76 height 106
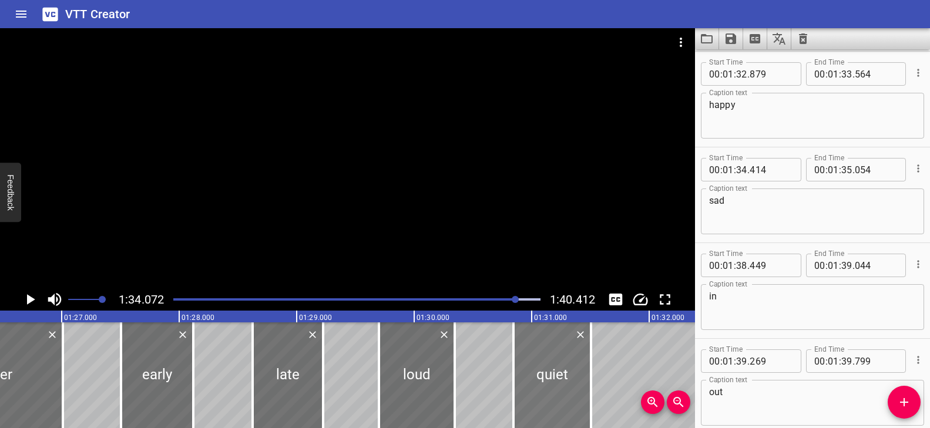
drag, startPoint x: 656, startPoint y: 366, endPoint x: 555, endPoint y: 369, distance: 101.0
click at [555, 369] on div at bounding box center [552, 375] width 78 height 106
click at [517, 366] on div at bounding box center [517, 375] width 2 height 106
click at [588, 354] on div at bounding box center [587, 375] width 12 height 106
click at [379, 362] on div at bounding box center [382, 375] width 12 height 106
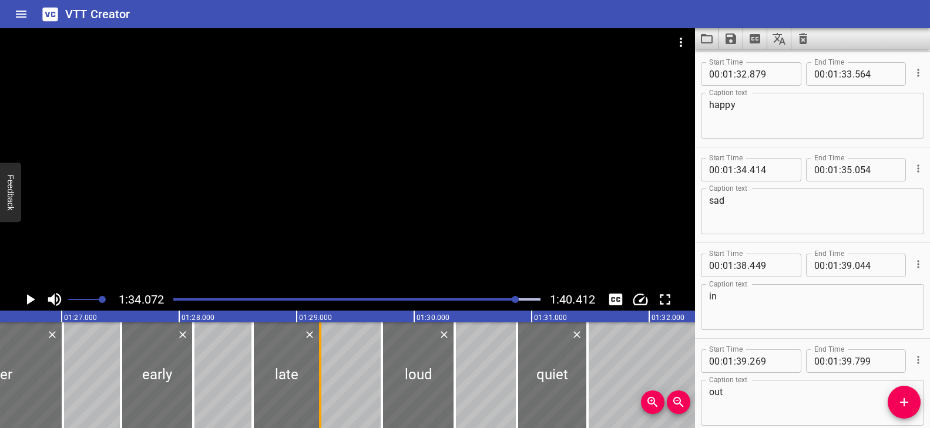
click at [320, 363] on div at bounding box center [320, 375] width 2 height 106
drag, startPoint x: 190, startPoint y: 359, endPoint x: 292, endPoint y: 391, distance: 106.8
click at [186, 359] on div at bounding box center [188, 375] width 12 height 106
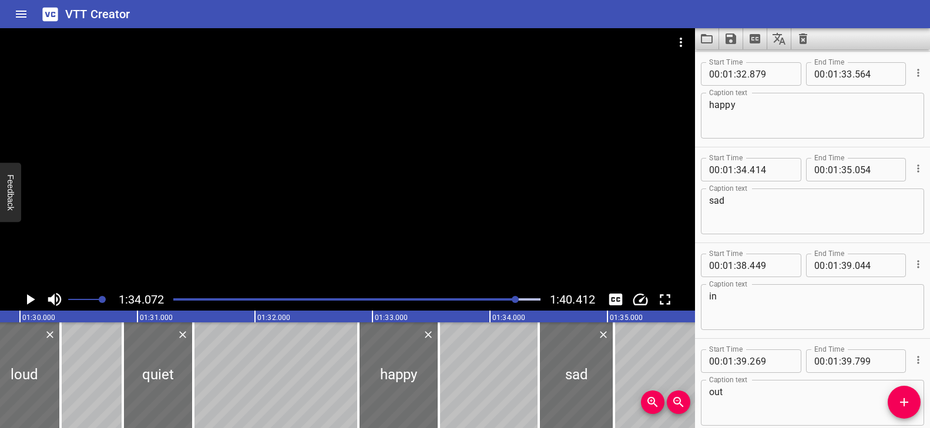
scroll to position [0, 10538]
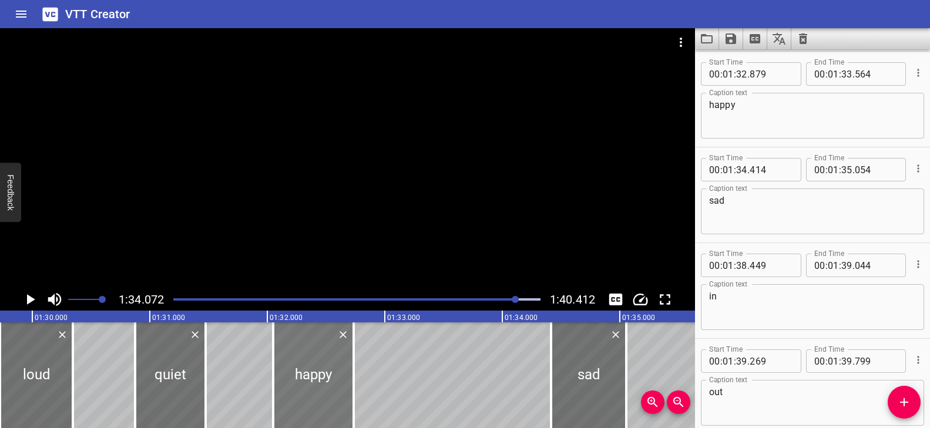
drag, startPoint x: 388, startPoint y: 365, endPoint x: 315, endPoint y: 366, distance: 72.2
click at [315, 366] on div at bounding box center [313, 375] width 80 height 106
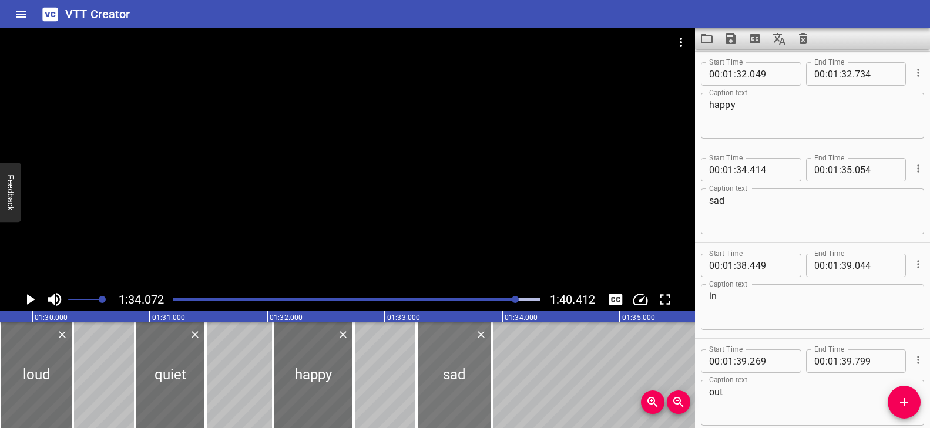
drag, startPoint x: 583, startPoint y: 358, endPoint x: 448, endPoint y: 358, distance: 134.5
click at [448, 358] on div at bounding box center [453, 375] width 75 height 106
click at [484, 259] on div at bounding box center [347, 158] width 695 height 260
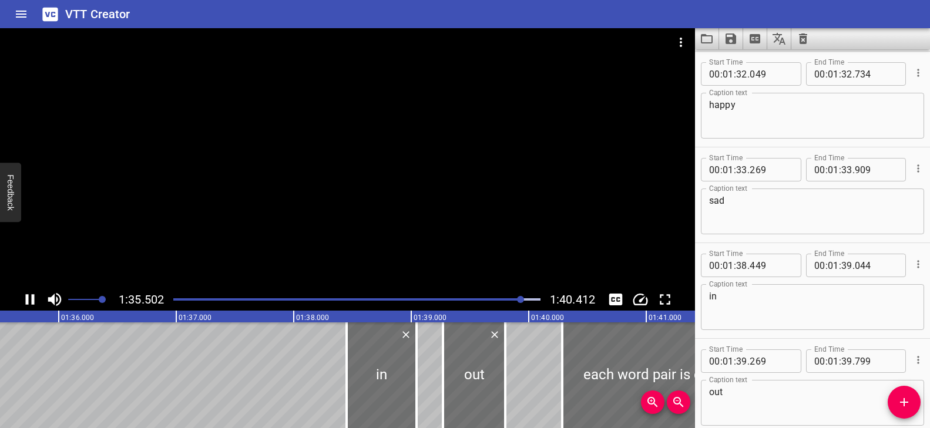
click at [483, 253] on div at bounding box center [347, 158] width 695 height 260
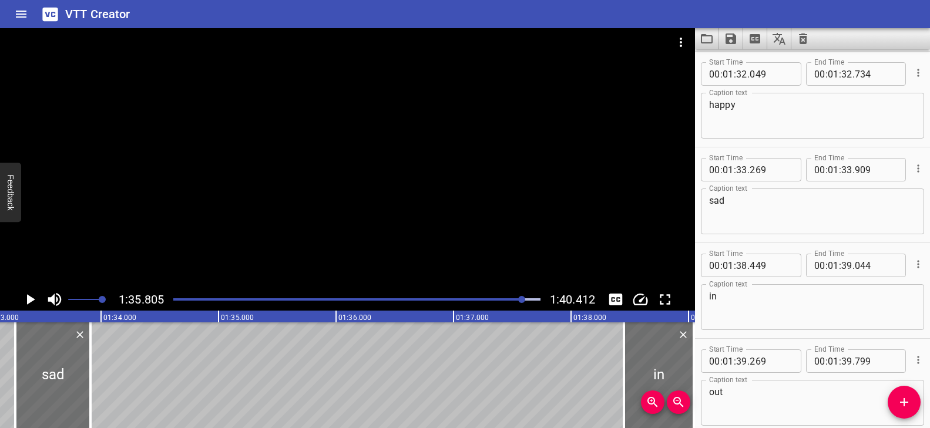
scroll to position [0, 10987]
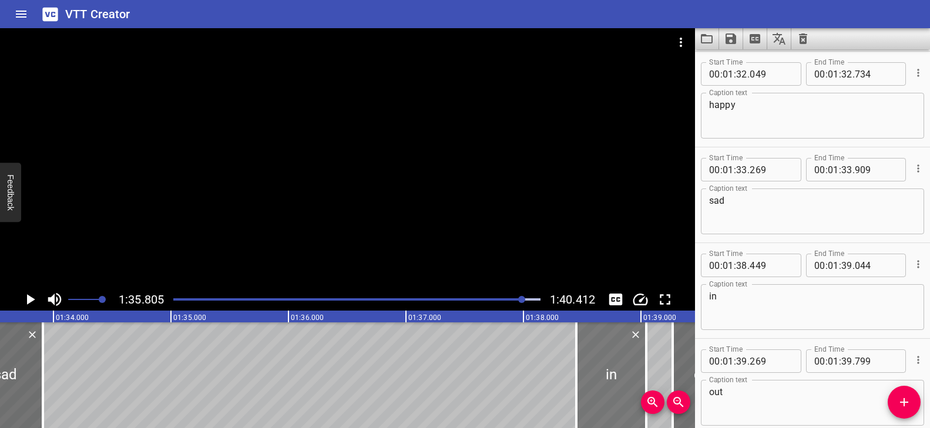
drag, startPoint x: 592, startPoint y: 372, endPoint x: 352, endPoint y: 369, distance: 239.6
click at [576, 369] on div at bounding box center [611, 375] width 70 height 106
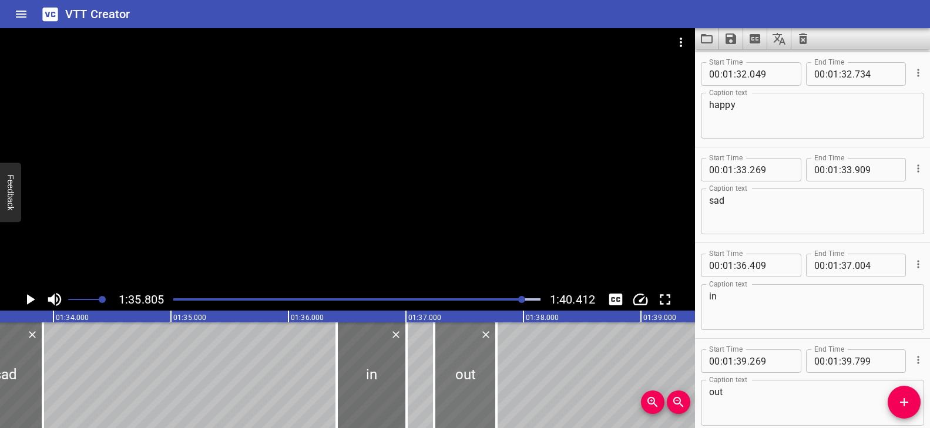
drag, startPoint x: 683, startPoint y: 358, endPoint x: 445, endPoint y: 363, distance: 238.5
click at [445, 363] on div at bounding box center [465, 375] width 62 height 106
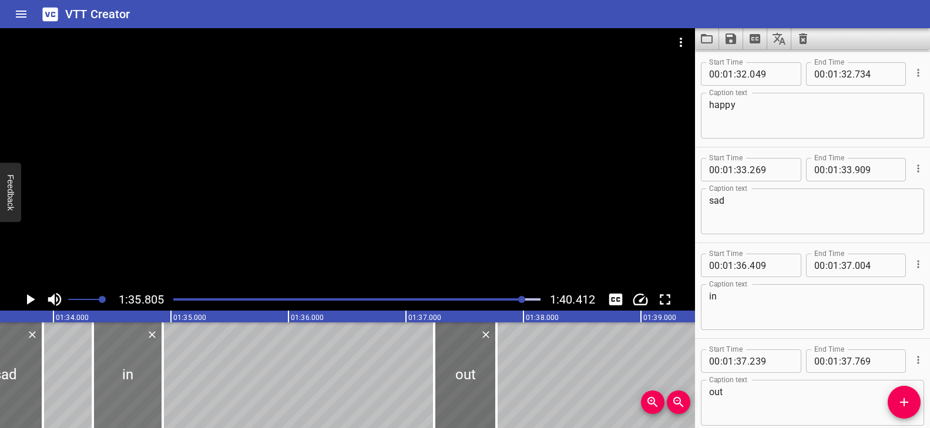
drag, startPoint x: 364, startPoint y: 359, endPoint x: 120, endPoint y: 361, distance: 243.7
click at [120, 361] on div at bounding box center [128, 375] width 70 height 106
click at [157, 356] on div at bounding box center [162, 375] width 12 height 106
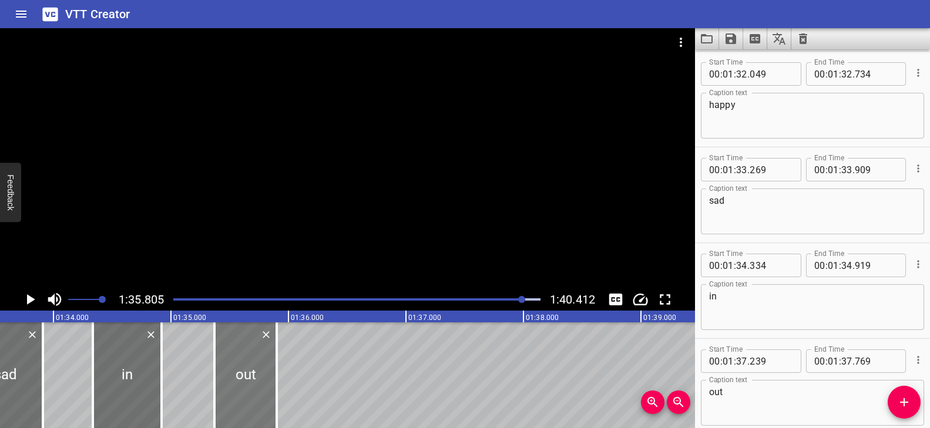
drag, startPoint x: 476, startPoint y: 360, endPoint x: 257, endPoint y: 356, distance: 219.7
click at [257, 356] on div at bounding box center [245, 375] width 62 height 106
click at [274, 351] on div at bounding box center [273, 375] width 12 height 106
click at [379, 258] on div at bounding box center [347, 158] width 695 height 260
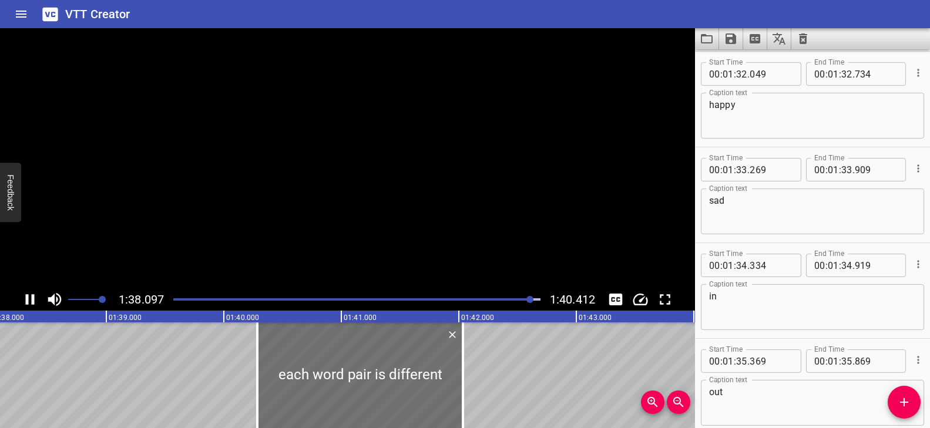
click at [379, 258] on video at bounding box center [347, 158] width 695 height 260
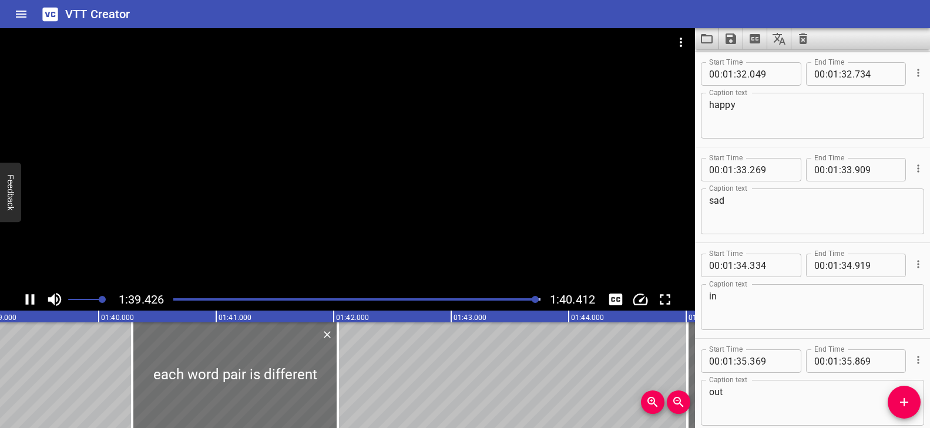
scroll to position [0, 11684]
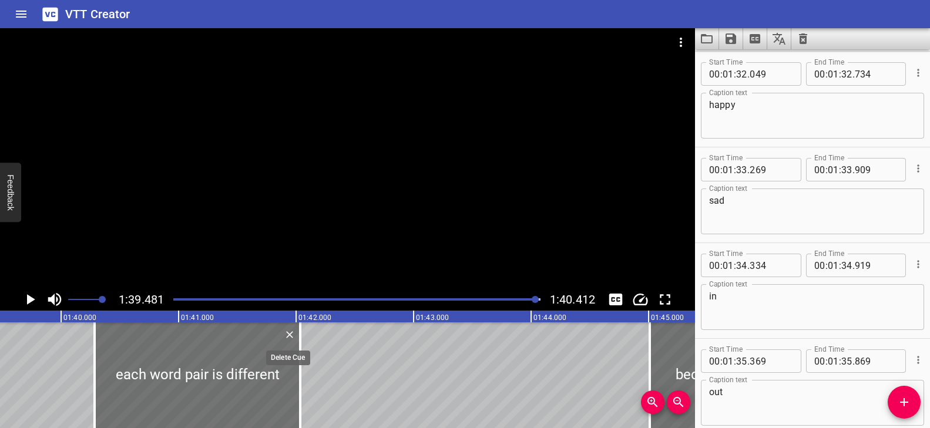
click at [292, 332] on icon "Delete" at bounding box center [290, 335] width 12 height 12
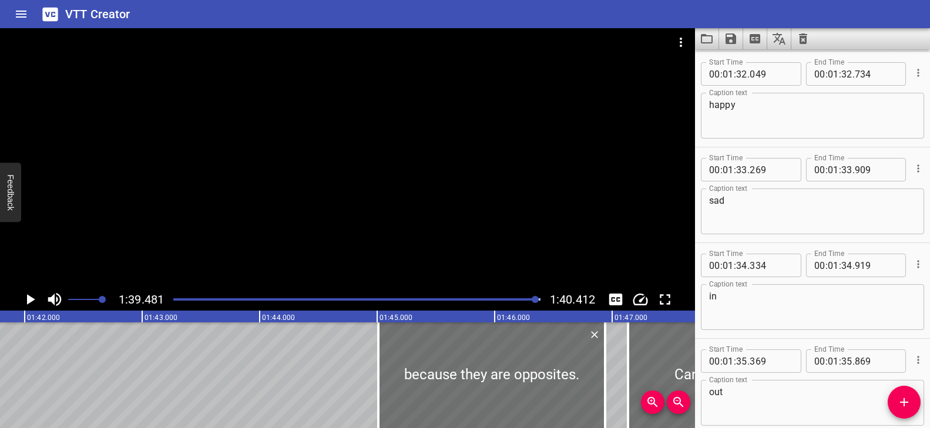
scroll to position [0, 12038]
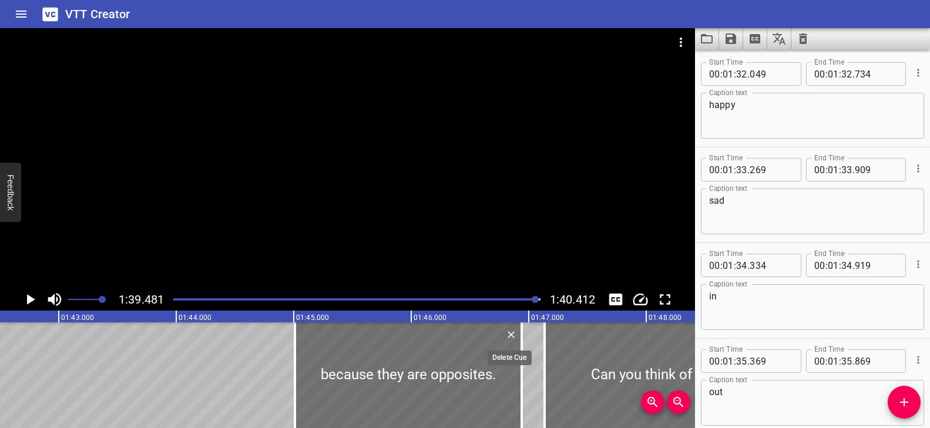
click at [509, 331] on icon "Delete" at bounding box center [511, 335] width 12 height 12
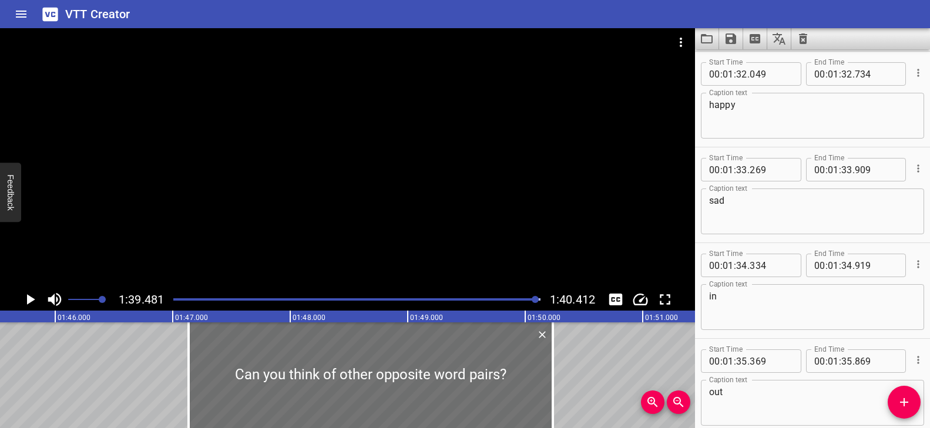
scroll to position [0, 12406]
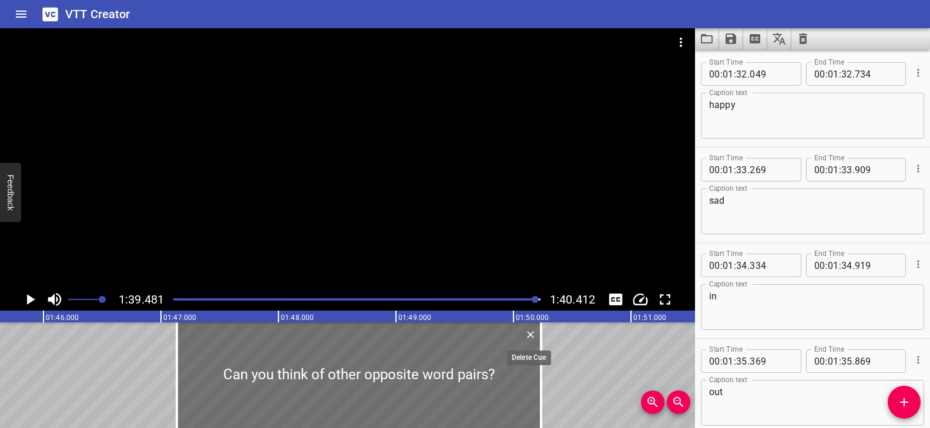
click at [528, 333] on icon "Delete" at bounding box center [530, 334] width 7 height 7
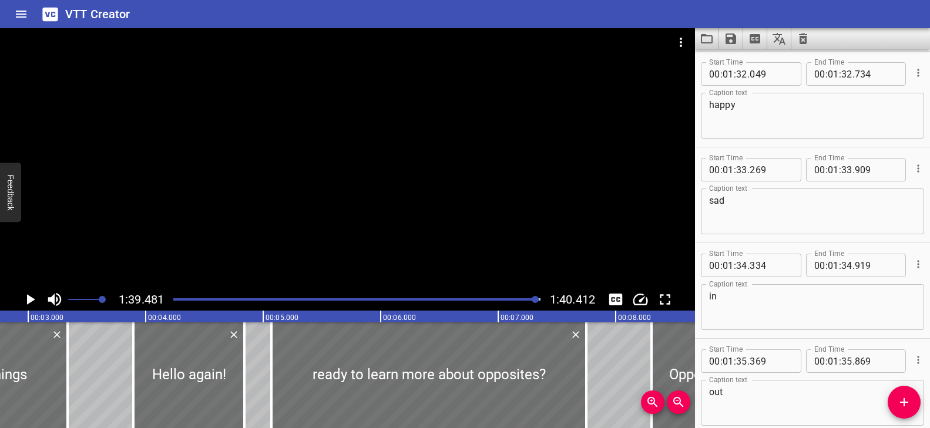
scroll to position [0, 0]
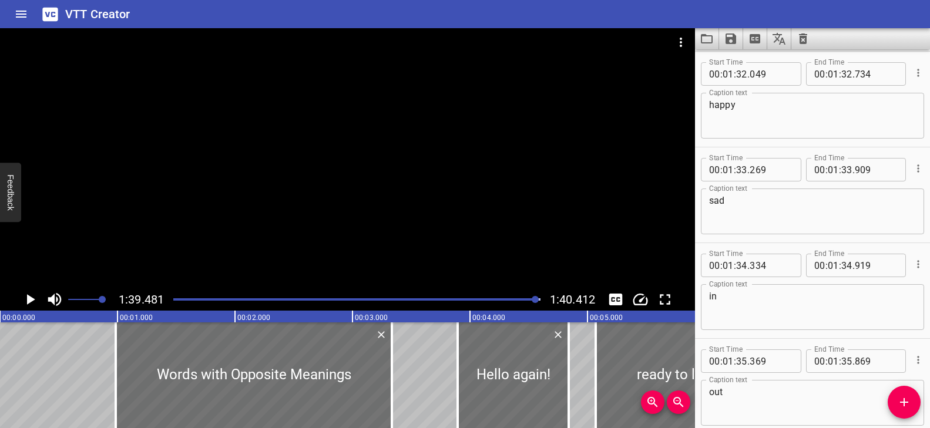
click at [176, 298] on div "Play progress" at bounding box center [353, 299] width 367 height 2
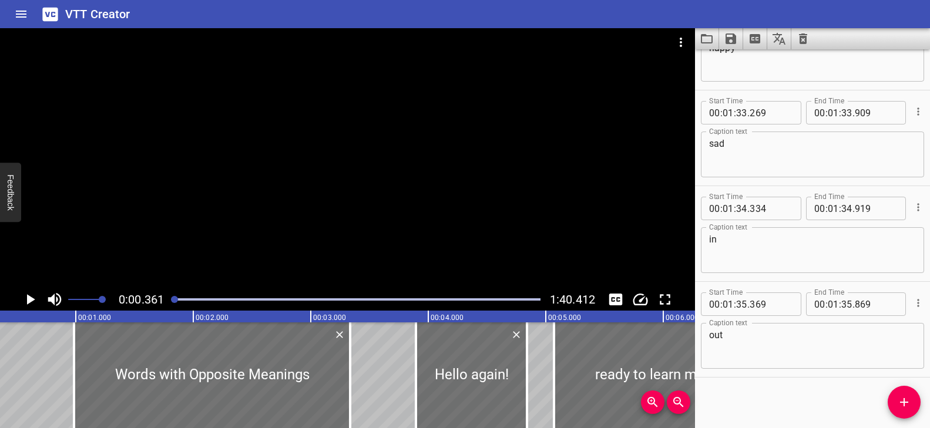
scroll to position [3697, 0]
click at [231, 201] on div at bounding box center [347, 158] width 695 height 260
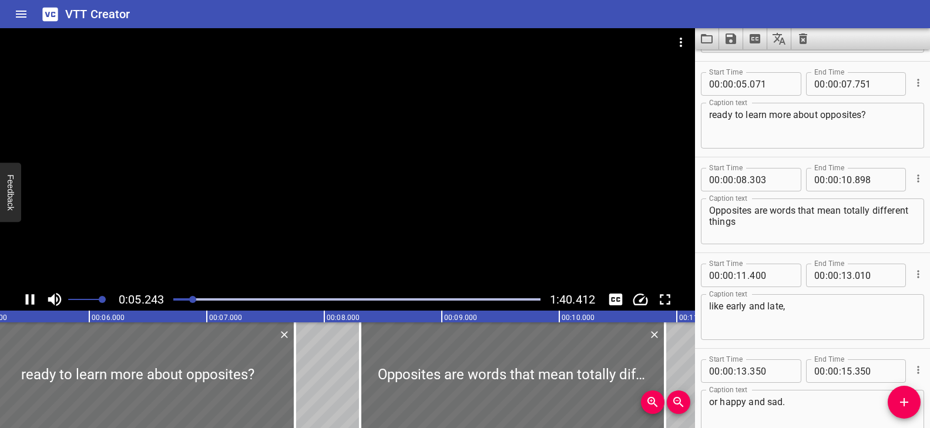
scroll to position [191, 0]
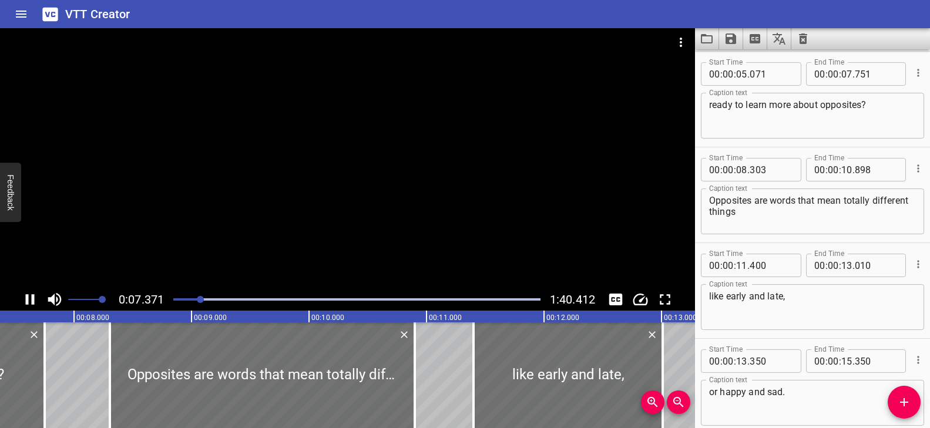
click at [239, 228] on div at bounding box center [347, 158] width 695 height 260
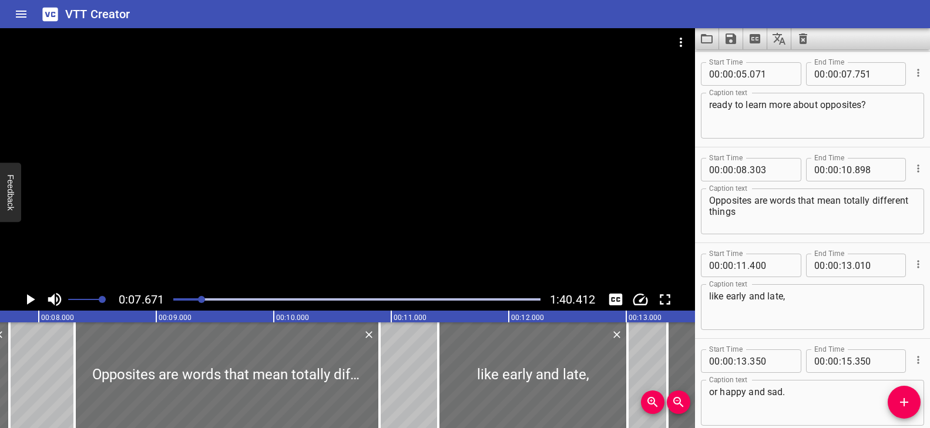
click at [235, 230] on div at bounding box center [347, 158] width 695 height 260
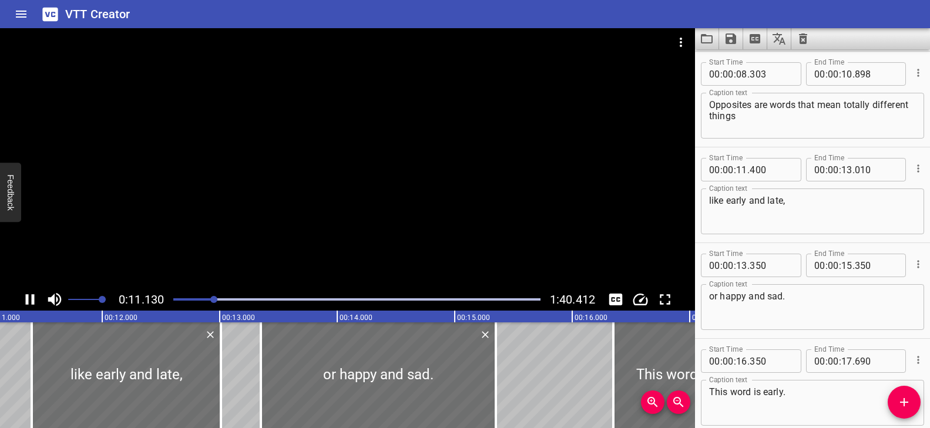
scroll to position [0, 1339]
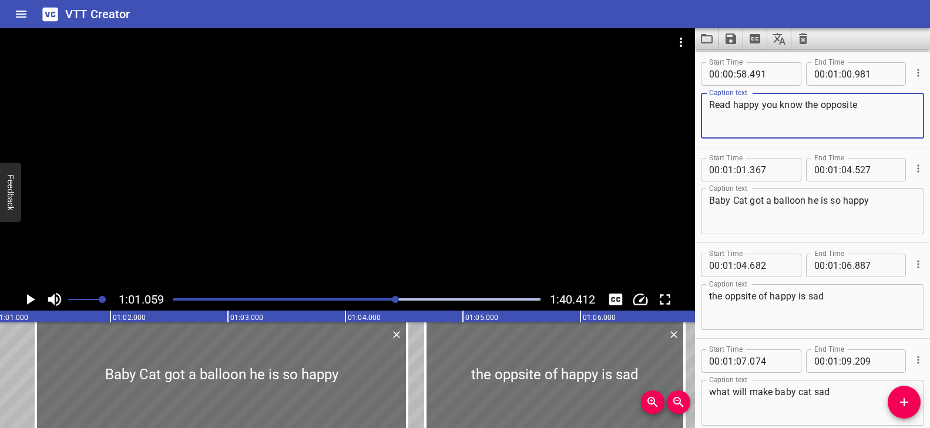
click at [710, 109] on textarea "Read happy you know the opposite" at bounding box center [812, 115] width 207 height 33
click at [389, 298] on div "Play progress" at bounding box center [212, 299] width 367 height 2
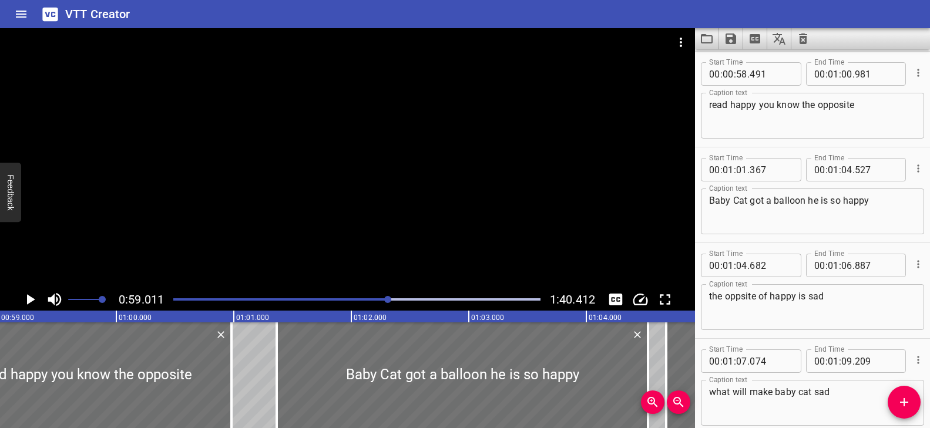
click at [392, 228] on div at bounding box center [347, 158] width 695 height 260
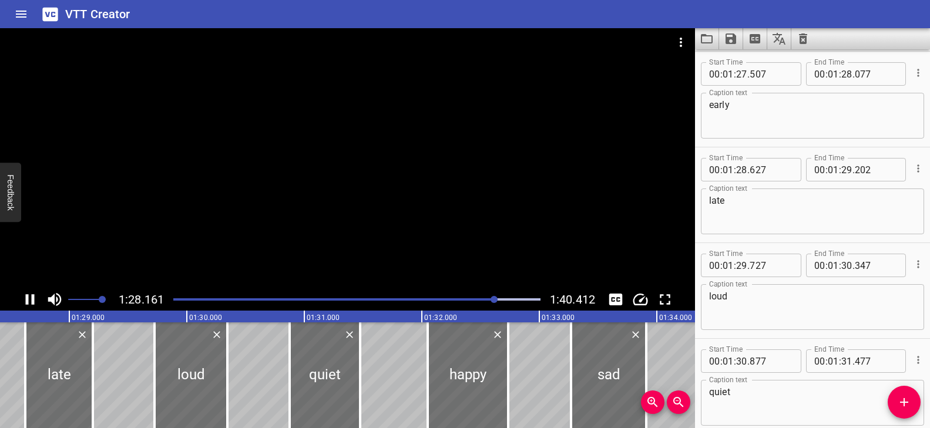
click at [486, 300] on div "Play progress" at bounding box center [312, 299] width 367 height 2
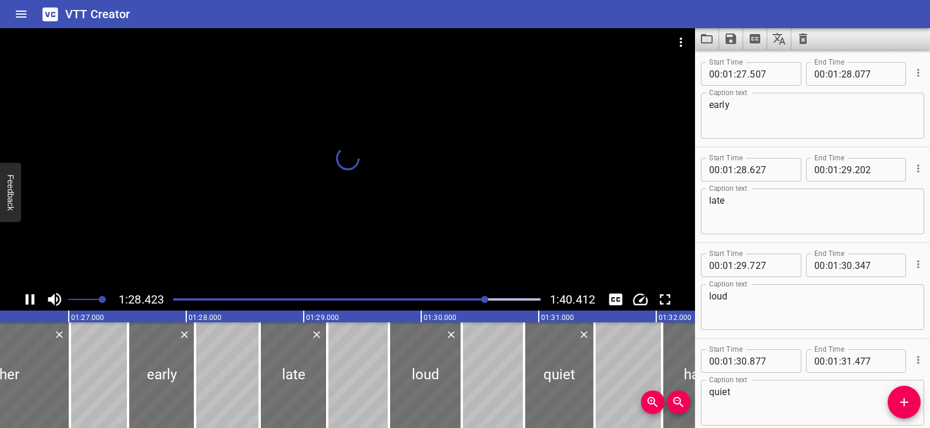
click at [446, 254] on div at bounding box center [347, 158] width 695 height 260
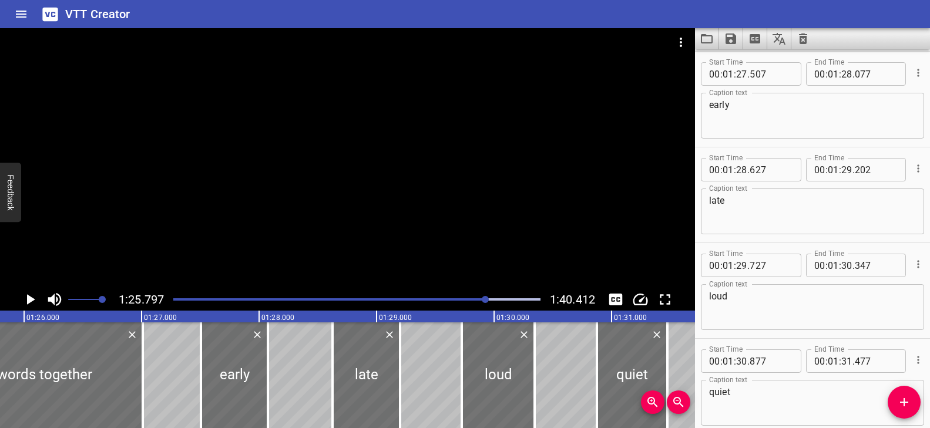
click at [446, 254] on div at bounding box center [347, 158] width 695 height 260
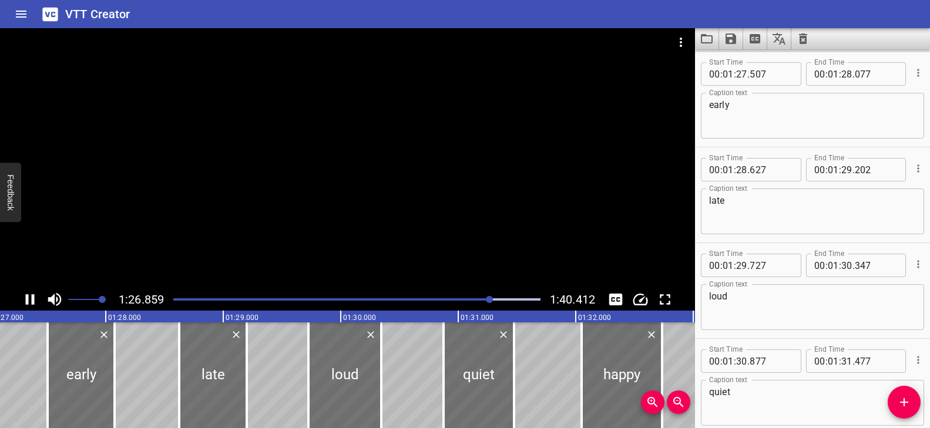
click at [477, 296] on div at bounding box center [356, 299] width 381 height 16
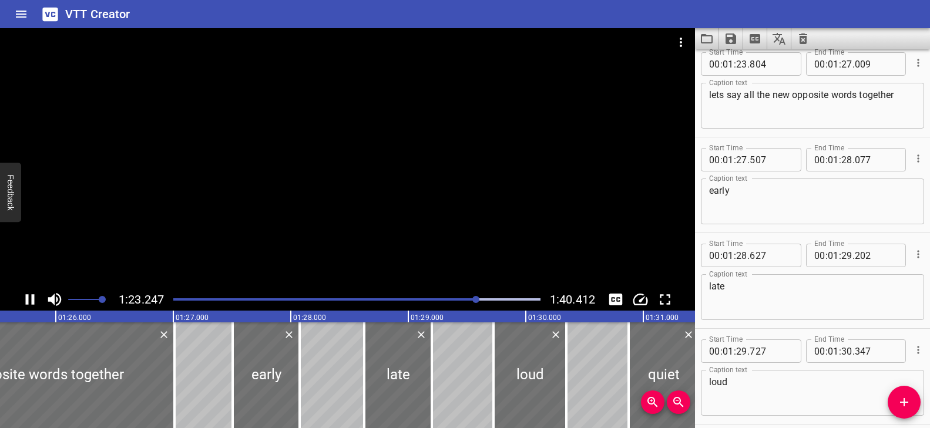
click at [444, 245] on div at bounding box center [347, 158] width 695 height 260
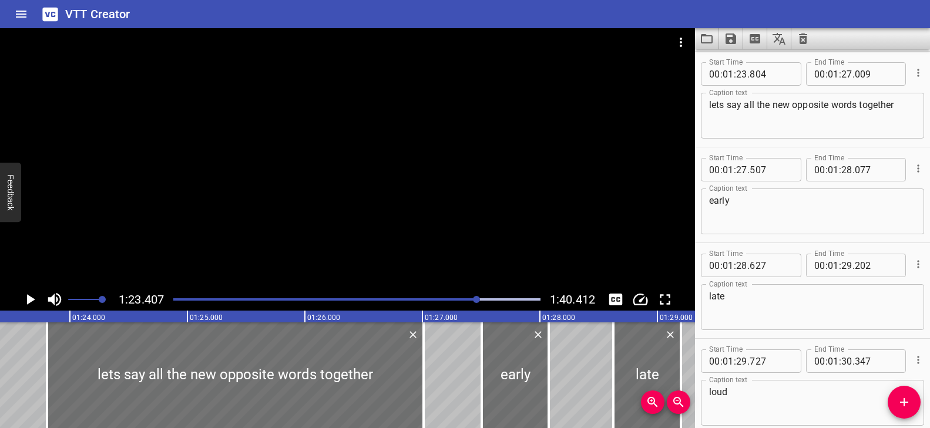
click at [444, 245] on div at bounding box center [347, 158] width 695 height 260
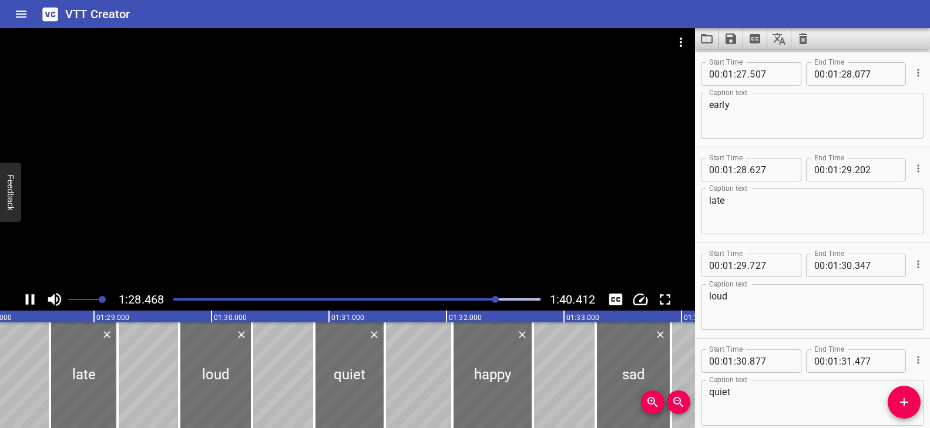
click at [484, 297] on div at bounding box center [356, 299] width 381 height 16
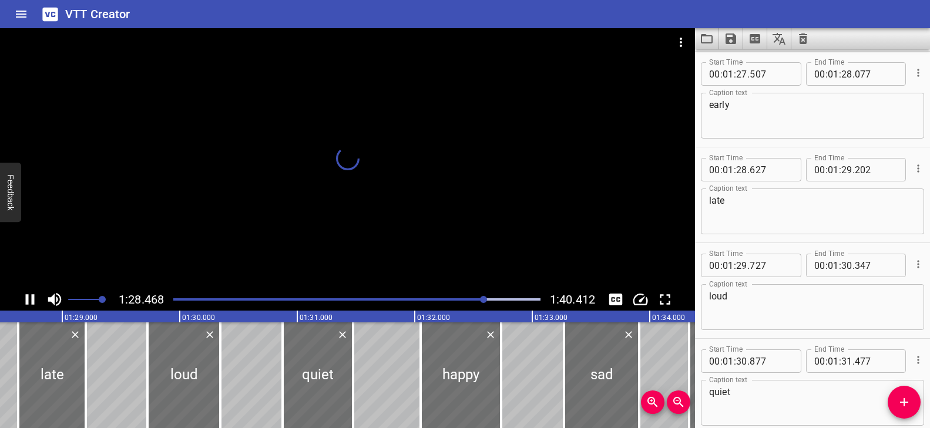
click at [449, 248] on div at bounding box center [347, 158] width 695 height 260
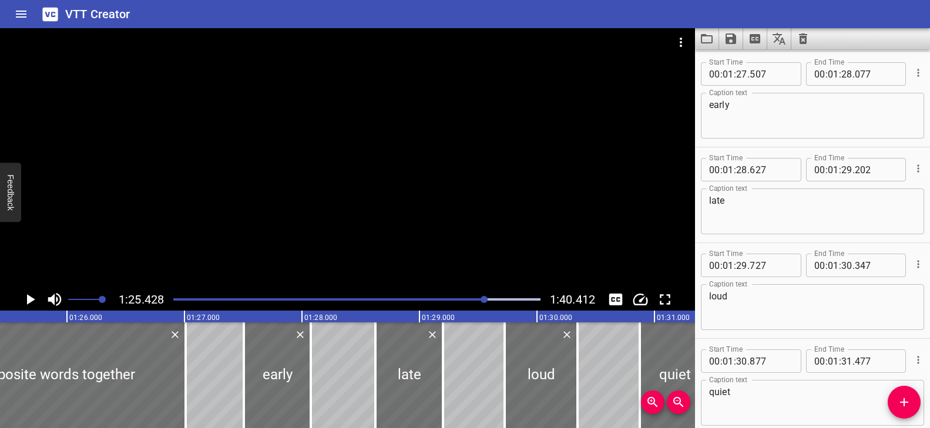
click at [449, 248] on div at bounding box center [347, 158] width 695 height 260
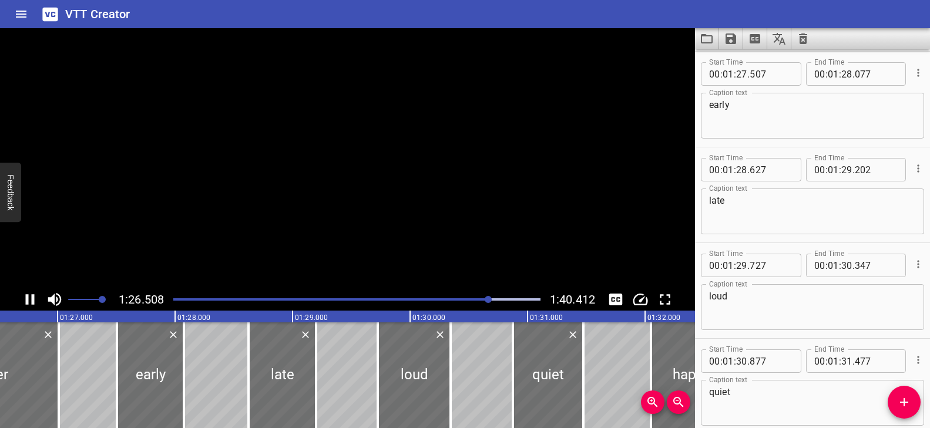
click at [449, 248] on video at bounding box center [347, 158] width 695 height 260
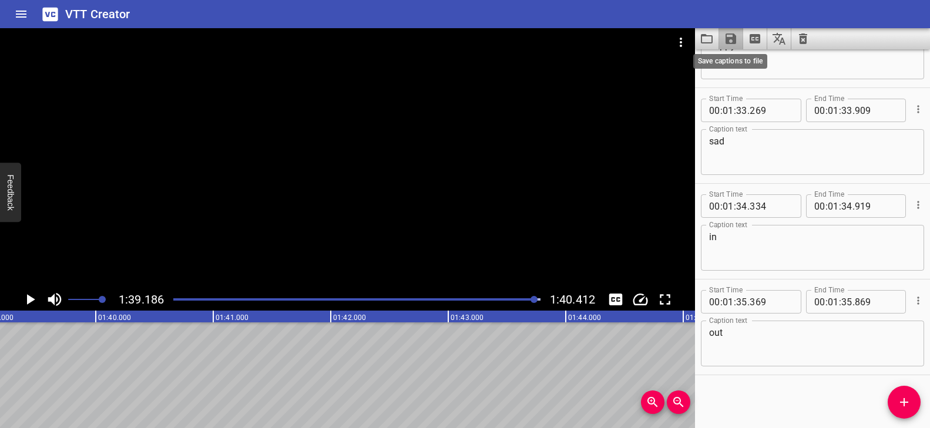
click at [733, 39] on icon "Save captions to file" at bounding box center [730, 38] width 11 height 11
click at [743, 65] on li "Save to VTT file" at bounding box center [762, 64] width 86 height 21
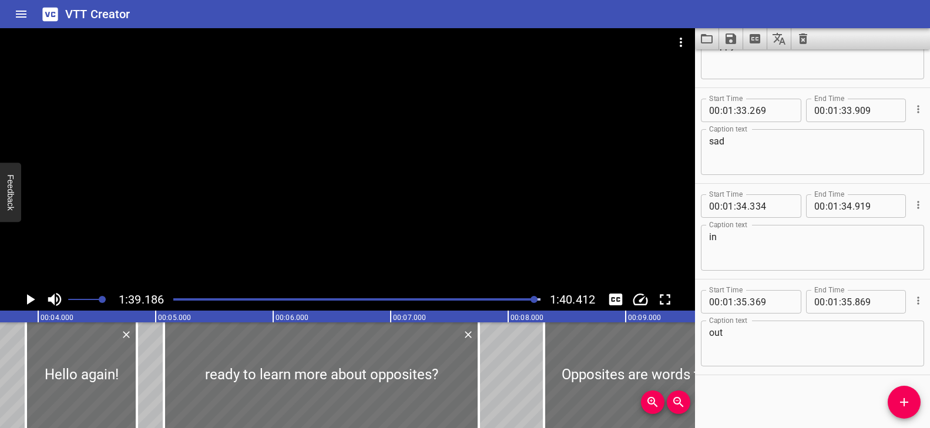
scroll to position [0, 0]
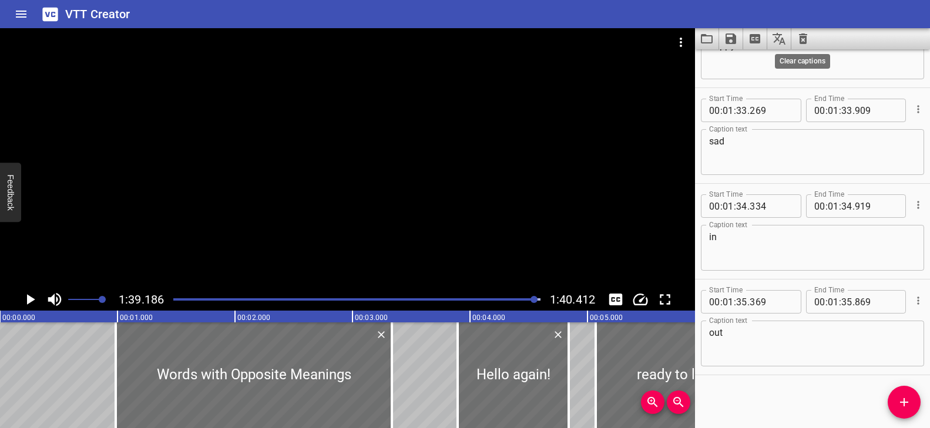
click at [806, 37] on icon "Clear captions" at bounding box center [803, 39] width 14 height 14
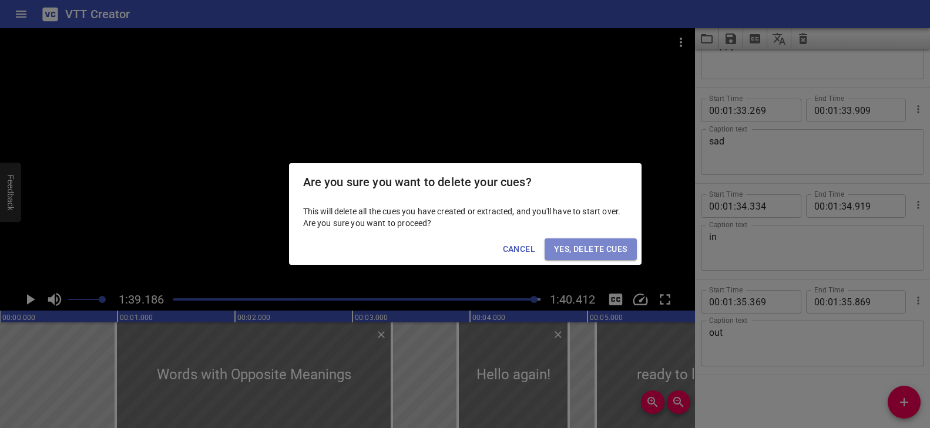
click at [582, 247] on span "Yes, Delete Cues" at bounding box center [590, 249] width 73 height 15
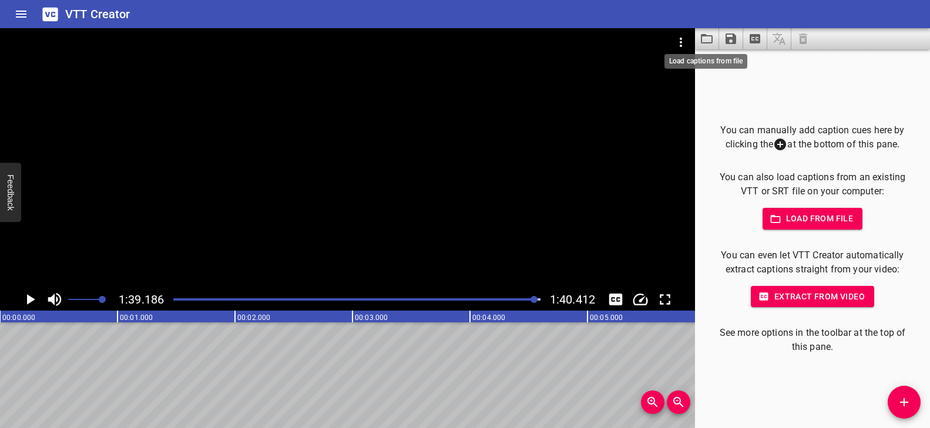
click at [701, 38] on icon "Load captions from file" at bounding box center [707, 38] width 12 height 9
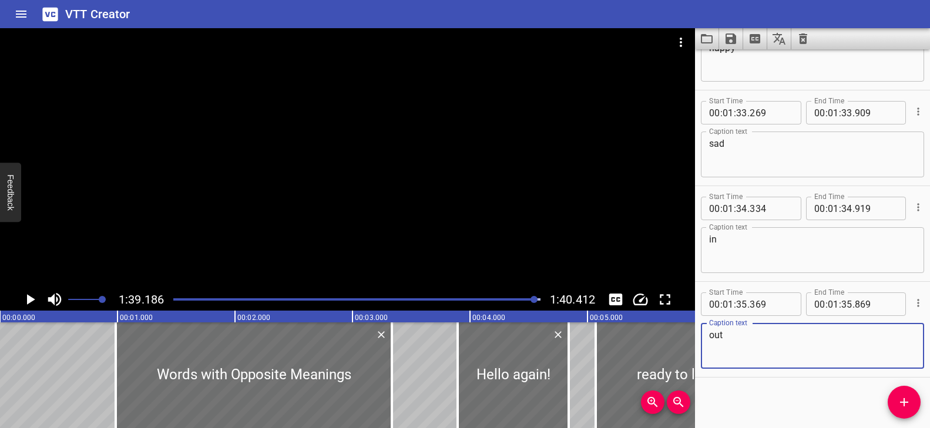
scroll to position [3697, 0]
click at [177, 297] on div at bounding box center [356, 299] width 381 height 16
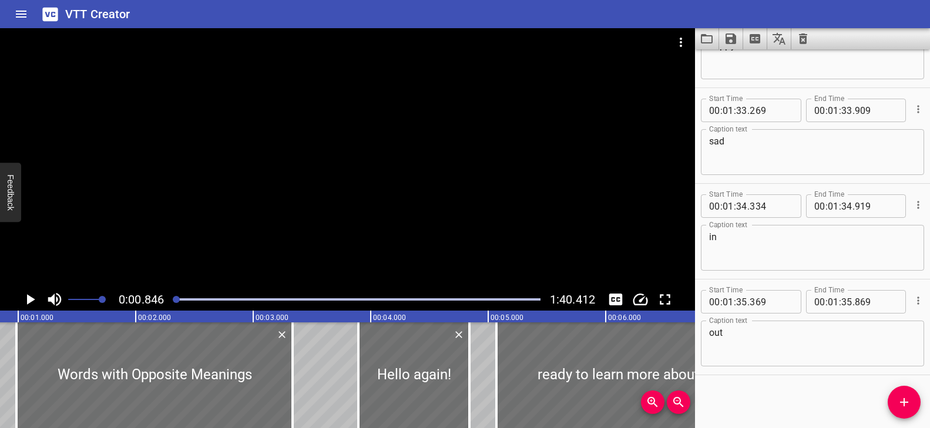
click at [302, 208] on div at bounding box center [347, 158] width 695 height 260
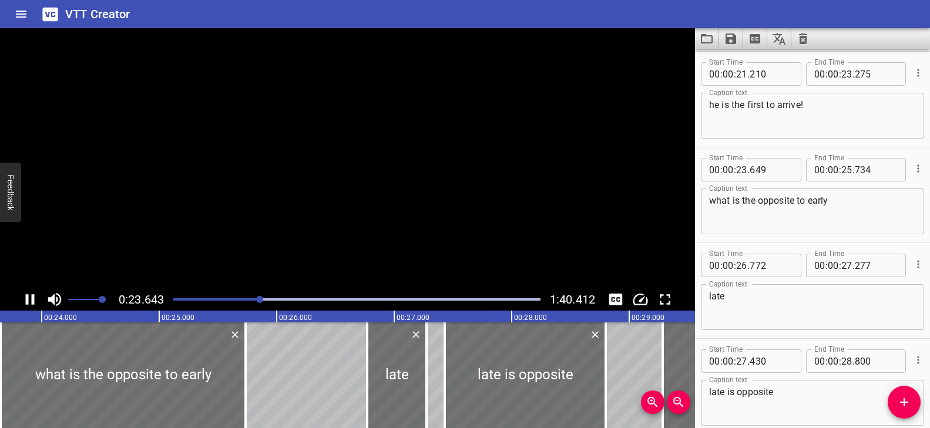
scroll to position [0, 2808]
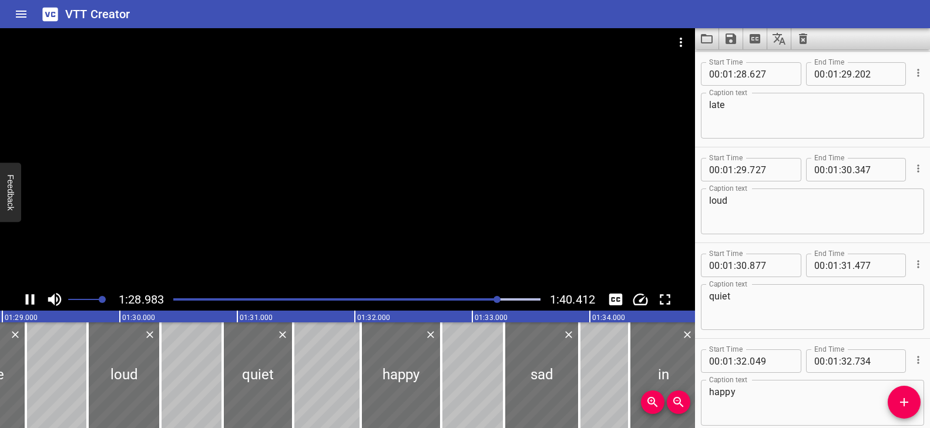
click at [370, 232] on div at bounding box center [347, 158] width 695 height 260
